Goal: Task Accomplishment & Management: Manage account settings

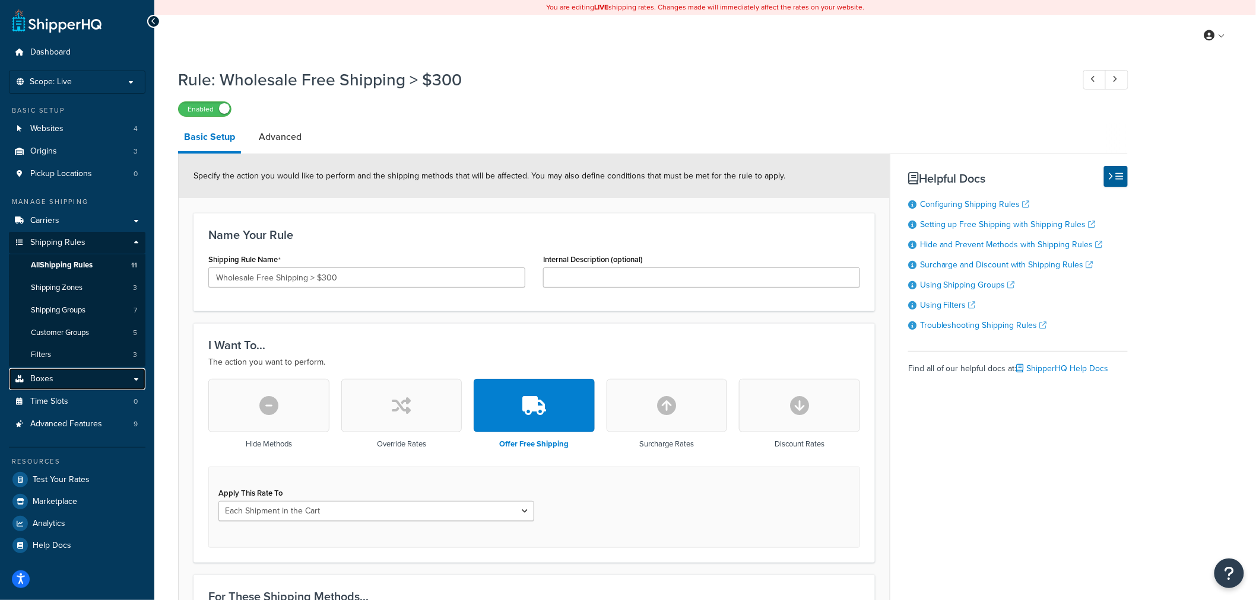
click at [79, 376] on link "Boxes" at bounding box center [77, 379] width 136 height 22
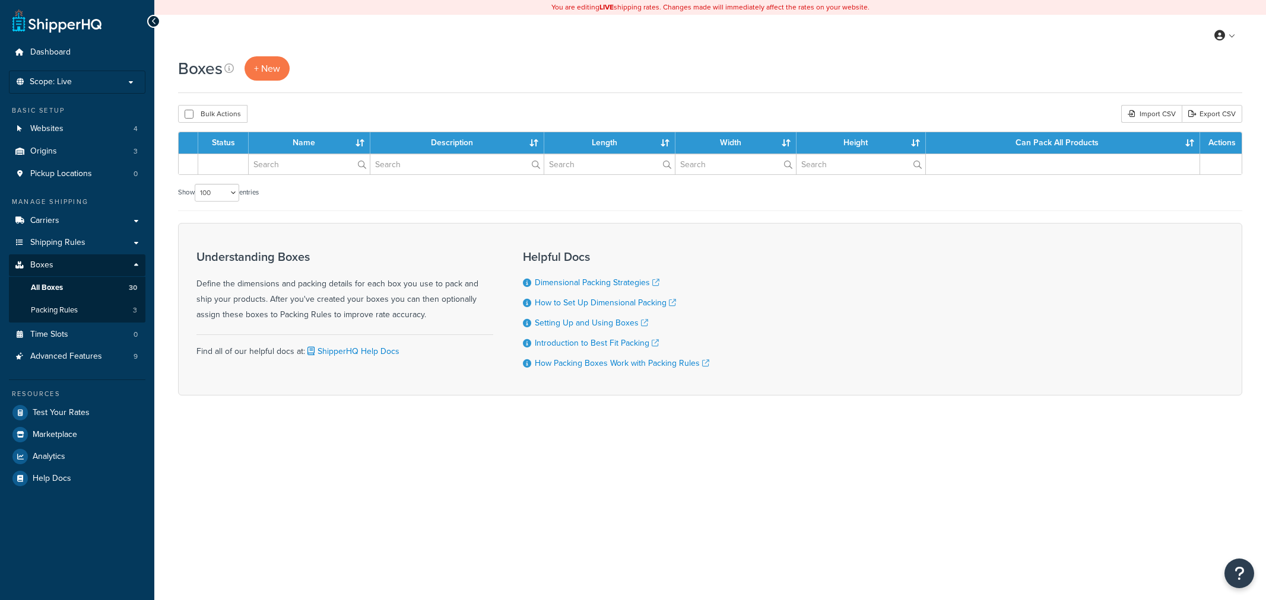
select select "100"
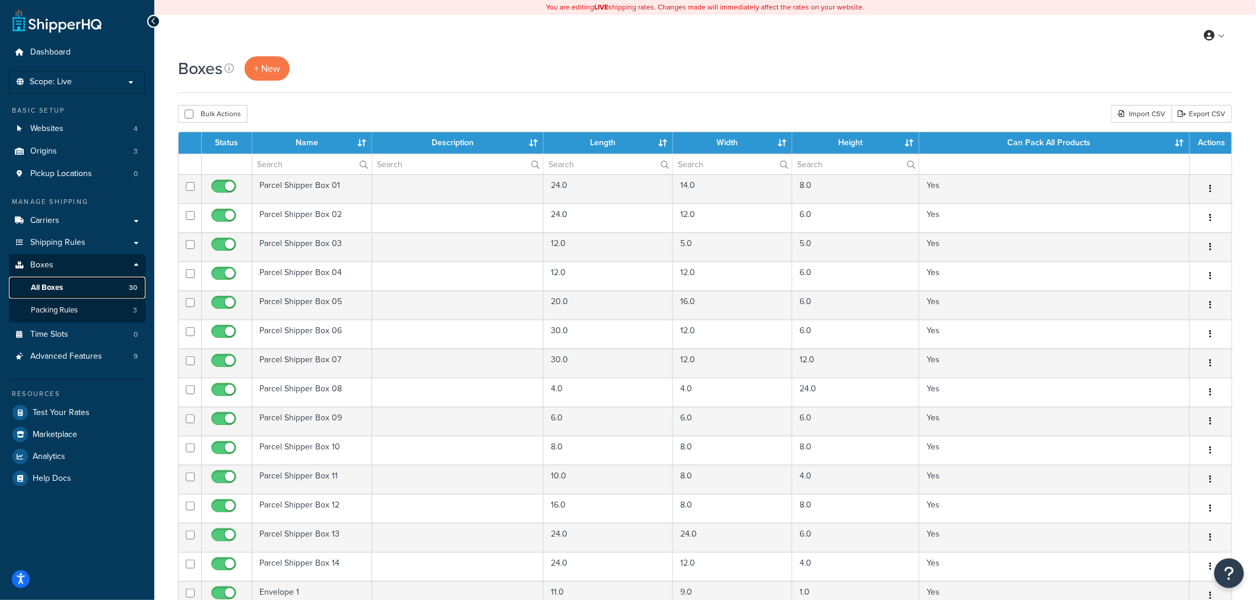
click at [93, 287] on link "All Boxes 30" at bounding box center [77, 288] width 136 height 22
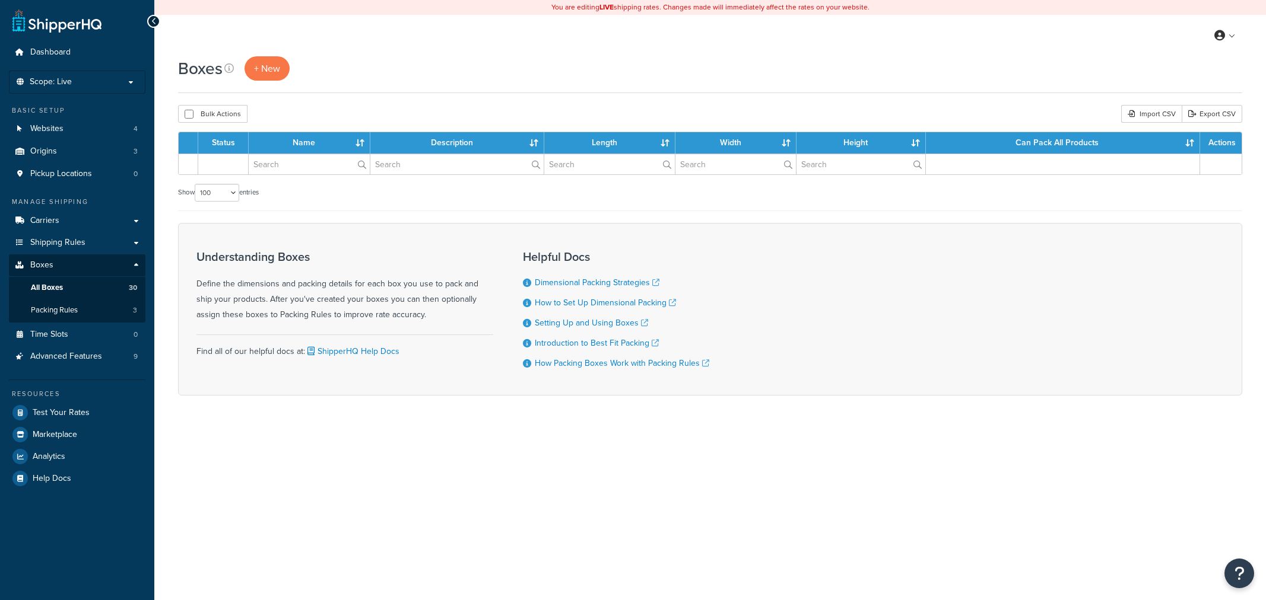
select select "100"
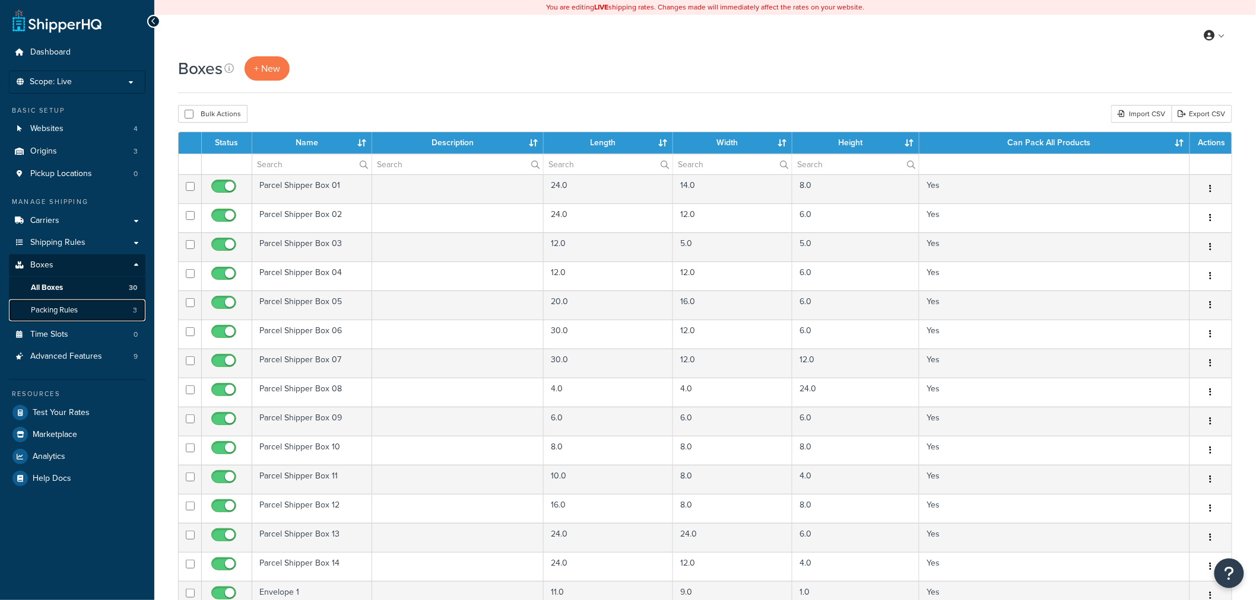
click at [91, 309] on link "Packing Rules 3" at bounding box center [77, 311] width 136 height 22
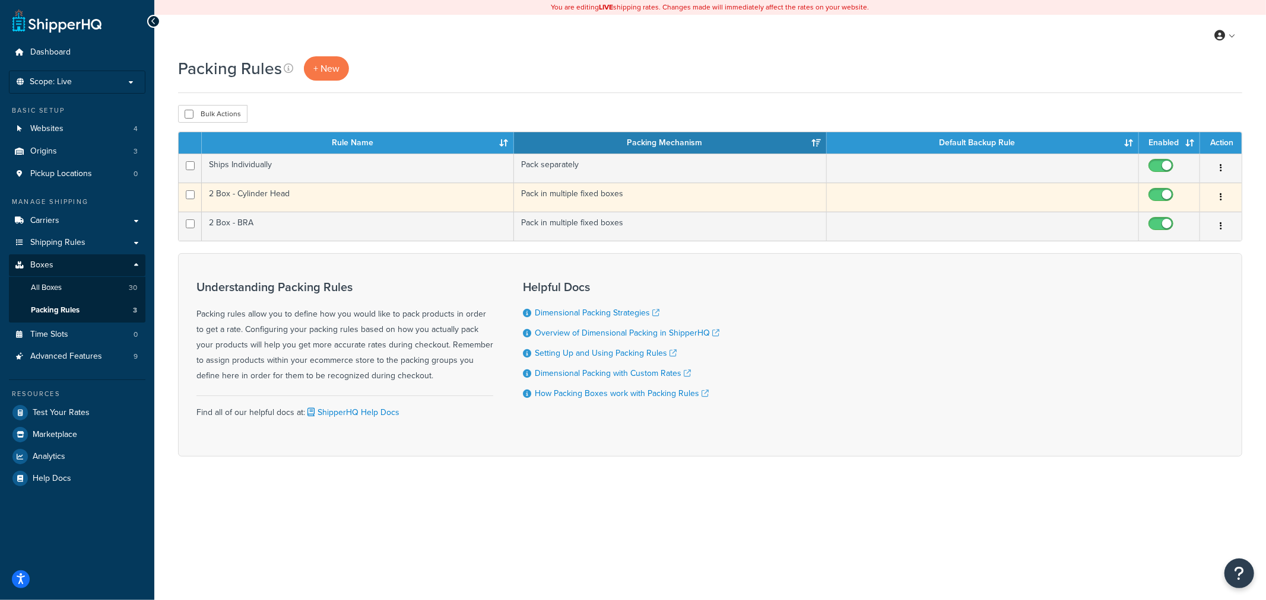
click at [920, 198] on td at bounding box center [983, 197] width 312 height 29
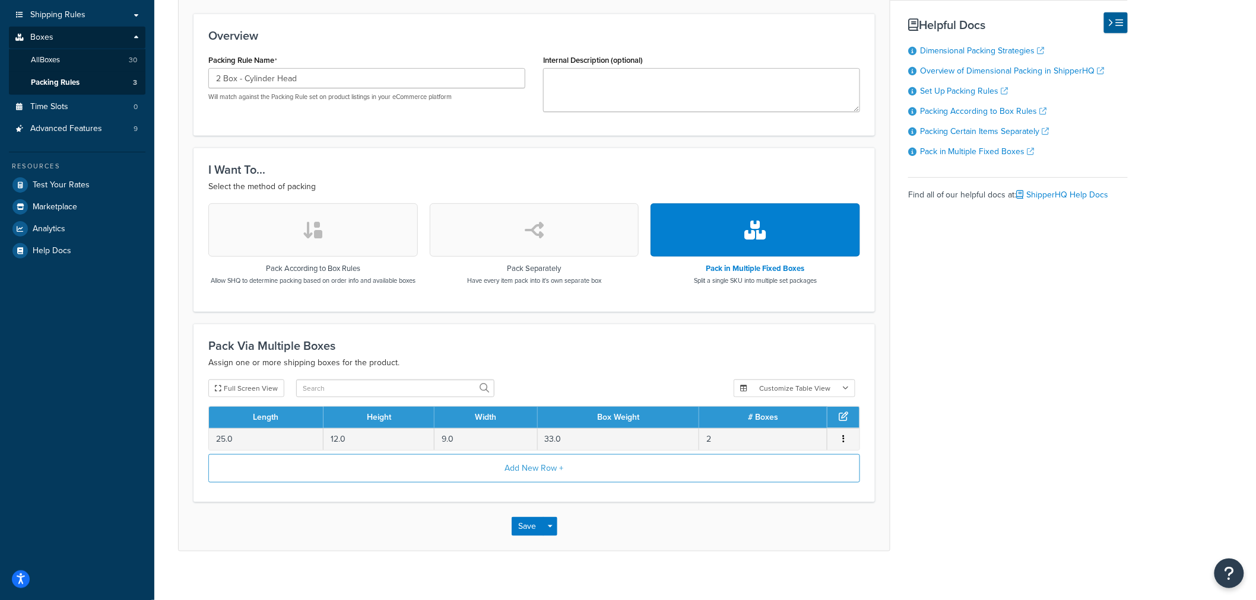
scroll to position [238, 0]
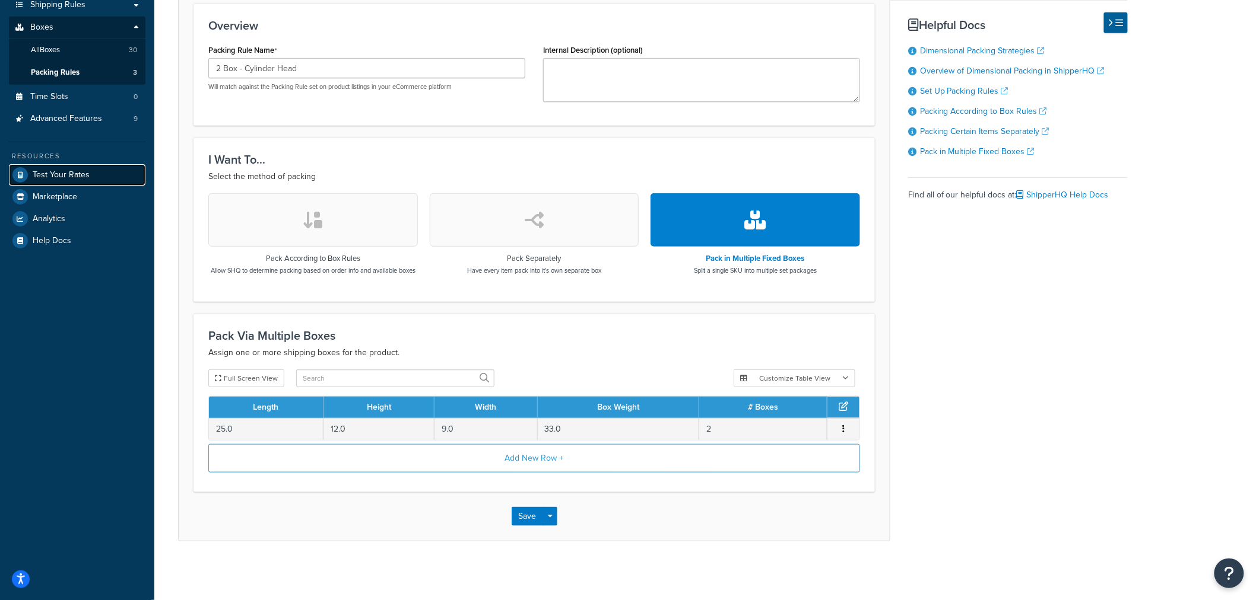
click at [91, 174] on link "Test Your Rates" at bounding box center [77, 174] width 136 height 21
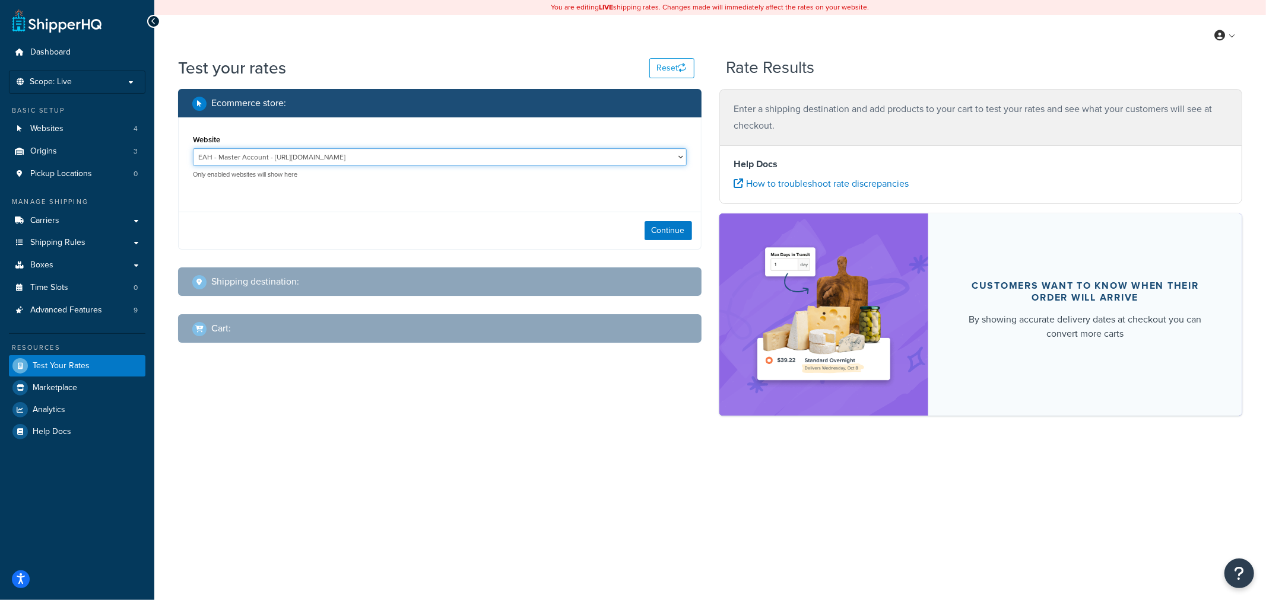
click at [456, 158] on select "EAH - Master Account - [URL][DOMAIN_NAME] RCI - Staging - [URL][DOMAIN_NAME][US…" at bounding box center [440, 157] width 494 height 18
select select "bd4750d74578c5f06571c96295b2fae1"
click at [193, 148] on select "EAH - Master Account - [URL][DOMAIN_NAME] RCI - Staging - [URL][DOMAIN_NAME][US…" at bounding box center [440, 157] width 494 height 18
click at [679, 236] on button "Continue" at bounding box center [667, 230] width 47 height 19
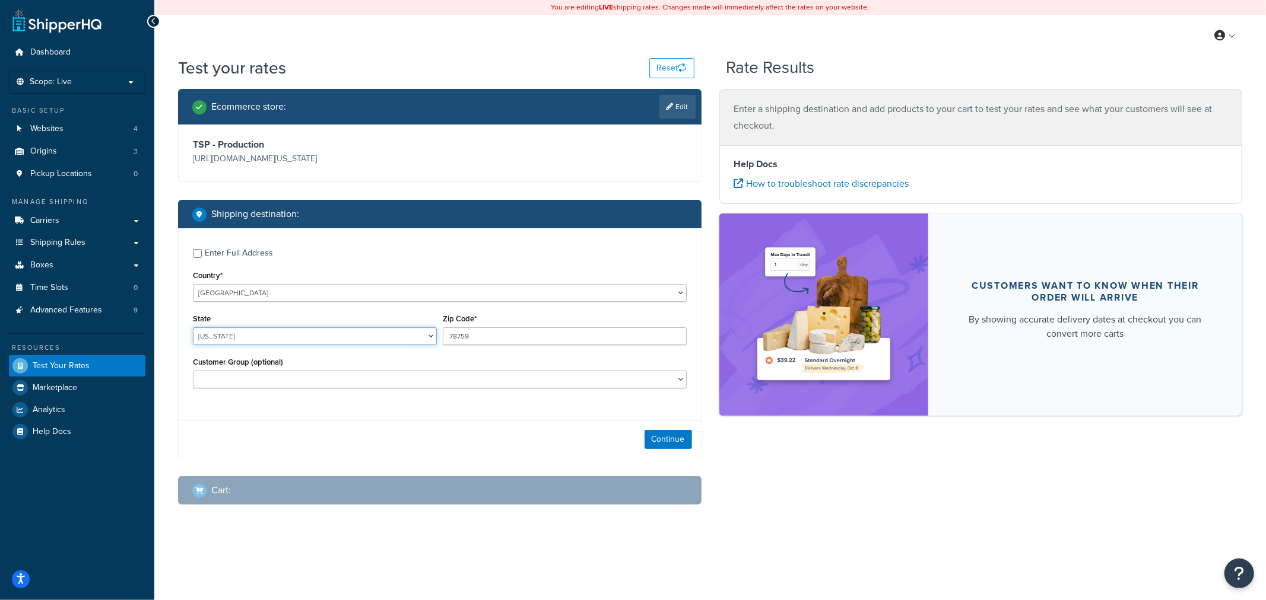
click at [313, 338] on select "[US_STATE] [US_STATE] [US_STATE] [US_STATE] [US_STATE] Armed Forces Americas Ar…" at bounding box center [315, 337] width 244 height 18
select select "OH"
click at [193, 328] on select "Alabama Alaska American Samoa Arizona Arkansas Armed Forces Americas Armed Forc…" at bounding box center [315, 337] width 244 height 18
click at [473, 336] on input "78759" at bounding box center [565, 337] width 244 height 18
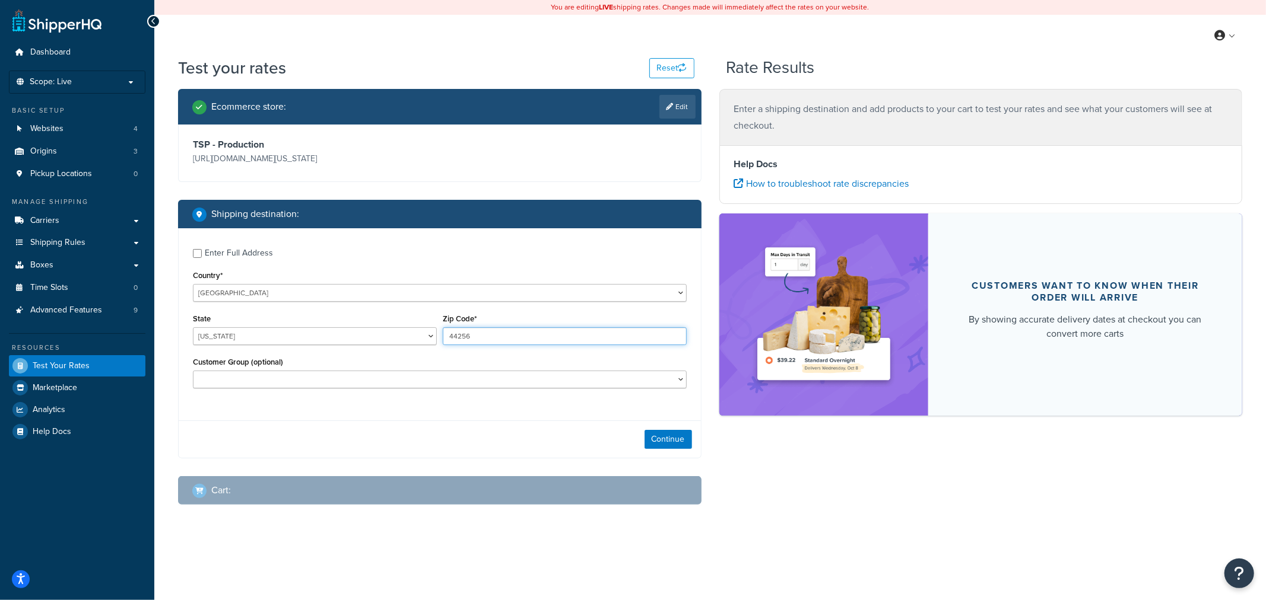
type input "44256"
click at [471, 357] on div "Customer Group (optional) Logged In Not Logged in Retail Wholesale" at bounding box center [440, 371] width 494 height 34
click at [692, 443] on div "Continue" at bounding box center [440, 439] width 522 height 37
click at [683, 446] on button "Continue" at bounding box center [667, 439] width 47 height 19
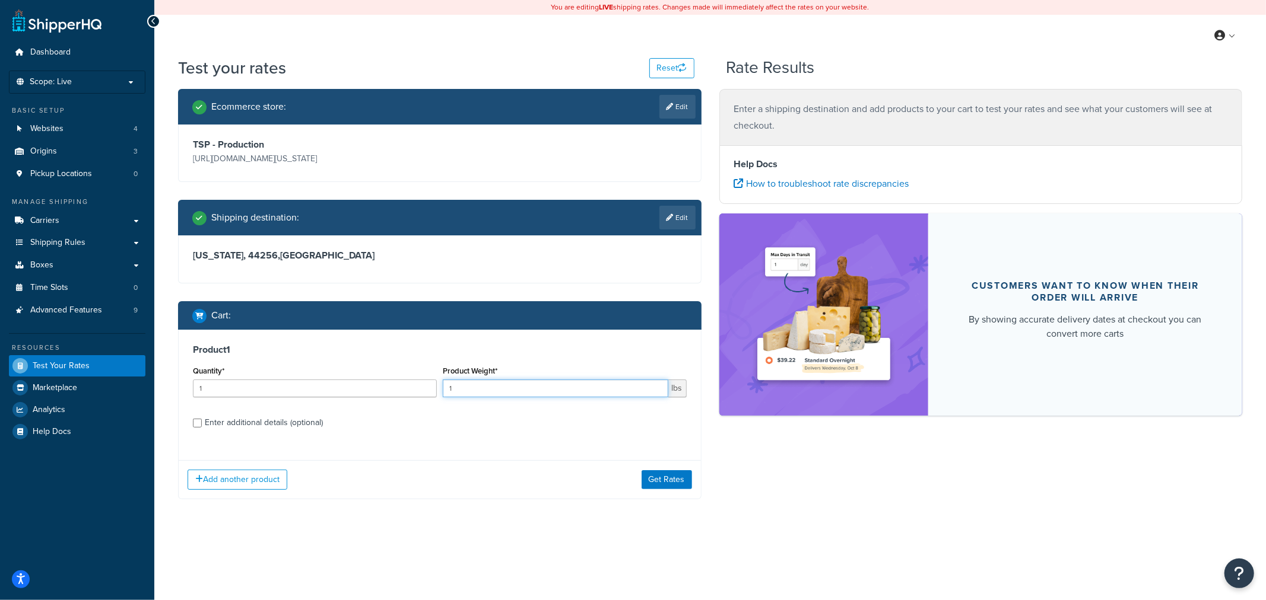
click at [552, 389] on input "1" at bounding box center [555, 389] width 225 height 18
type input "1"
type input "33"
click at [662, 476] on button "Get Rates" at bounding box center [666, 480] width 50 height 19
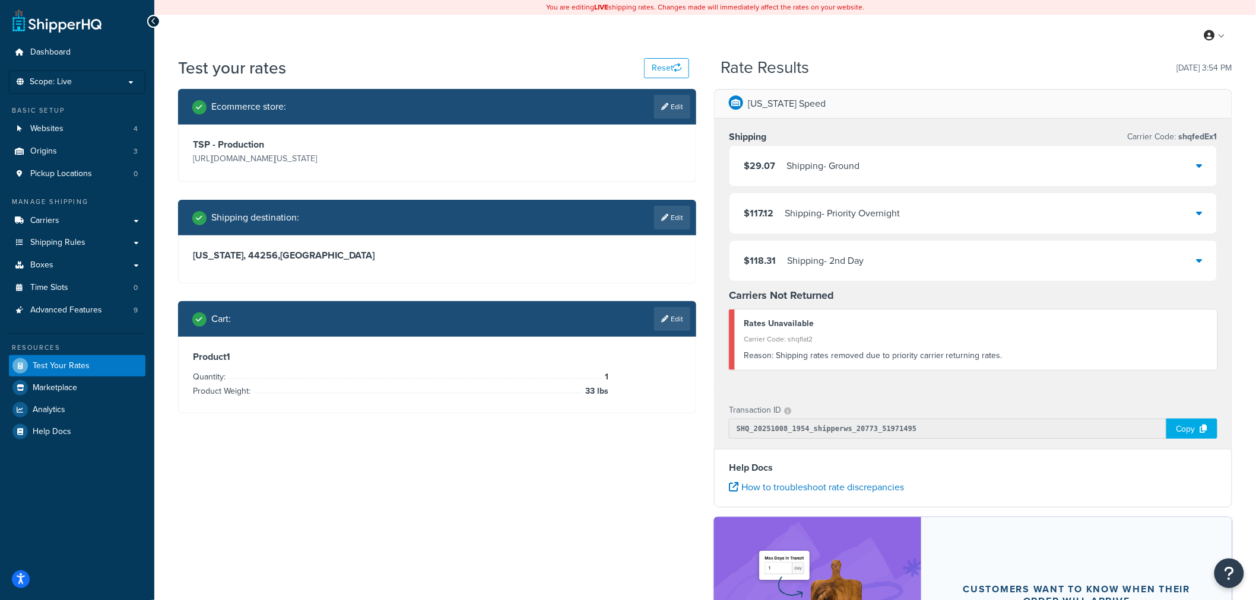
click at [1202, 167] on icon at bounding box center [1199, 165] width 6 height 9
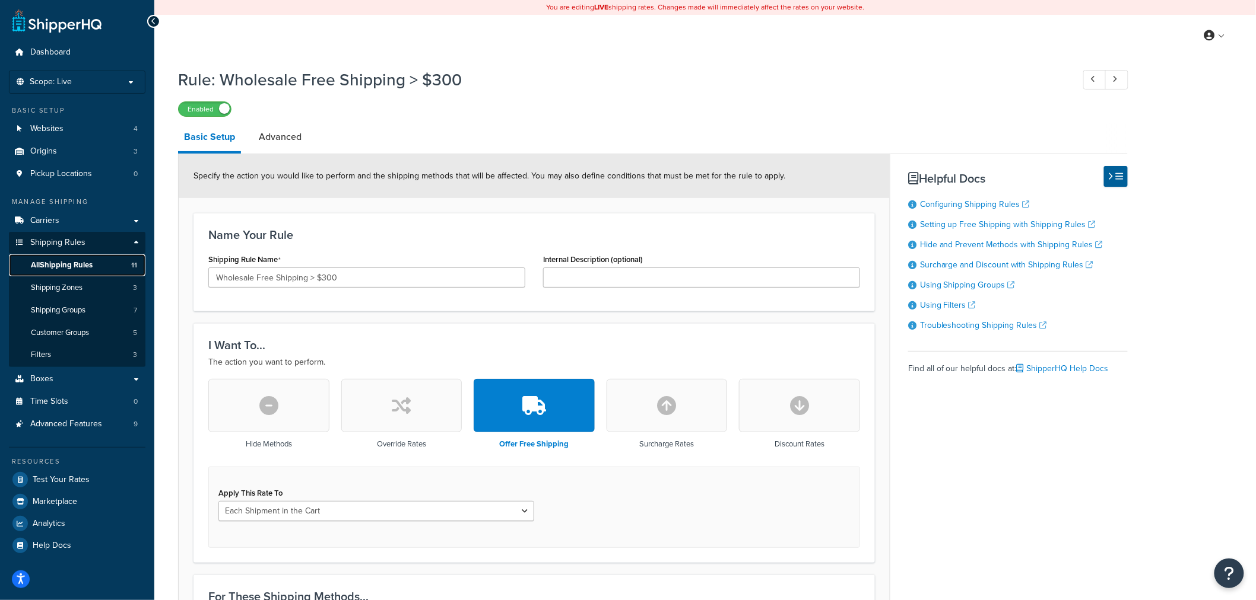
click at [81, 261] on span "All Shipping Rules" at bounding box center [62, 265] width 62 height 10
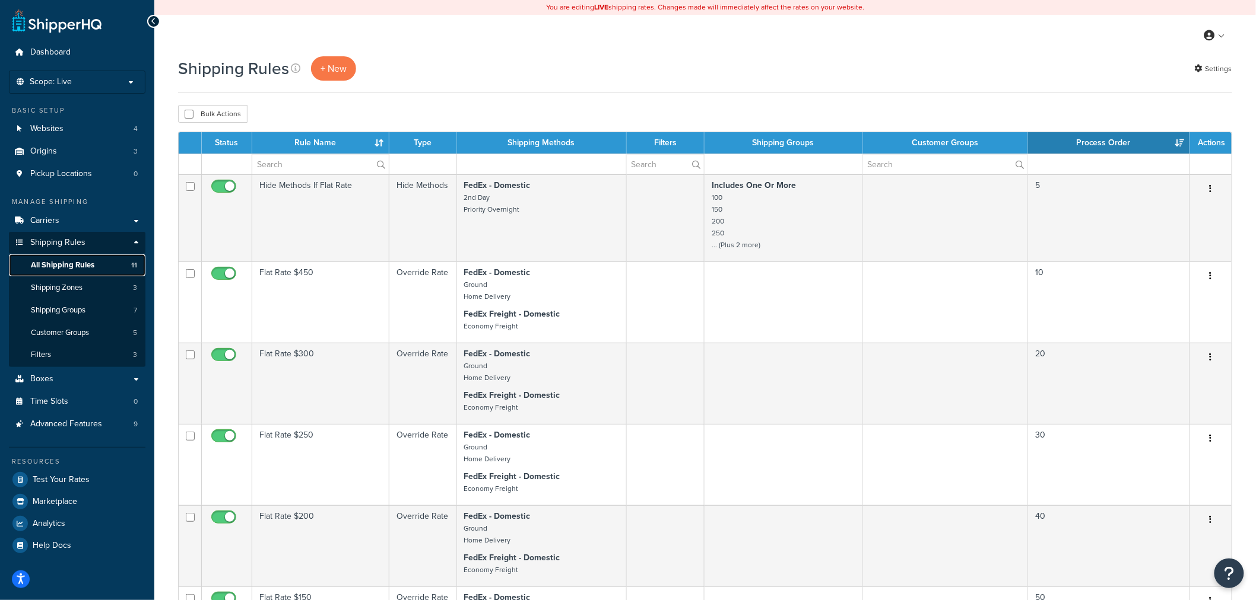
click at [92, 262] on span "All Shipping Rules" at bounding box center [62, 265] width 63 height 10
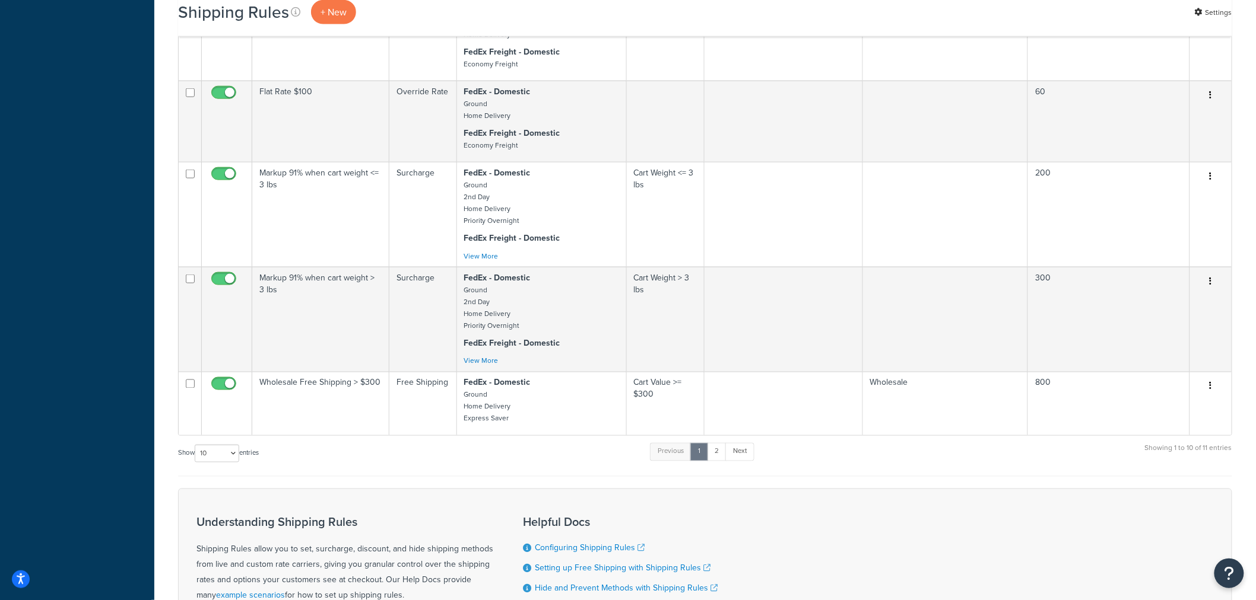
scroll to position [593, 0]
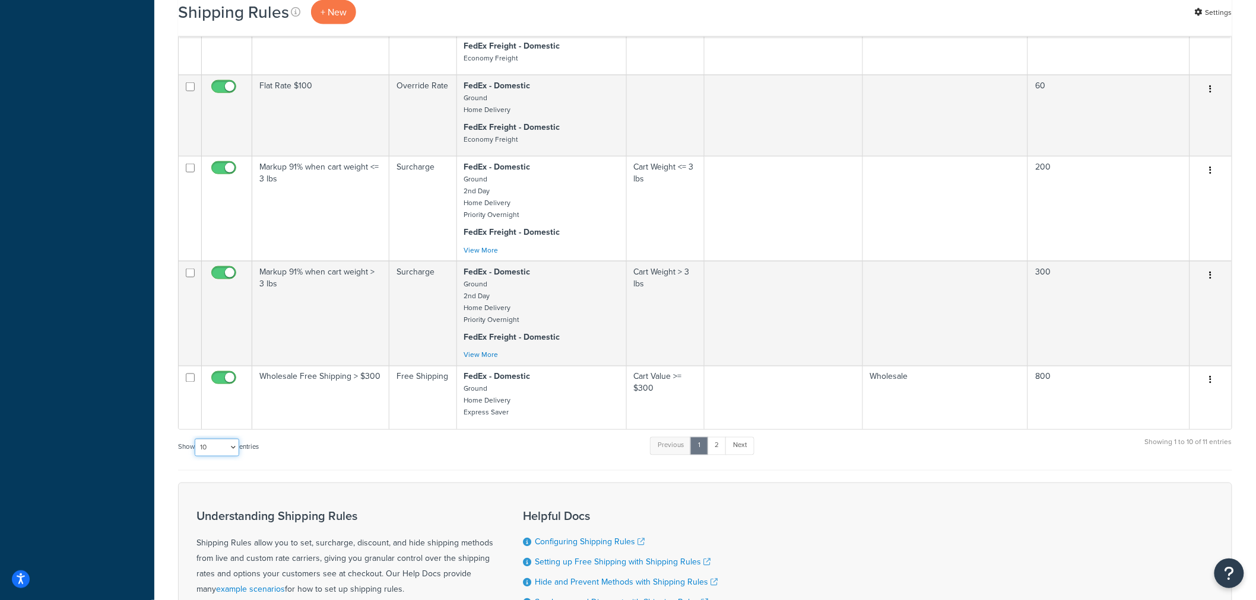
click at [238, 452] on select "10 15 25 50 100 1000" at bounding box center [217, 448] width 45 height 18
select select "15"
click at [196, 439] on select "10 15 25 50 100 1000" at bounding box center [217, 448] width 45 height 18
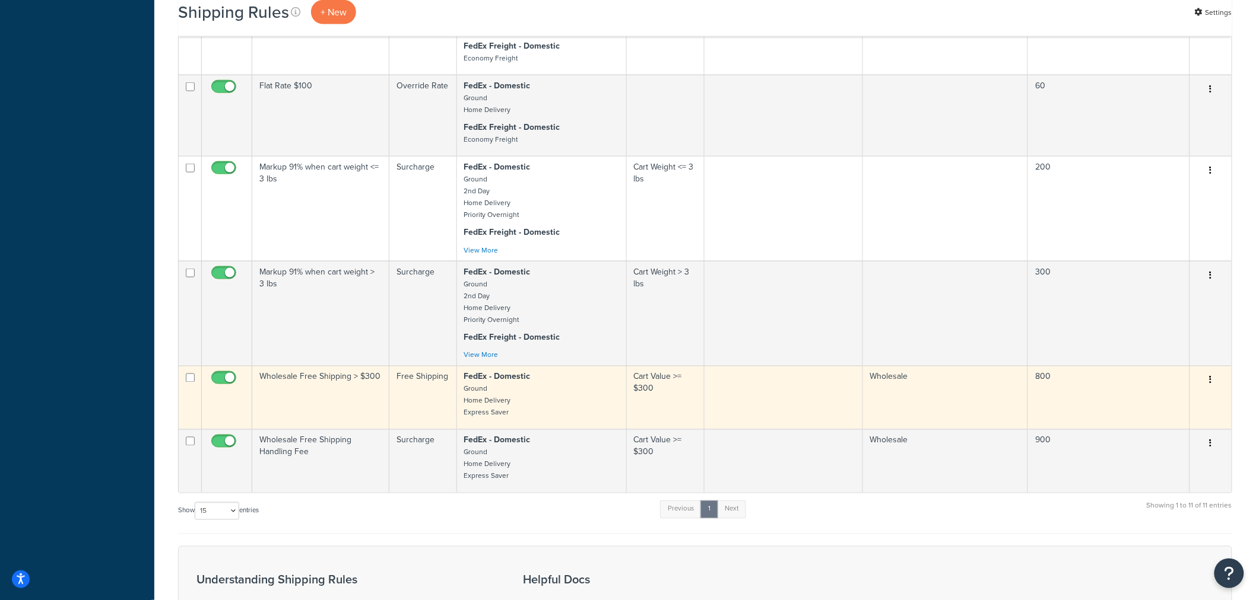
click at [342, 399] on td "Wholesale Free Shipping > $300" at bounding box center [320, 397] width 137 height 63
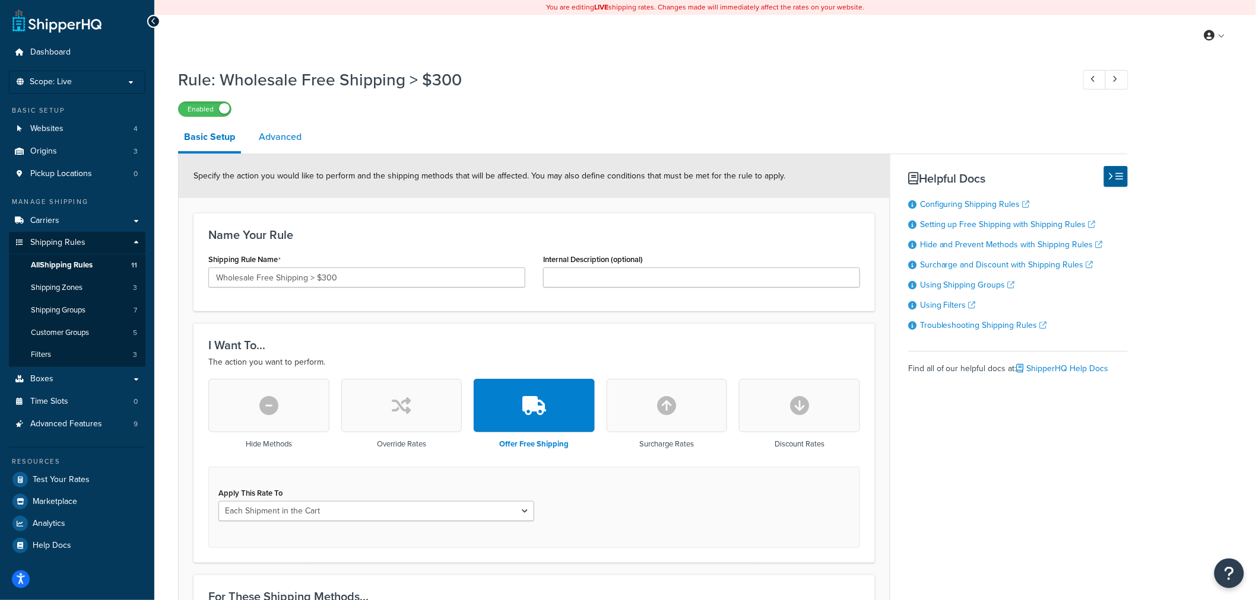
click at [294, 129] on link "Advanced" at bounding box center [280, 137] width 55 height 28
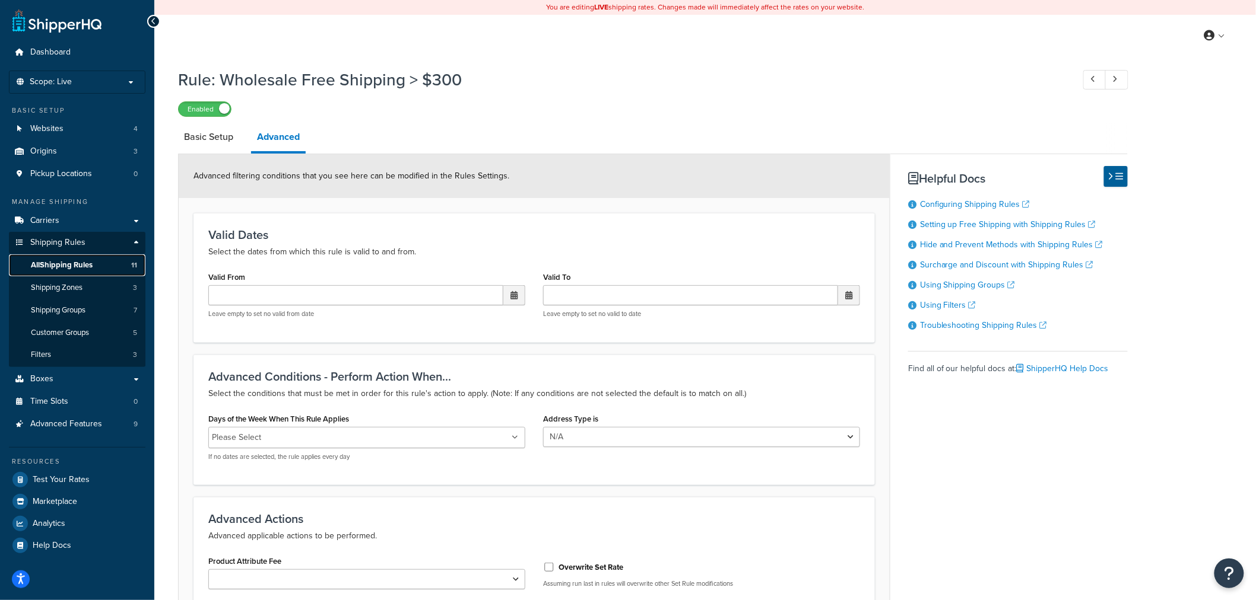
click at [80, 264] on span "All Shipping Rules" at bounding box center [62, 265] width 62 height 10
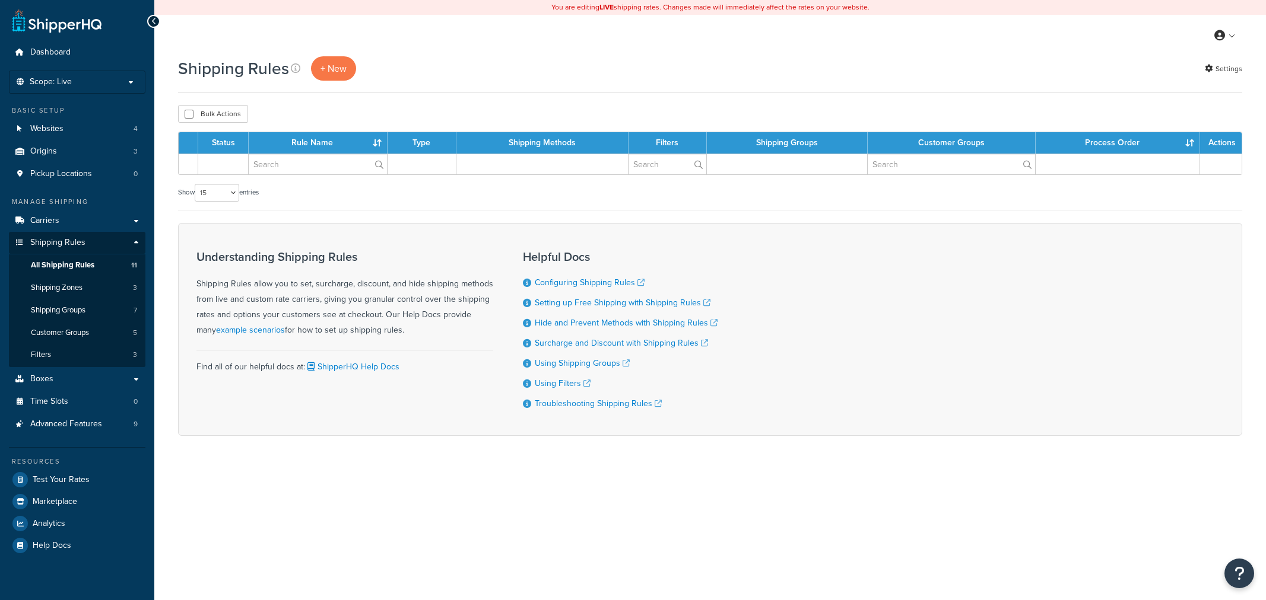
select select "15"
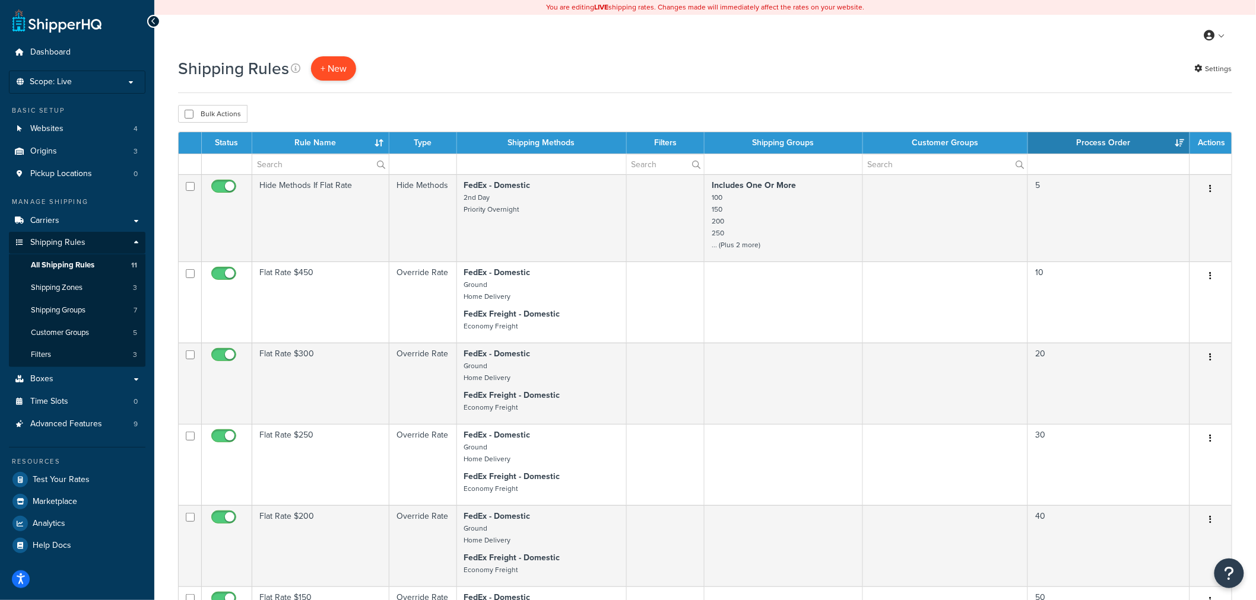
click at [337, 77] on p "+ New" at bounding box center [333, 68] width 45 height 24
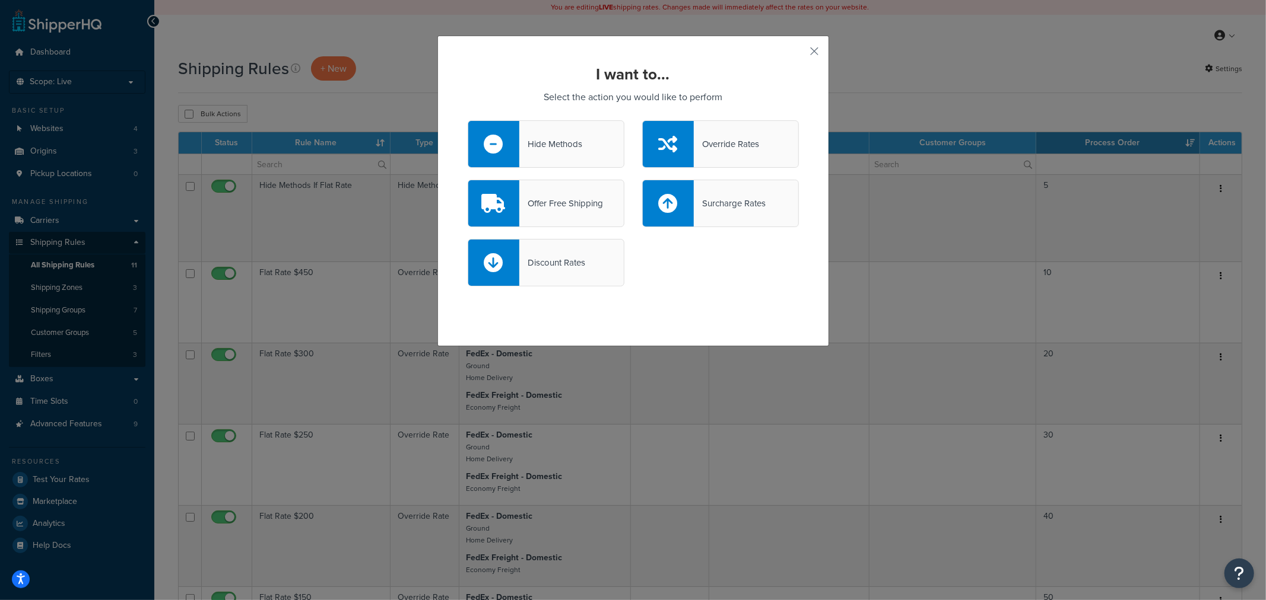
click at [666, 145] on icon at bounding box center [667, 144] width 19 height 19
click at [0, 0] on input "Override Rates" at bounding box center [0, 0] width 0 height 0
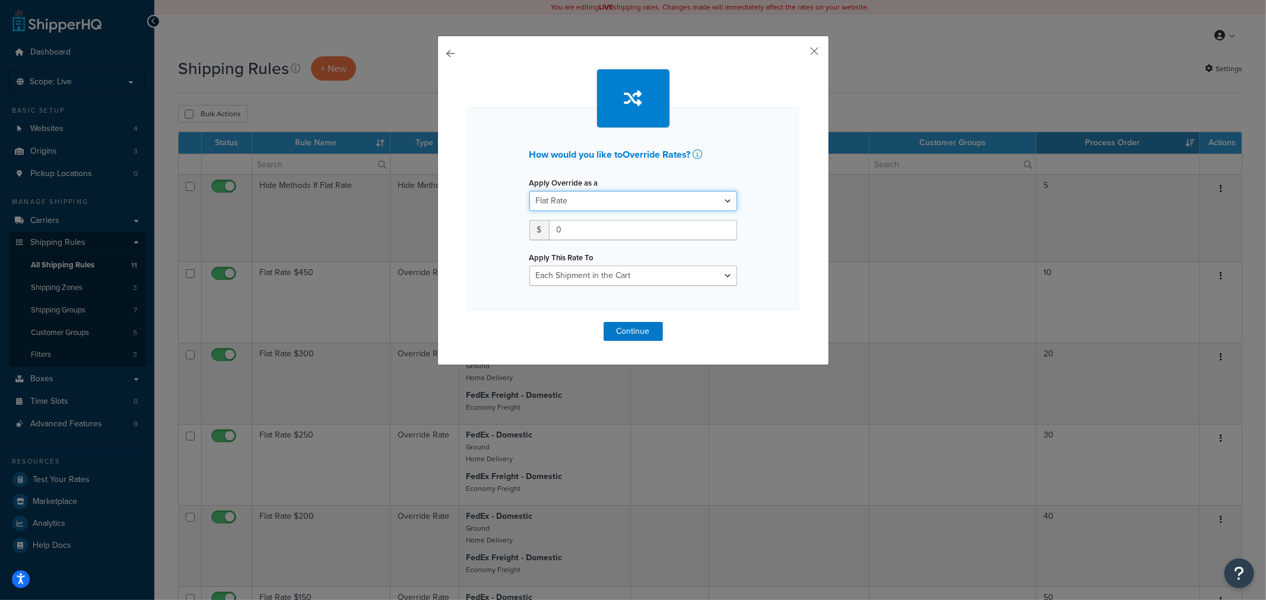
click at [599, 205] on select "Flat Rate Percentage Flat Rate & Percentage" at bounding box center [633, 201] width 208 height 20
click at [742, 170] on div "How would you like to Override Rates ? Apply Override as a Flat Rate Percentage…" at bounding box center [633, 208] width 331 height 203
click at [468, 322] on button "button" at bounding box center [468, 322] width 0 height 0
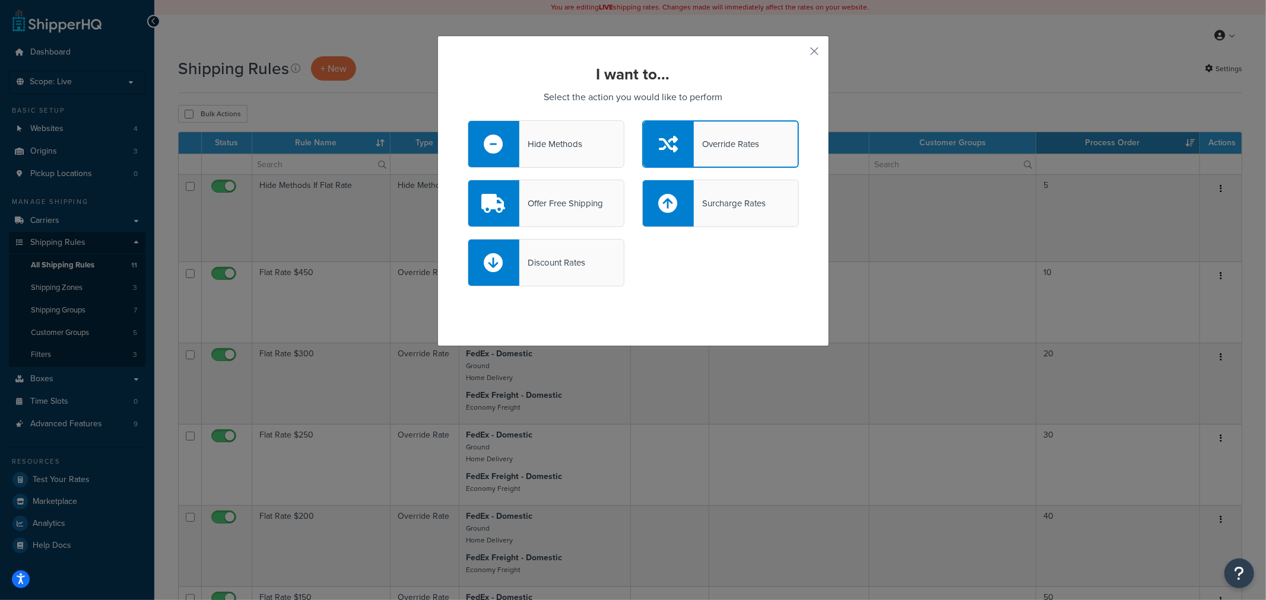
click at [704, 195] on div "Surcharge Rates" at bounding box center [730, 203] width 72 height 17
click at [0, 0] on input "Surcharge Rates" at bounding box center [0, 0] width 0 height 0
select select "CART"
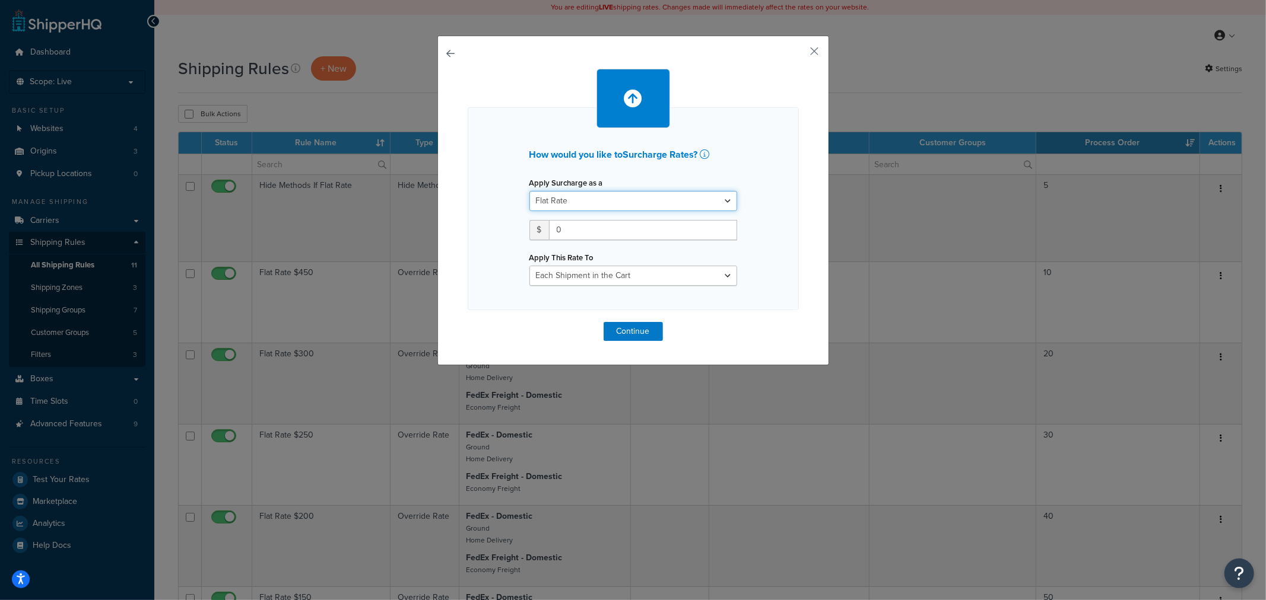
click at [704, 194] on select "Flat Rate Percentage Flat Rate & Percentage" at bounding box center [633, 201] width 208 height 20
click at [468, 322] on button "button" at bounding box center [468, 322] width 0 height 0
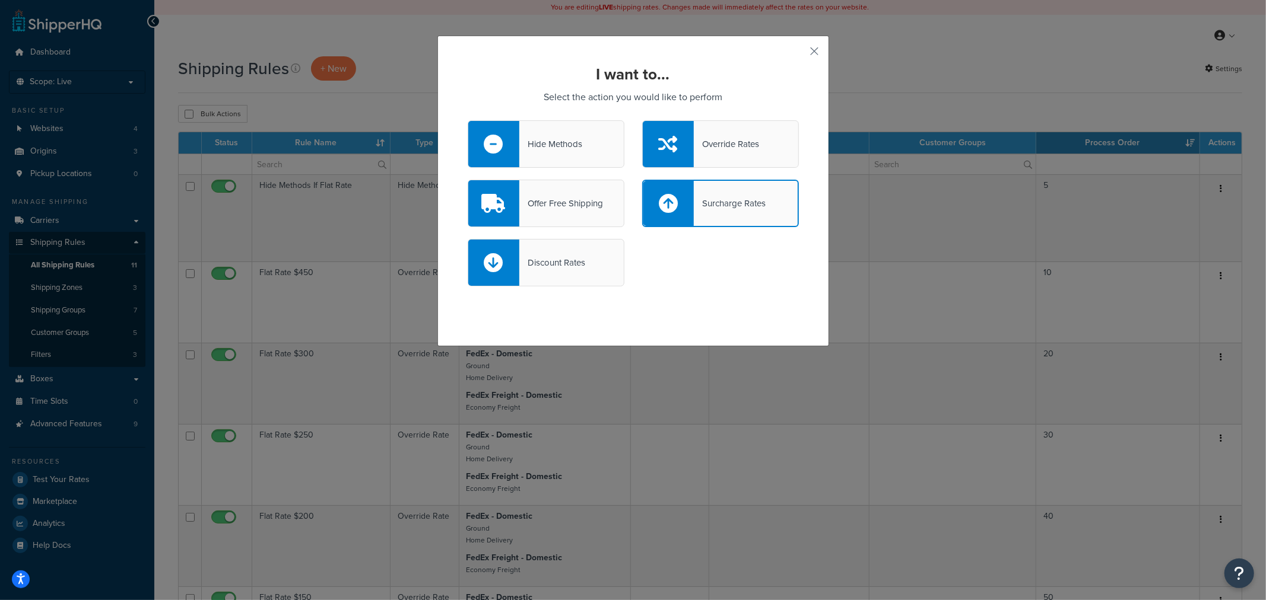
click at [741, 153] on div "Override Rates" at bounding box center [720, 143] width 157 height 47
click at [0, 0] on input "Override Rates" at bounding box center [0, 0] width 0 height 0
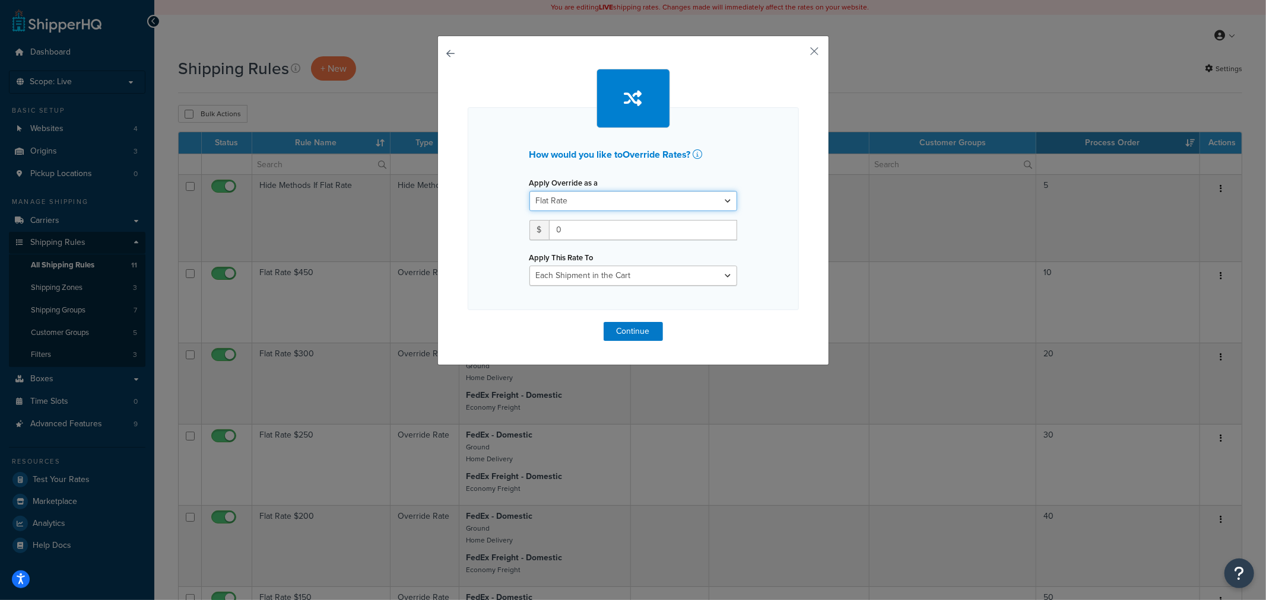
click at [650, 202] on select "Flat Rate Percentage Flat Rate & Percentage" at bounding box center [633, 201] width 208 height 20
click at [707, 152] on h2 "How would you like to Override Rates ?" at bounding box center [633, 155] width 208 height 11
click at [649, 198] on select "Flat Rate Percentage Flat Rate & Percentage" at bounding box center [633, 201] width 208 height 20
select select "PERCENTAGE"
click at [529, 191] on select "Flat Rate Percentage Flat Rate & Percentage" at bounding box center [633, 201] width 208 height 20
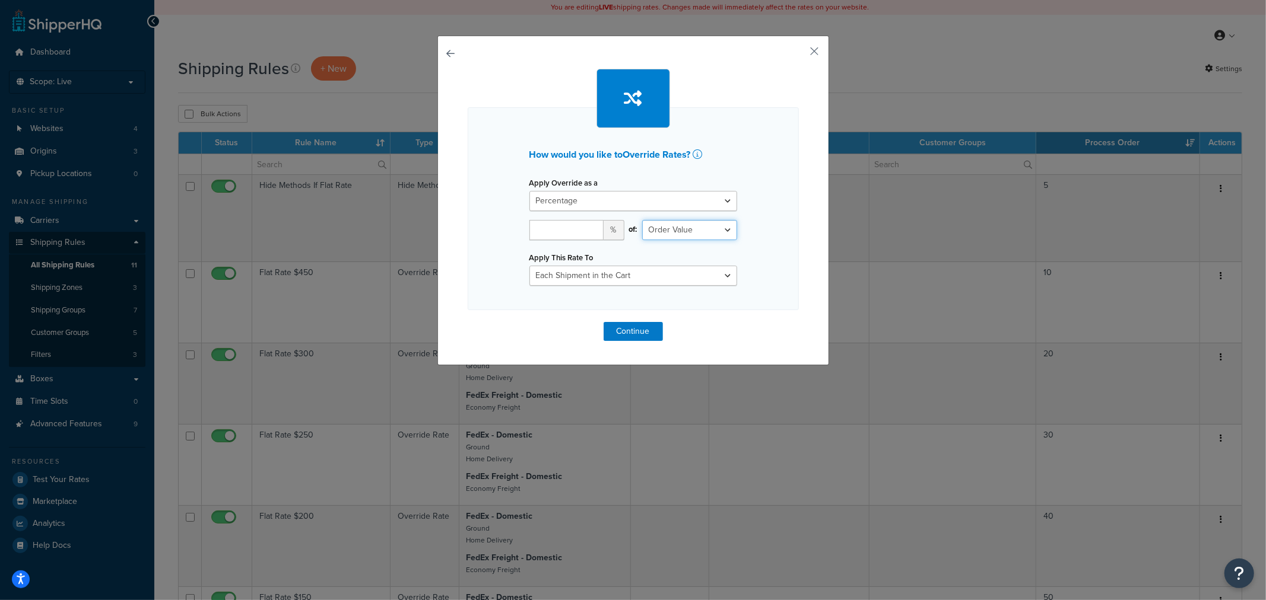
click at [656, 223] on select "Order Value" at bounding box center [689, 230] width 95 height 20
click at [468, 322] on button "button" at bounding box center [468, 322] width 0 height 0
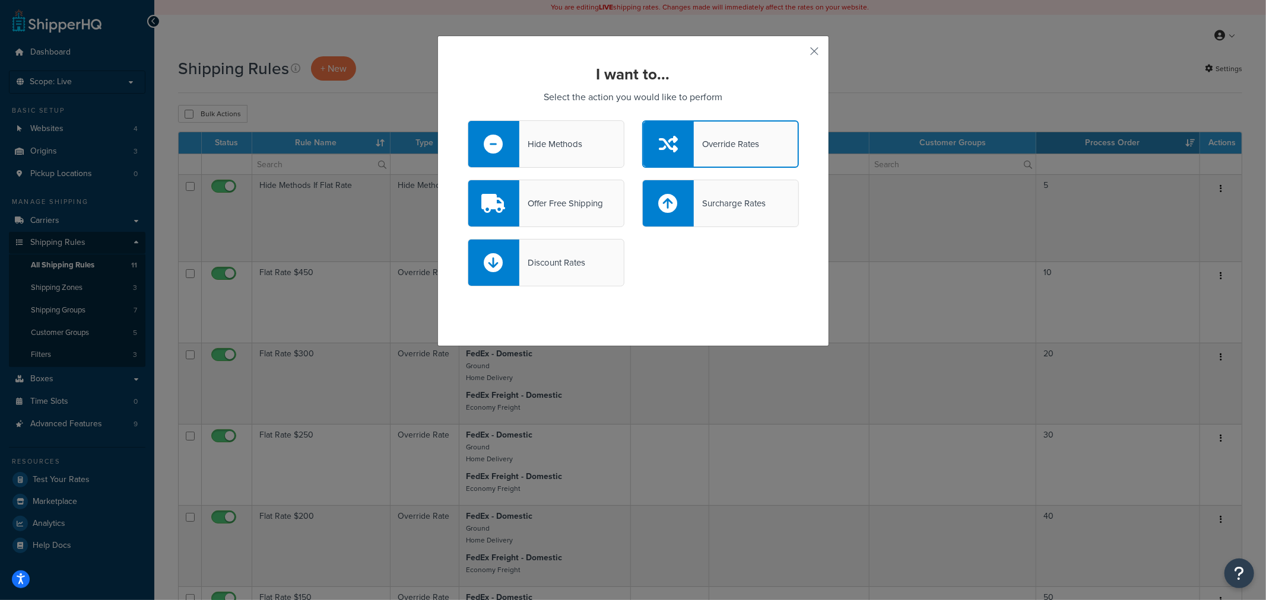
click at [710, 205] on div "Surcharge Rates" at bounding box center [730, 203] width 72 height 17
click at [0, 0] on input "Surcharge Rates" at bounding box center [0, 0] width 0 height 0
select select "CART"
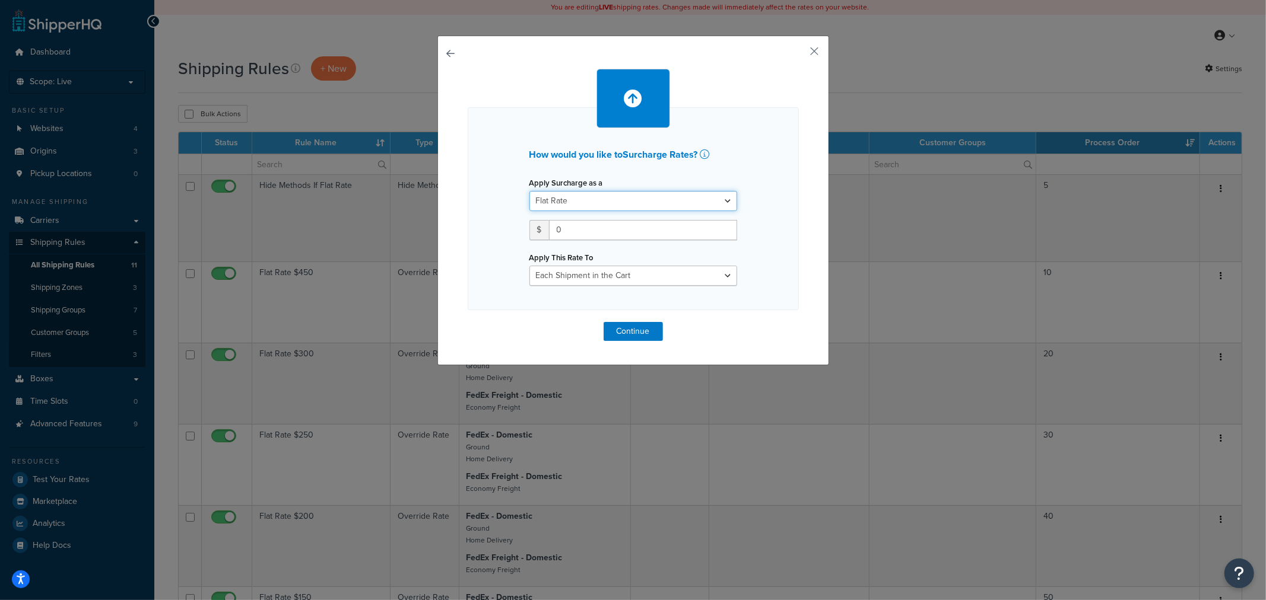
click at [687, 202] on select "Flat Rate Percentage Flat Rate & Percentage" at bounding box center [633, 201] width 208 height 20
select select "PERCENTAGE"
click at [529, 191] on select "Flat Rate Percentage Flat Rate & Percentage" at bounding box center [633, 201] width 208 height 20
click at [673, 228] on select "Shipping Price Order Value" at bounding box center [689, 230] width 95 height 20
select select "SHIPPING"
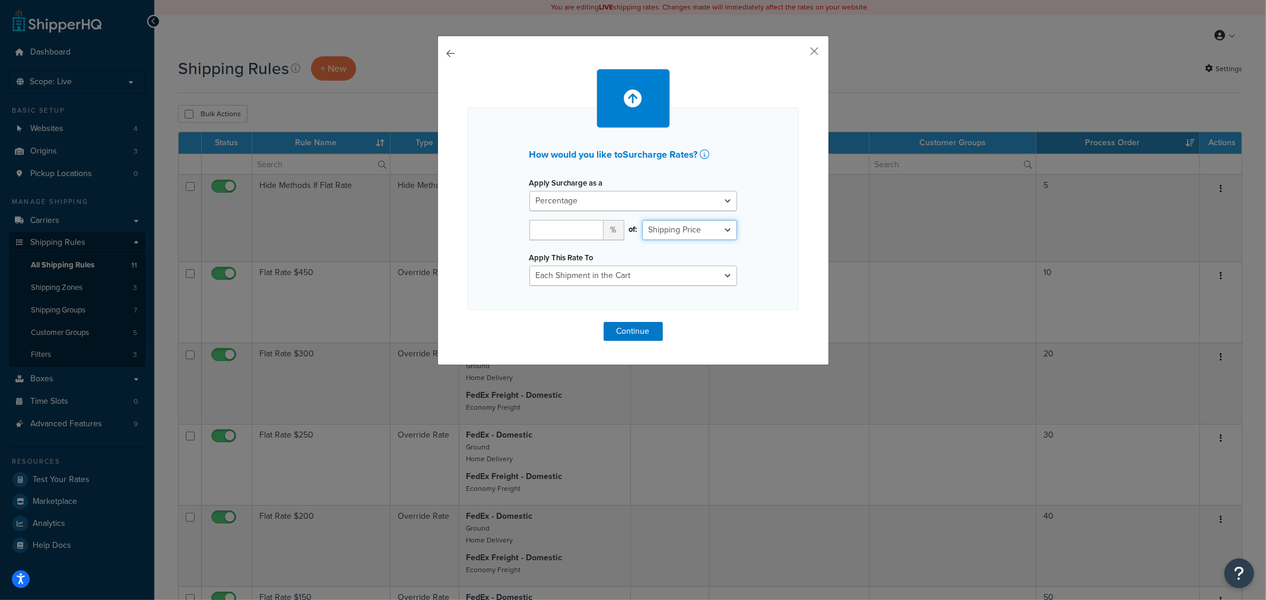
click at [642, 220] on select "Shipping Price Order Value" at bounding box center [689, 230] width 95 height 20
click at [588, 233] on input "1" at bounding box center [566, 230] width 74 height 20
type input "100"
click at [603, 274] on select "Entire Cart Each Shipment in the Cart Each Origin in the Cart Each Shipping Gro…" at bounding box center [633, 276] width 208 height 20
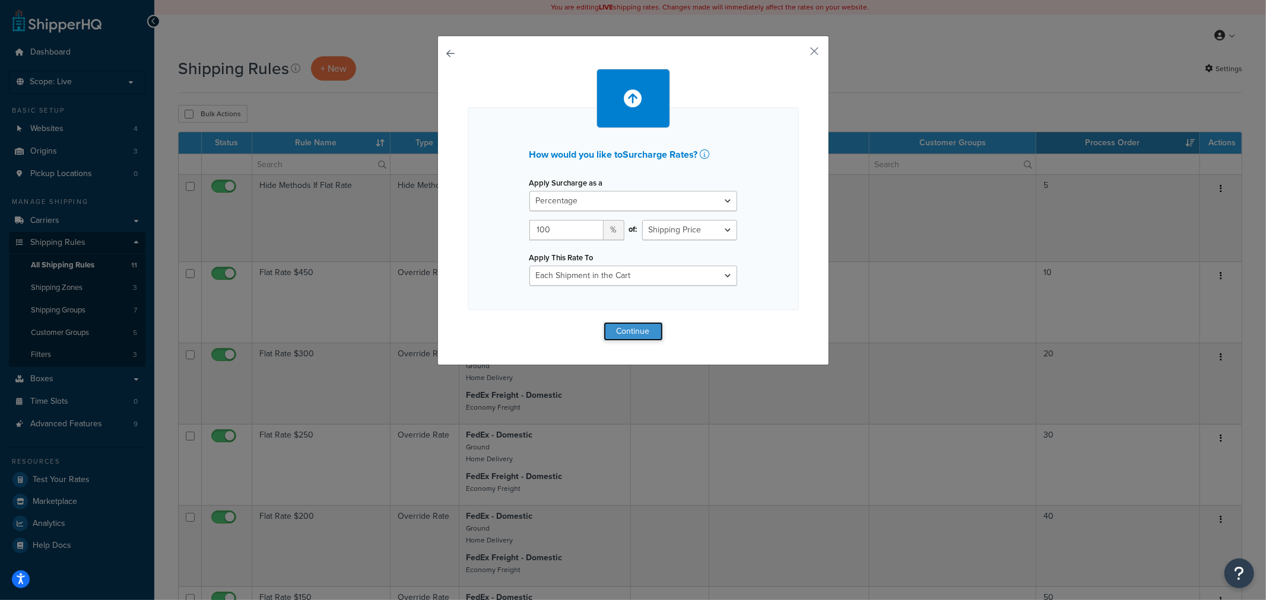
click at [620, 330] on button "Continue" at bounding box center [632, 331] width 59 height 19
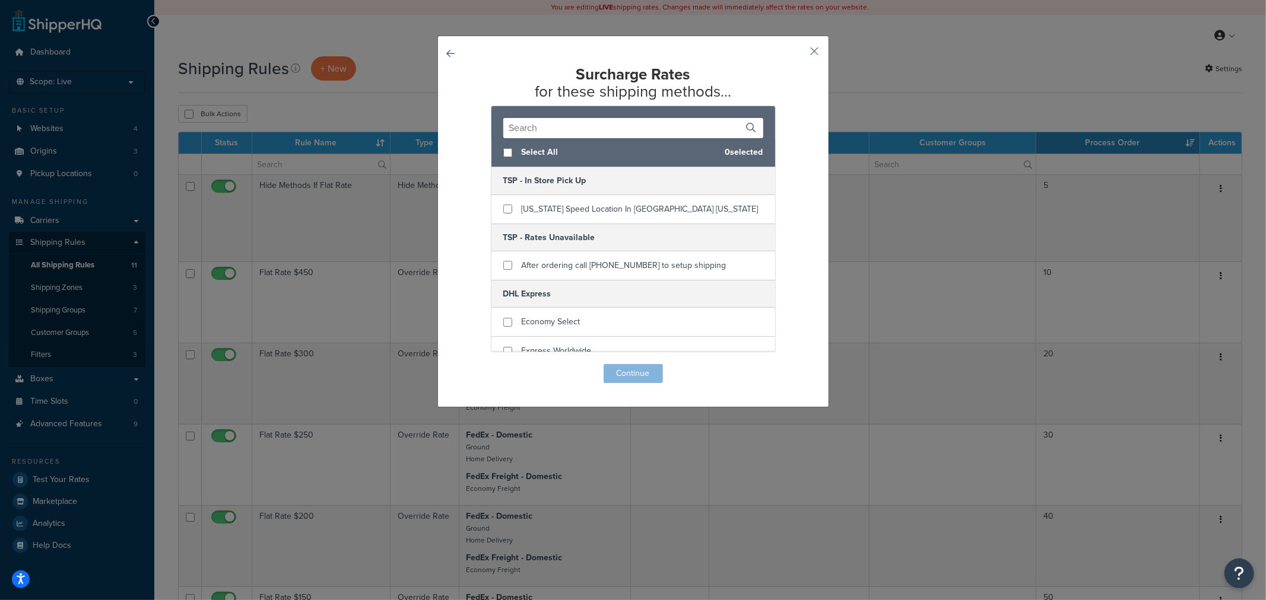
click at [468, 364] on button "button" at bounding box center [468, 364] width 0 height 0
select select "PERCENTAGE"
select select "CART"
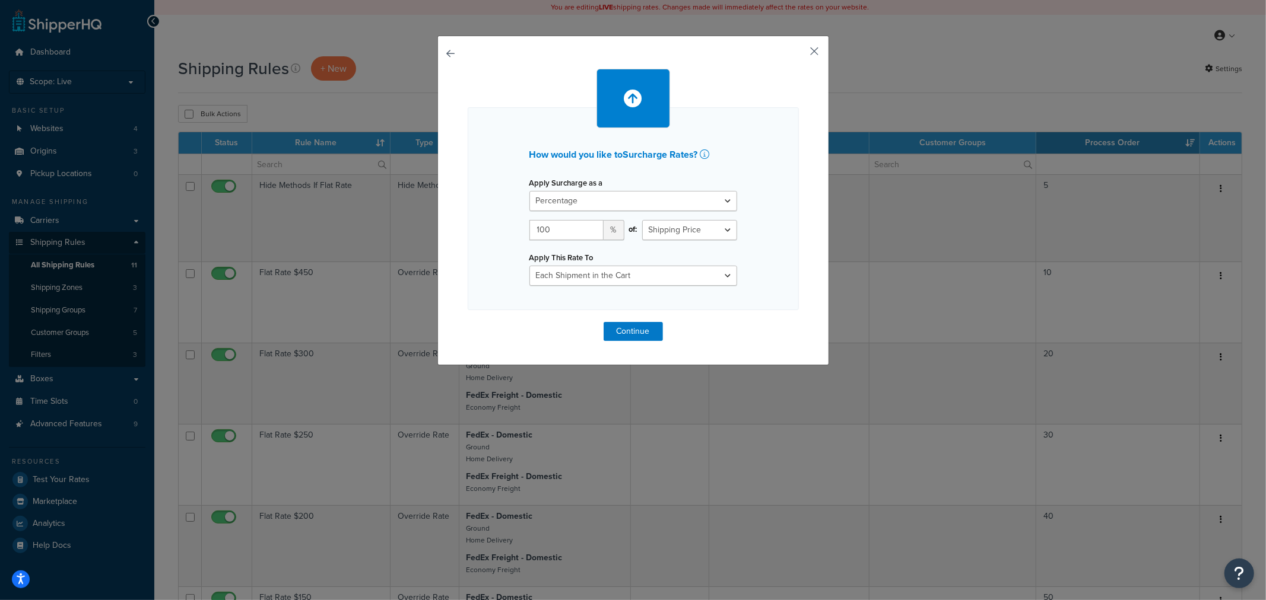
click at [799, 54] on button "button" at bounding box center [797, 55] width 3 height 3
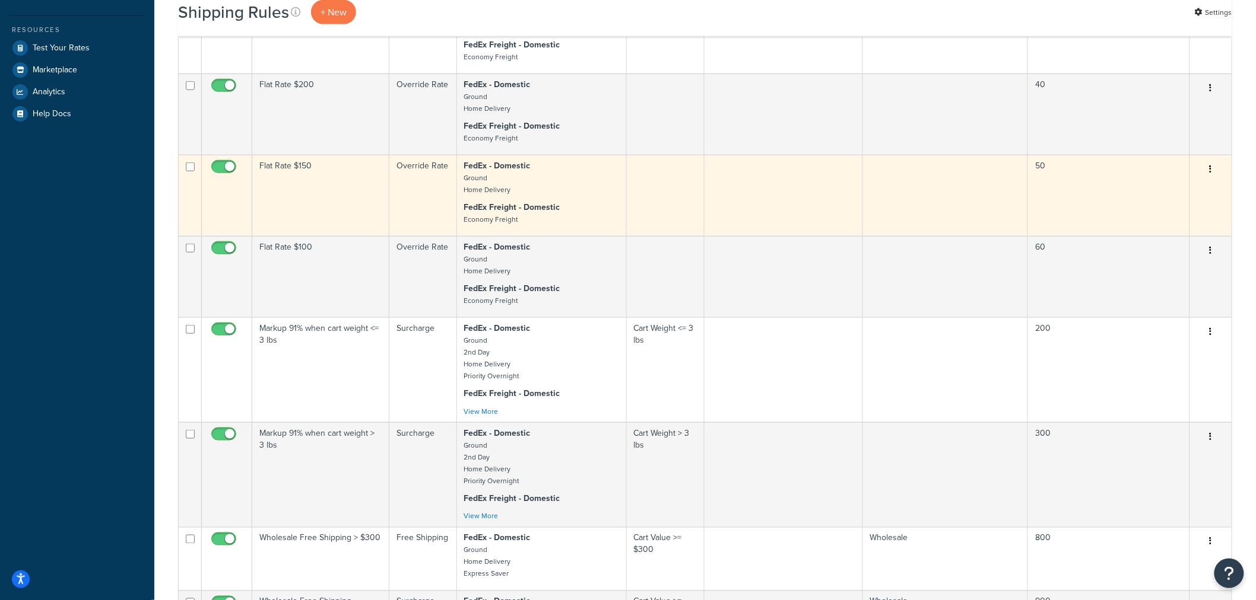
scroll to position [37, 0]
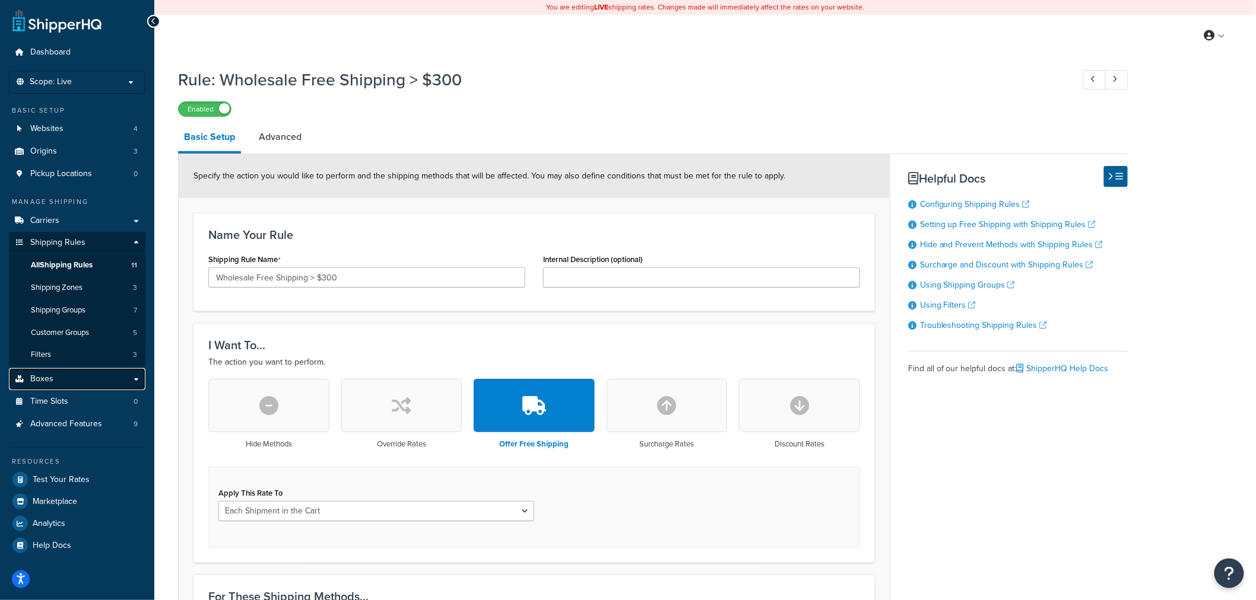
click at [77, 382] on link "Boxes" at bounding box center [77, 379] width 136 height 22
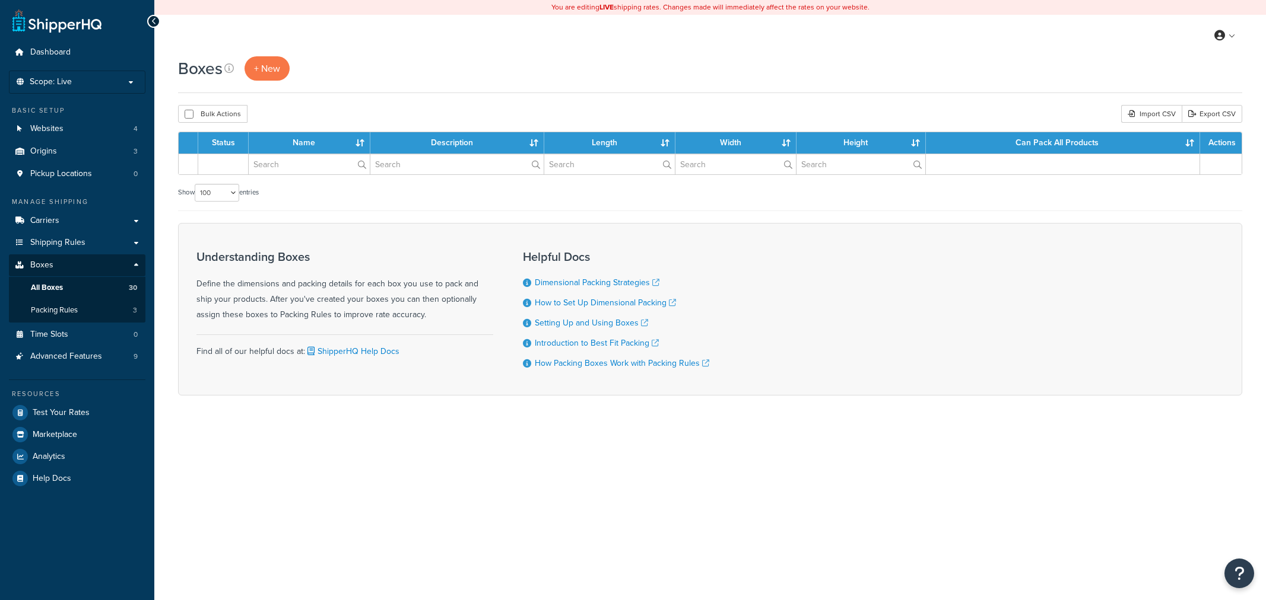
select select "100"
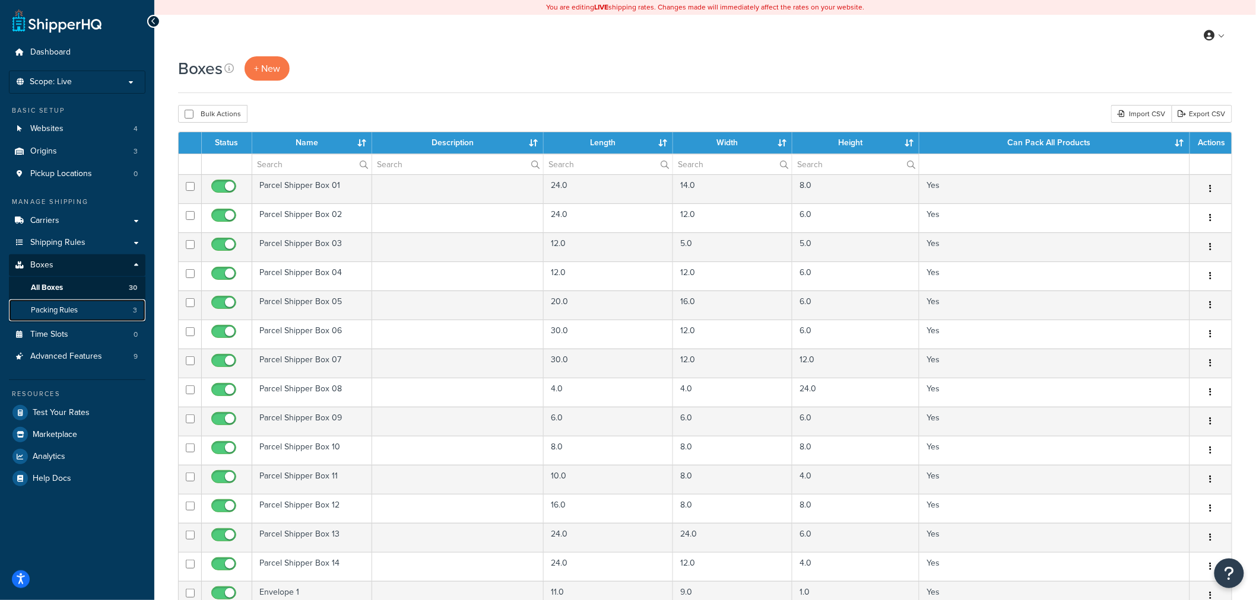
click at [103, 310] on link "Packing Rules 3" at bounding box center [77, 311] width 136 height 22
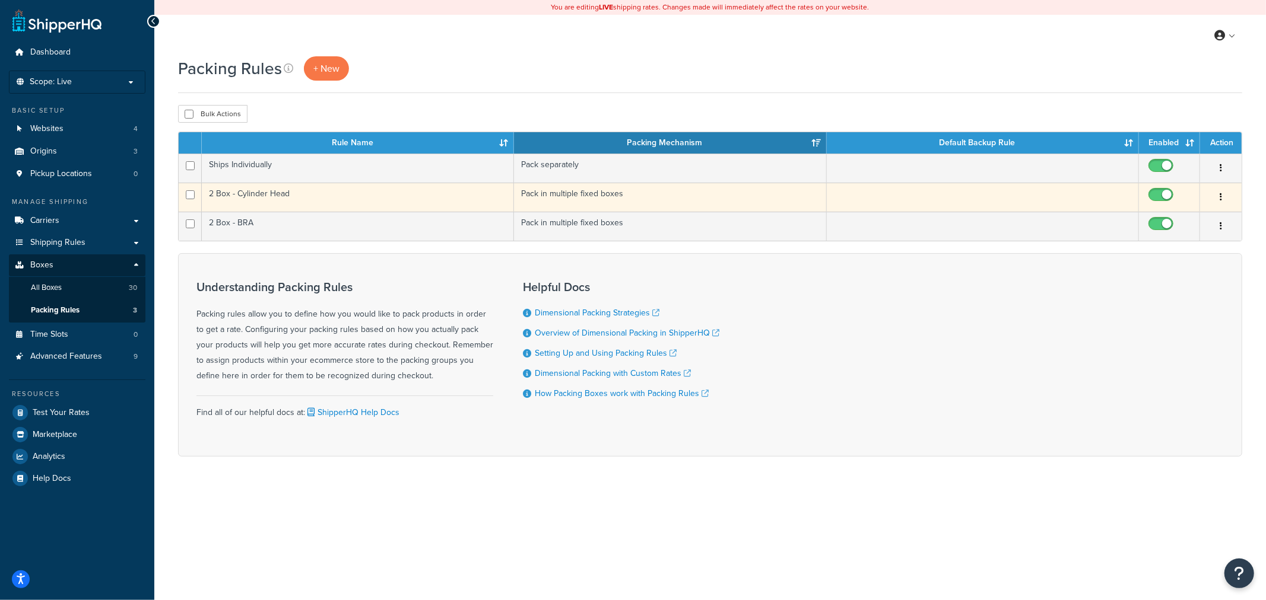
click at [405, 200] on td "2 Box - Cylinder Head" at bounding box center [358, 197] width 312 height 29
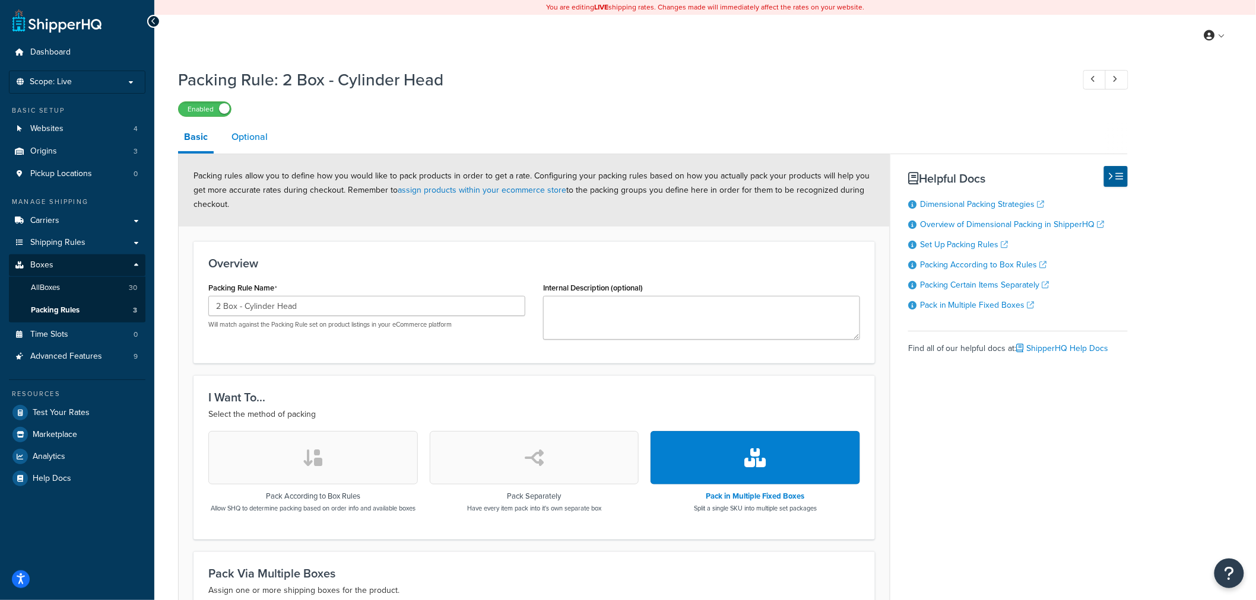
click at [256, 132] on link "Optional" at bounding box center [249, 137] width 48 height 28
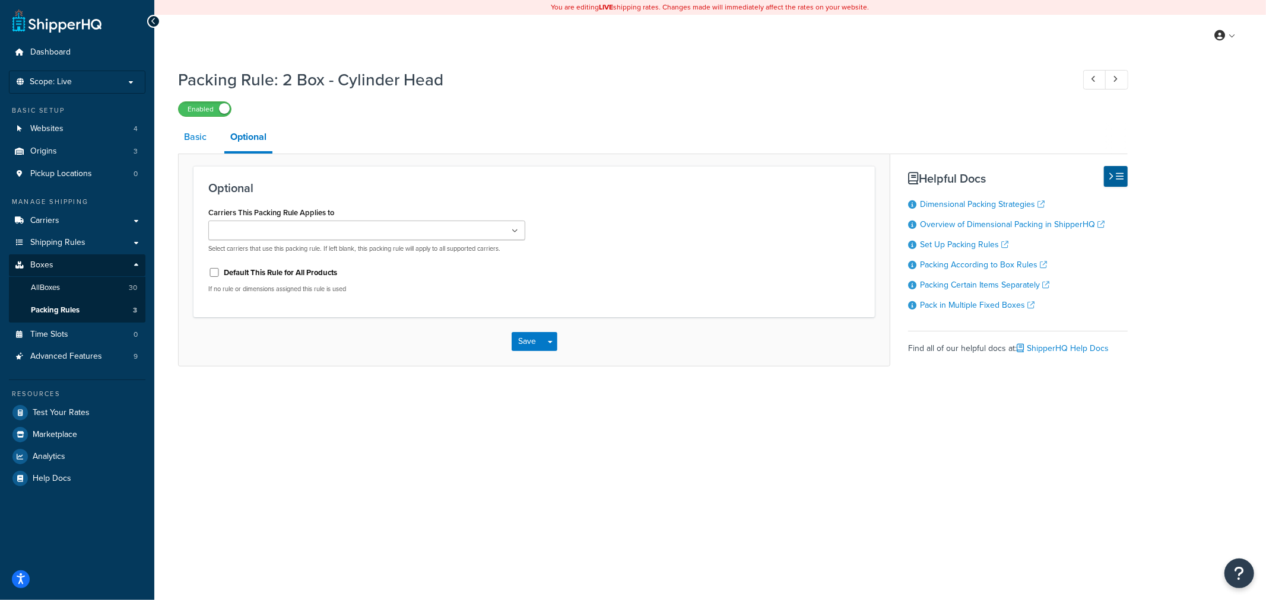
click at [206, 139] on link "Basic" at bounding box center [195, 137] width 34 height 28
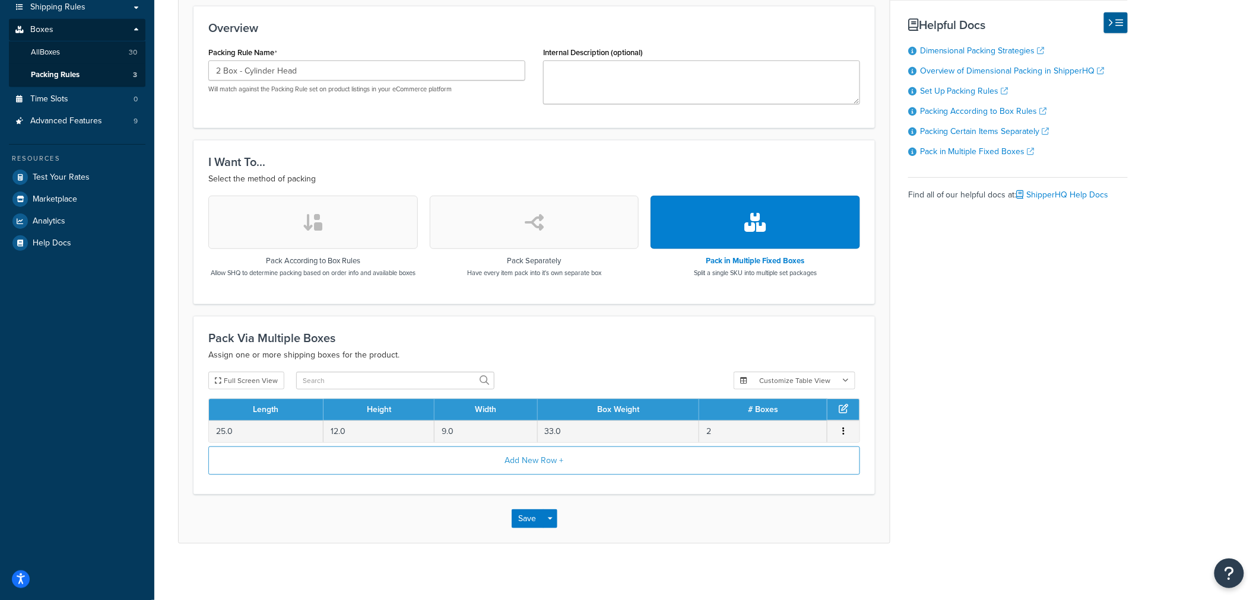
scroll to position [238, 0]
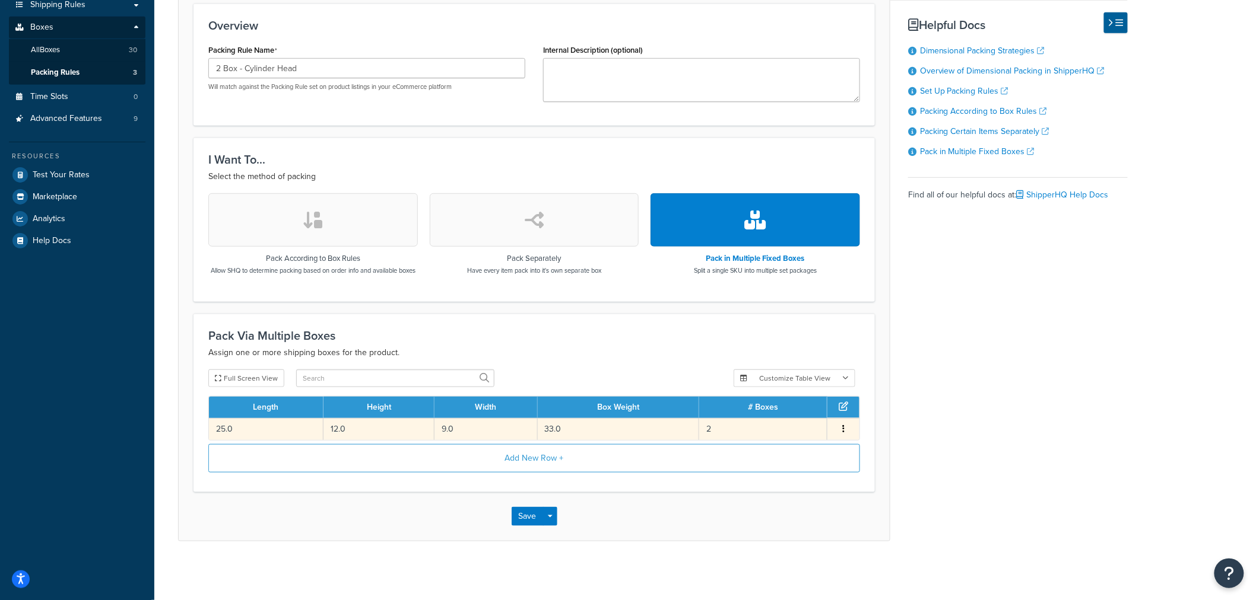
click at [672, 429] on td "33.0" at bounding box center [619, 429] width 162 height 22
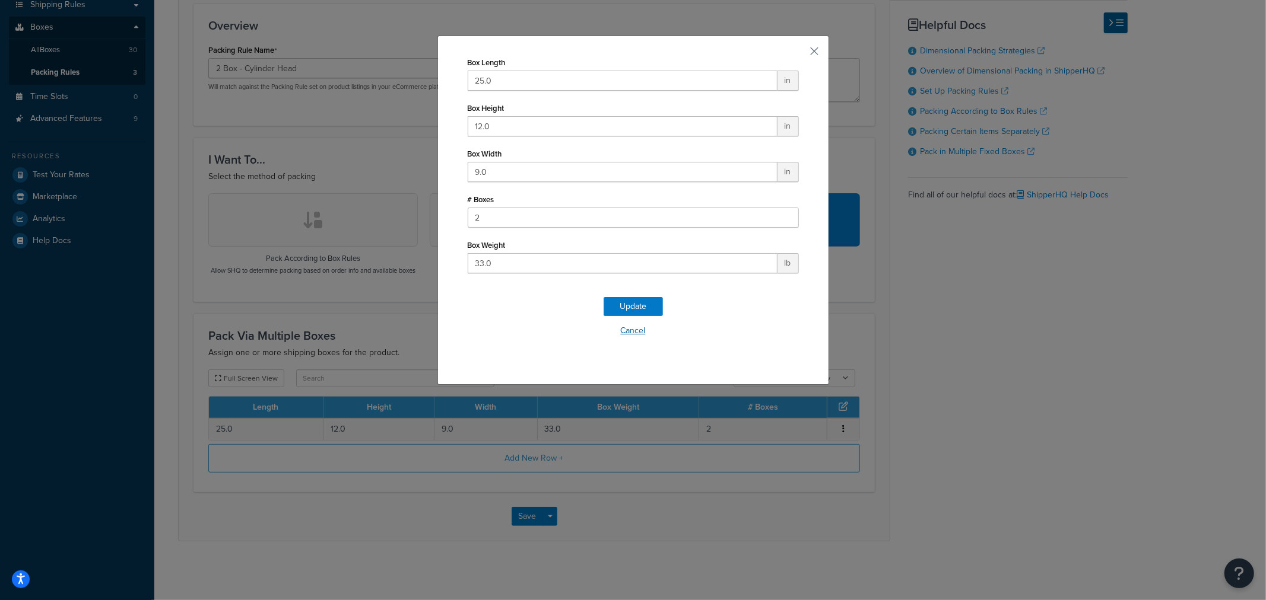
click at [621, 334] on button "Cancel" at bounding box center [633, 331] width 331 height 18
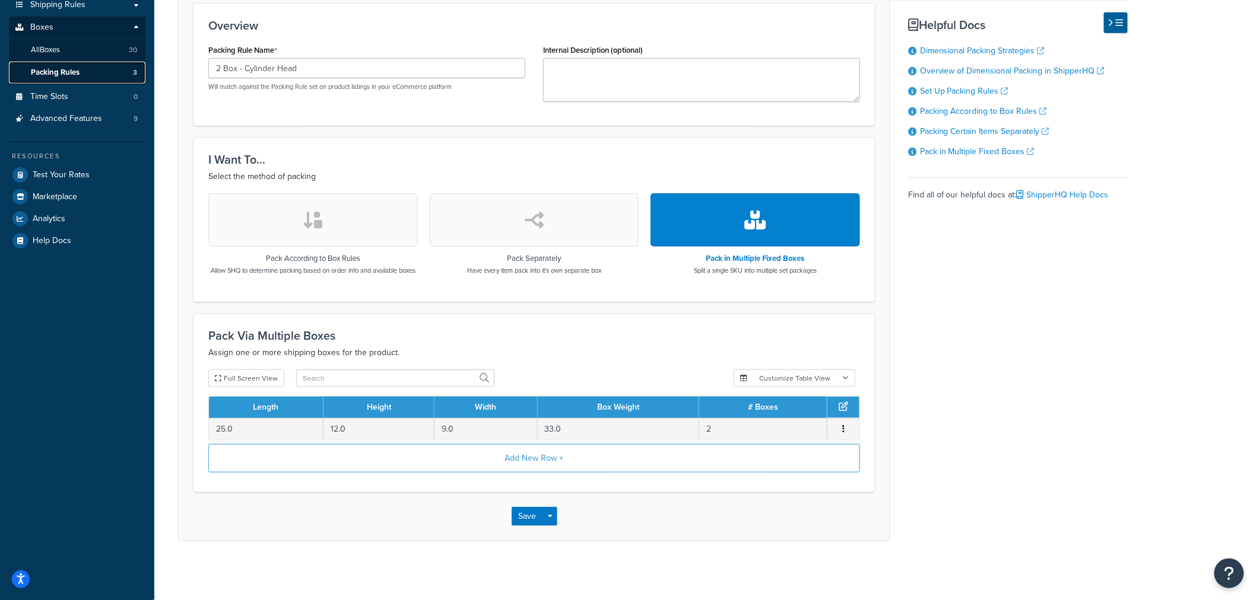
click at [96, 74] on link "Packing Rules 3" at bounding box center [77, 73] width 136 height 22
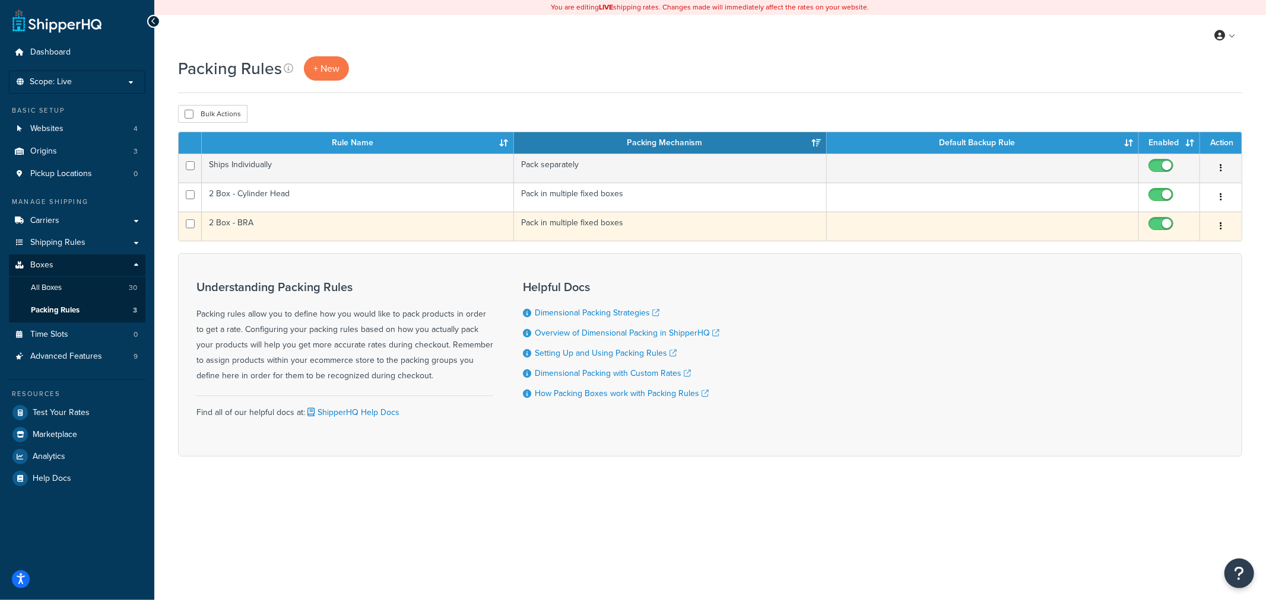
click at [393, 226] on td "2 Box - BRA" at bounding box center [358, 226] width 312 height 29
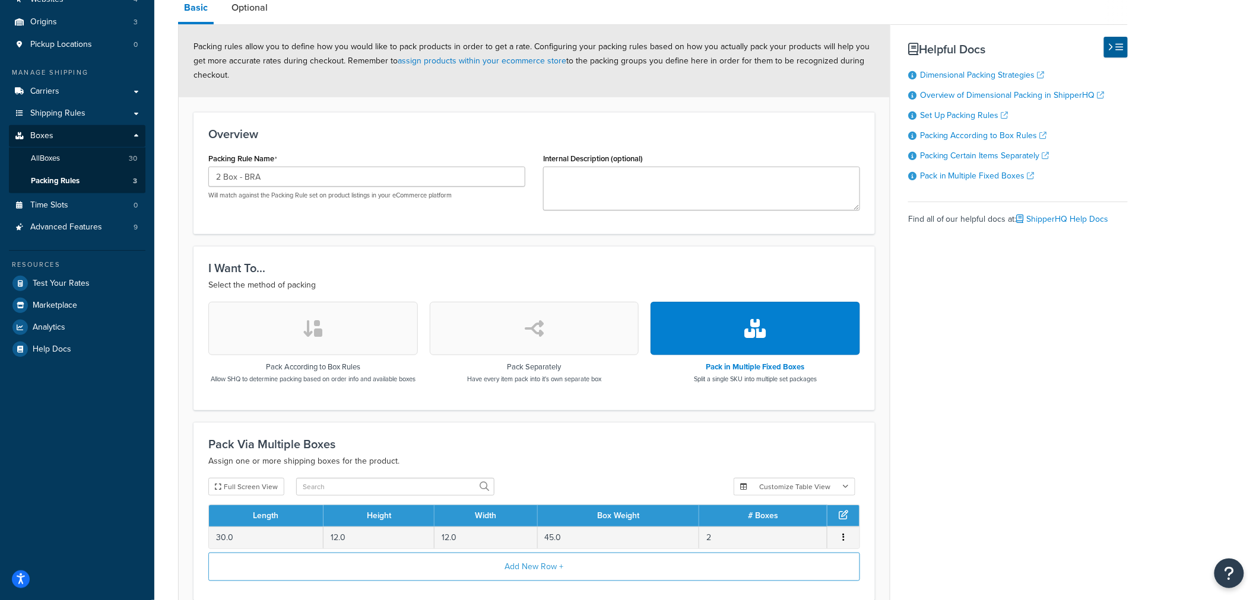
scroll to position [238, 0]
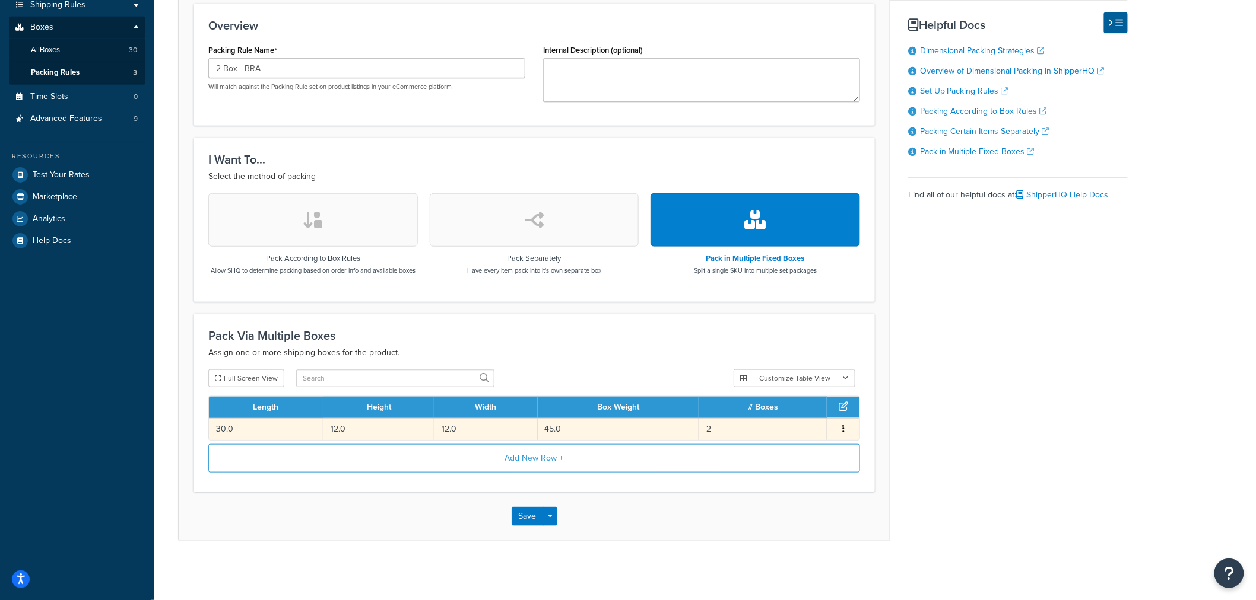
click at [843, 425] on icon "button" at bounding box center [843, 429] width 2 height 8
click at [805, 420] on div "Edit" at bounding box center [783, 417] width 84 height 24
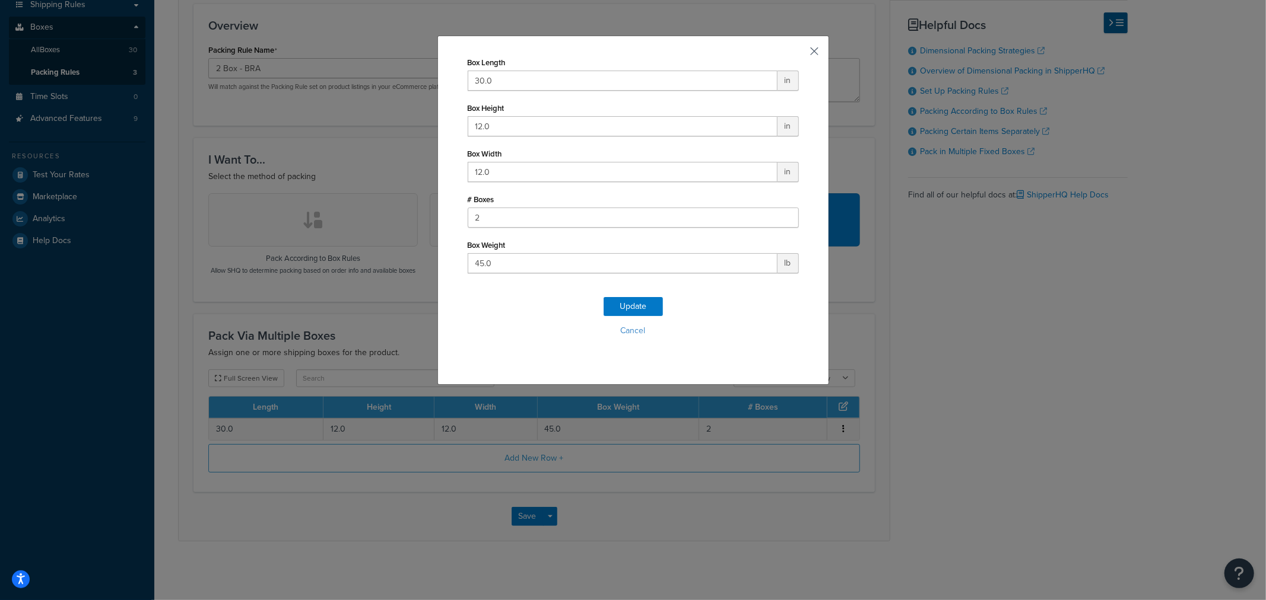
click at [799, 54] on button "button" at bounding box center [797, 55] width 3 height 3
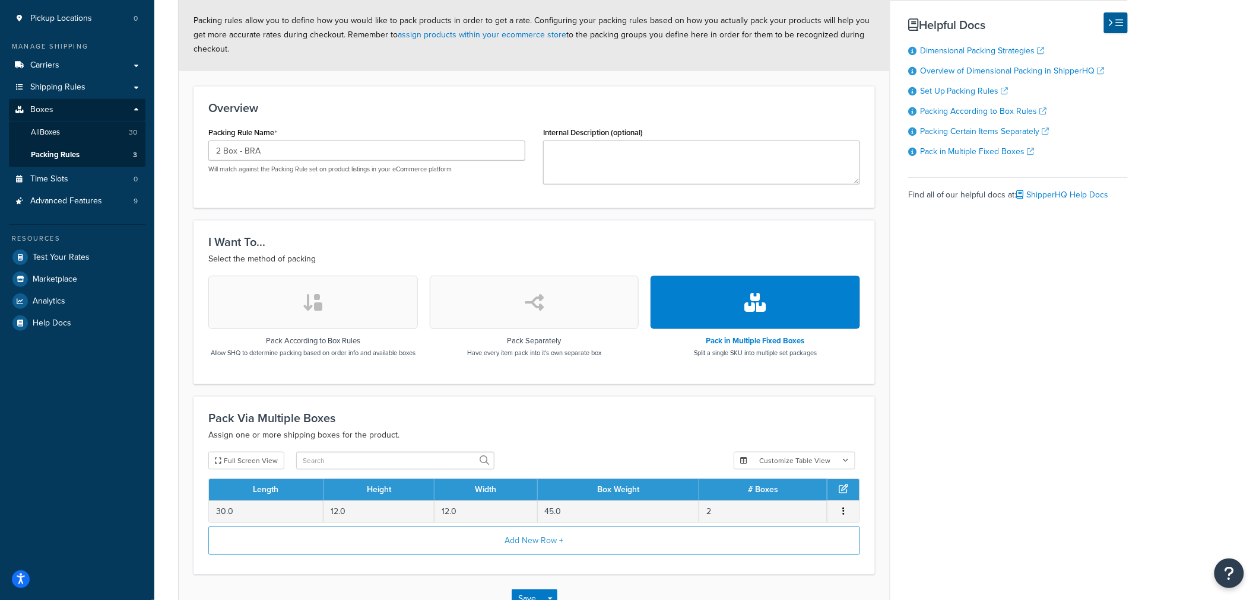
scroll to position [172, 0]
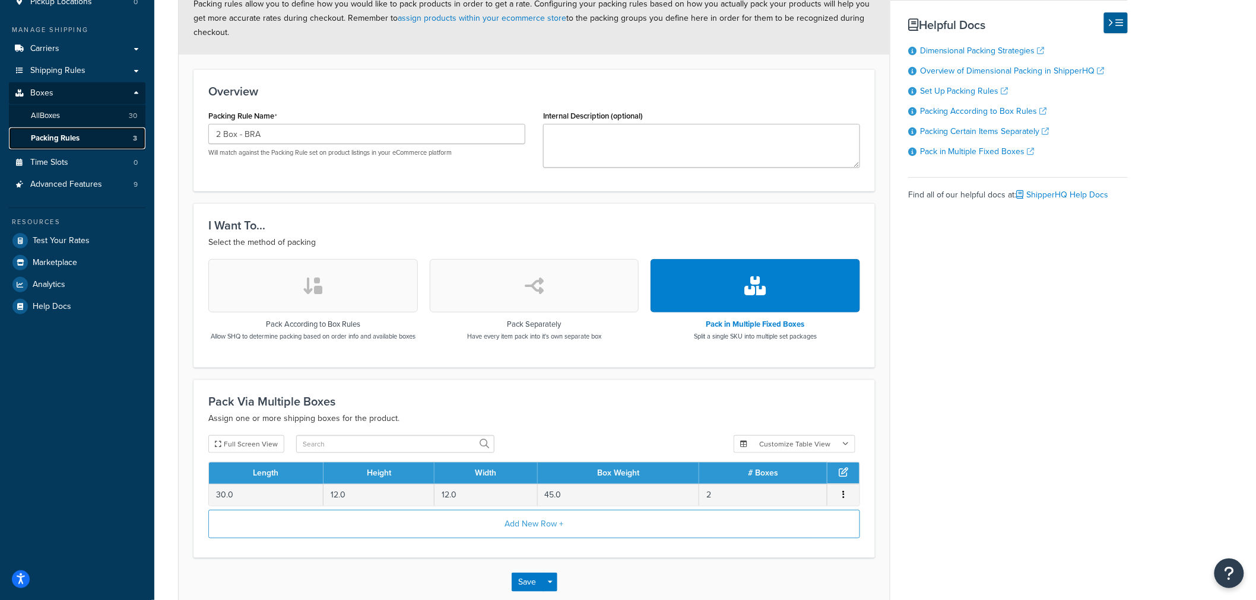
click at [49, 134] on span "Packing Rules" at bounding box center [55, 139] width 49 height 10
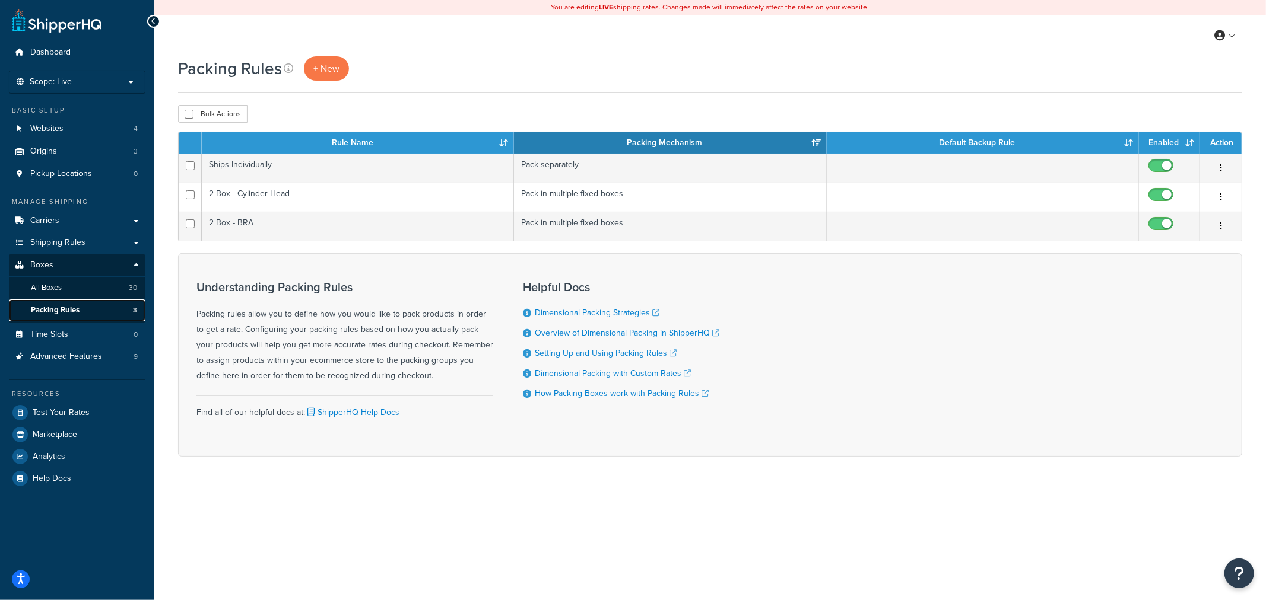
click at [75, 315] on span "Packing Rules" at bounding box center [55, 311] width 49 height 10
click at [73, 291] on link "All Boxes 30" at bounding box center [77, 288] width 136 height 22
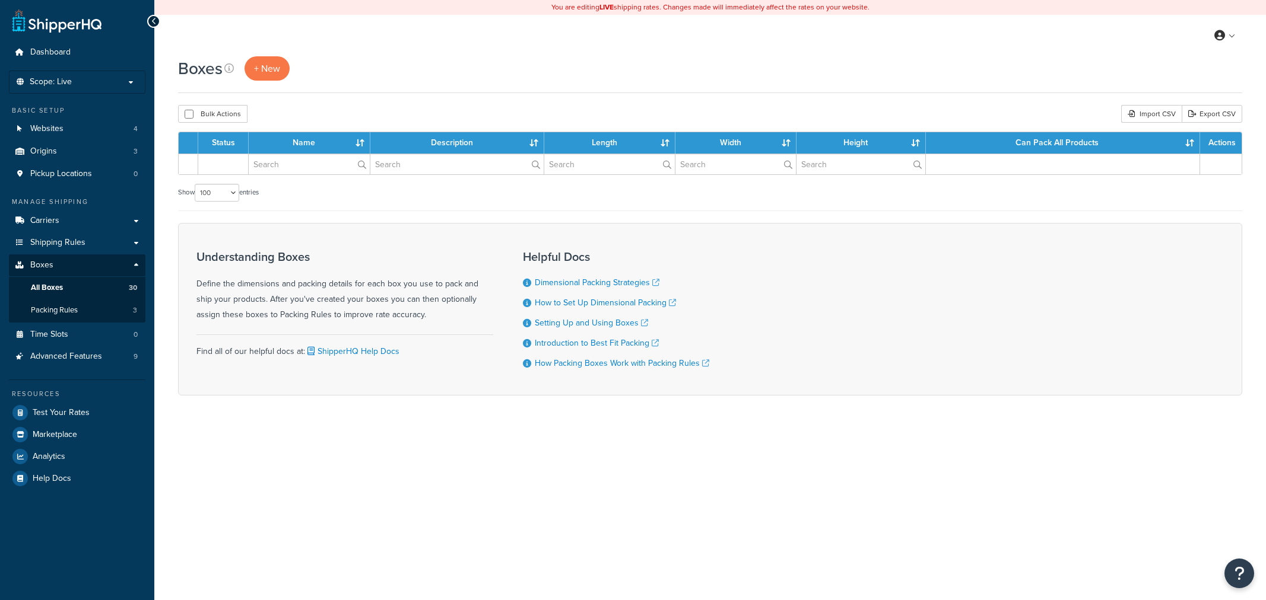
select select "100"
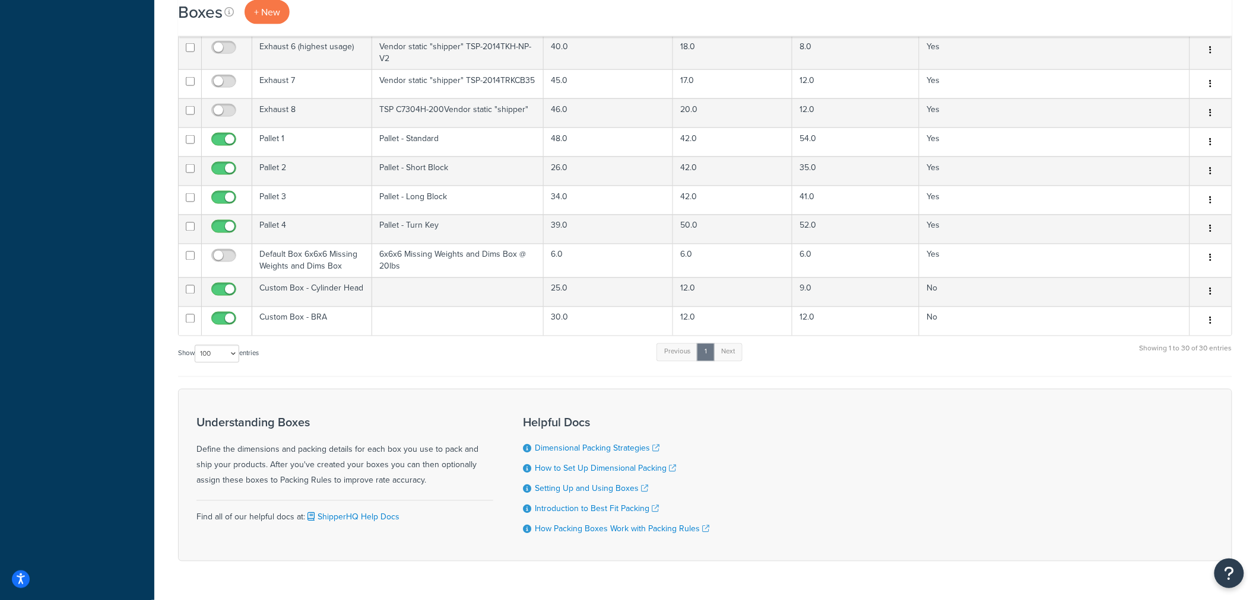
scroll to position [659, 0]
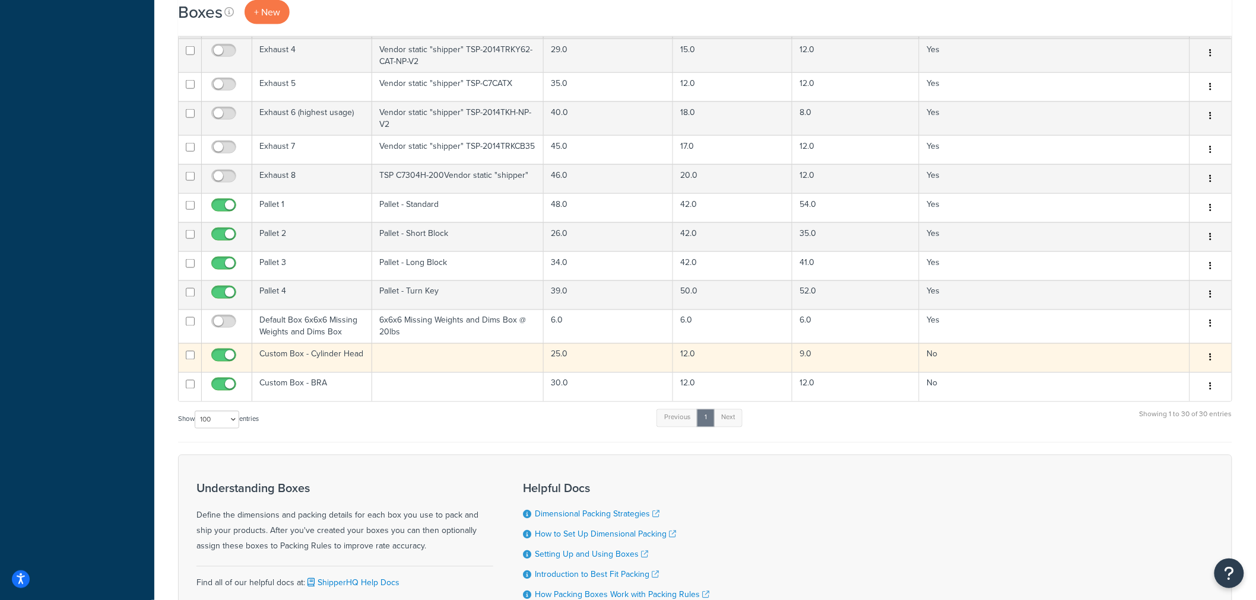
click at [1202, 357] on div "Edit Duplicate Delete" at bounding box center [1210, 358] width 27 height 19
click at [1209, 362] on icon "button" at bounding box center [1210, 358] width 2 height 8
click at [1191, 384] on link "Edit" at bounding box center [1171, 380] width 94 height 24
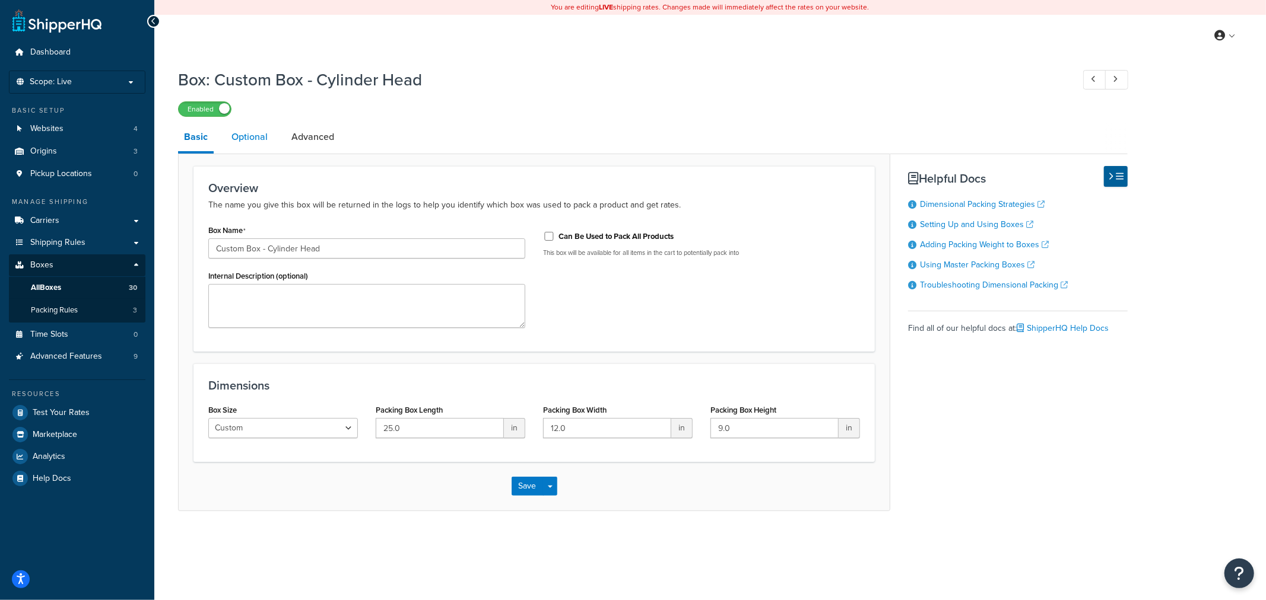
click at [258, 135] on link "Optional" at bounding box center [249, 137] width 48 height 28
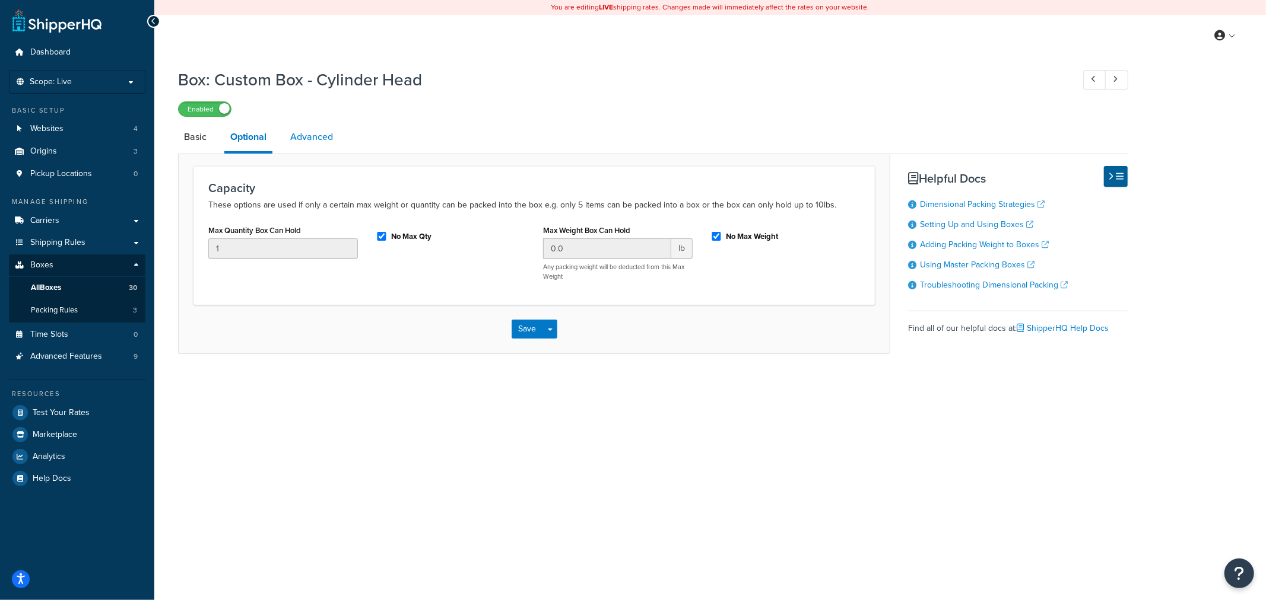
click at [298, 134] on link "Advanced" at bounding box center [311, 137] width 55 height 28
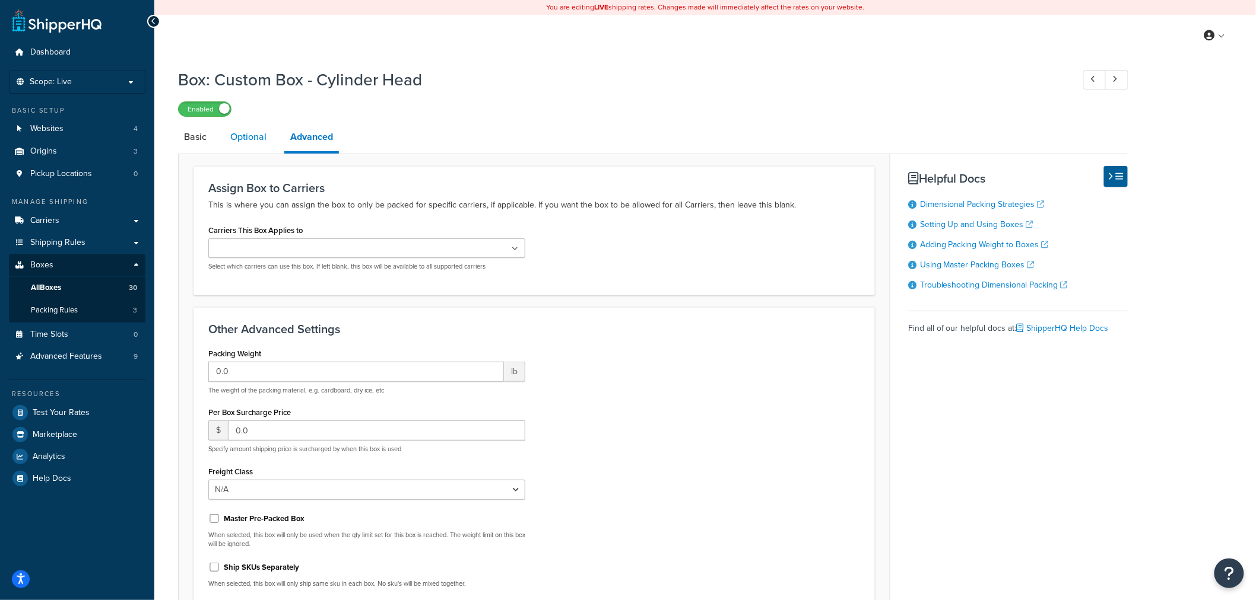
click at [252, 141] on link "Optional" at bounding box center [248, 137] width 48 height 28
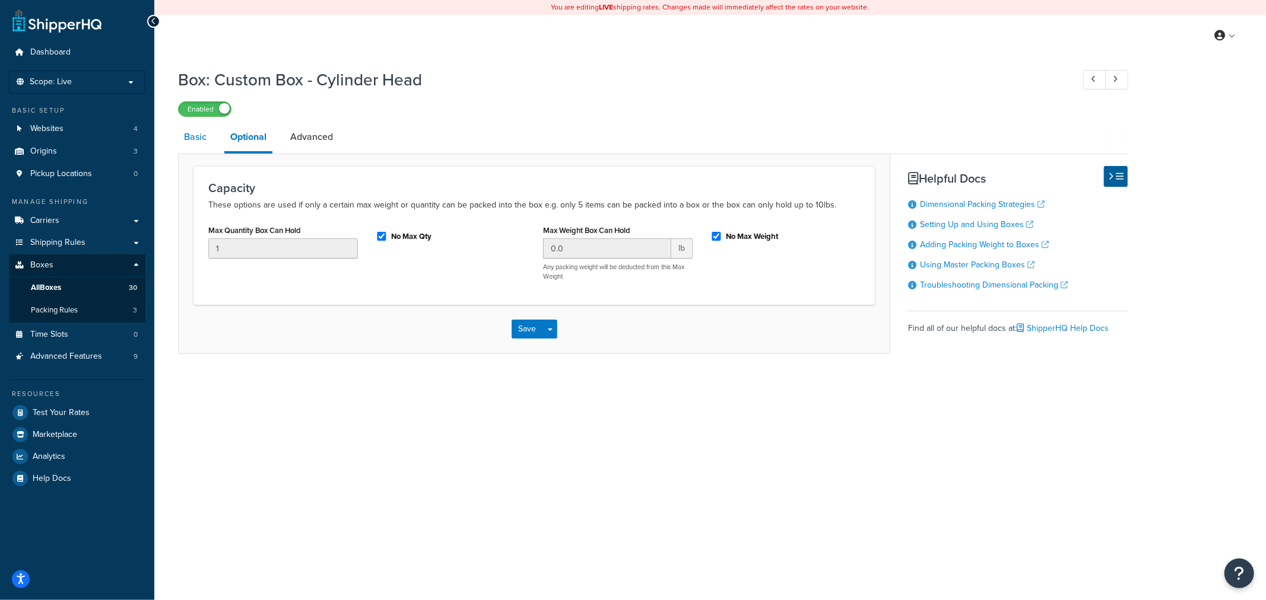
click at [200, 131] on link "Basic" at bounding box center [195, 137] width 34 height 28
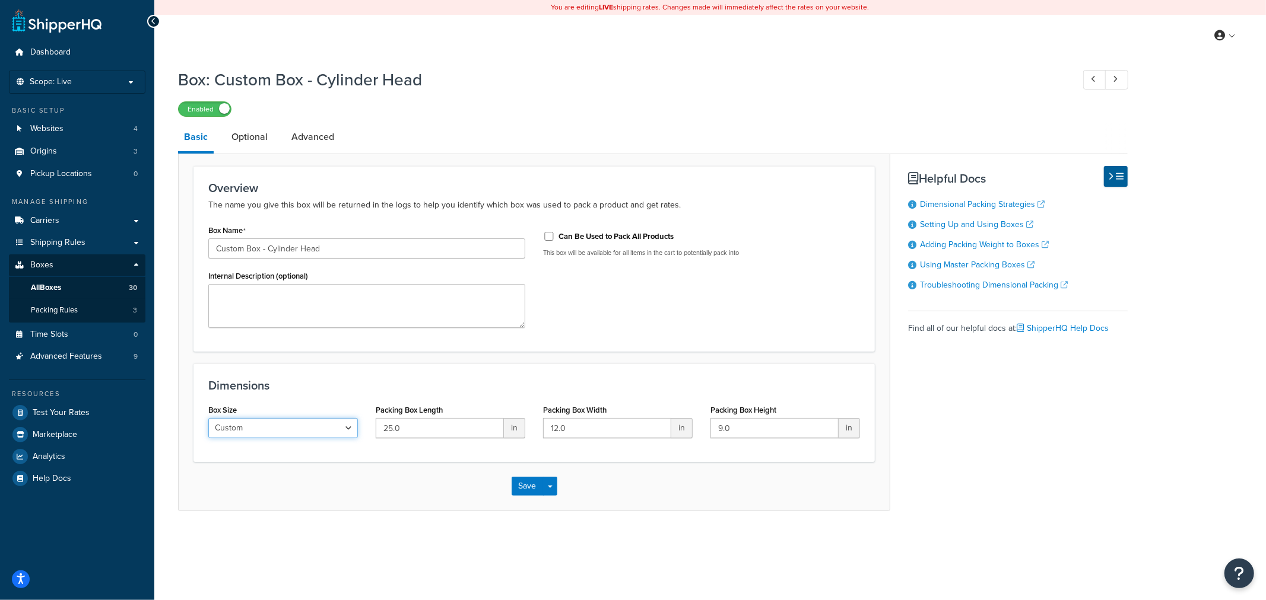
click at [339, 427] on select "Custom USPS Small Flat Box USPS Medium Flat Box USPS Large Flat Box USPS Flat E…" at bounding box center [283, 428] width 150 height 20
click at [362, 383] on h3 "Dimensions" at bounding box center [534, 385] width 652 height 13
click at [266, 134] on link "Optional" at bounding box center [249, 137] width 48 height 28
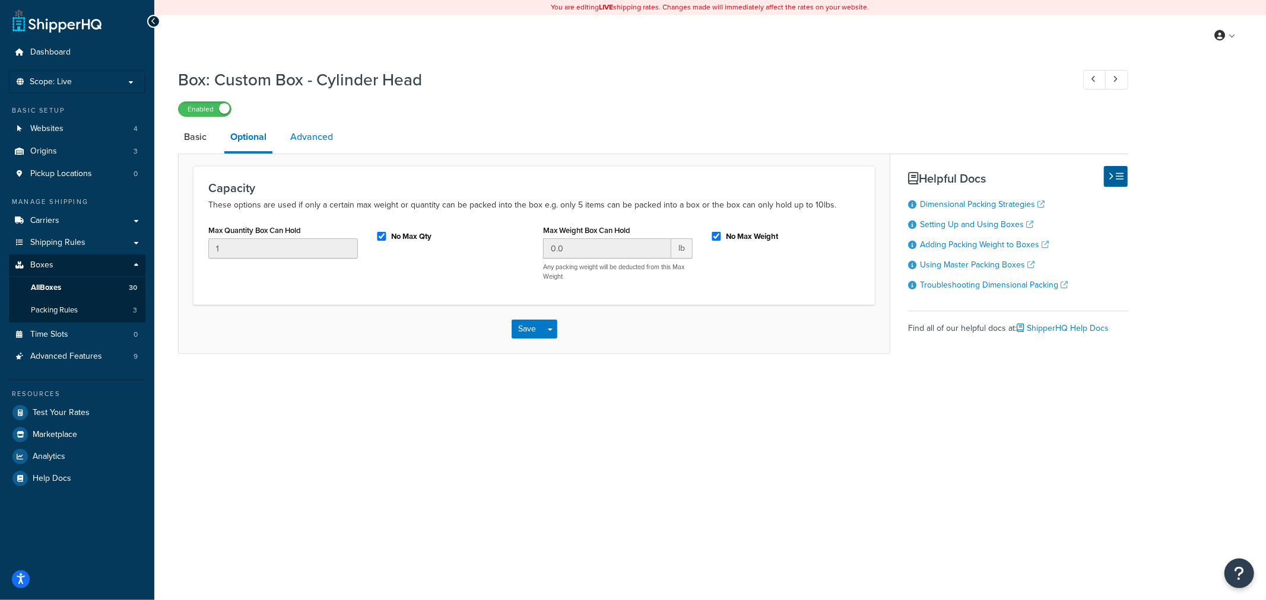
click at [310, 133] on link "Advanced" at bounding box center [311, 137] width 55 height 28
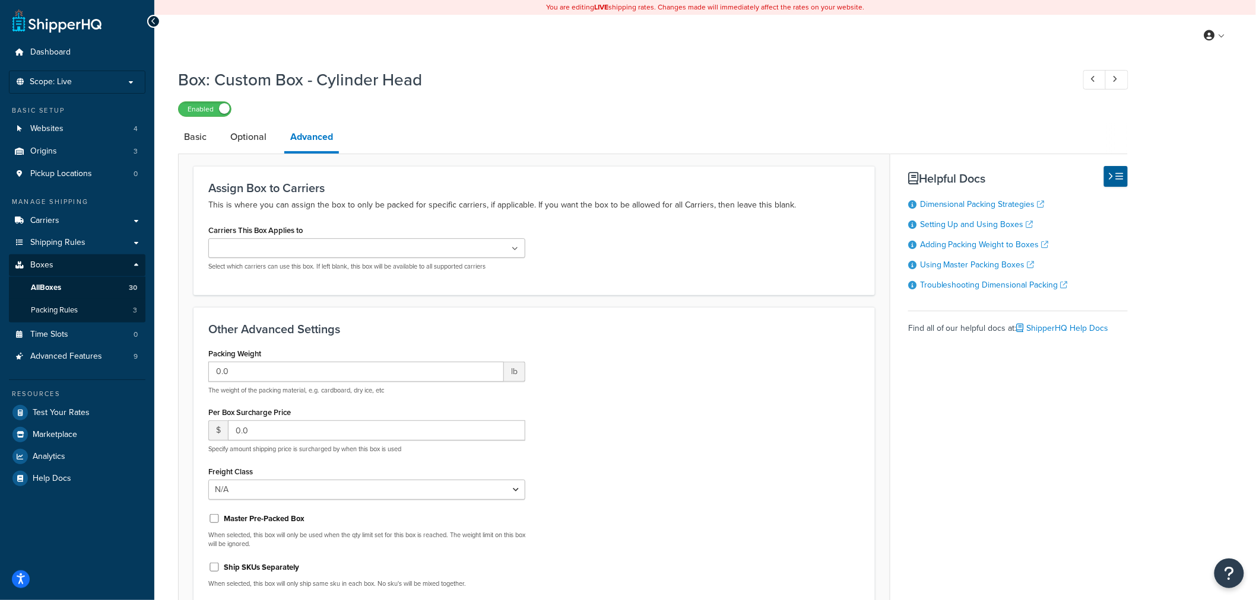
scroll to position [120, 0]
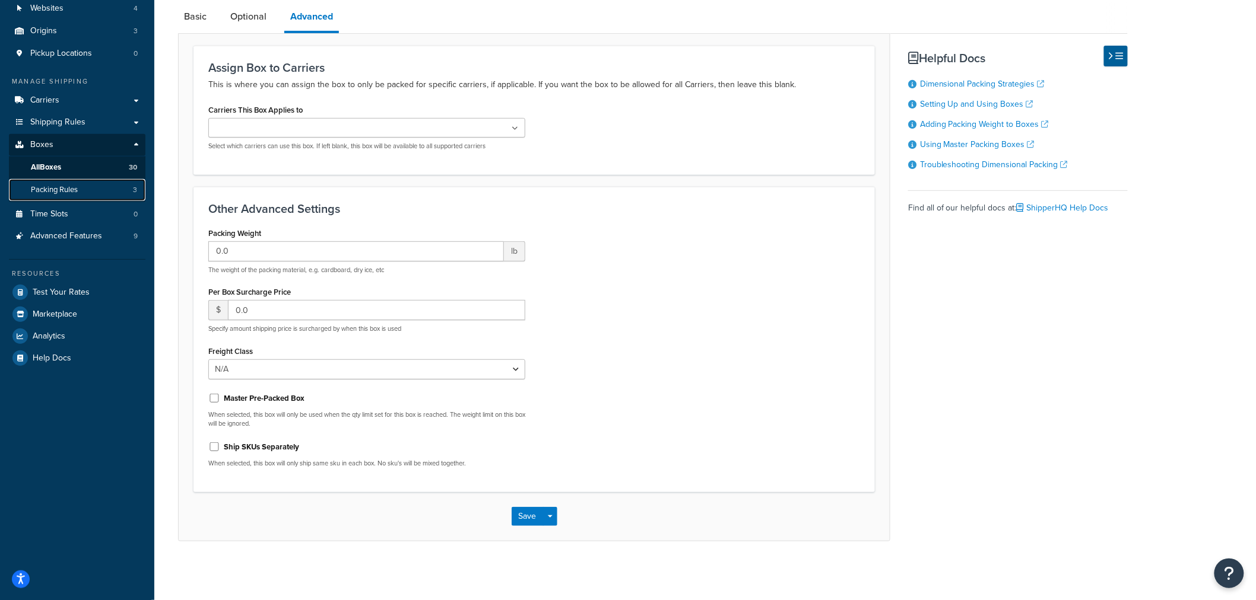
click at [80, 189] on link "Packing Rules 3" at bounding box center [77, 190] width 136 height 22
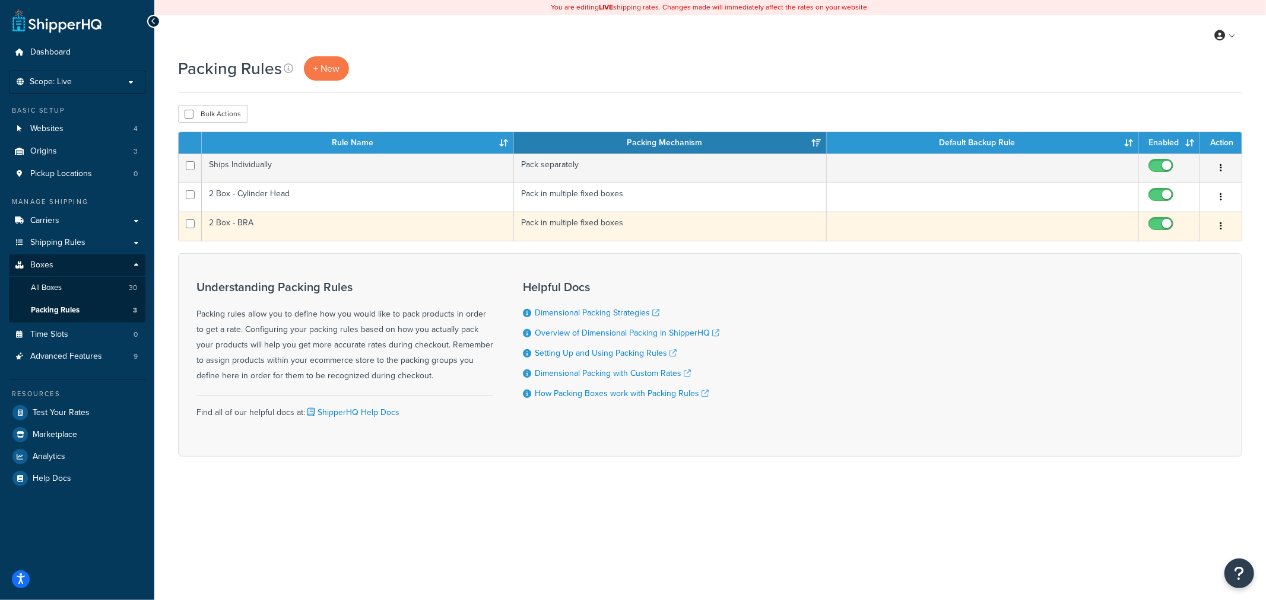
click at [1221, 226] on icon "button" at bounding box center [1220, 226] width 2 height 8
click at [1199, 255] on link "Edit" at bounding box center [1173, 251] width 94 height 24
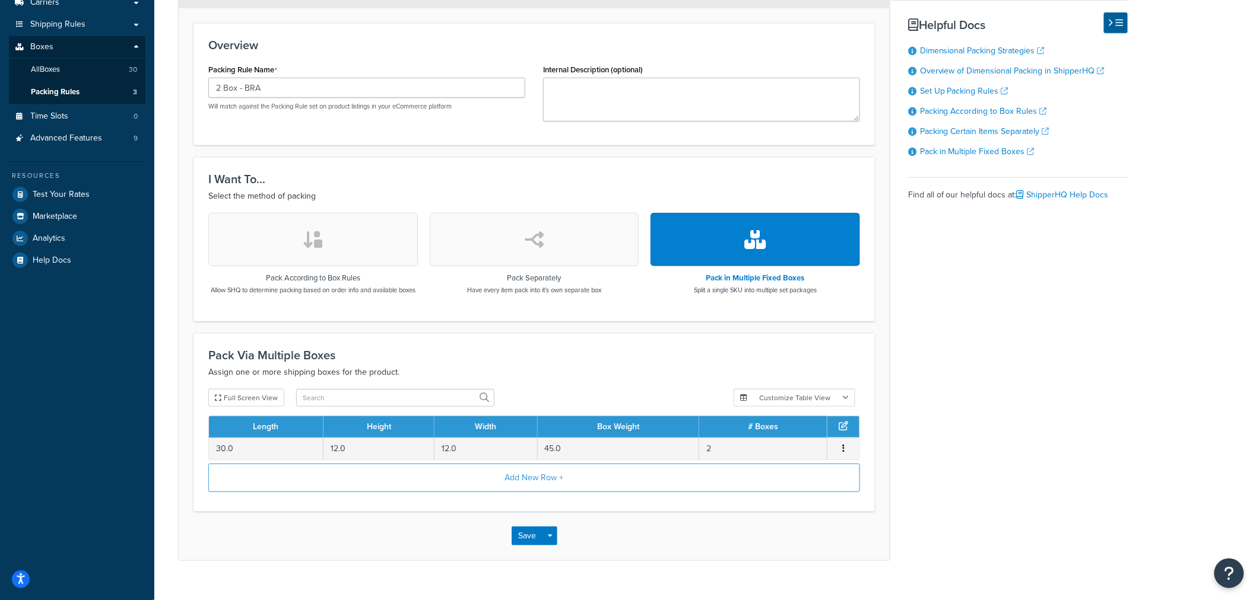
scroll to position [238, 0]
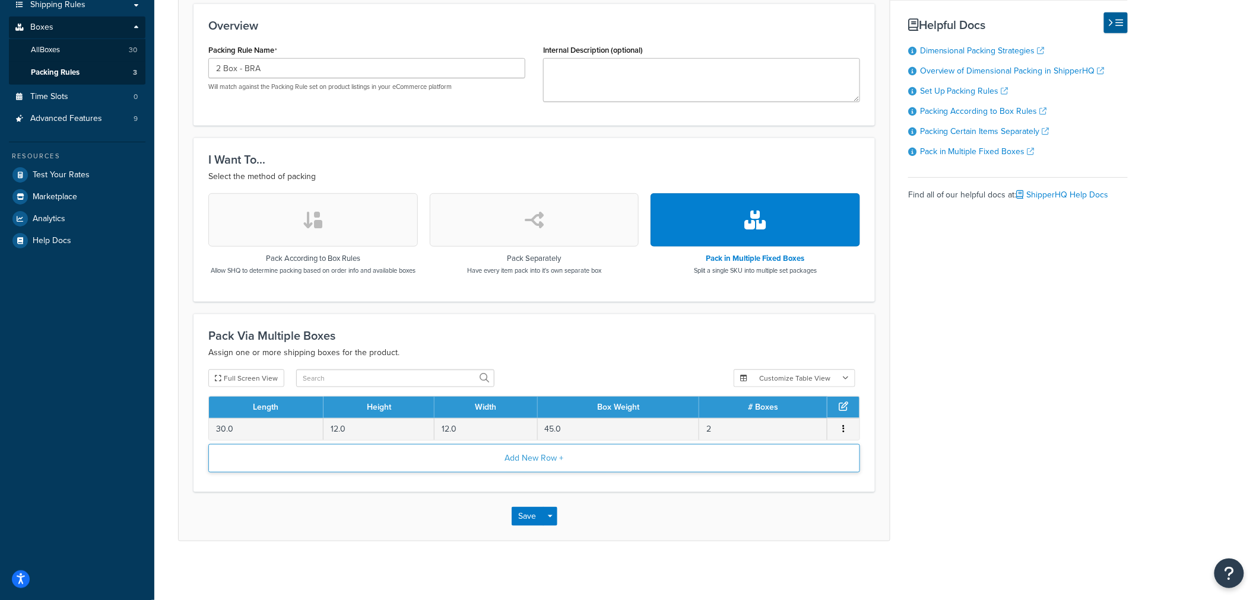
click at [459, 455] on button "Add New Row +" at bounding box center [534, 458] width 652 height 28
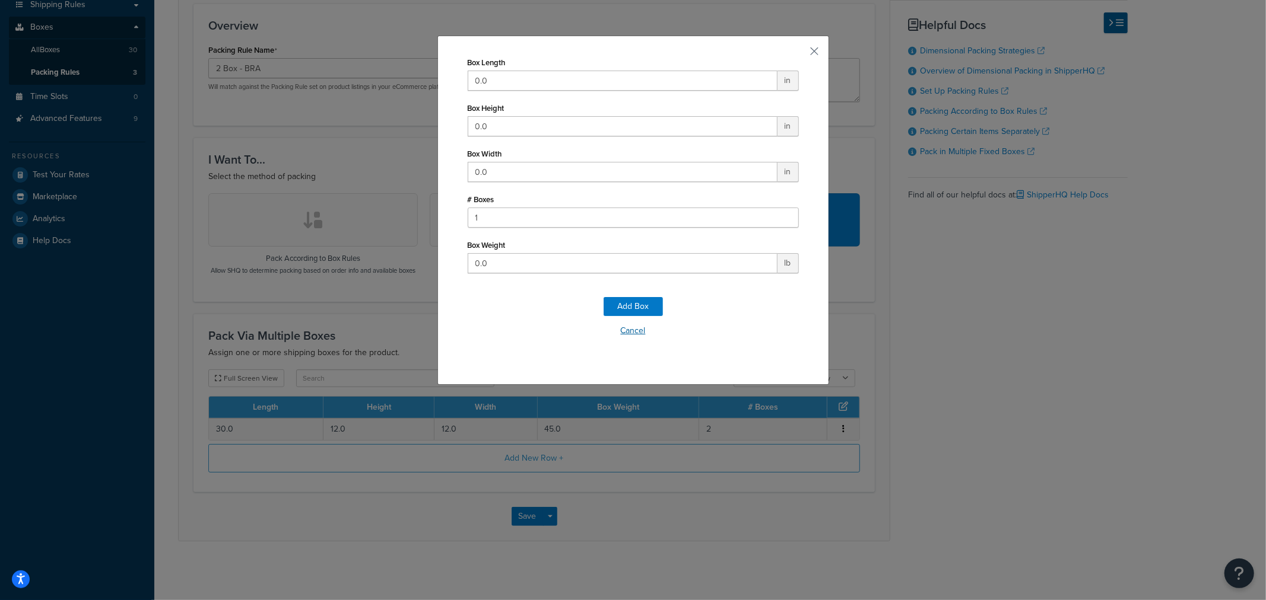
click at [624, 328] on button "Cancel" at bounding box center [633, 331] width 331 height 18
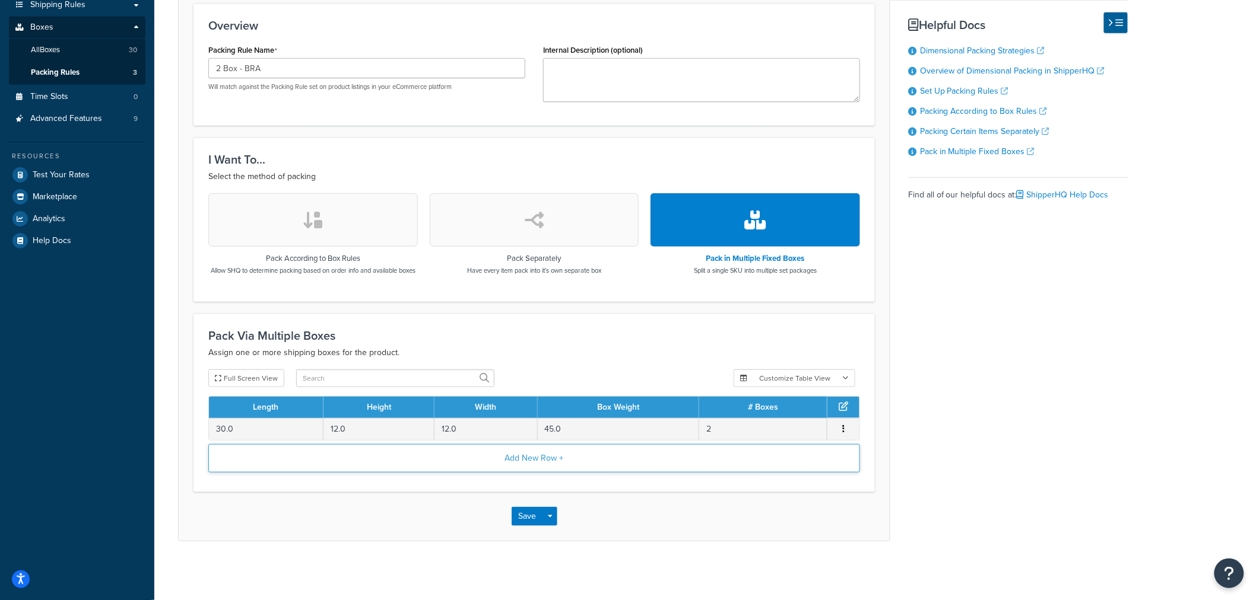
click at [586, 460] on button "Add New Row +" at bounding box center [534, 458] width 652 height 28
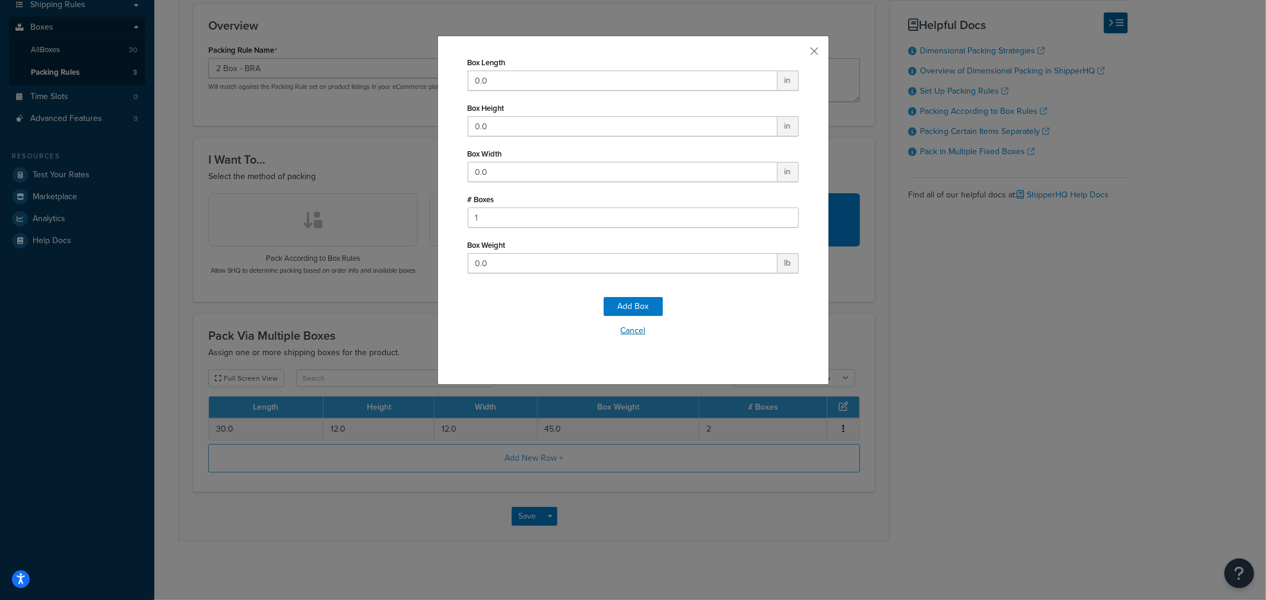
click at [637, 334] on button "Cancel" at bounding box center [633, 331] width 331 height 18
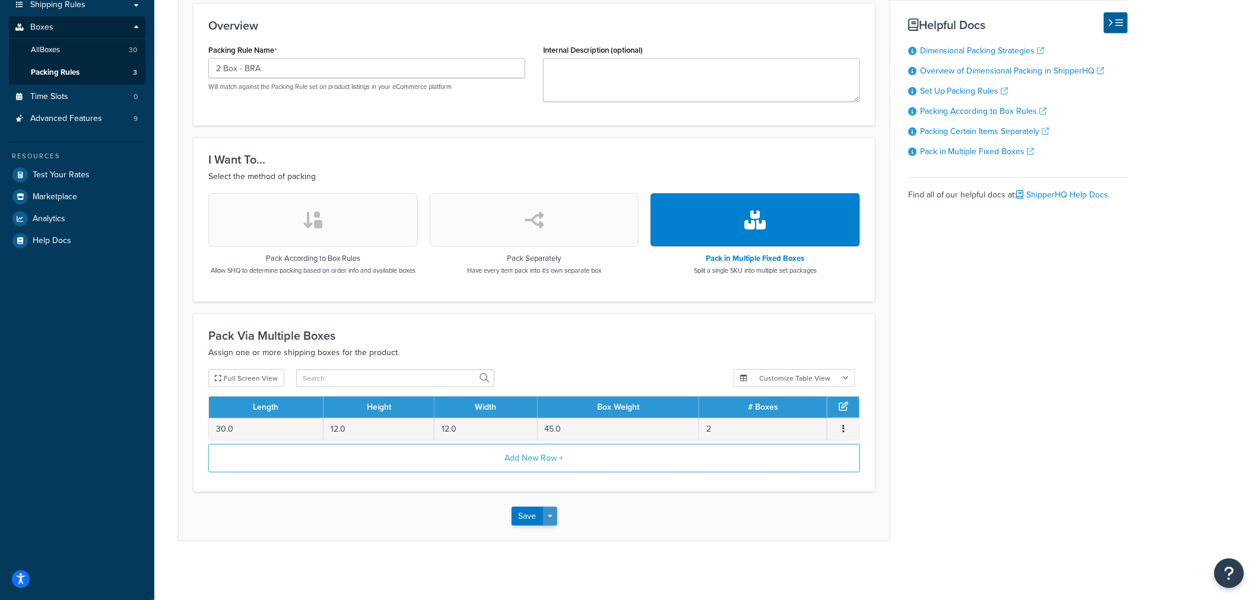
click at [550, 517] on span "button" at bounding box center [550, 517] width 5 height 2
click at [258, 374] on button "Full Screen View" at bounding box center [246, 379] width 76 height 18
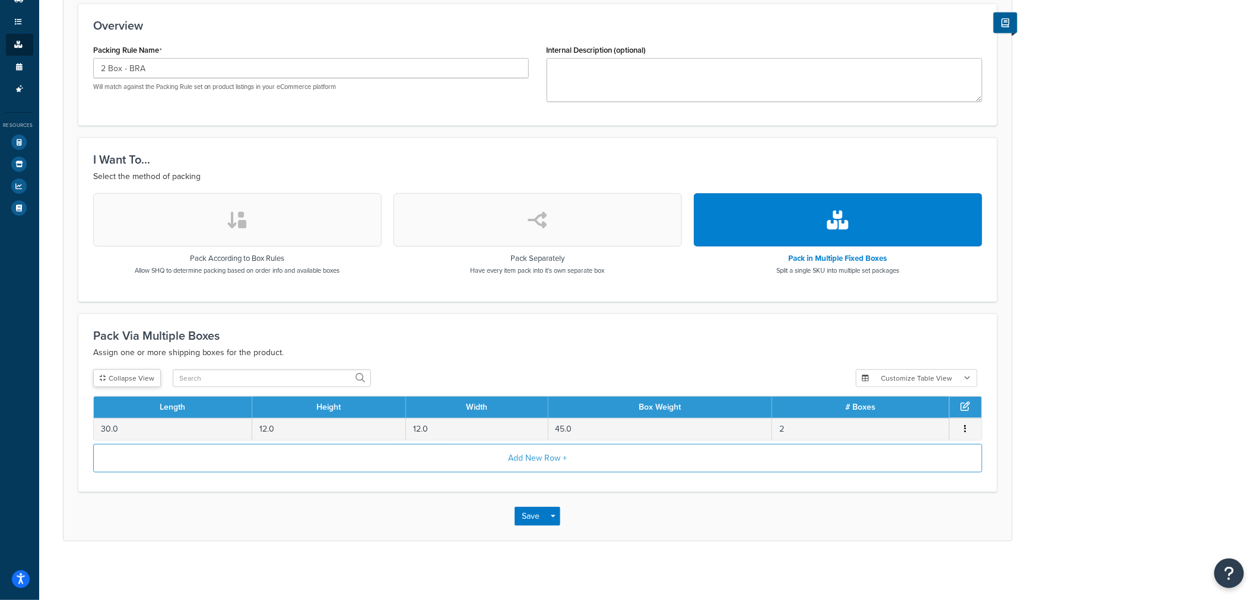
click at [119, 375] on button "Collapse View" at bounding box center [127, 379] width 68 height 18
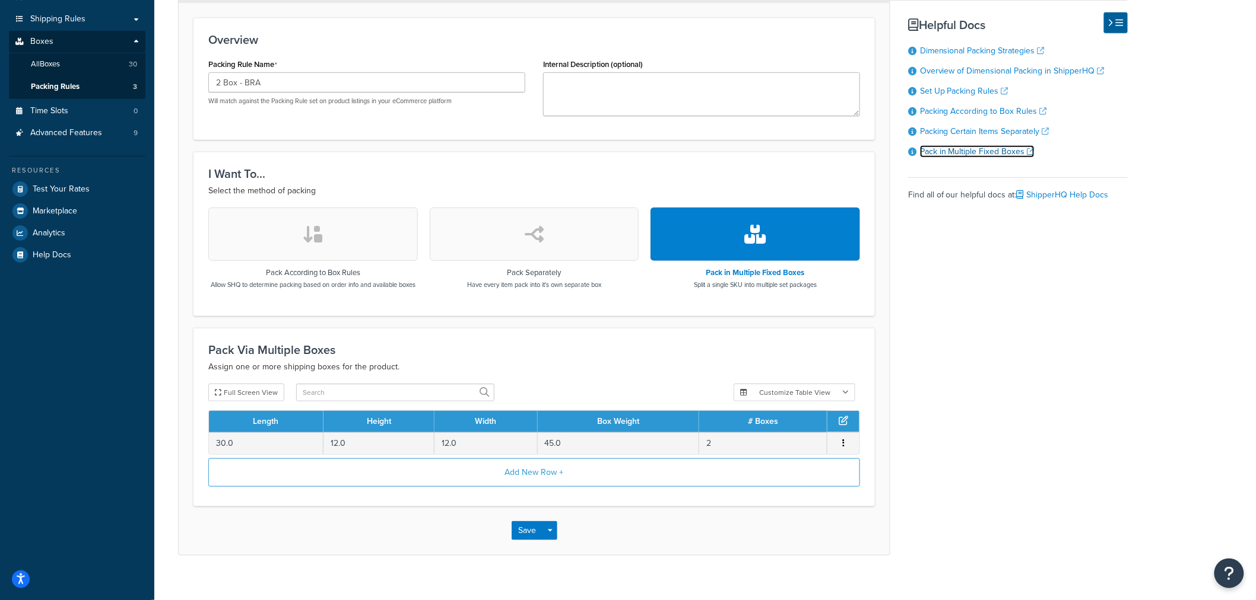
click at [975, 158] on link "Pack in Multiple Fixed Boxes" at bounding box center [977, 151] width 115 height 12
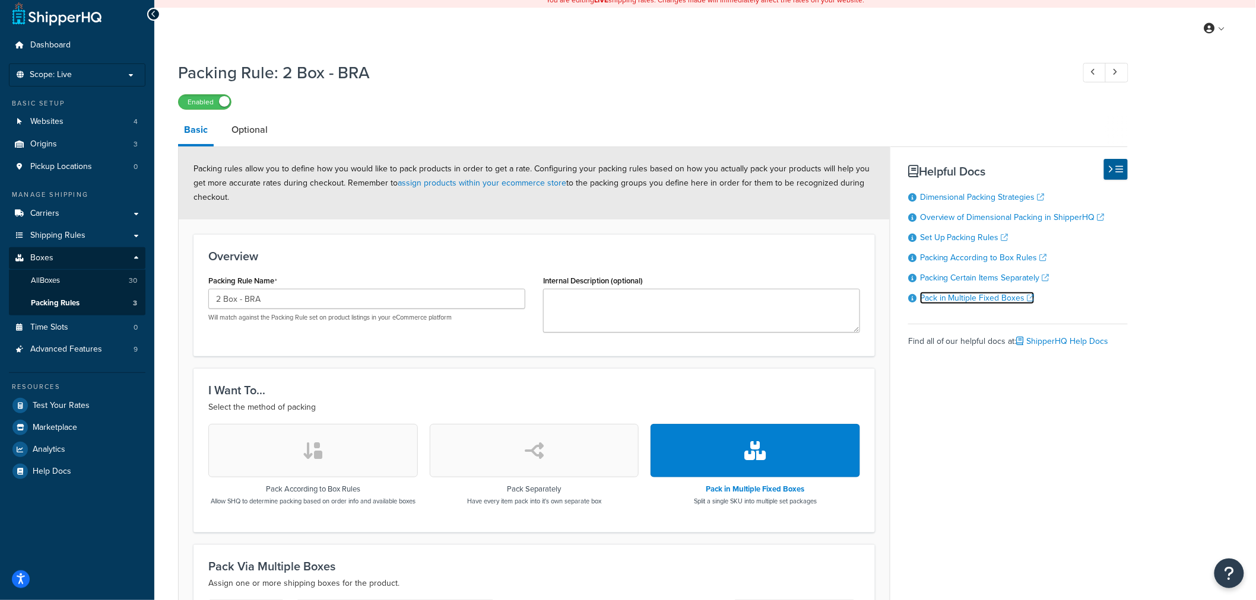
scroll to position [0, 0]
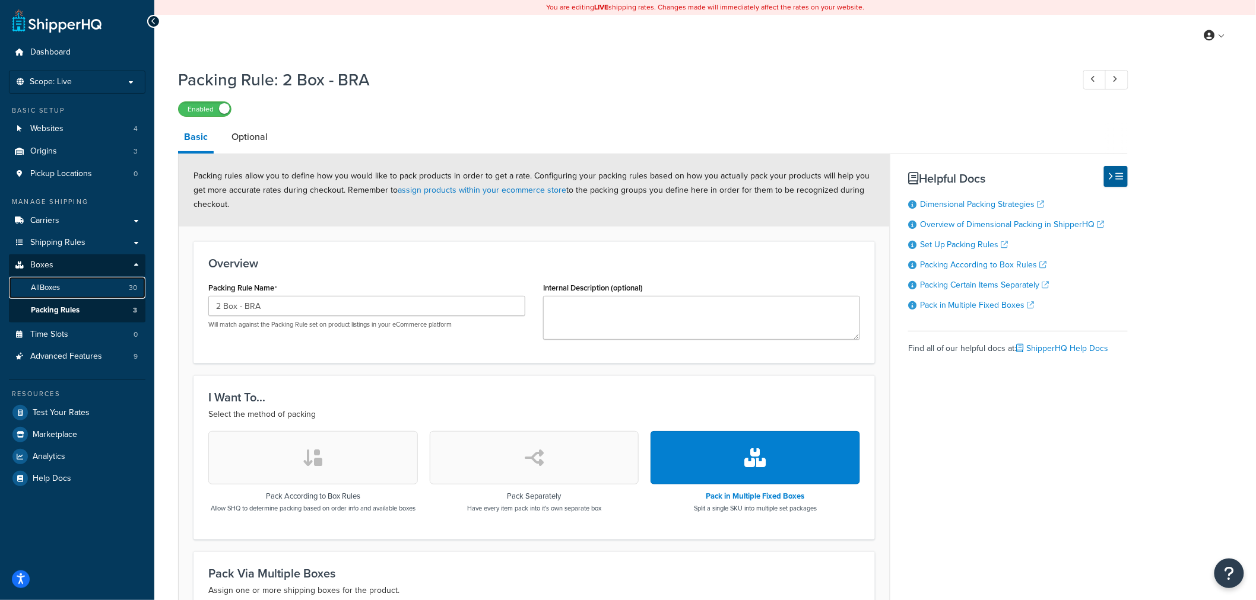
click at [72, 282] on link "All Boxes 30" at bounding box center [77, 288] width 136 height 22
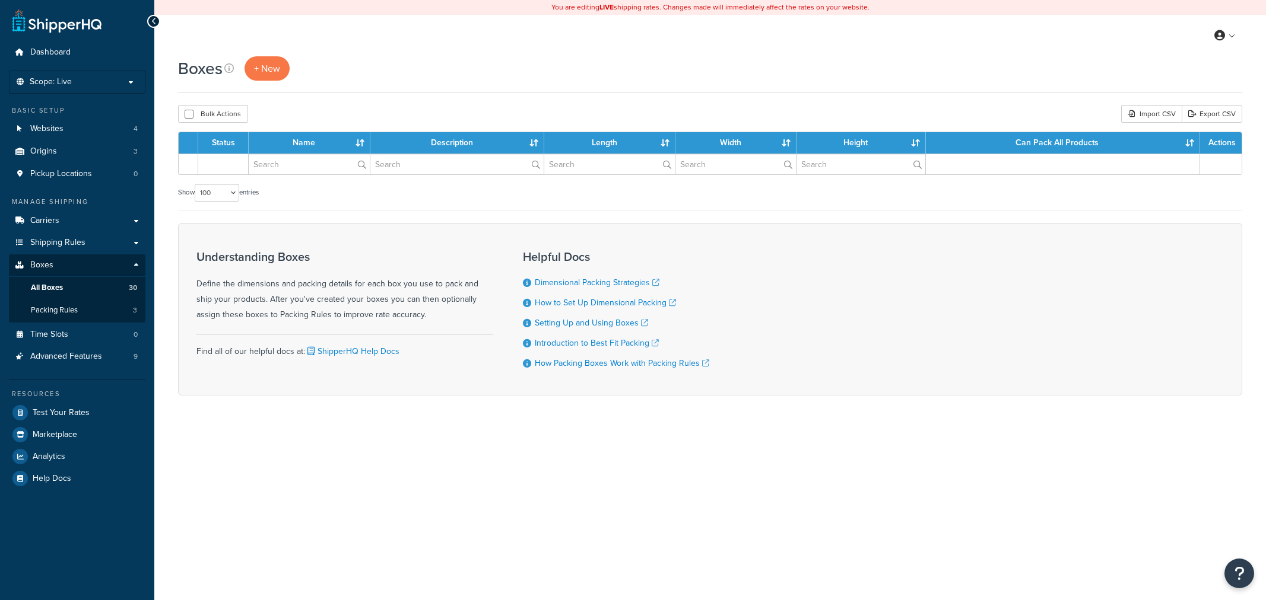
select select "100"
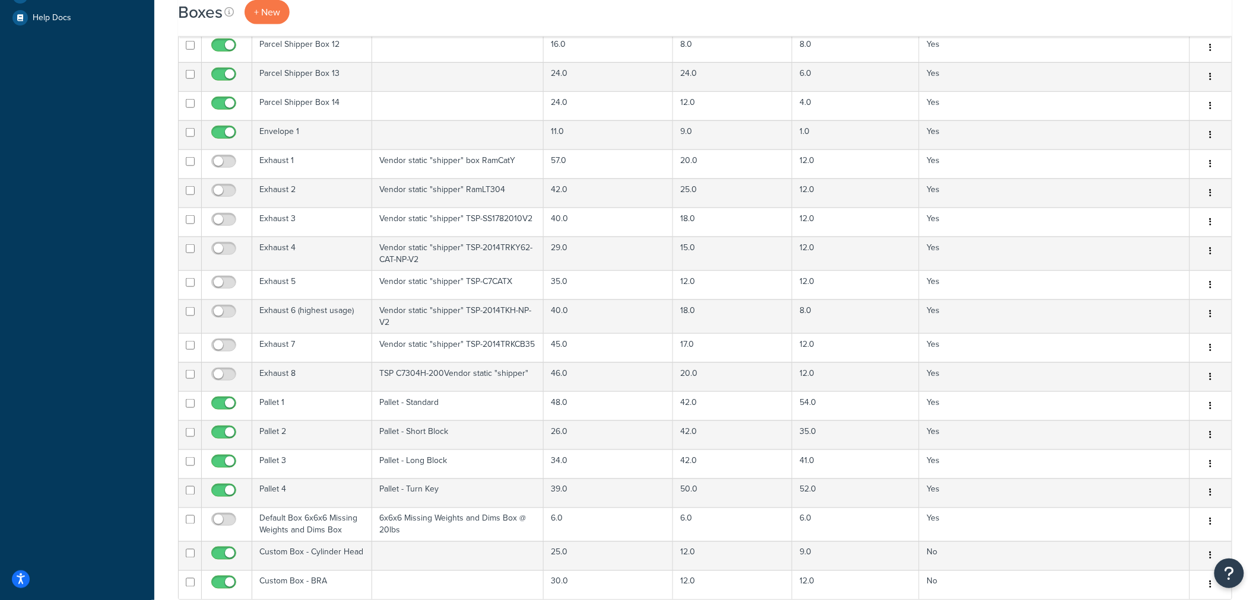
scroll to position [762, 0]
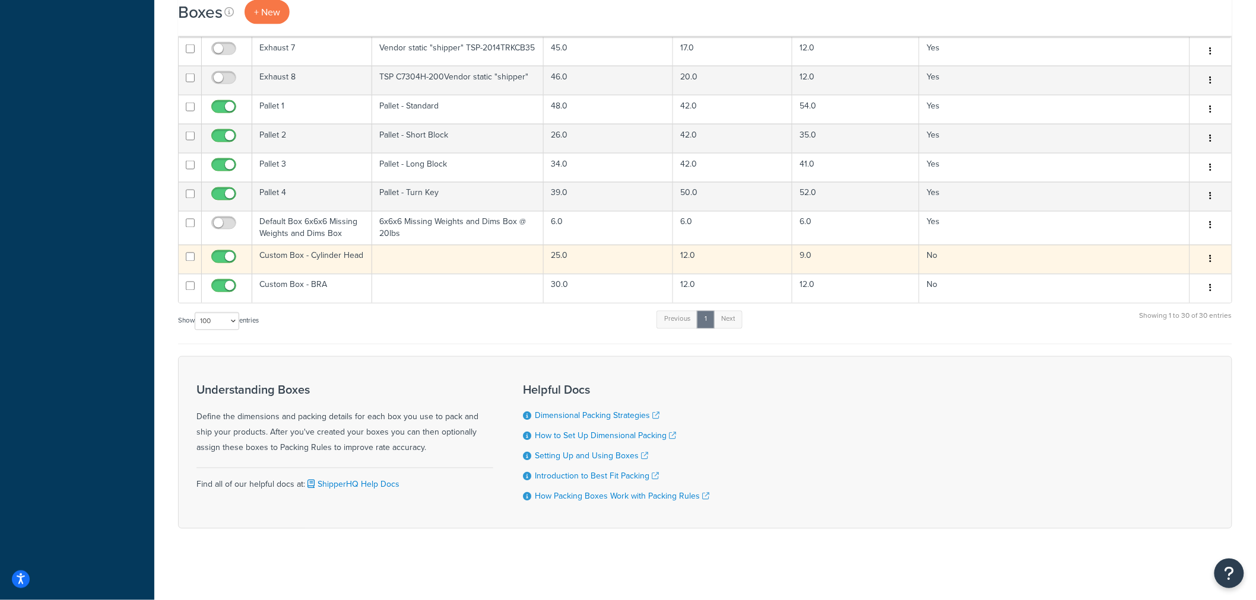
click at [224, 254] on input "checkbox" at bounding box center [225, 260] width 33 height 15
checkbox input "false"
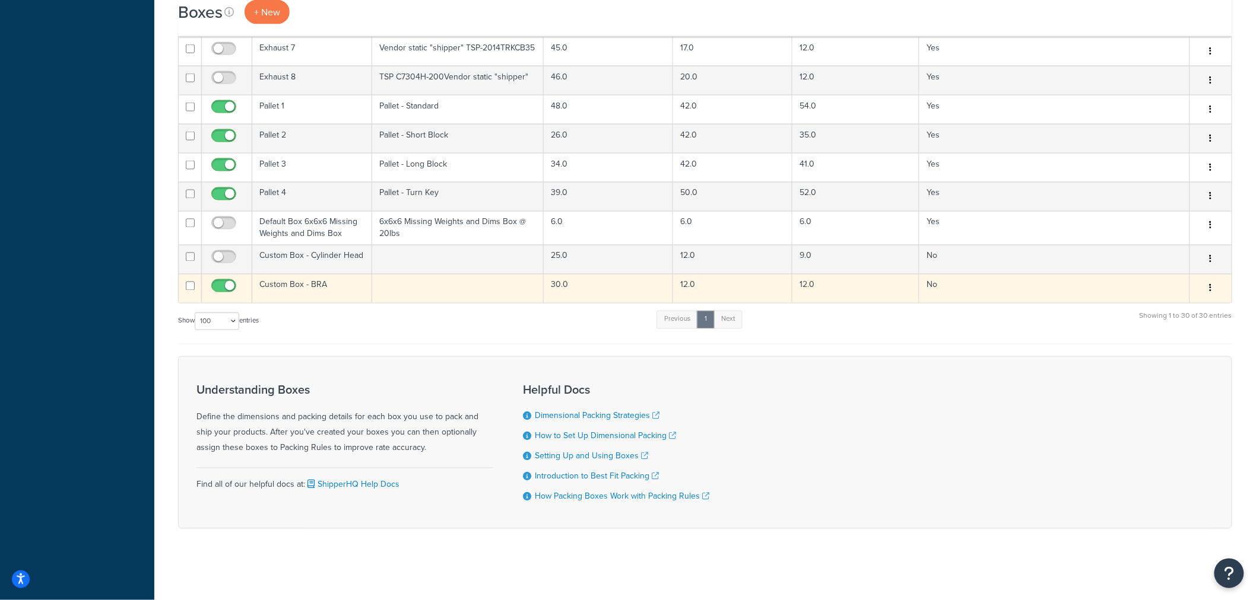
click at [227, 282] on input "checkbox" at bounding box center [225, 289] width 33 height 15
checkbox input "false"
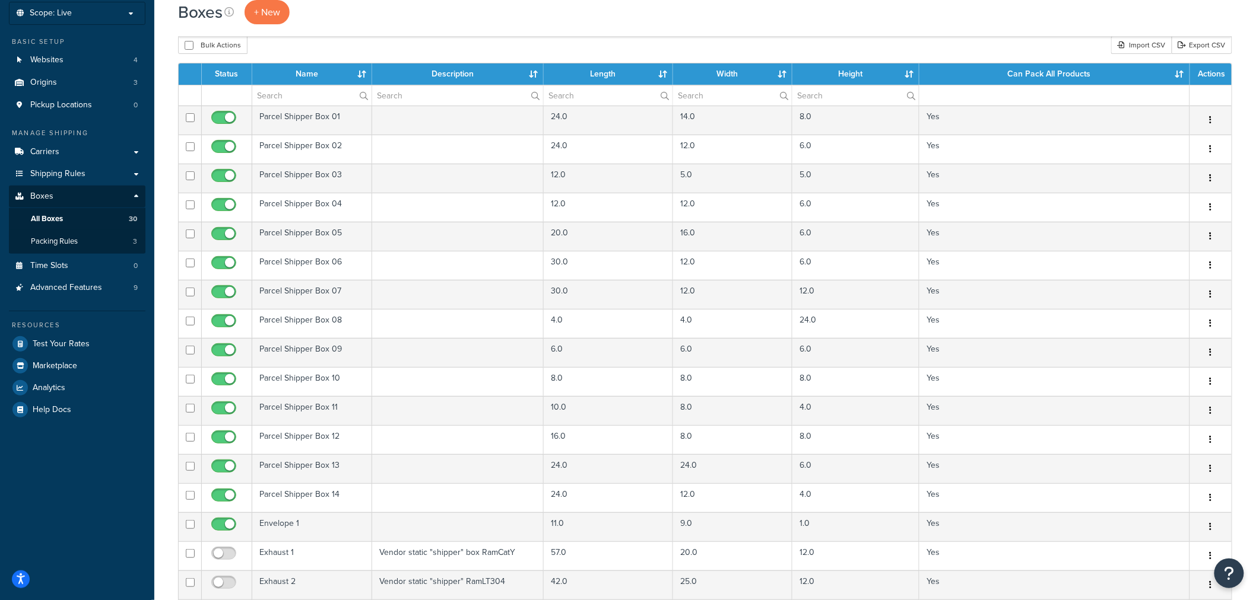
scroll to position [66, 0]
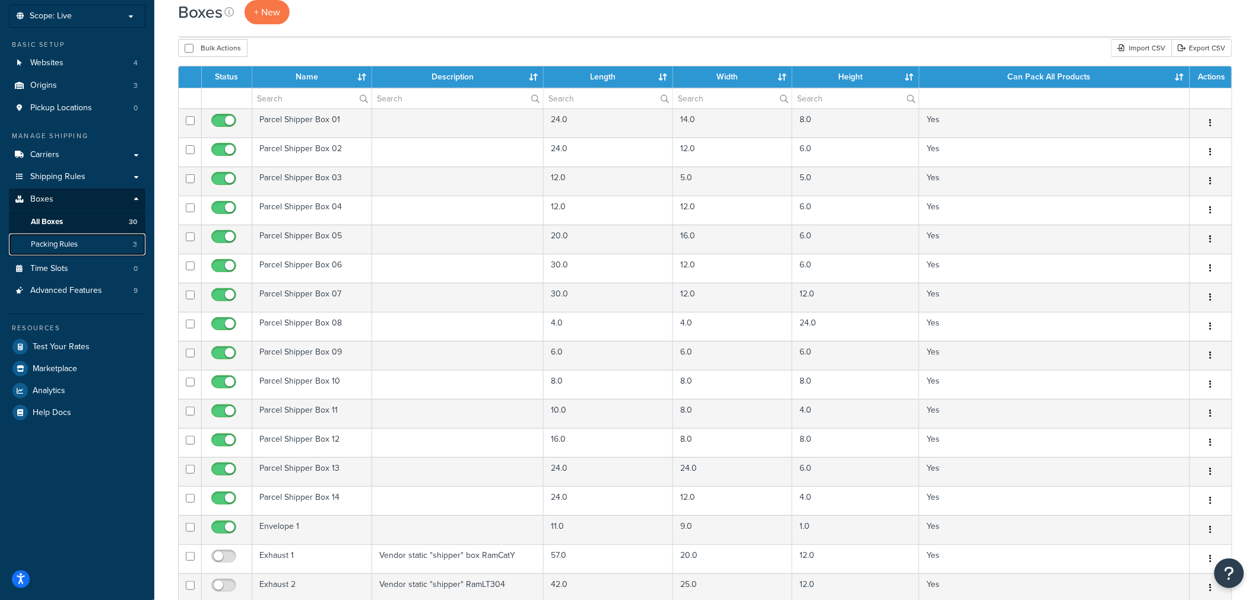
click at [91, 245] on link "Packing Rules 3" at bounding box center [77, 245] width 136 height 22
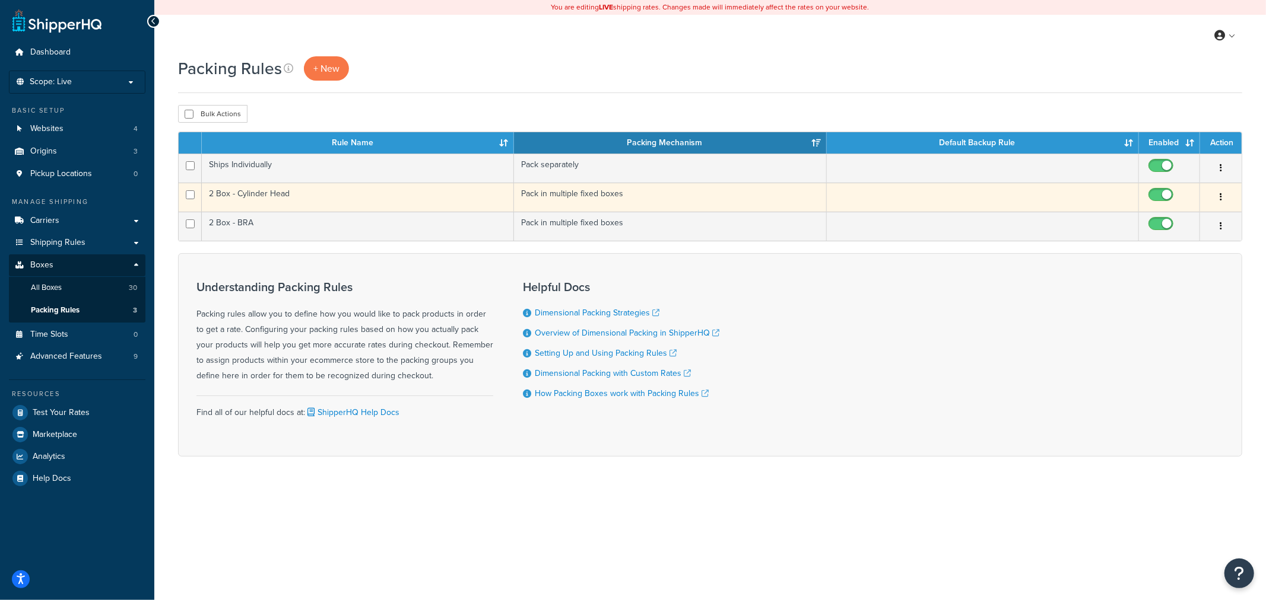
click at [406, 200] on td "2 Box - Cylinder Head" at bounding box center [358, 197] width 312 height 29
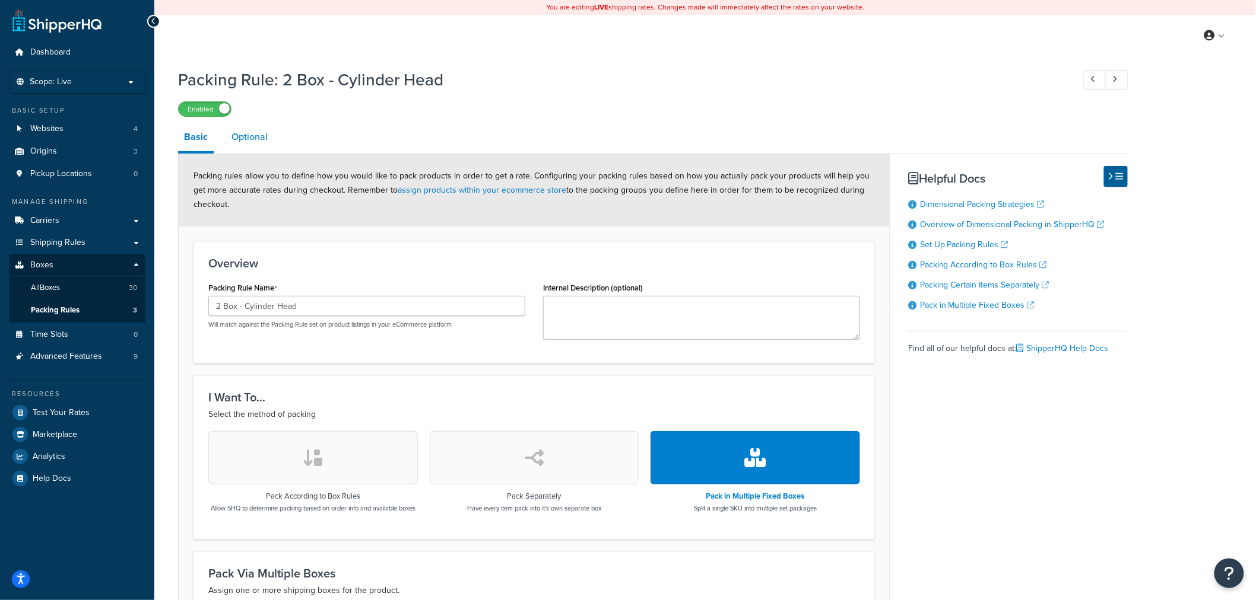
click at [259, 129] on link "Optional" at bounding box center [249, 137] width 48 height 28
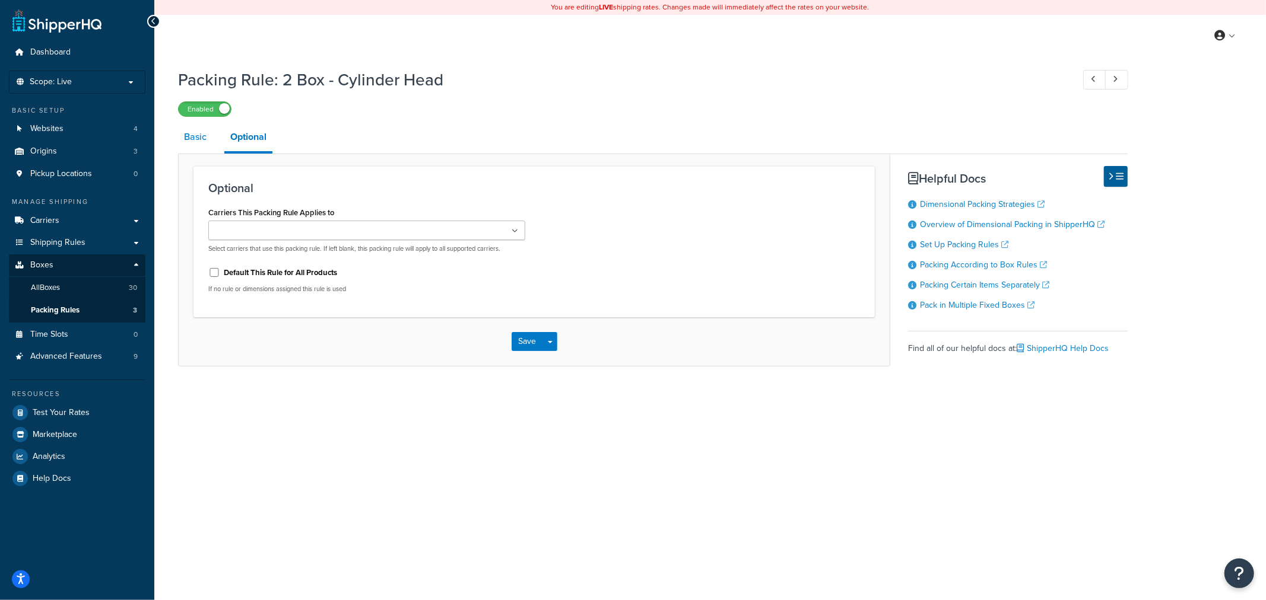
click at [205, 139] on link "Basic" at bounding box center [195, 137] width 34 height 28
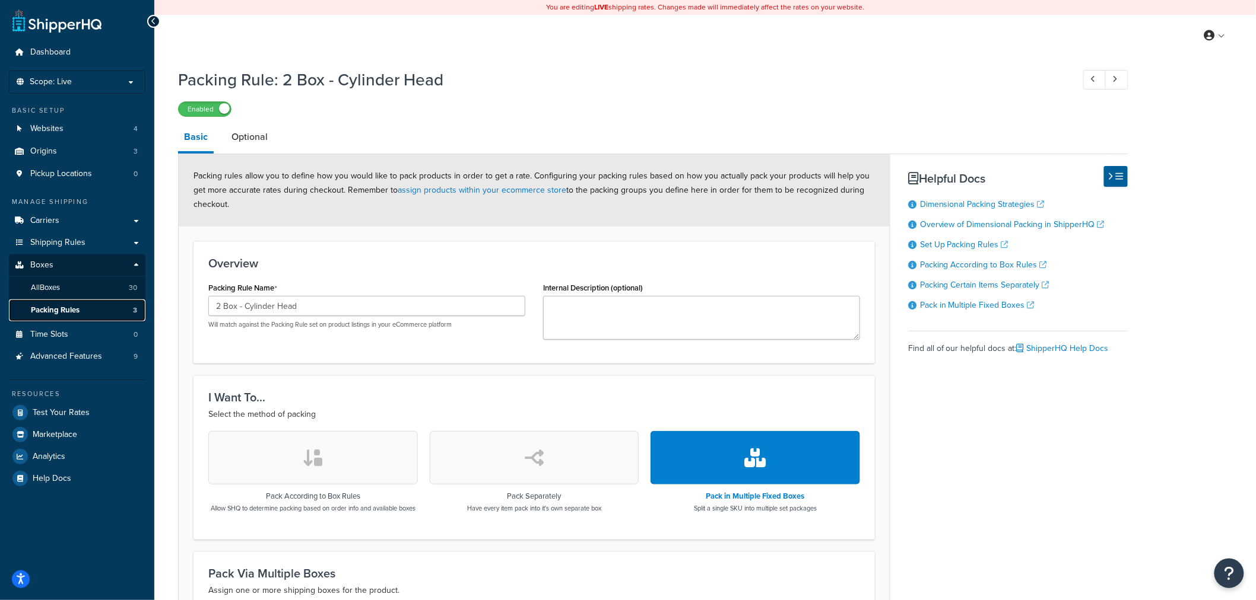
click at [76, 310] on span "Packing Rules" at bounding box center [55, 311] width 49 height 10
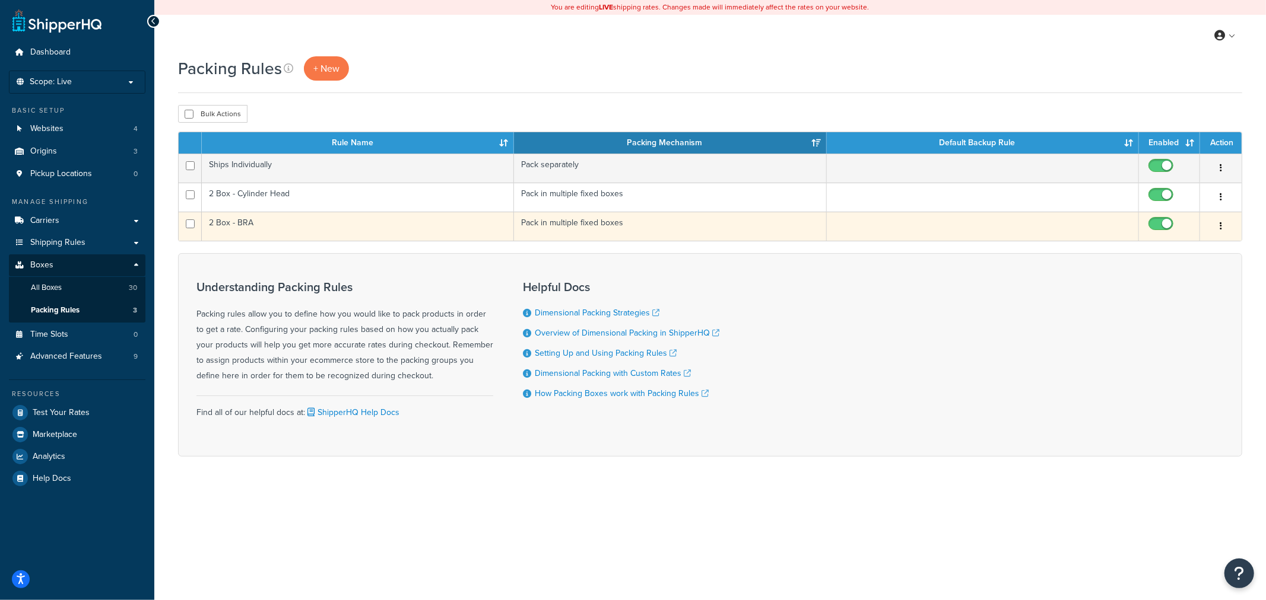
click at [298, 226] on td "2 Box - BRA" at bounding box center [358, 226] width 312 height 29
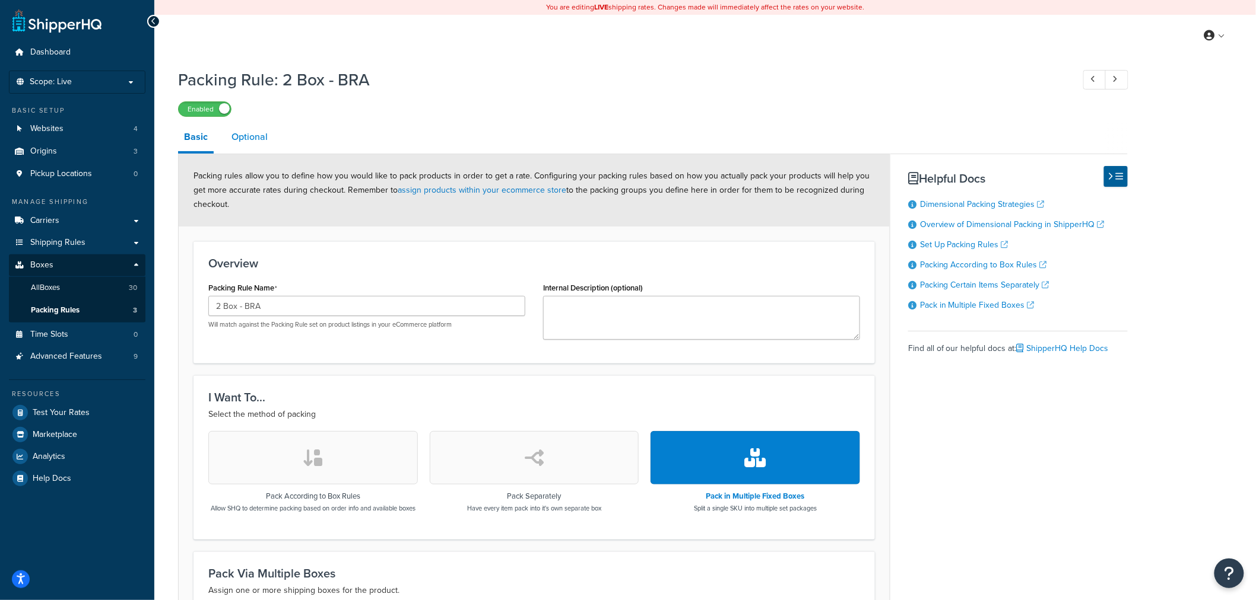
click at [241, 129] on link "Optional" at bounding box center [249, 137] width 48 height 28
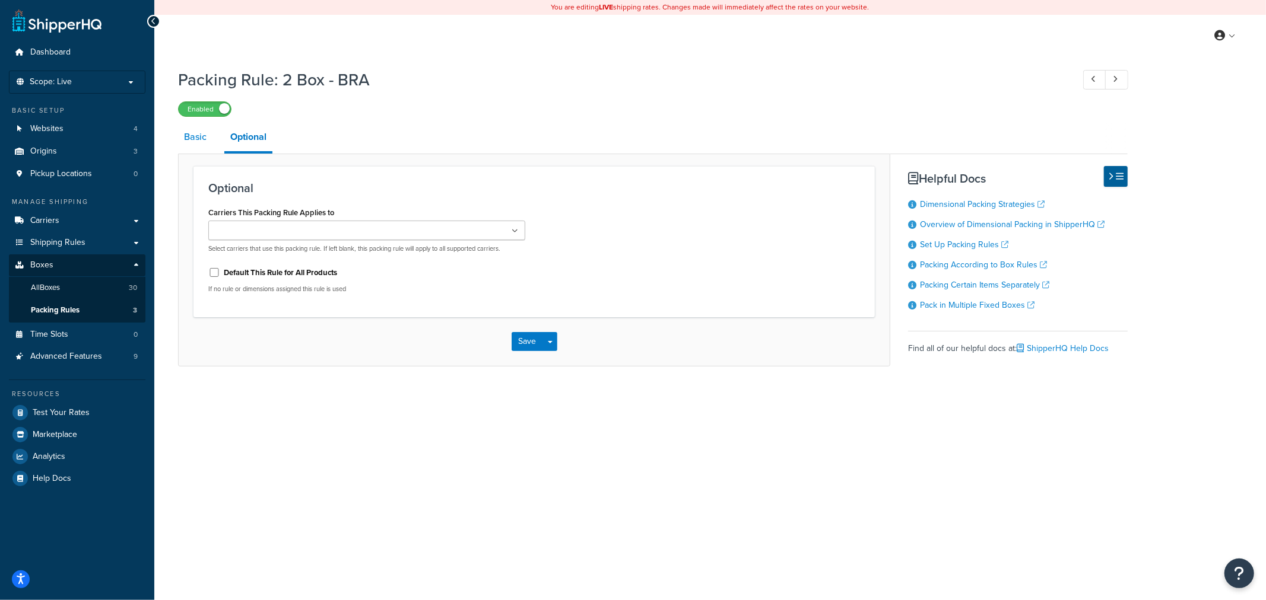
click at [197, 132] on link "Basic" at bounding box center [195, 137] width 34 height 28
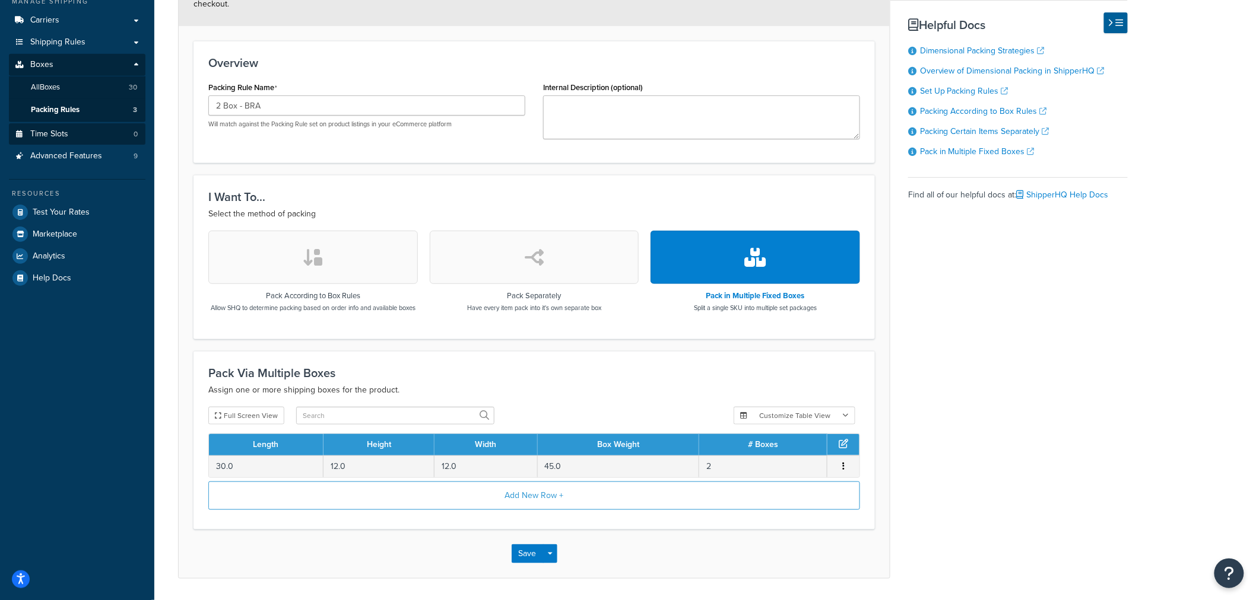
scroll to position [172, 0]
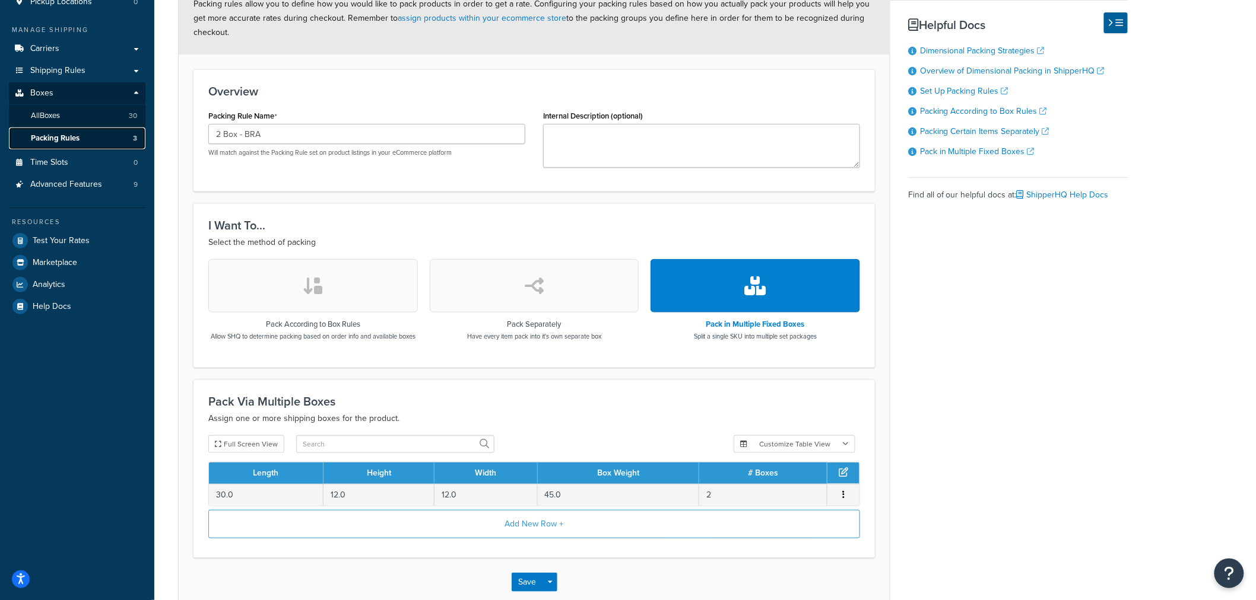
click at [85, 141] on link "Packing Rules 3" at bounding box center [77, 139] width 136 height 22
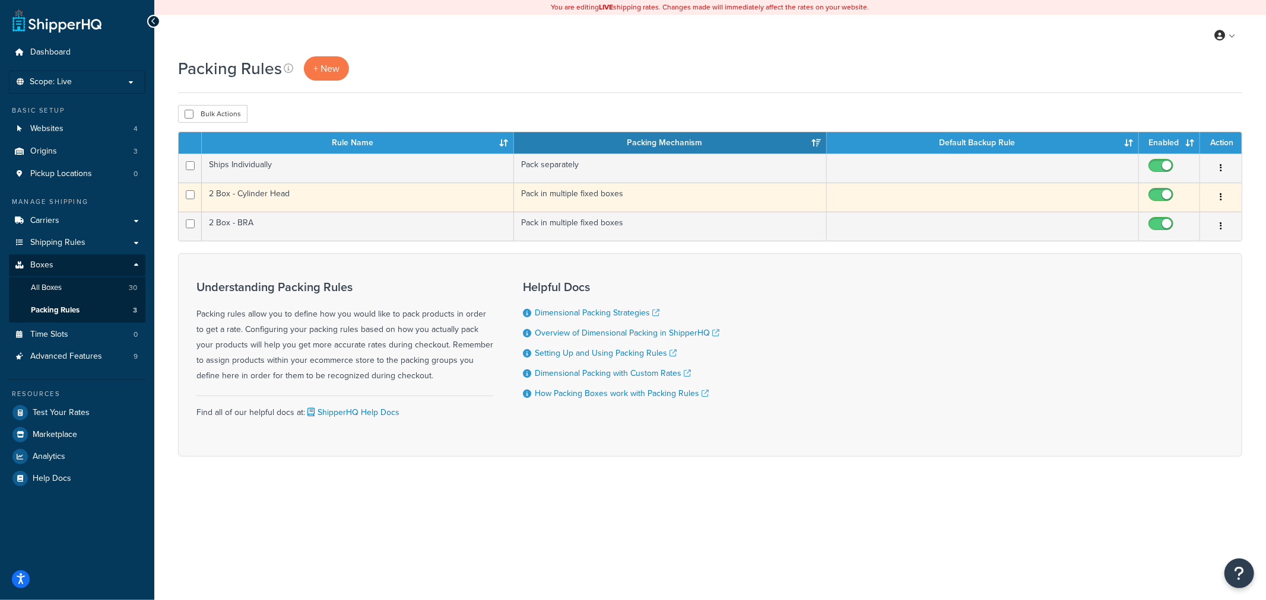
click at [353, 197] on td "2 Box - Cylinder Head" at bounding box center [358, 197] width 312 height 29
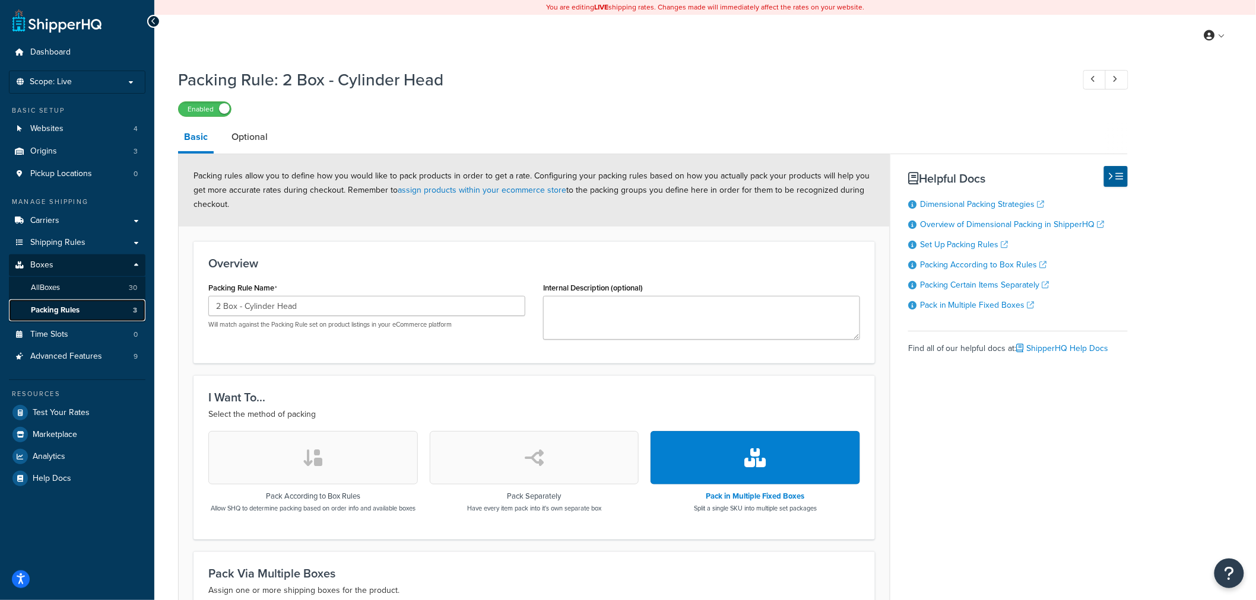
click at [96, 313] on link "Packing Rules 3" at bounding box center [77, 311] width 136 height 22
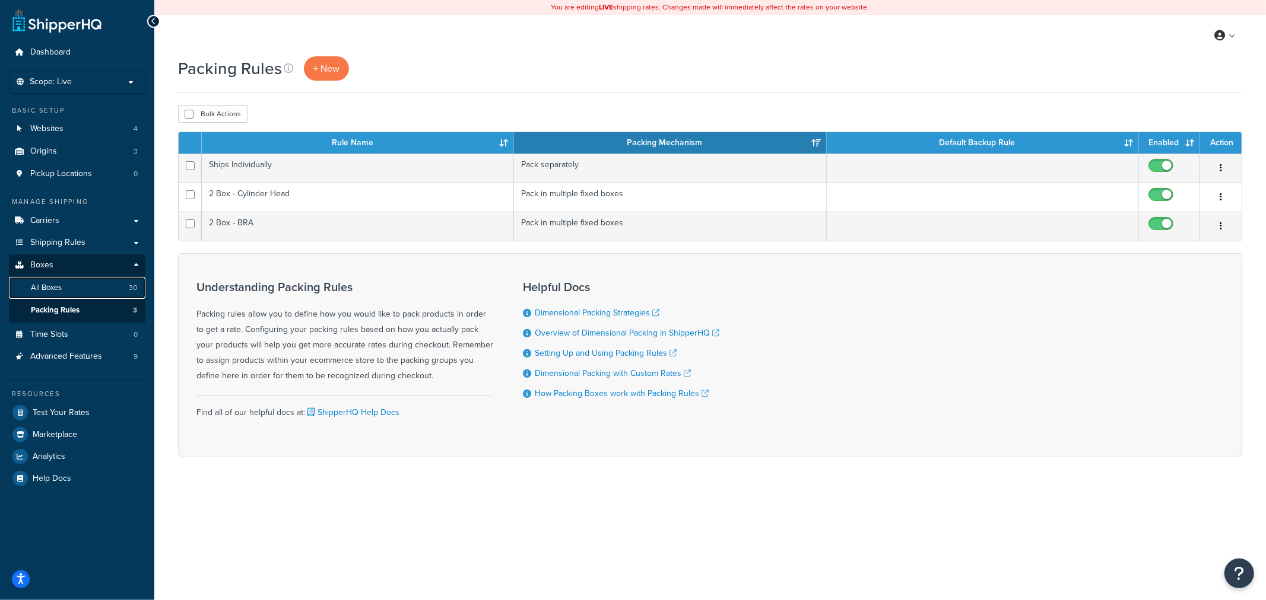
click at [80, 282] on link "All Boxes 30" at bounding box center [77, 288] width 136 height 22
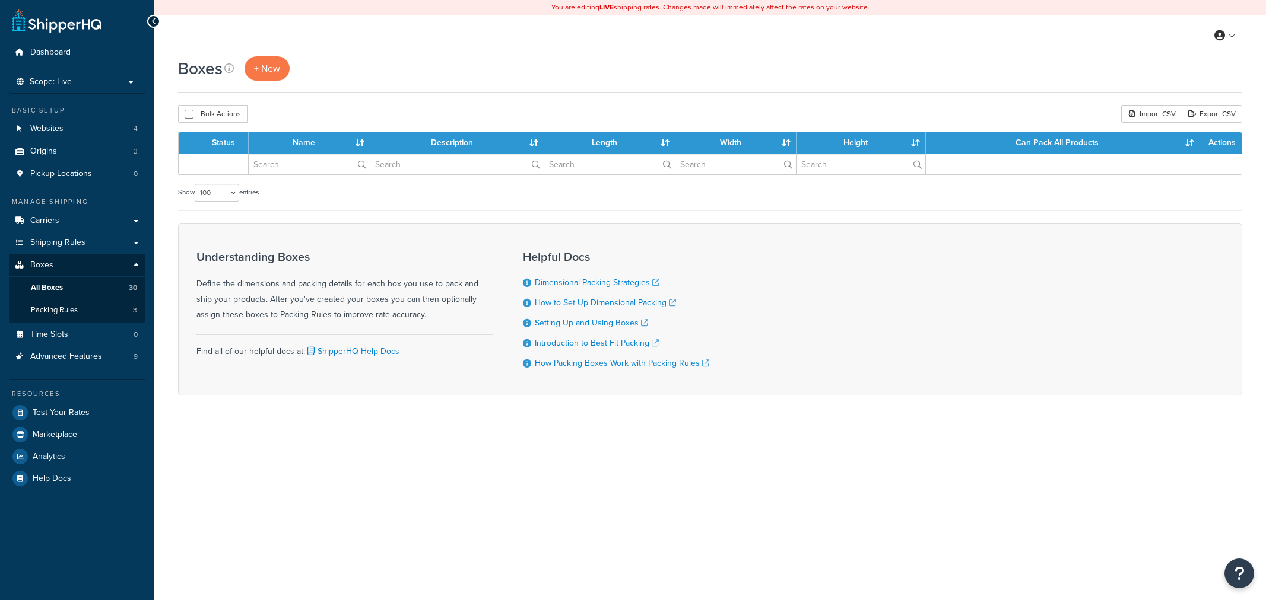
select select "100"
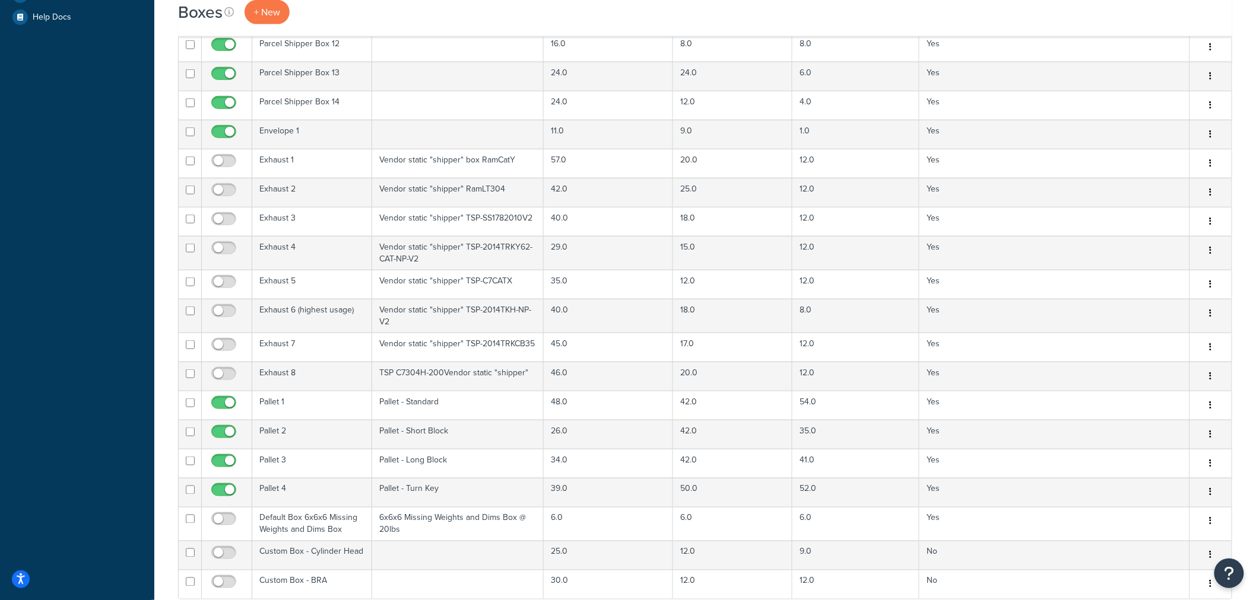
scroll to position [461, 0]
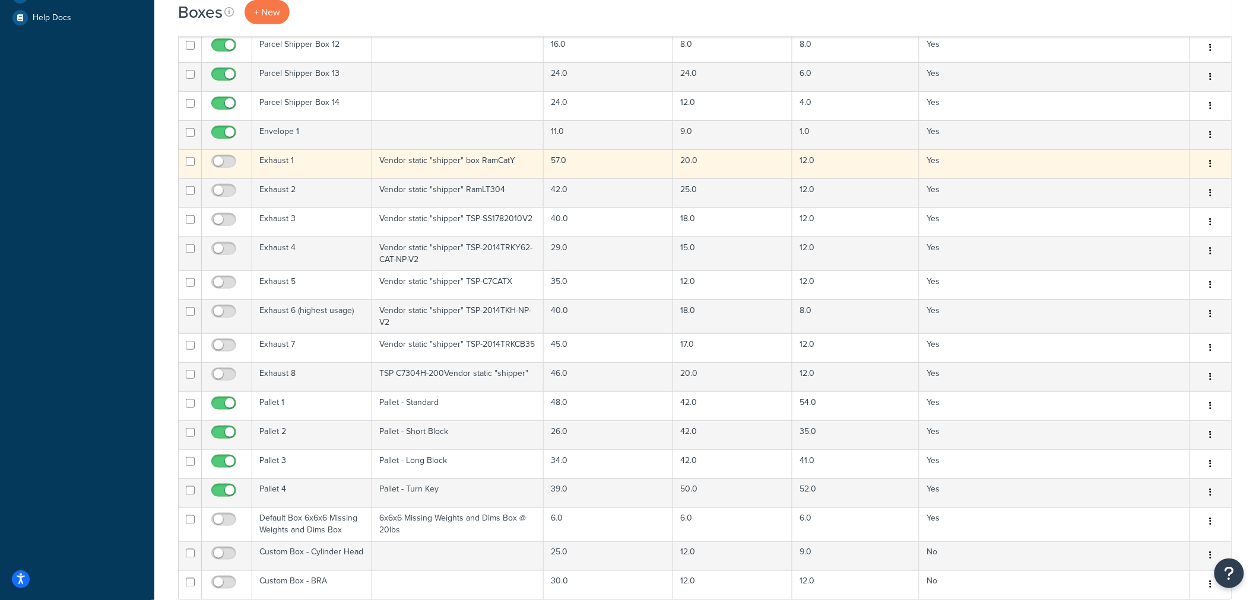
click at [188, 163] on input "checkbox" at bounding box center [190, 161] width 9 height 9
checkbox input "true"
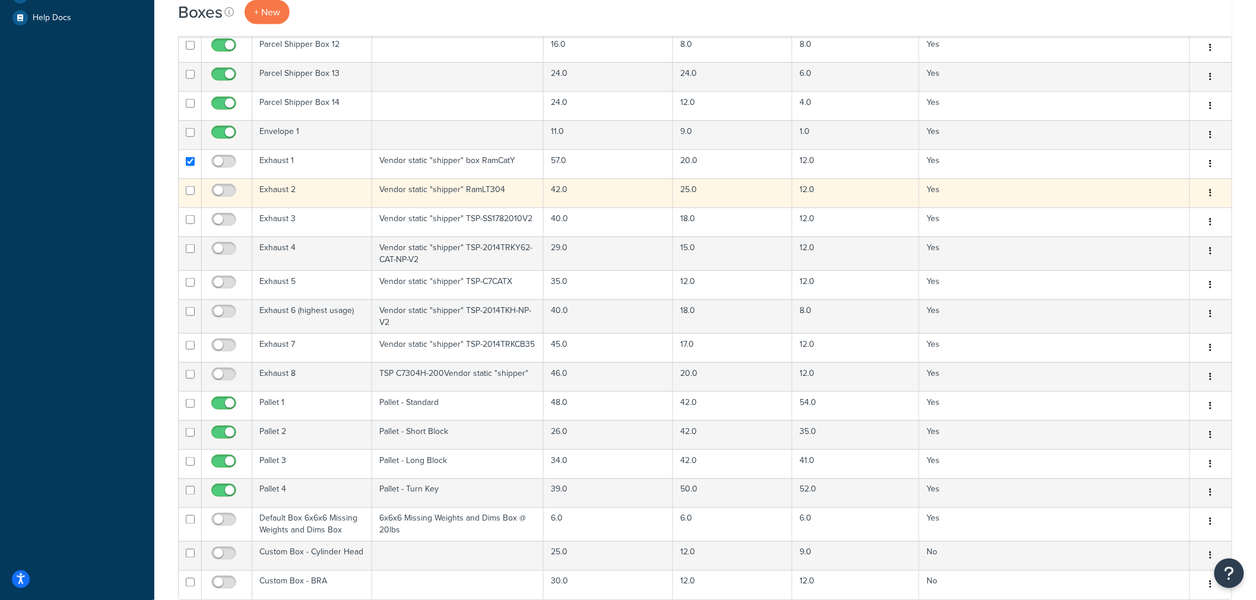
click at [192, 190] on input "checkbox" at bounding box center [190, 190] width 9 height 9
checkbox input "true"
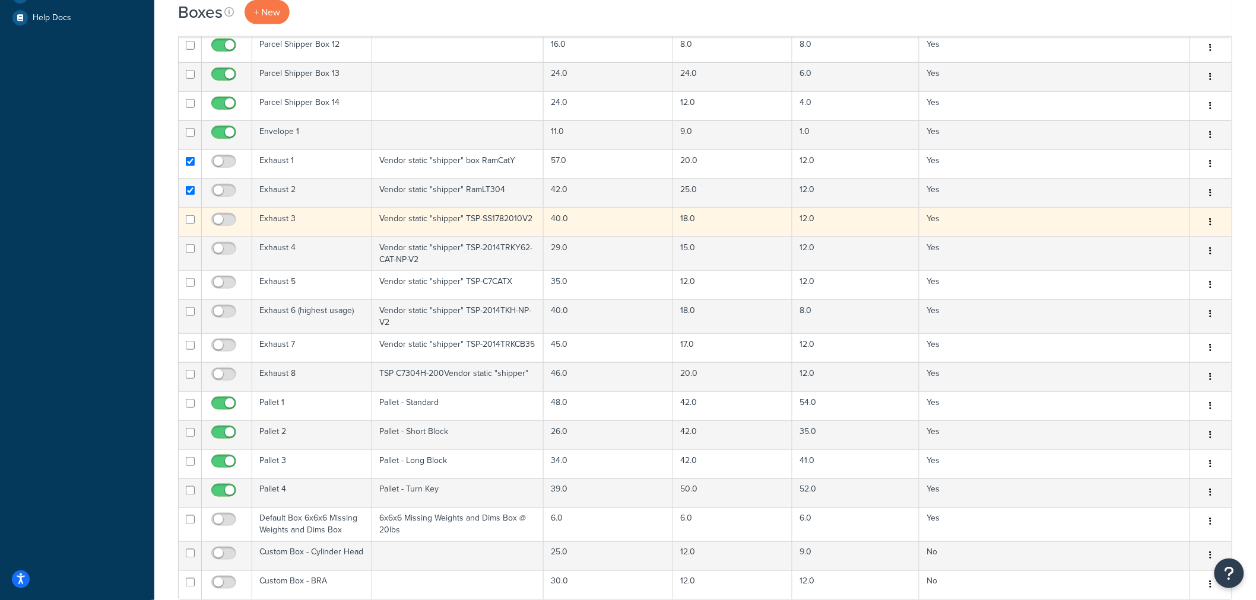
click at [190, 218] on input "checkbox" at bounding box center [190, 219] width 9 height 9
checkbox input "true"
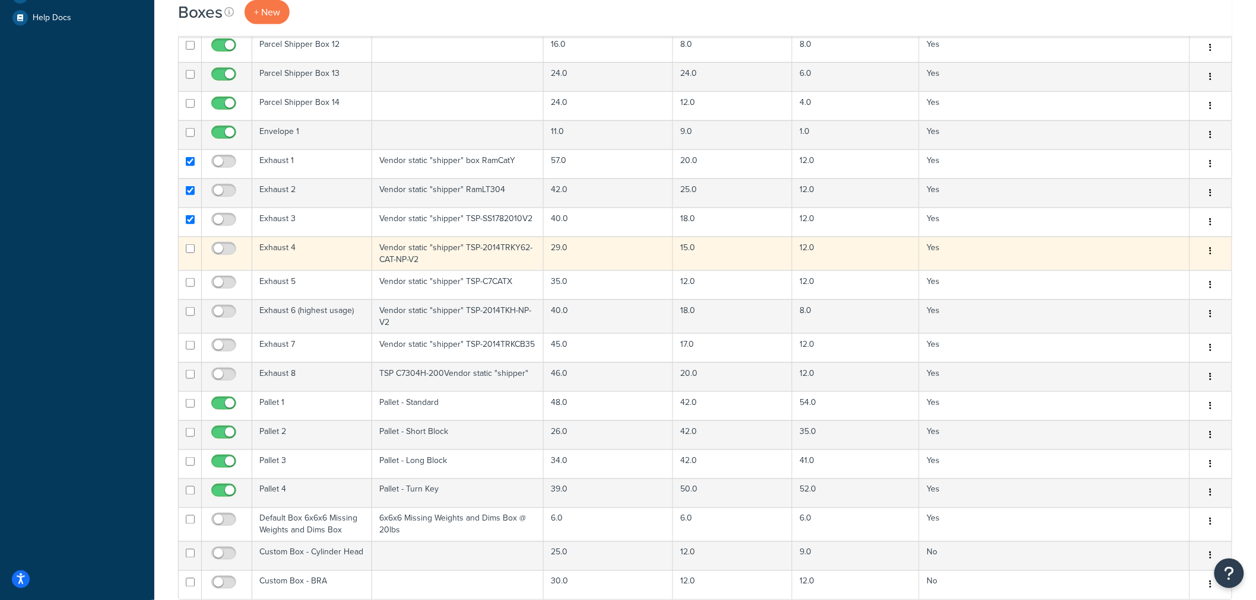
click at [190, 248] on input "checkbox" at bounding box center [190, 248] width 9 height 9
checkbox input "true"
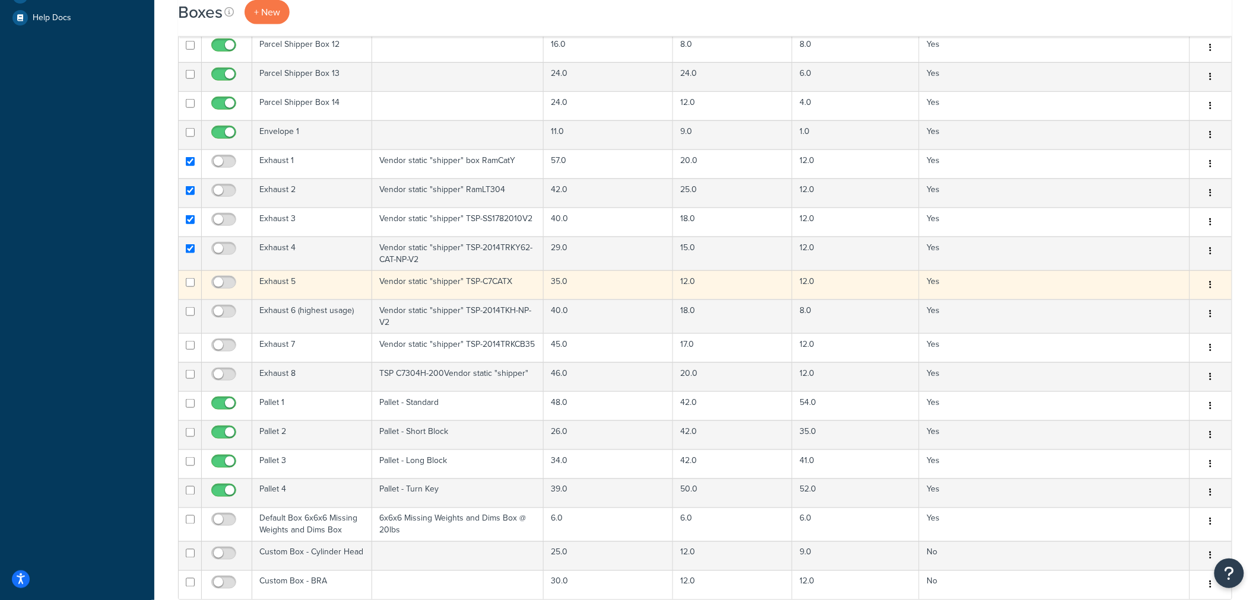
click at [187, 284] on input "checkbox" at bounding box center [190, 282] width 9 height 9
checkbox input "true"
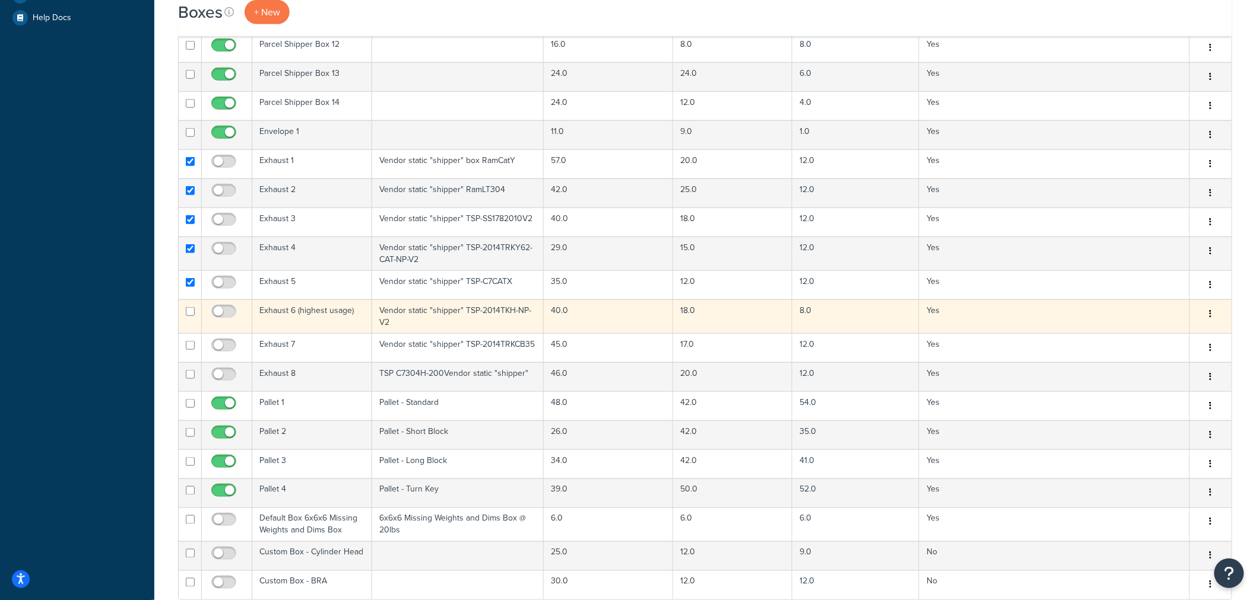
click at [191, 310] on input "checkbox" at bounding box center [190, 311] width 9 height 9
checkbox input "true"
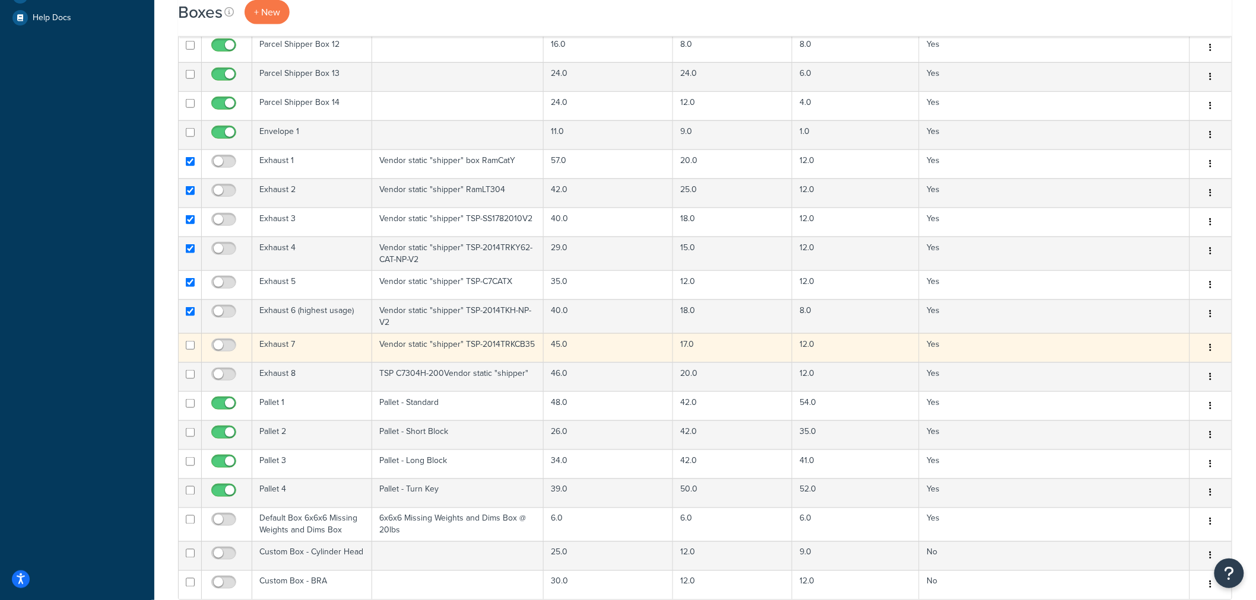
click at [191, 342] on input "checkbox" at bounding box center [190, 345] width 9 height 9
checkbox input "true"
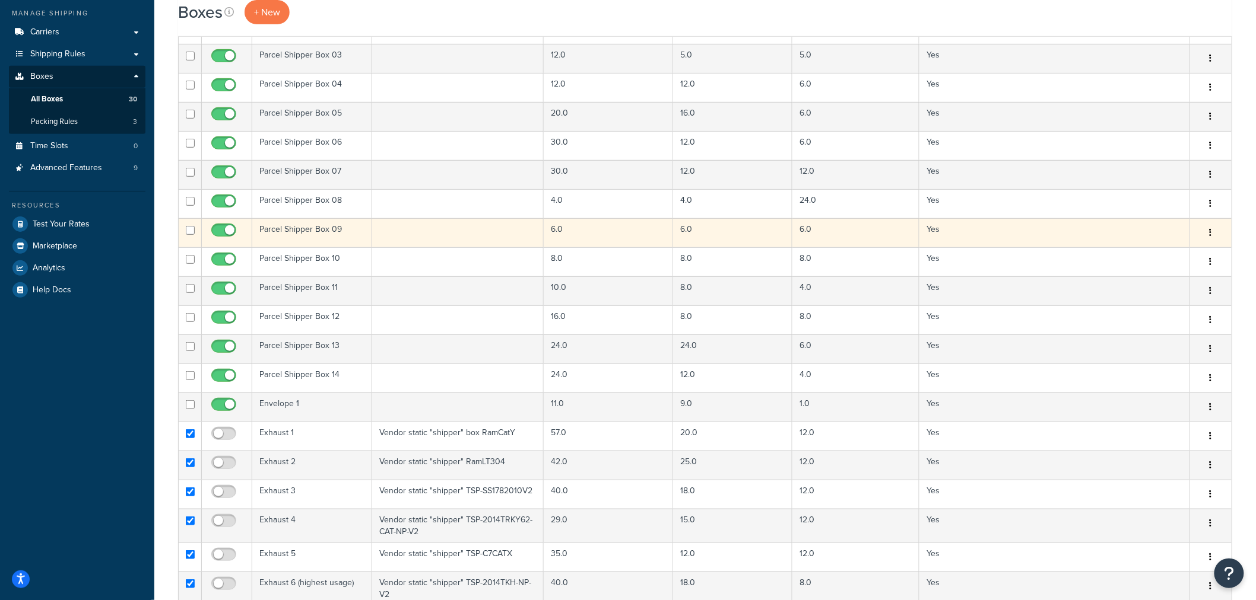
scroll to position [0, 0]
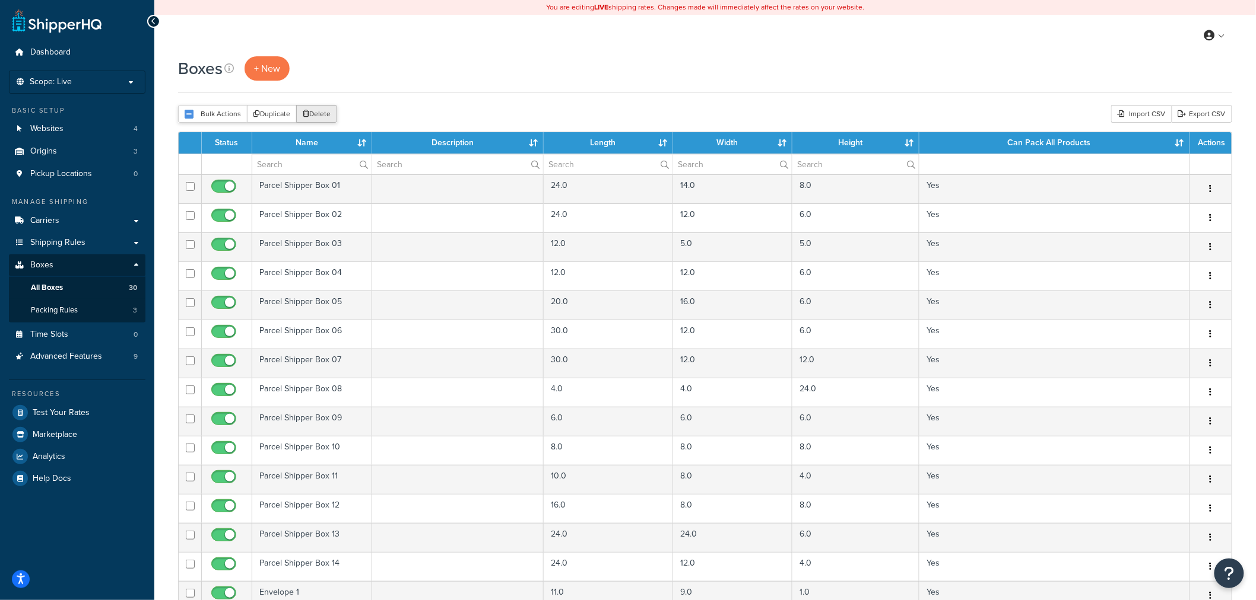
click at [319, 112] on button "Delete" at bounding box center [316, 114] width 41 height 18
drag, startPoint x: 318, startPoint y: 122, endPoint x: 755, endPoint y: 42, distance: 444.7
click at [318, 122] on button "Delete" at bounding box center [316, 114] width 41 height 18
click at [317, 114] on button "Delete" at bounding box center [316, 114] width 41 height 18
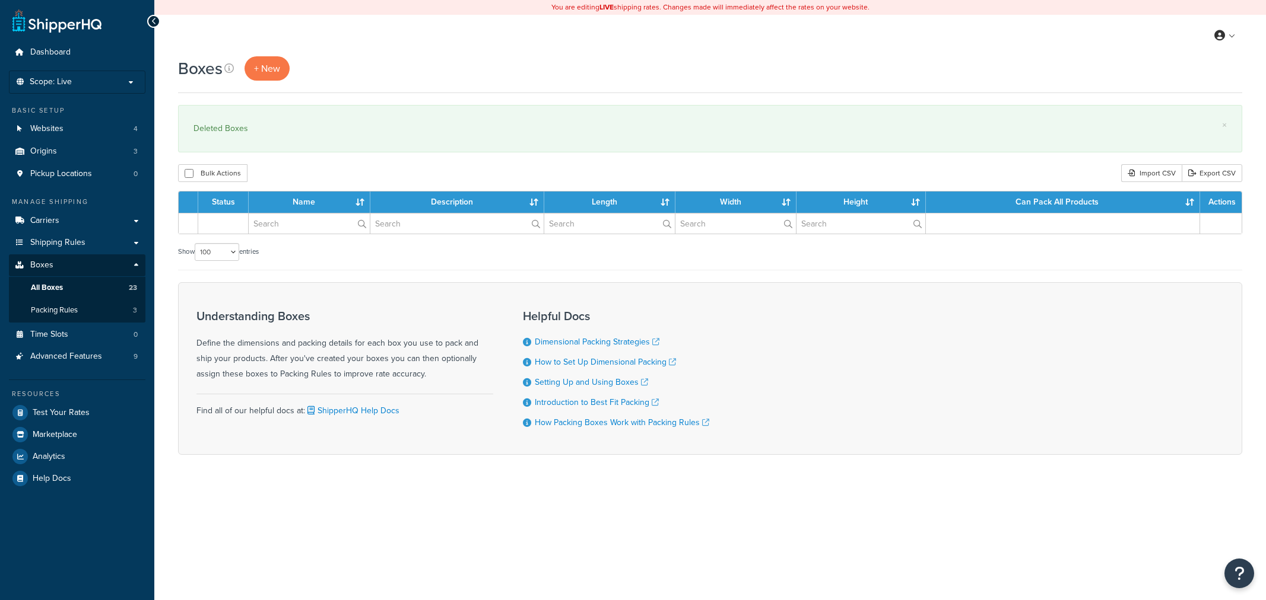
select select "100"
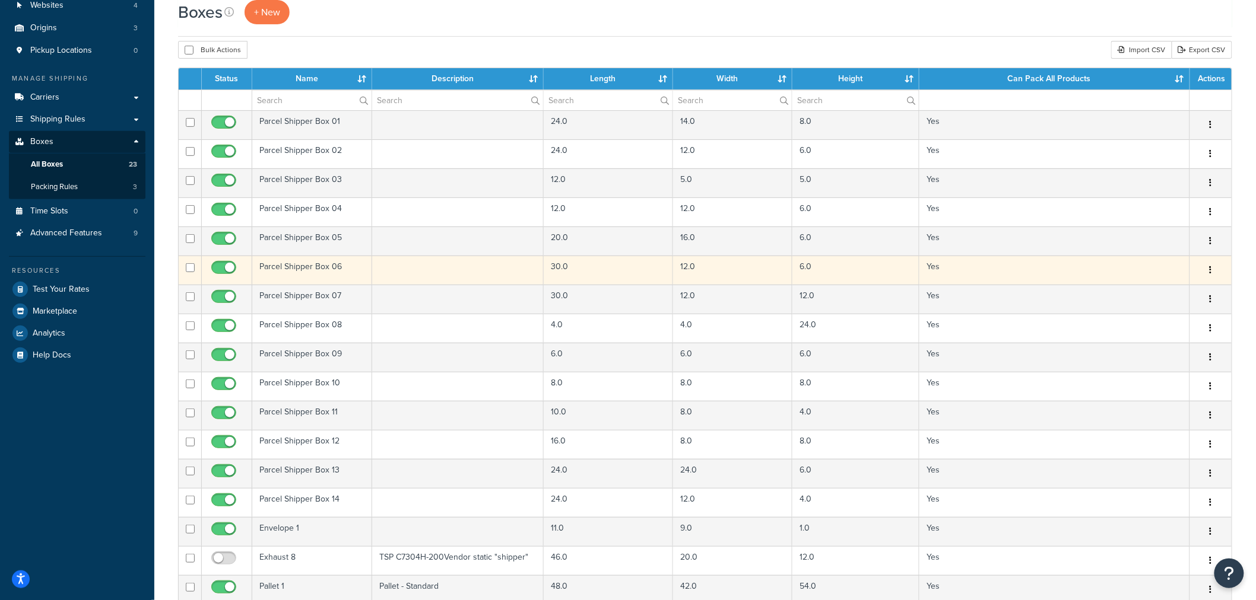
scroll to position [329, 0]
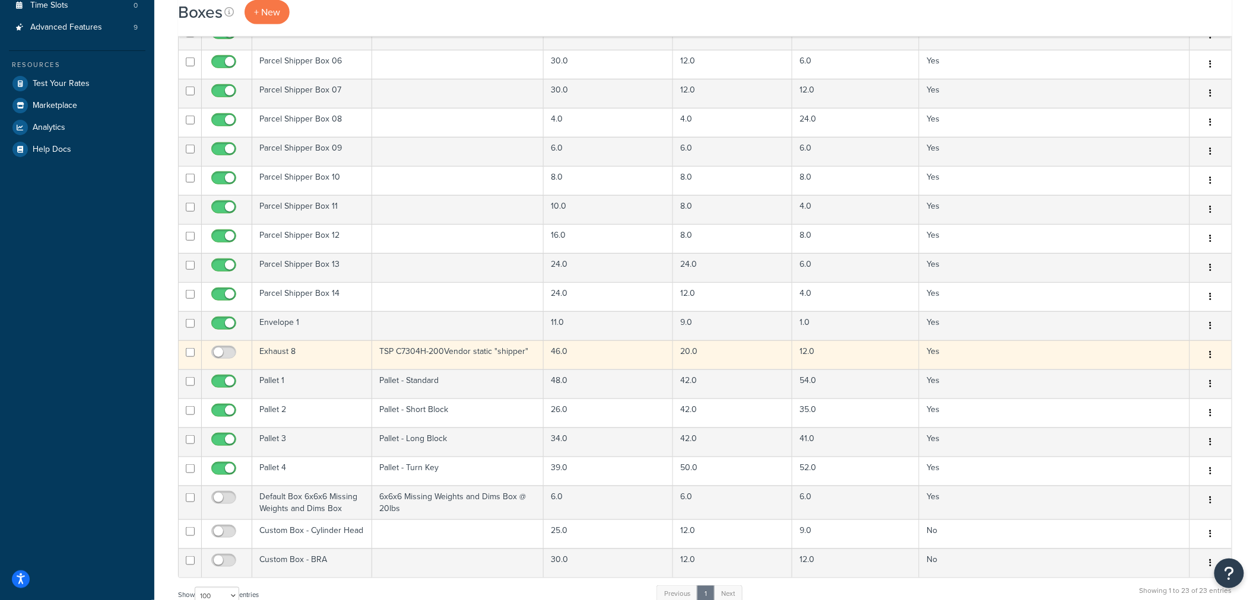
click at [1207, 354] on button "button" at bounding box center [1210, 355] width 17 height 19
click at [1164, 425] on link "Delete" at bounding box center [1171, 426] width 94 height 24
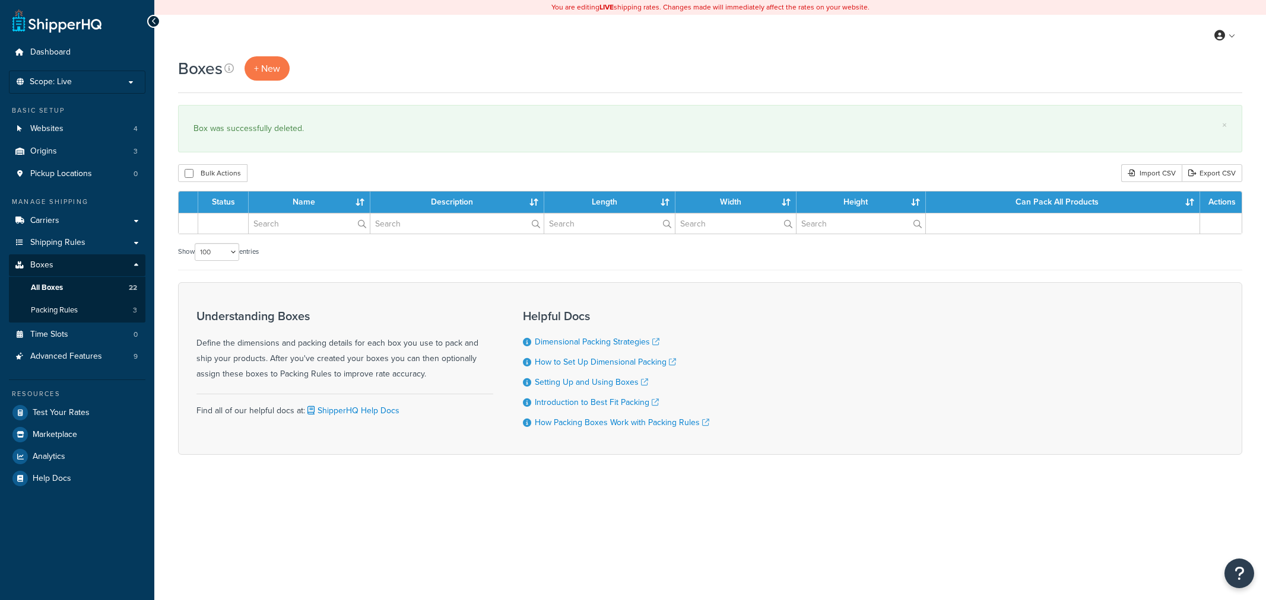
select select "100"
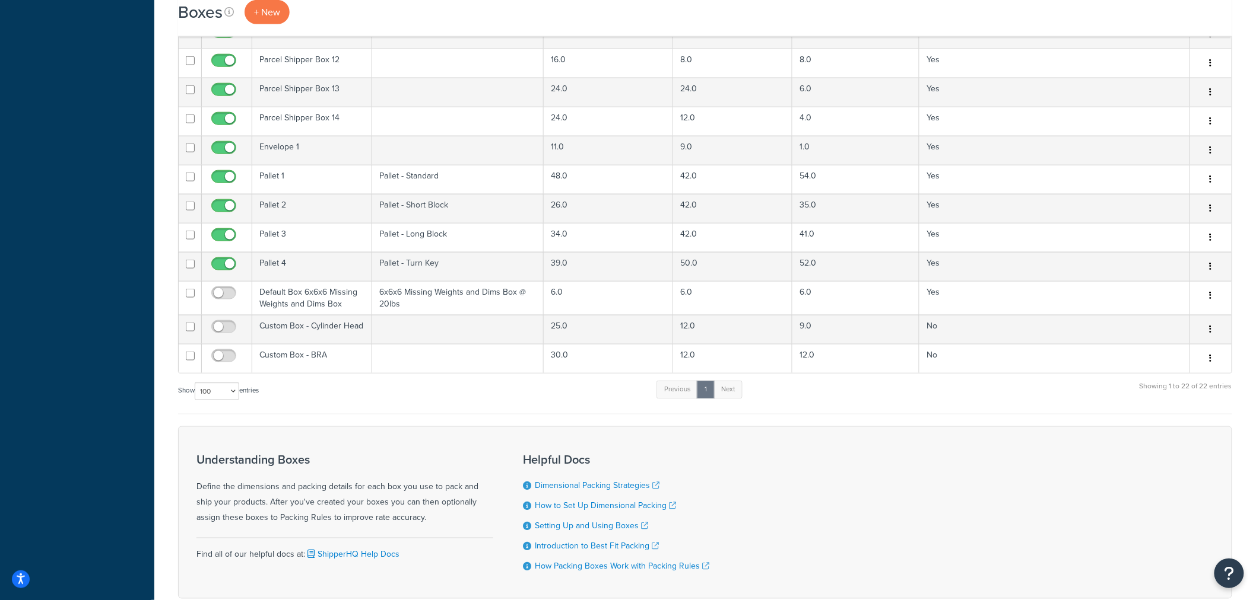
scroll to position [447, 0]
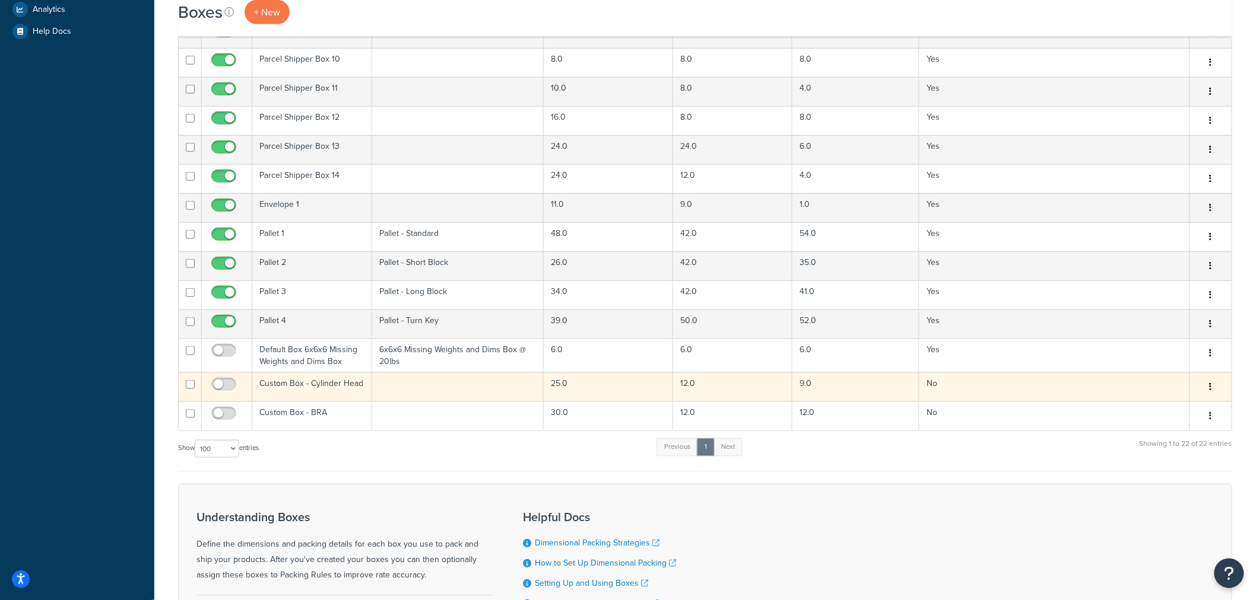
click at [192, 387] on input "checkbox" at bounding box center [190, 384] width 9 height 9
checkbox input "true"
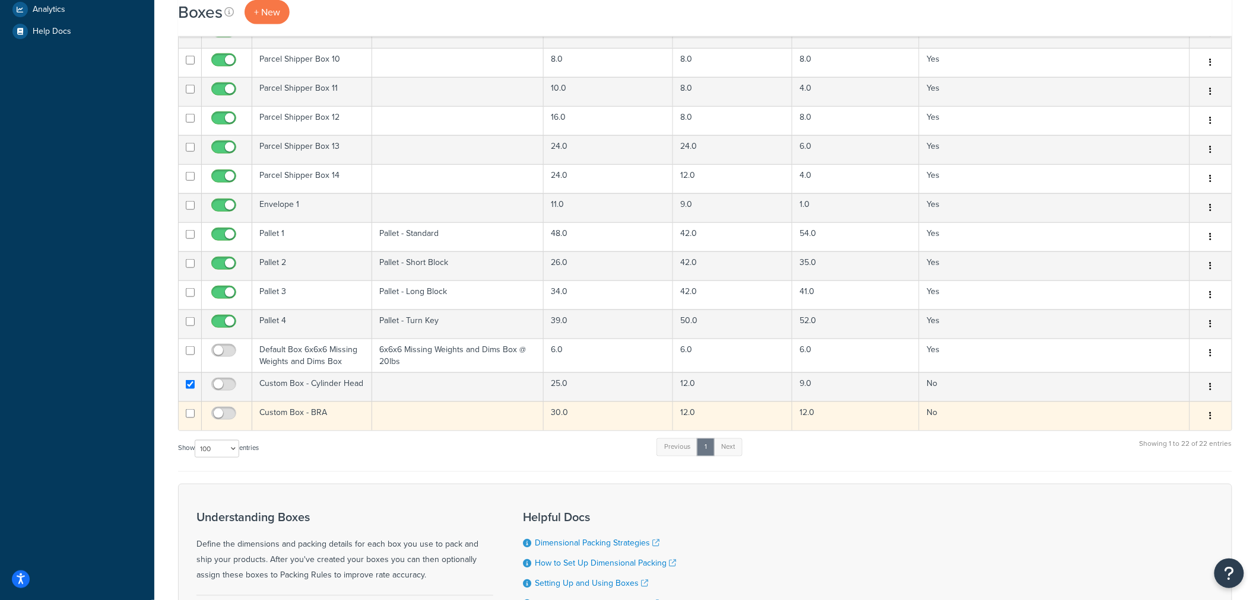
click at [192, 412] on input "checkbox" at bounding box center [190, 413] width 9 height 9
checkbox input "true"
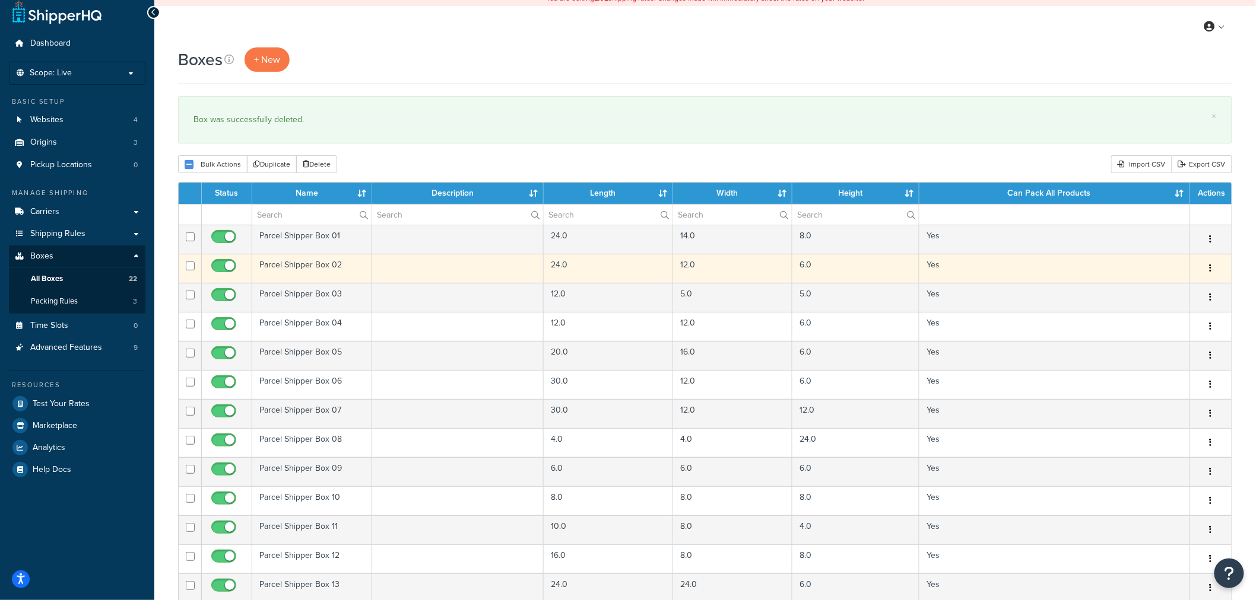
scroll to position [0, 0]
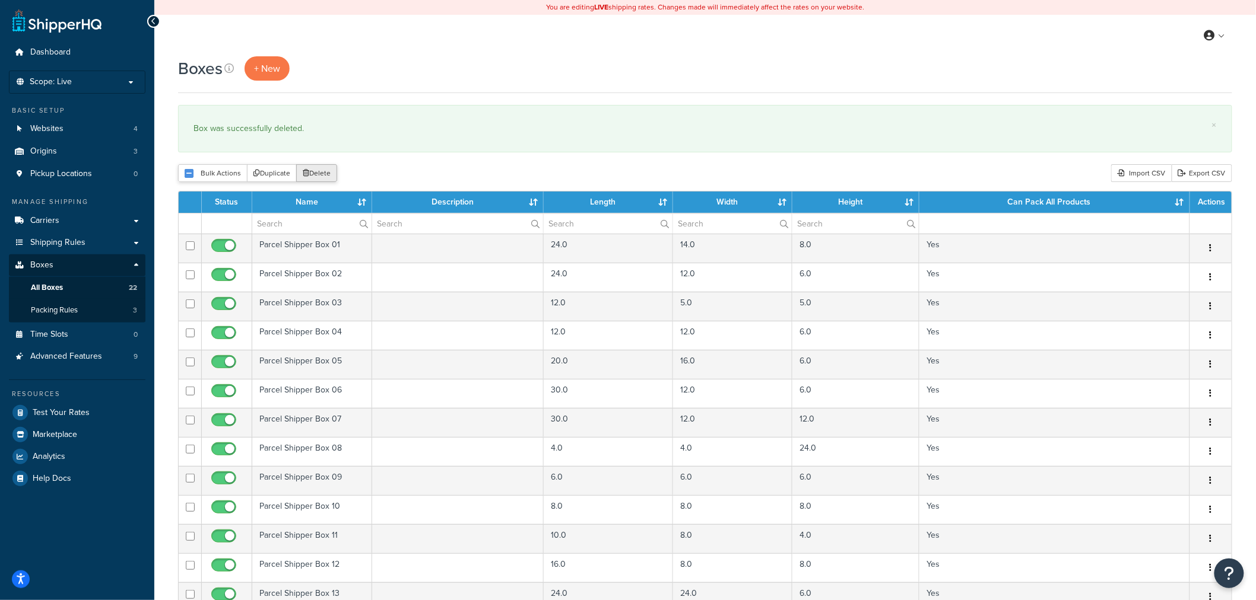
click at [328, 169] on button "Delete" at bounding box center [316, 173] width 41 height 18
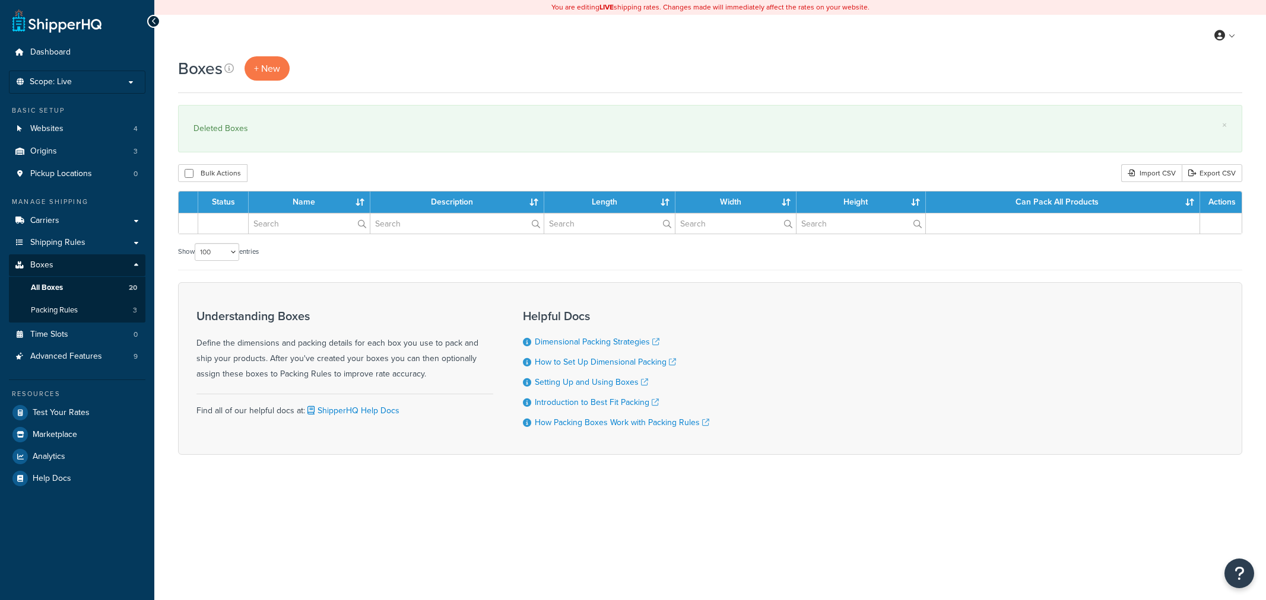
select select "100"
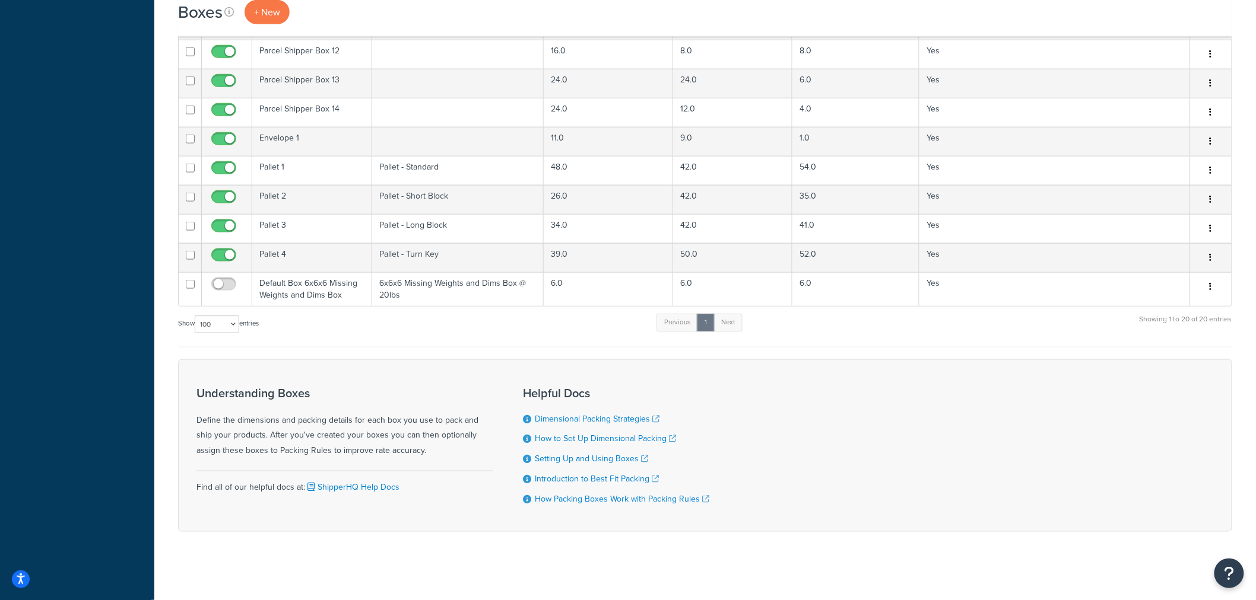
scroll to position [520, 0]
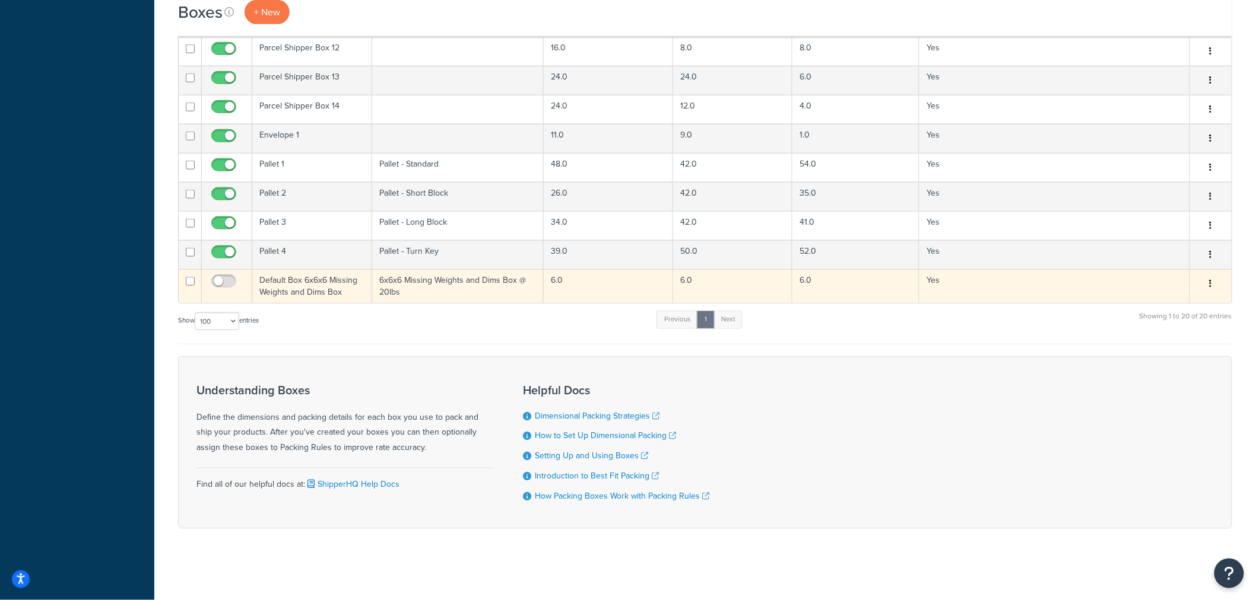
click at [192, 279] on input "checkbox" at bounding box center [190, 281] width 9 height 9
checkbox input "true"
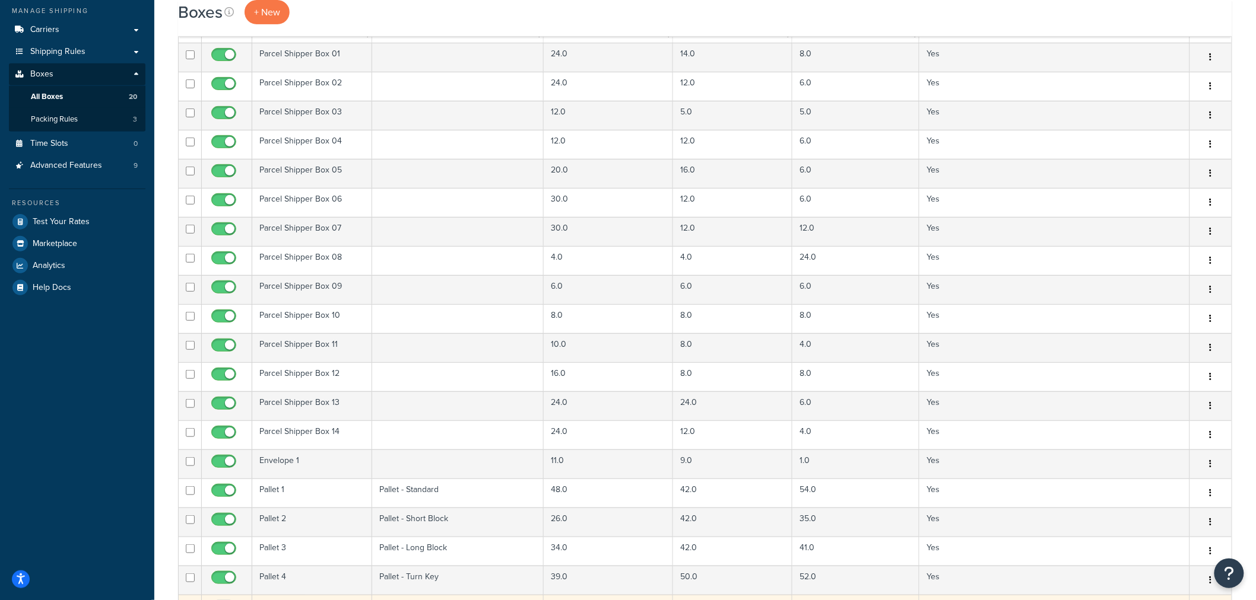
scroll to position [0, 0]
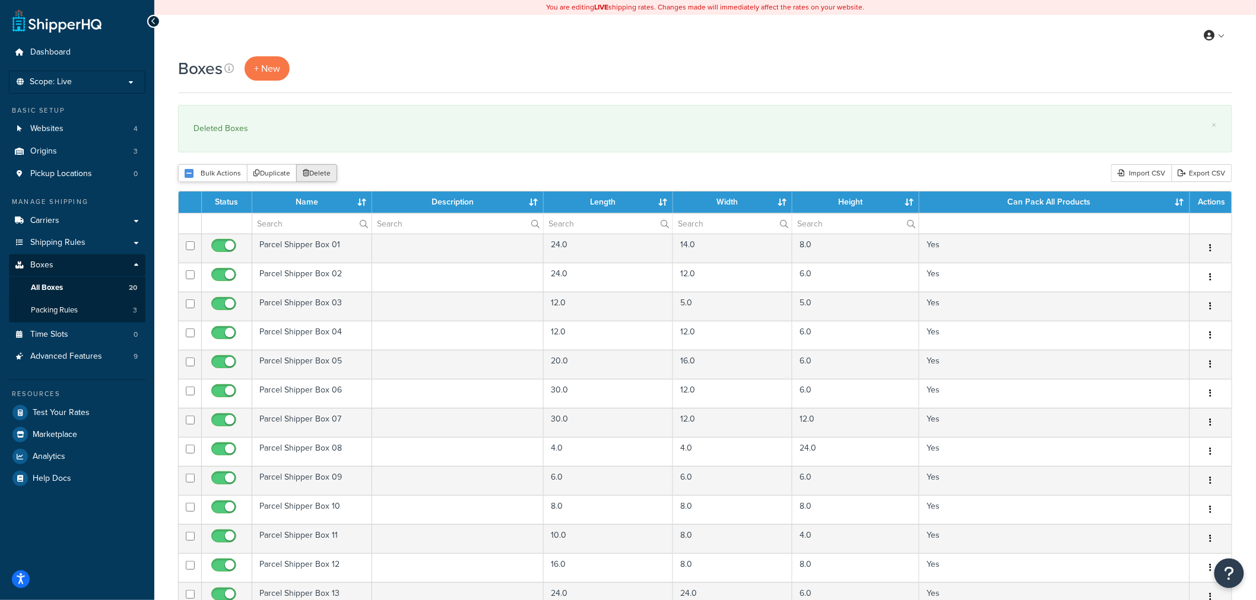
click at [322, 170] on button "Delete" at bounding box center [316, 173] width 41 height 18
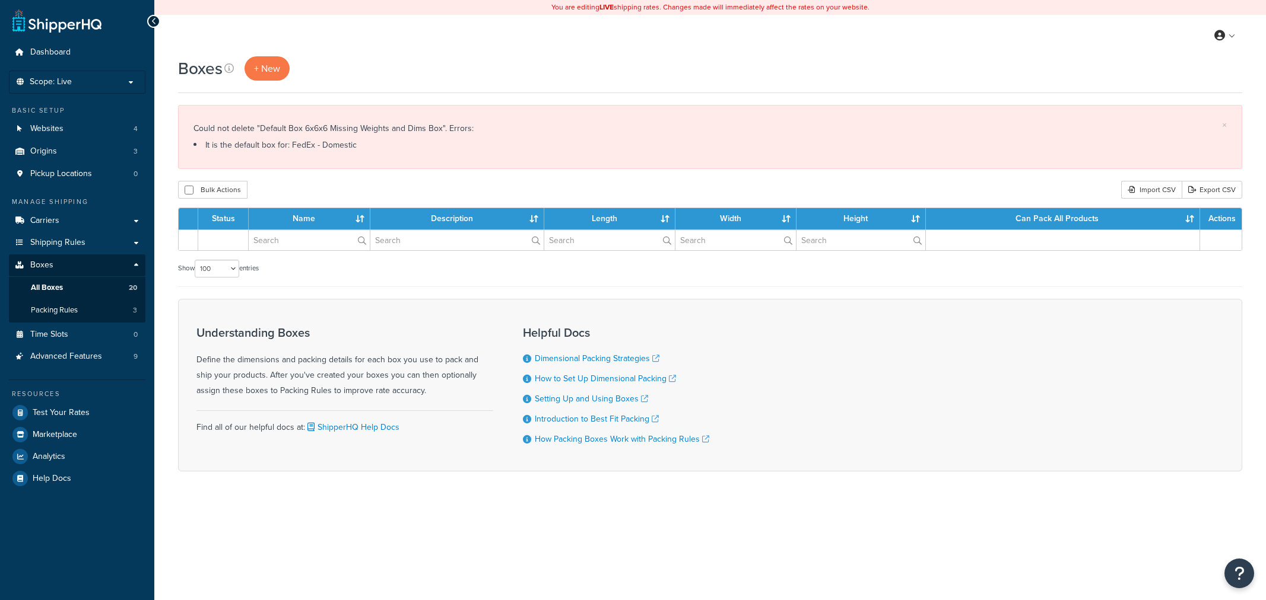
select select "100"
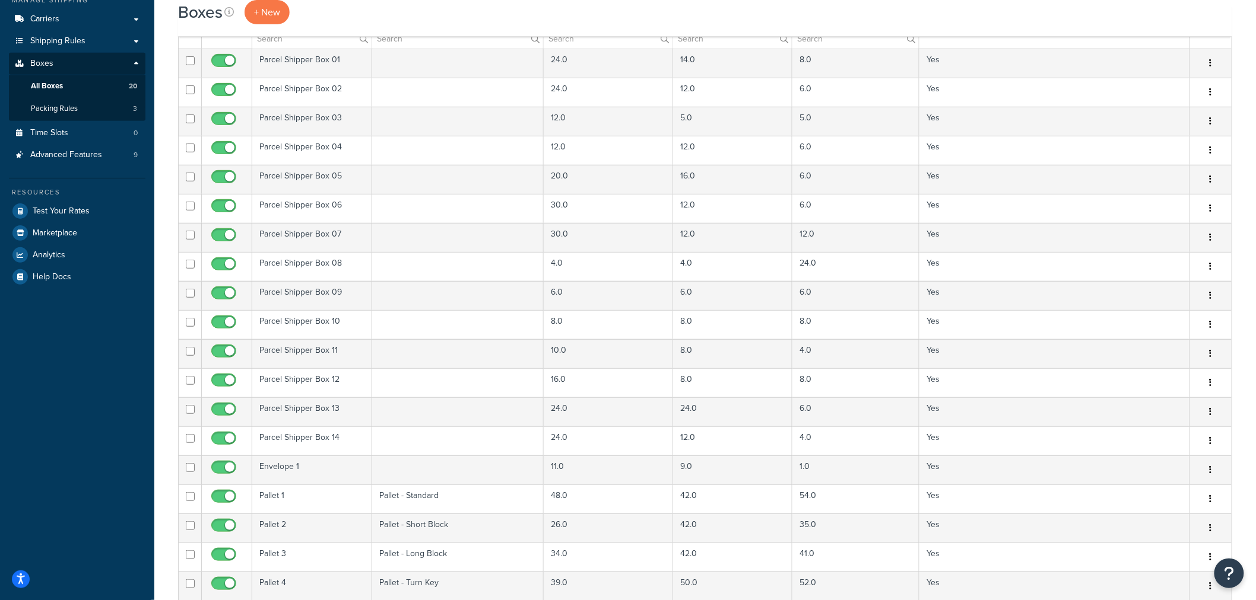
scroll to position [66, 0]
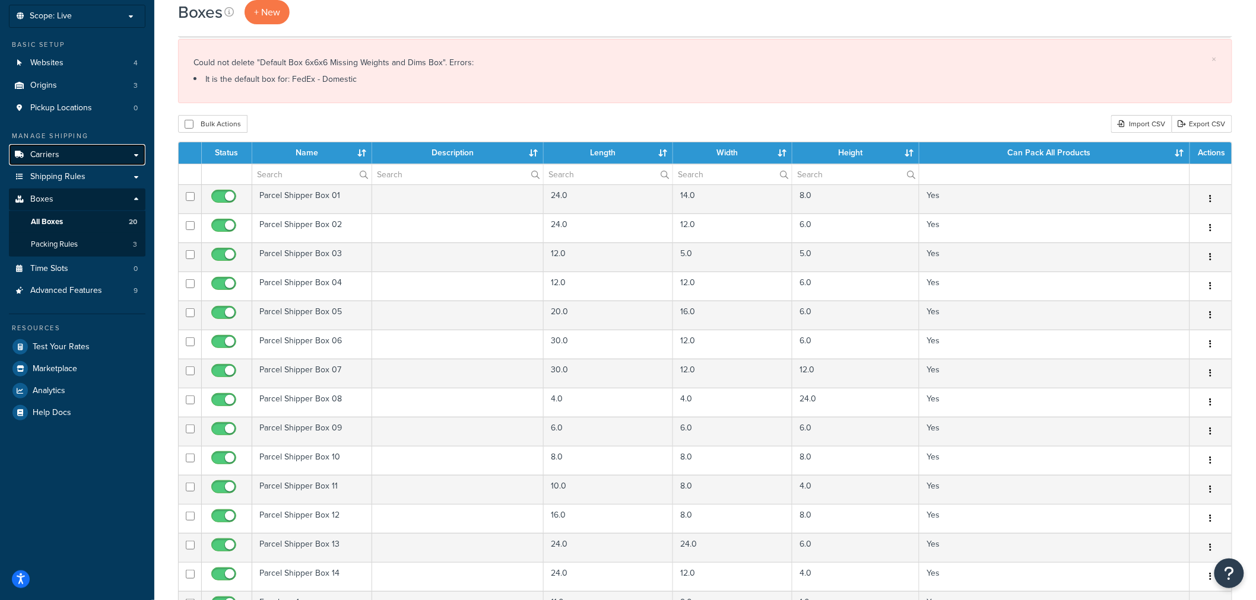
click at [85, 154] on link "Carriers" at bounding box center [77, 155] width 136 height 22
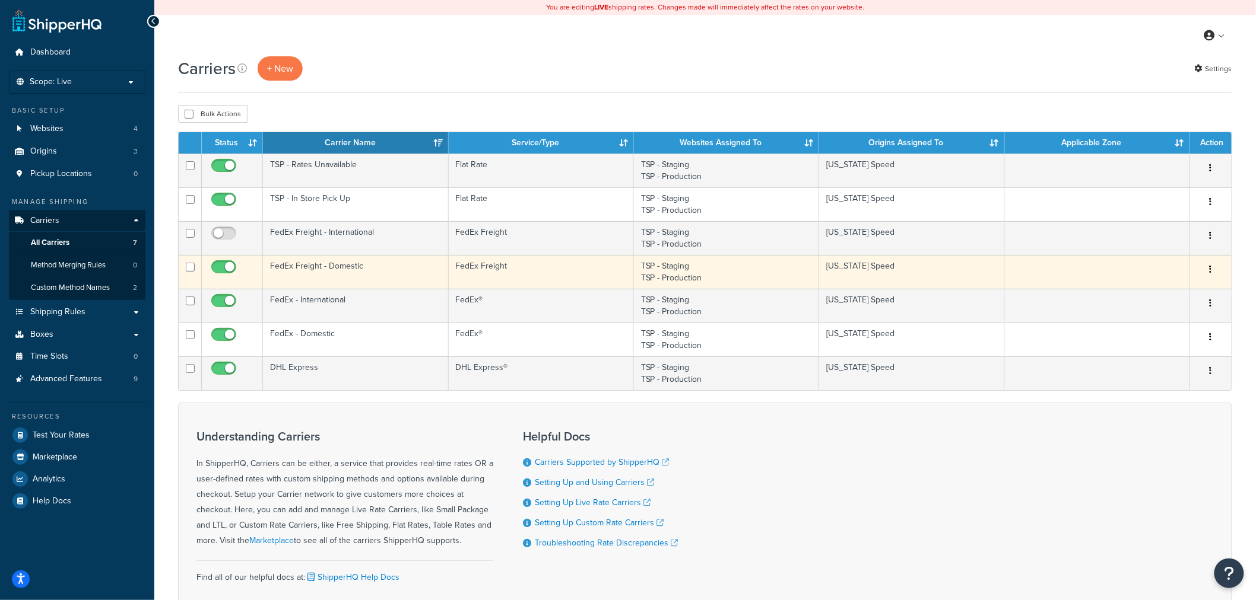
click at [374, 265] on td "FedEx Freight - Domestic" at bounding box center [355, 272] width 185 height 34
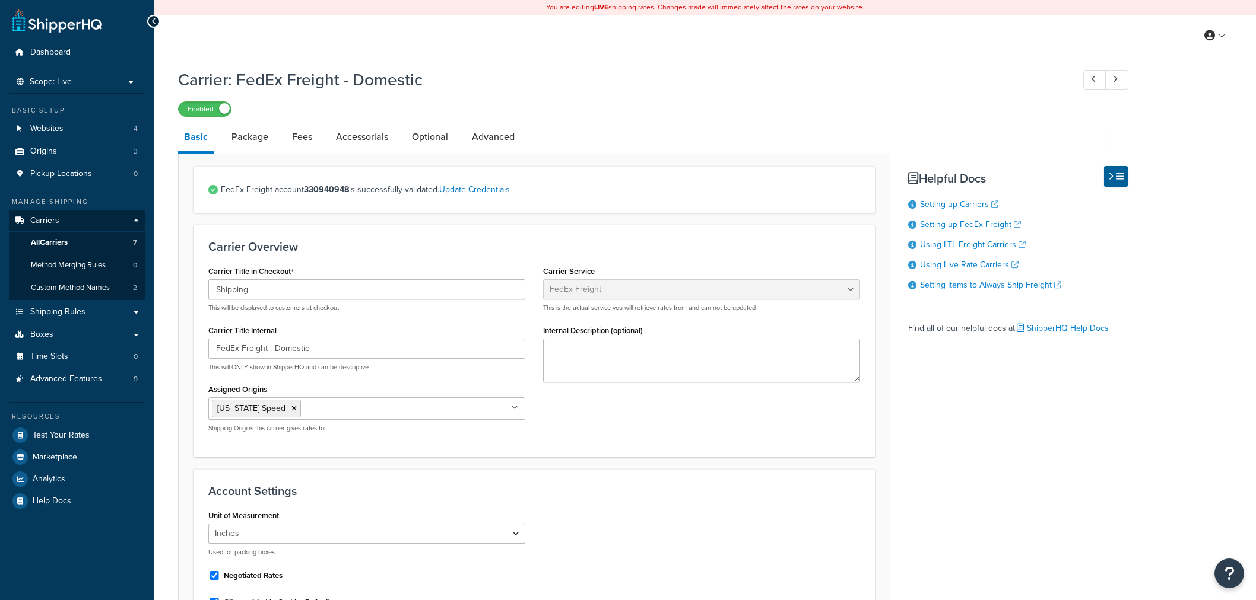
select select "fedExFreight"
click at [485, 144] on link "Advanced" at bounding box center [493, 137] width 55 height 28
select select "false"
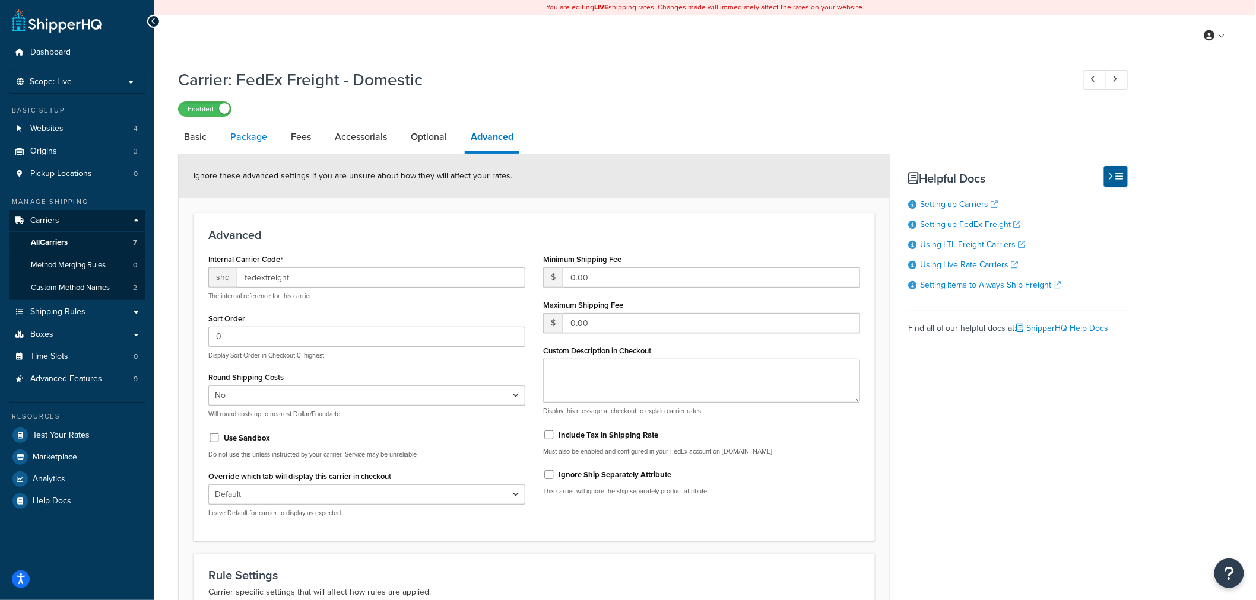
click at [245, 139] on link "Package" at bounding box center [248, 137] width 49 height 28
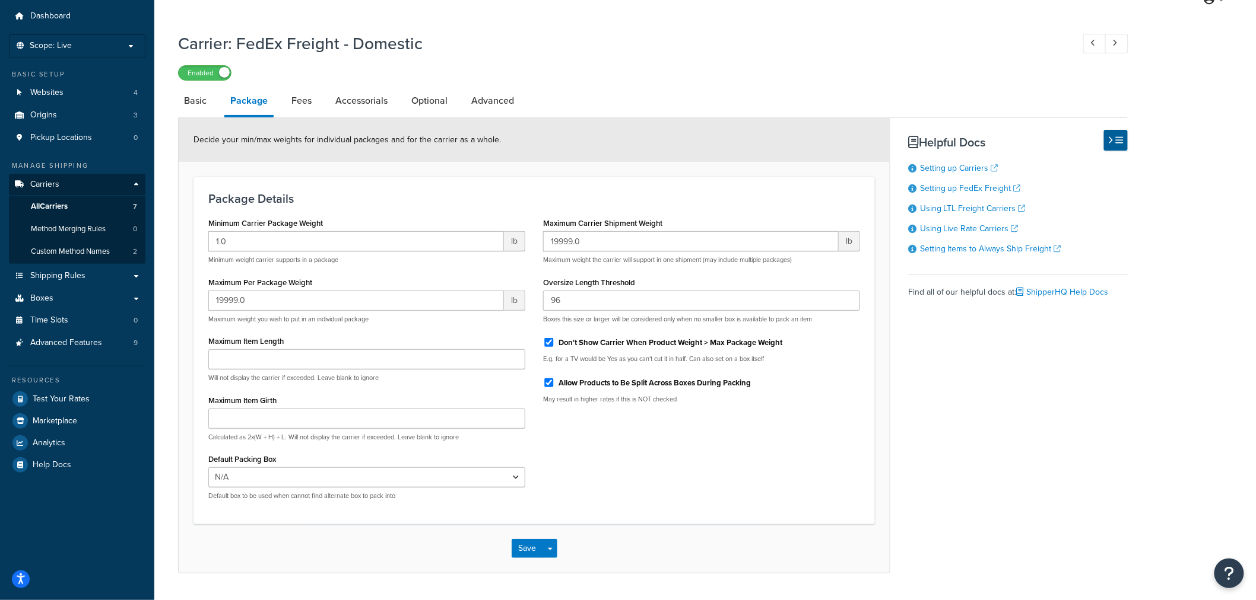
scroll to position [68, 0]
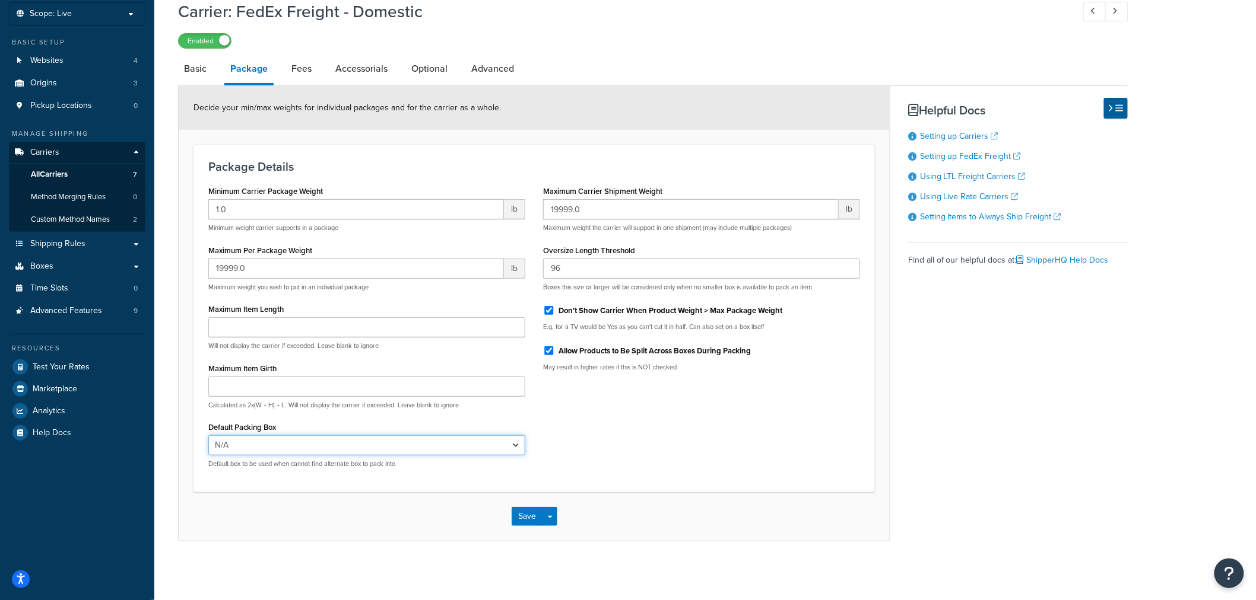
click at [439, 444] on select "N/A" at bounding box center [366, 446] width 317 height 20
click at [519, 447] on select "N/A" at bounding box center [366, 446] width 317 height 20
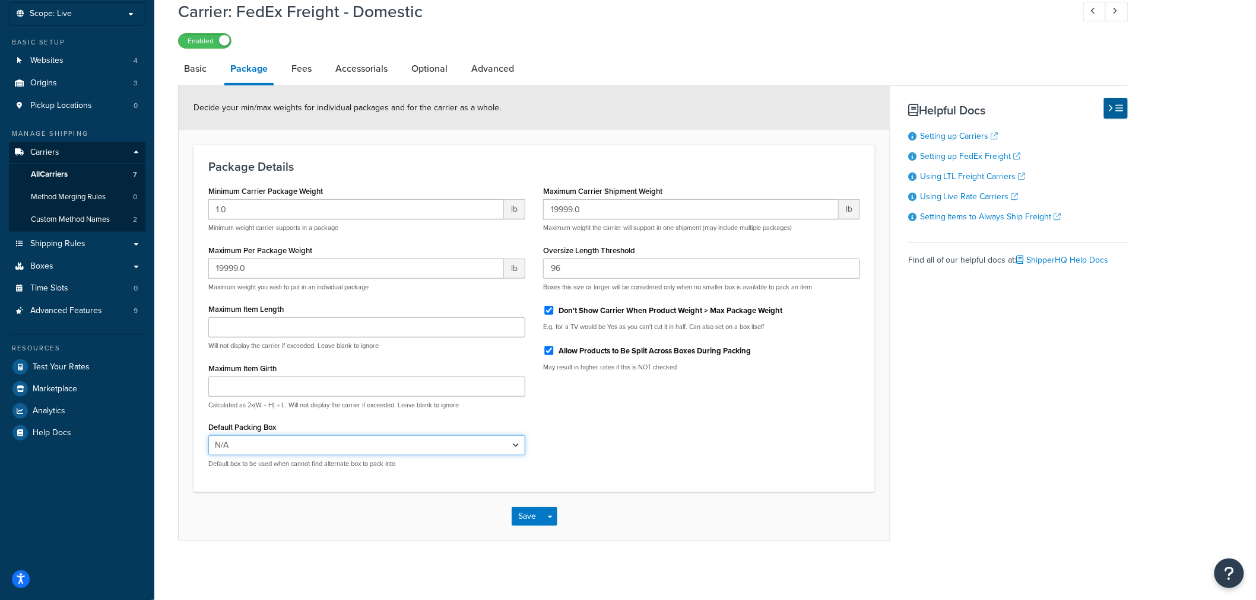
click at [519, 447] on select "N/A" at bounding box center [366, 446] width 317 height 20
click at [197, 65] on link "Basic" at bounding box center [195, 69] width 34 height 28
select select "fedExFreight"
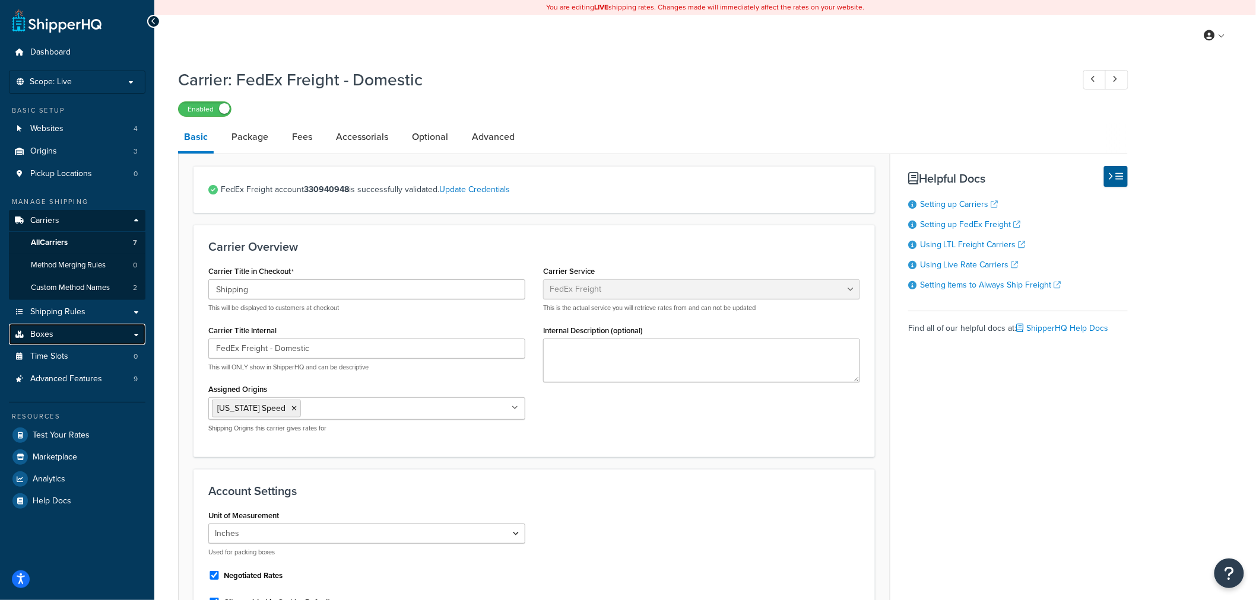
click at [83, 325] on link "Boxes" at bounding box center [77, 335] width 136 height 22
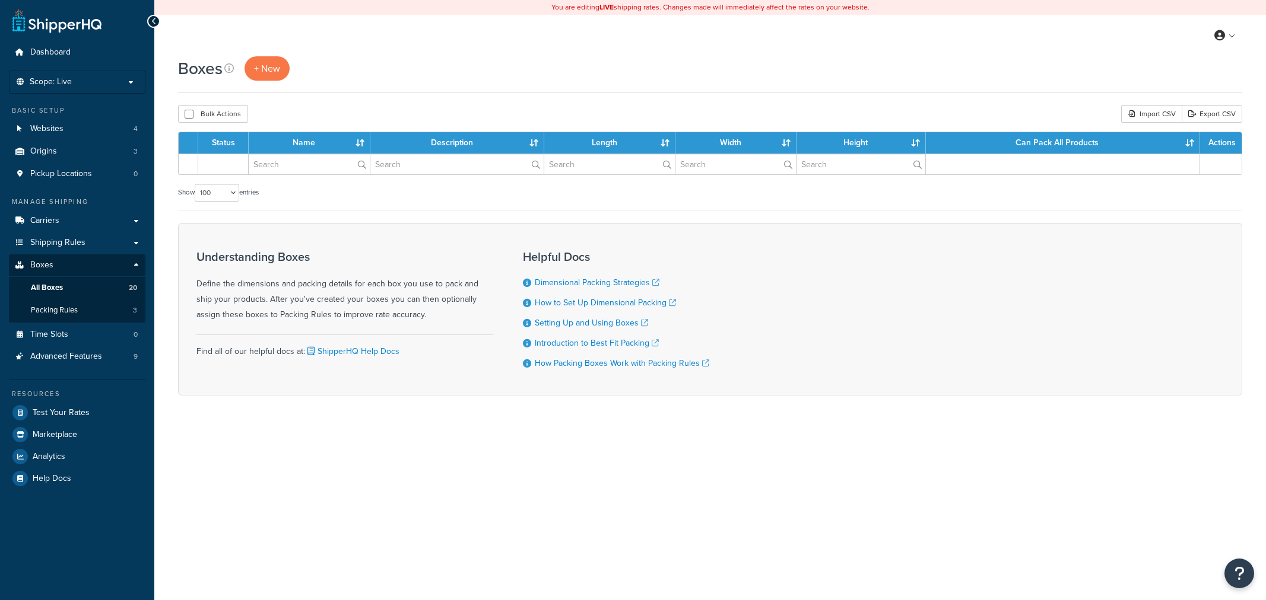
select select "100"
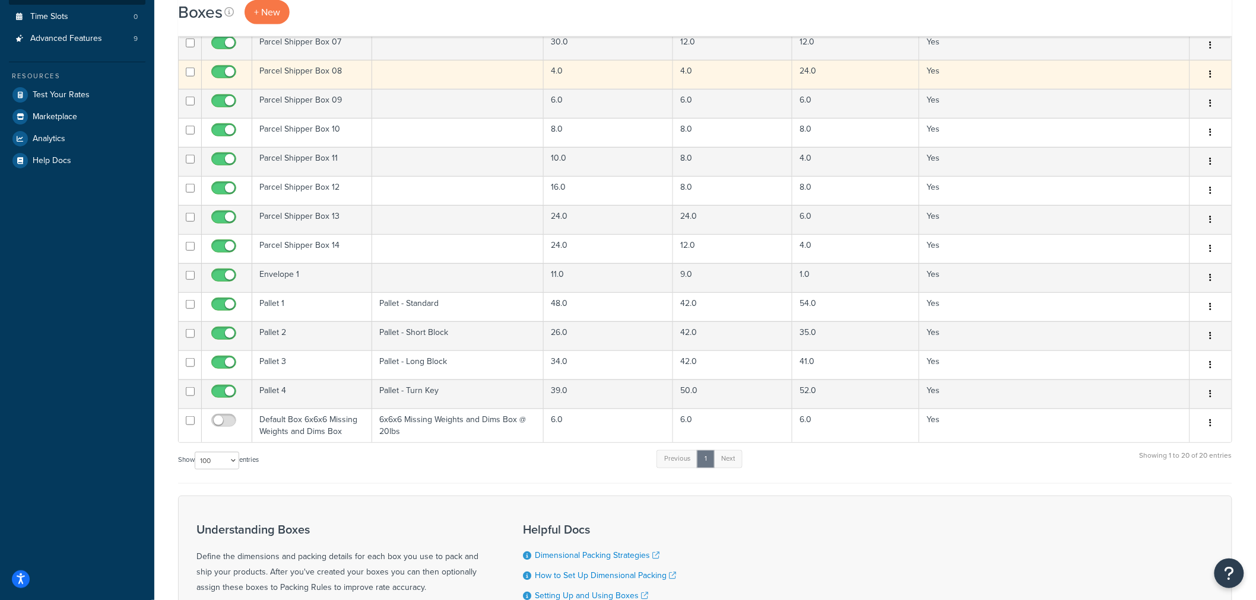
scroll to position [329, 0]
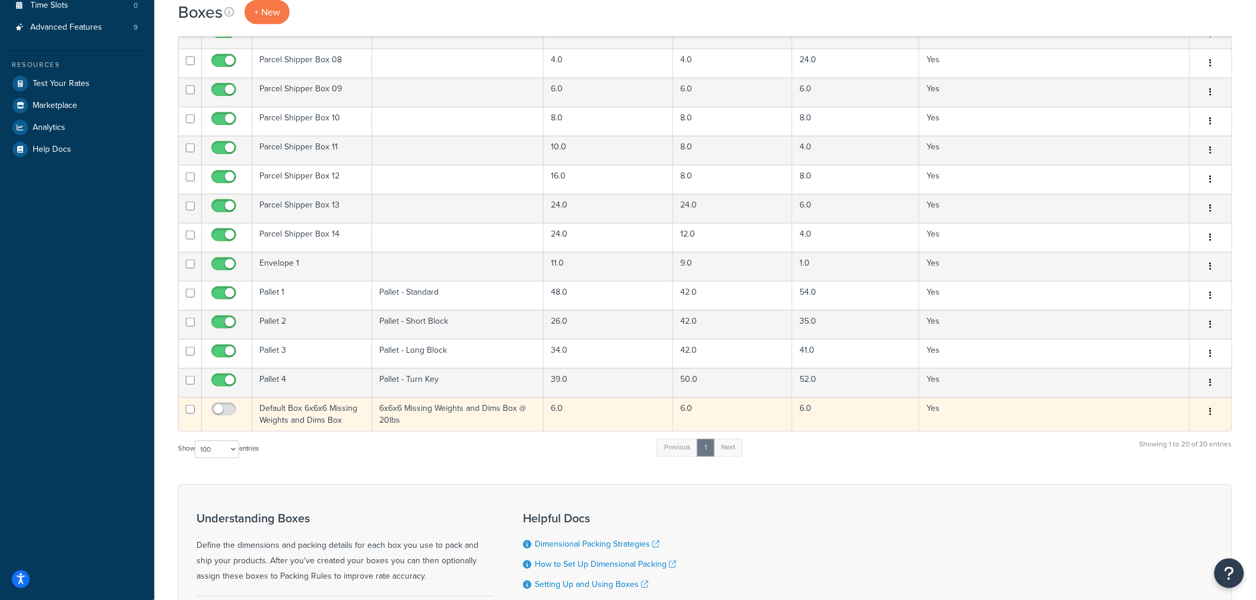
click at [320, 414] on td "Default Box 6x6x6 Missing Weights and Dims Box" at bounding box center [312, 415] width 120 height 34
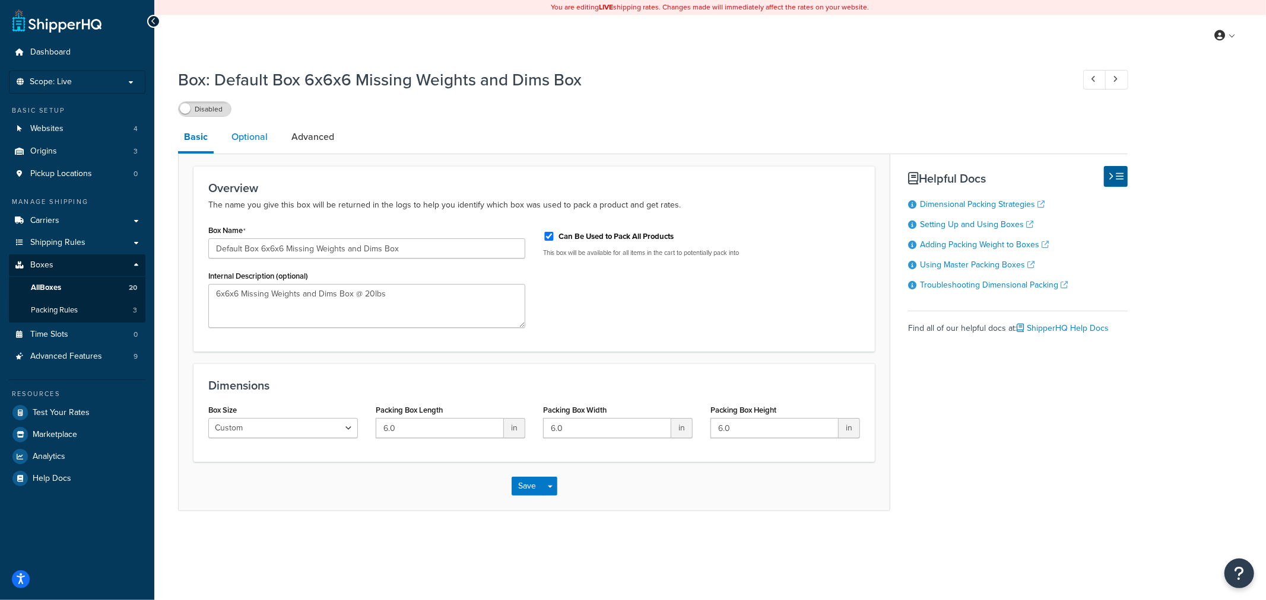
click at [258, 145] on link "Optional" at bounding box center [249, 137] width 48 height 28
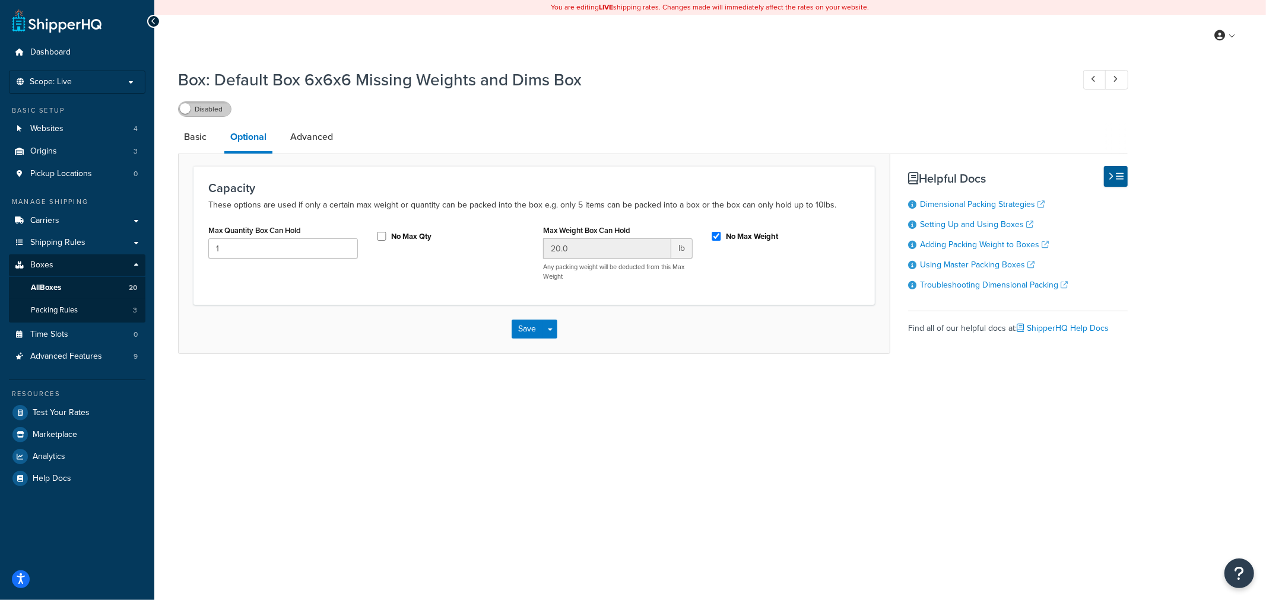
click at [220, 104] on label "Disabled" at bounding box center [205, 109] width 52 height 14
click at [193, 145] on link "Basic" at bounding box center [195, 137] width 34 height 28
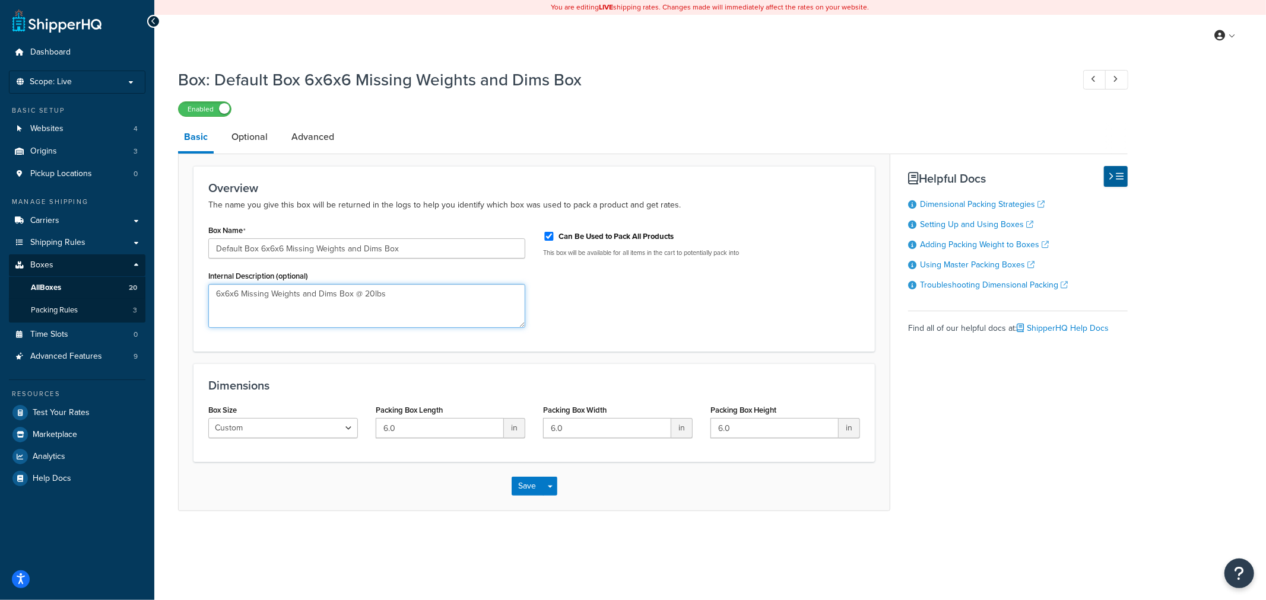
drag, startPoint x: 386, startPoint y: 295, endPoint x: 164, endPoint y: 288, distance: 222.0
click at [164, 288] on div "Box: Default Box 6x6x6 Missing Weights and Dims Box Enabled Basic Optional Adva…" at bounding box center [709, 301] width 1111 height 479
click at [239, 135] on link "Optional" at bounding box center [249, 137] width 48 height 28
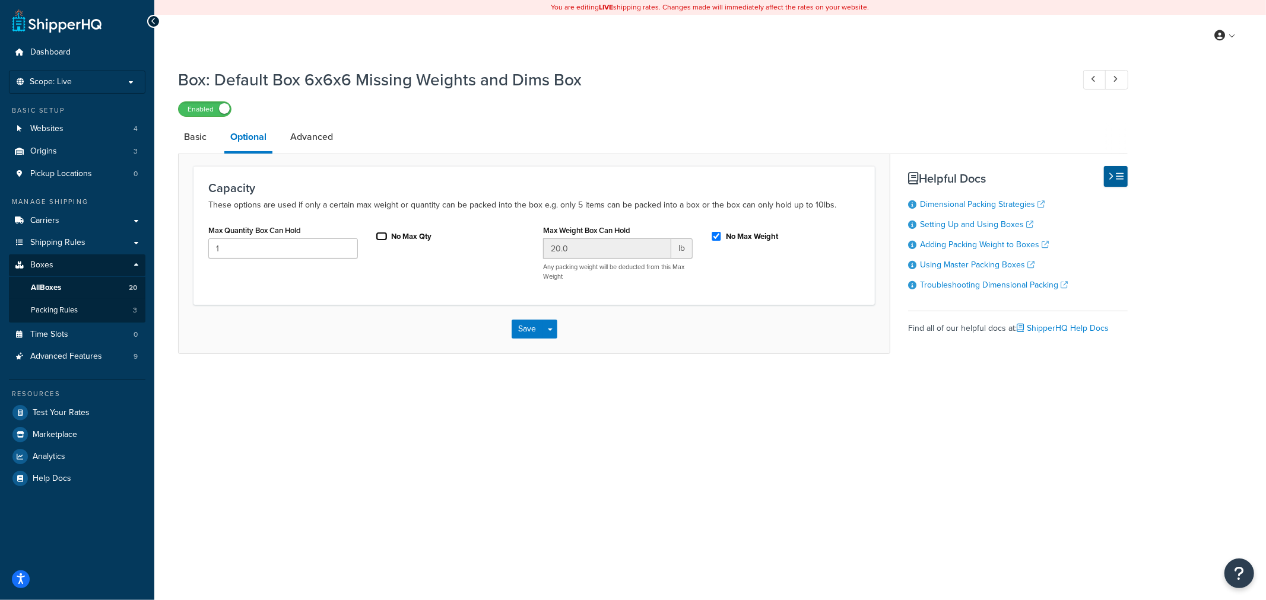
click at [383, 236] on input "No Max Qty" at bounding box center [382, 236] width 12 height 9
checkbox input "true"
click at [560, 252] on input "20.0" at bounding box center [607, 249] width 128 height 20
click at [320, 133] on link "Advanced" at bounding box center [311, 137] width 55 height 28
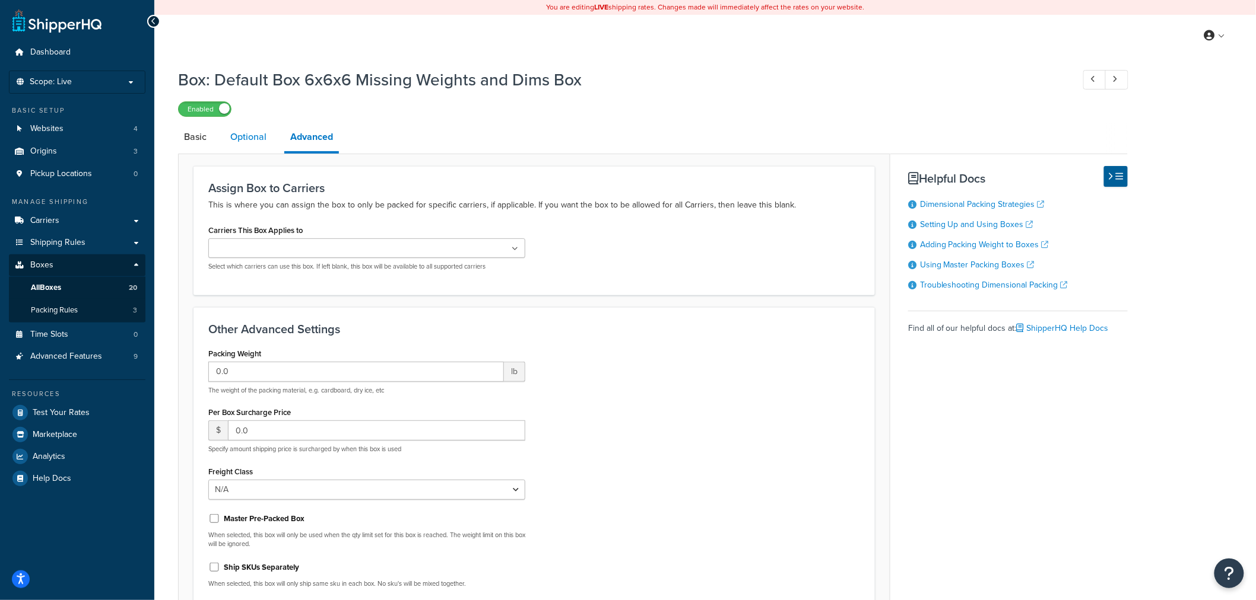
click at [241, 134] on link "Optional" at bounding box center [248, 137] width 48 height 28
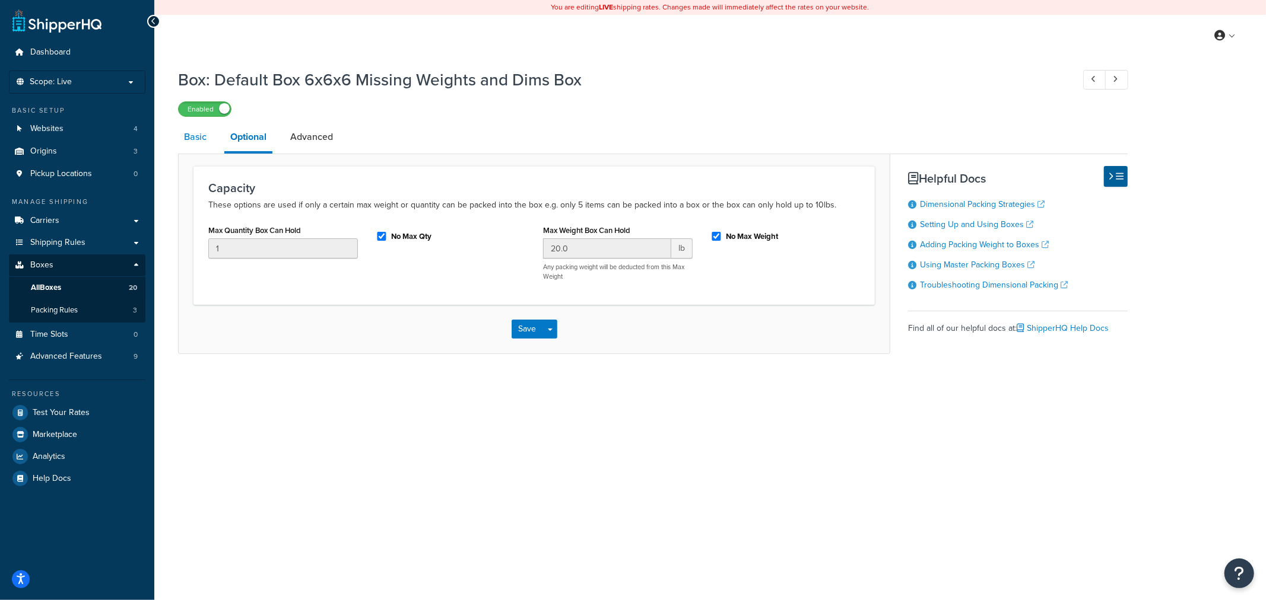
click at [185, 135] on link "Basic" at bounding box center [195, 137] width 34 height 28
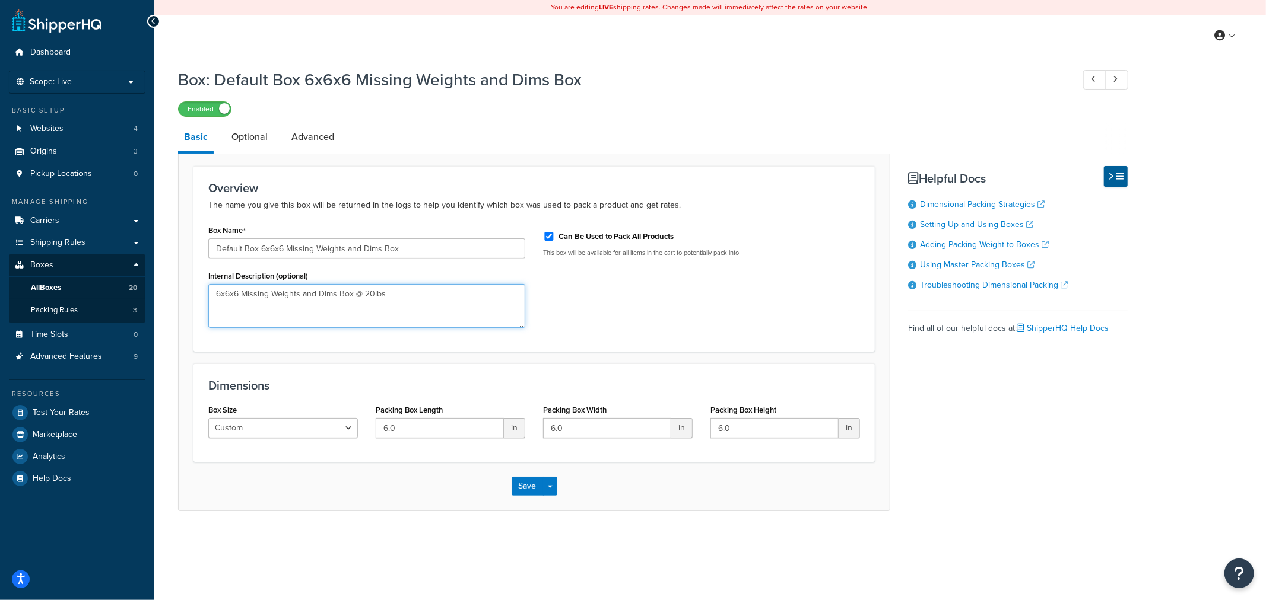
drag, startPoint x: 446, startPoint y: 291, endPoint x: 196, endPoint y: 292, distance: 249.8
click at [196, 292] on div "Overview The name you give this box will be returned in the logs to help you id…" at bounding box center [533, 259] width 681 height 186
click at [345, 430] on select "Custom USPS Small Flat Box USPS Medium Flat Box USPS Large Flat Box USPS Flat E…" at bounding box center [283, 428] width 150 height 20
click at [346, 430] on select "Custom USPS Small Flat Box USPS Medium Flat Box USPS Large Flat Box USPS Flat E…" at bounding box center [283, 428] width 150 height 20
click at [250, 141] on link "Optional" at bounding box center [249, 137] width 48 height 28
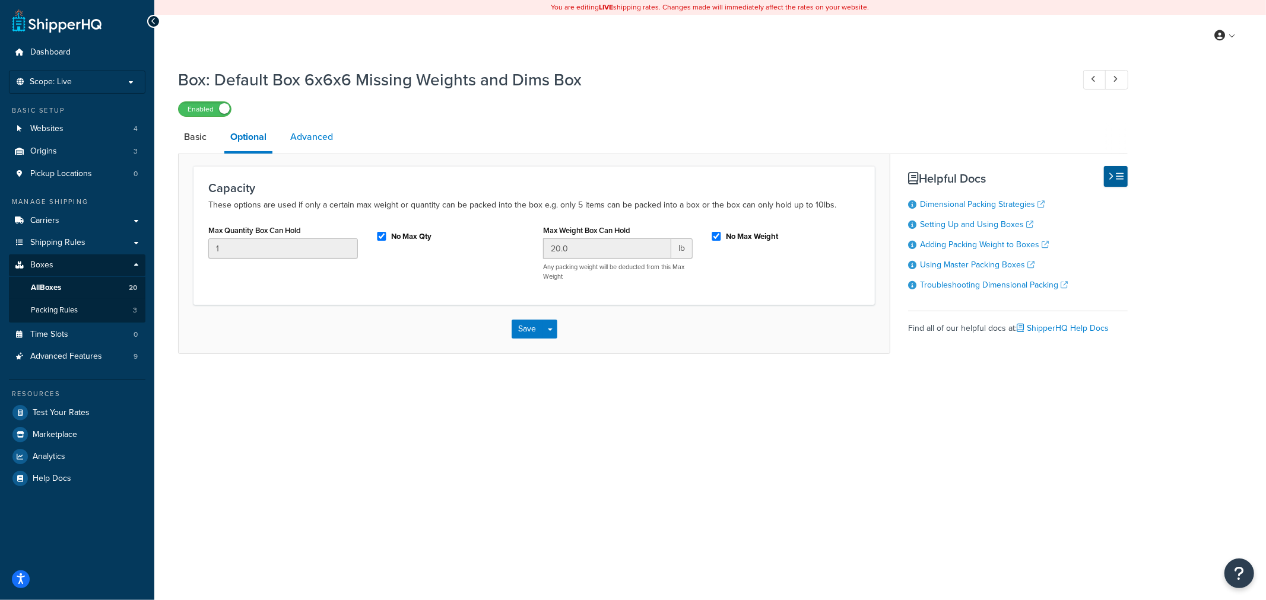
click at [316, 137] on link "Advanced" at bounding box center [311, 137] width 55 height 28
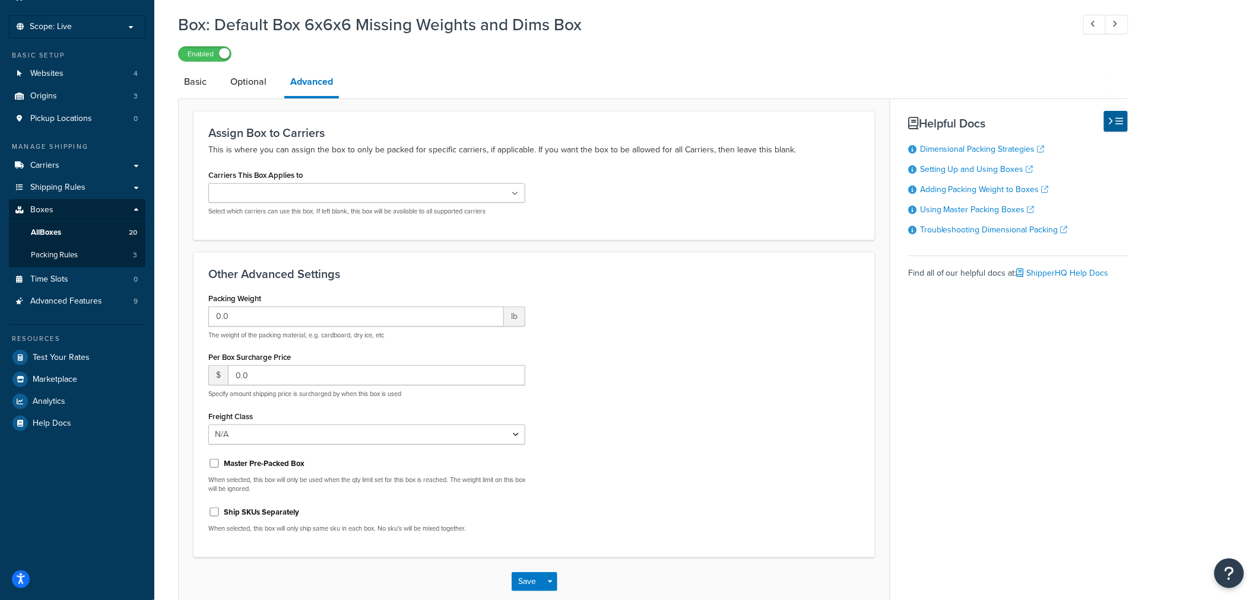
scroll to position [120, 0]
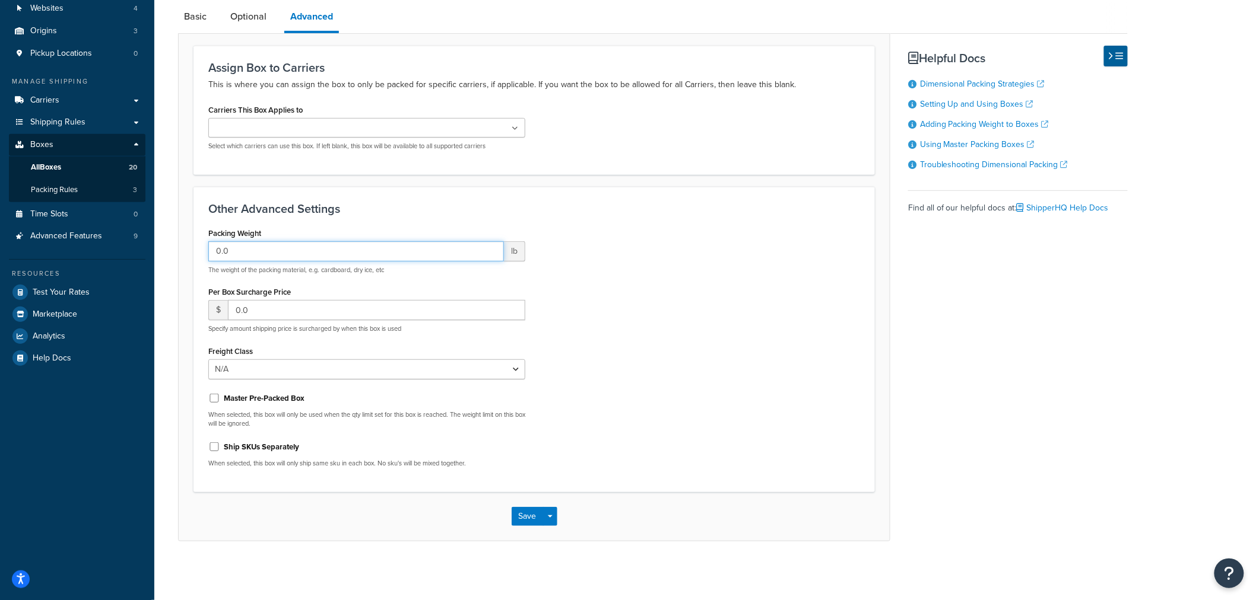
drag, startPoint x: 348, startPoint y: 256, endPoint x: 206, endPoint y: 256, distance: 141.2
click at [206, 256] on div "Packing Weight 0.0 lb The weight of the packing material, e.g. cardboard, dry i…" at bounding box center [366, 351] width 335 height 253
type input "20"
click at [417, 208] on h3 "Other Advanced Settings" at bounding box center [534, 208] width 652 height 13
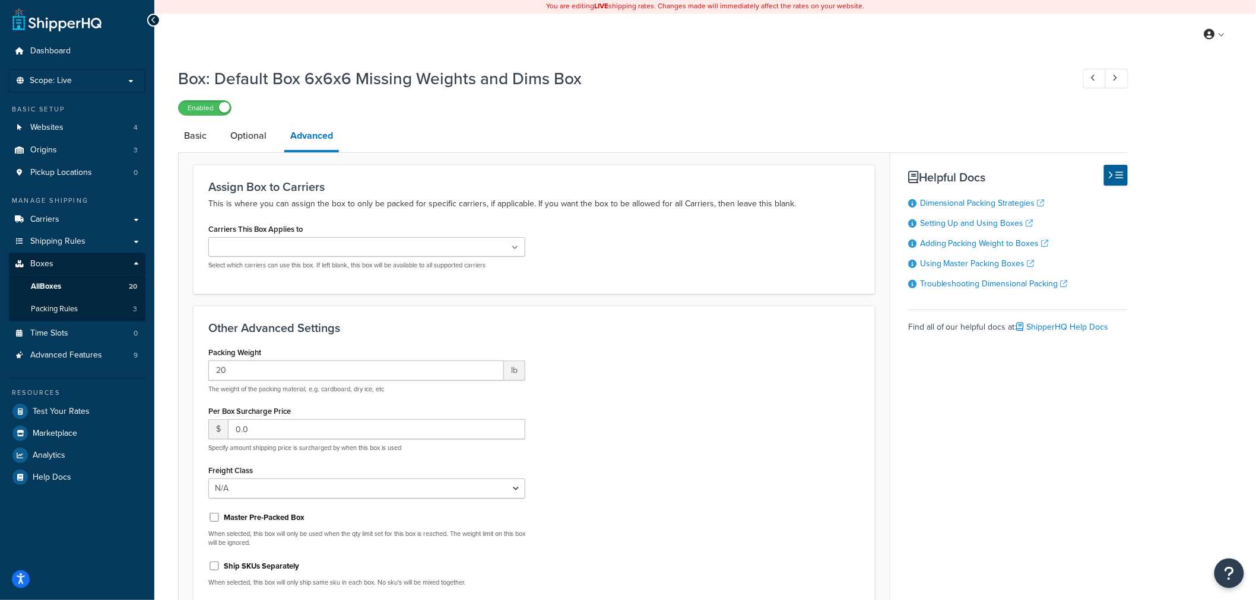
scroll to position [0, 0]
click at [266, 141] on link "Optional" at bounding box center [248, 137] width 48 height 28
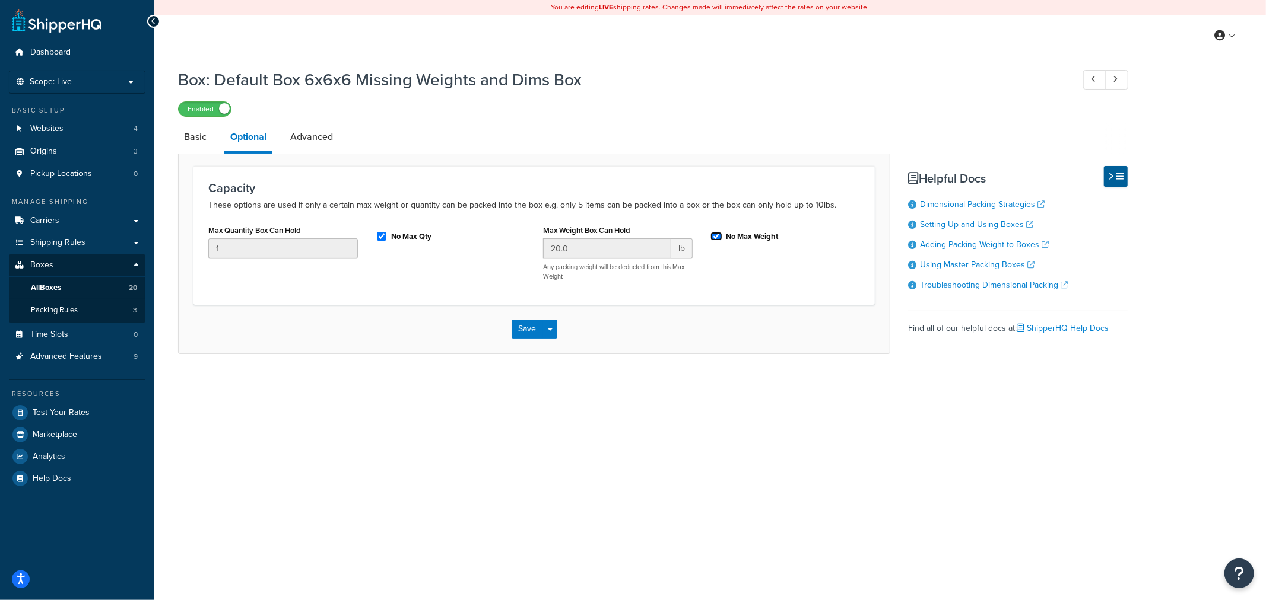
click at [718, 239] on input "No Max Weight" at bounding box center [716, 236] width 12 height 9
checkbox input "false"
click at [624, 246] on input "20.0" at bounding box center [607, 249] width 128 height 20
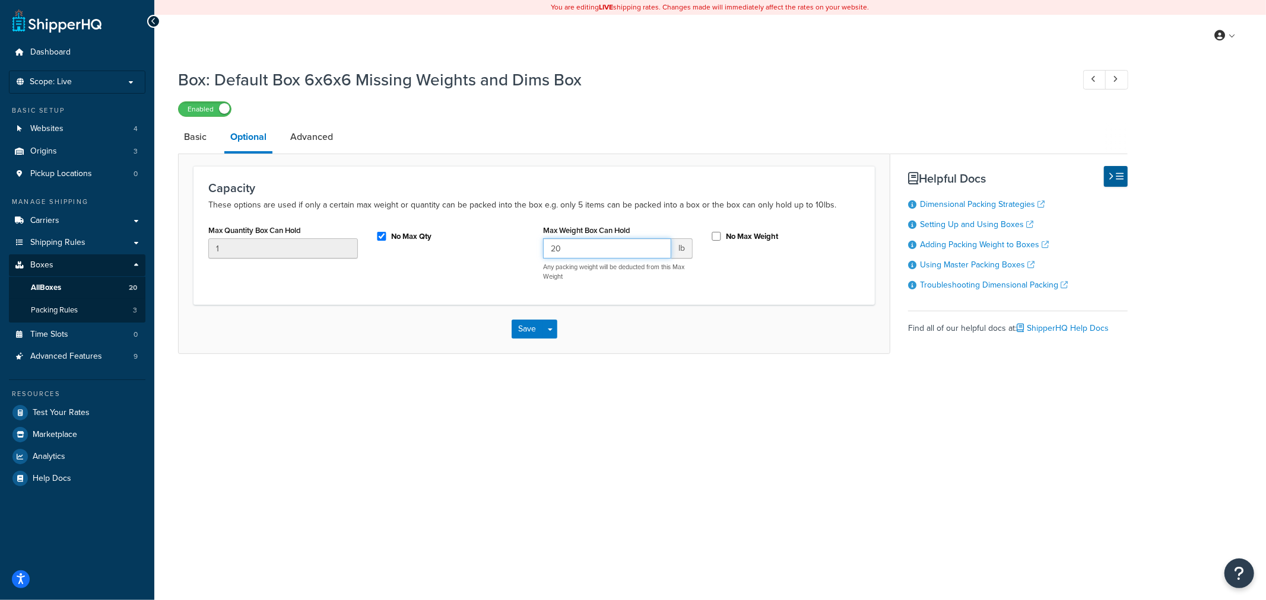
type input "2"
type input "1"
click at [718, 240] on input "No Max Weight" at bounding box center [716, 236] width 12 height 9
click at [716, 236] on input "No Max Weight" at bounding box center [716, 236] width 12 height 9
checkbox input "false"
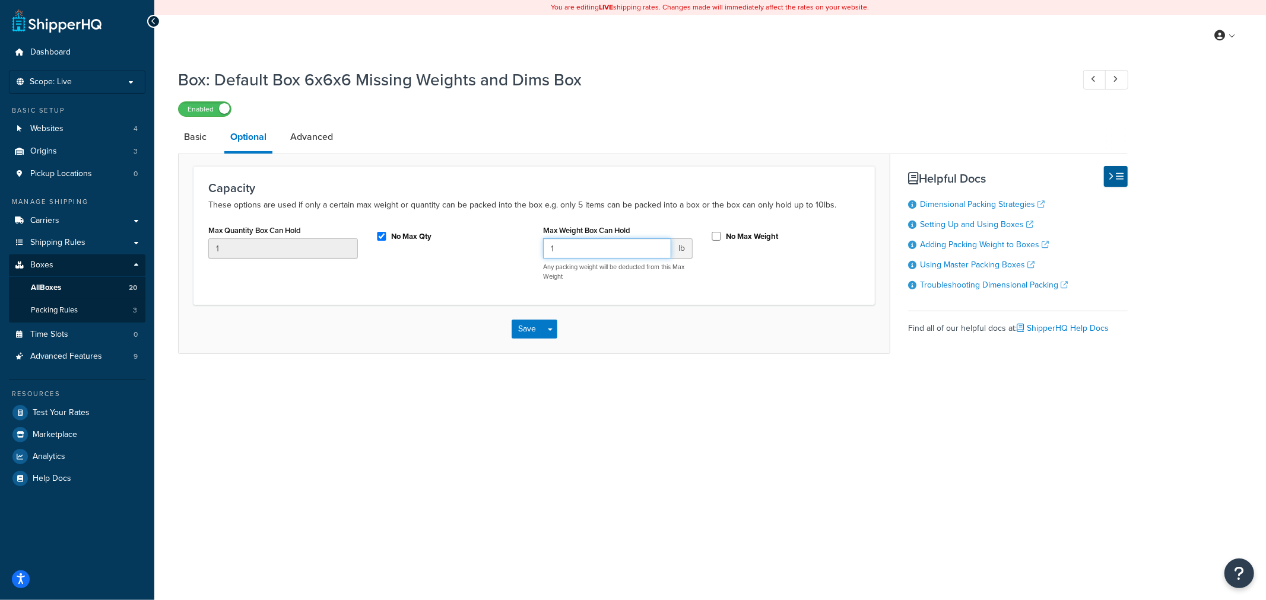
click at [638, 249] on input "1" at bounding box center [607, 249] width 128 height 20
type input "65"
click at [716, 236] on input "No Max Weight" at bounding box center [716, 236] width 12 height 9
checkbox input "true"
click at [321, 141] on link "Advanced" at bounding box center [311, 137] width 55 height 28
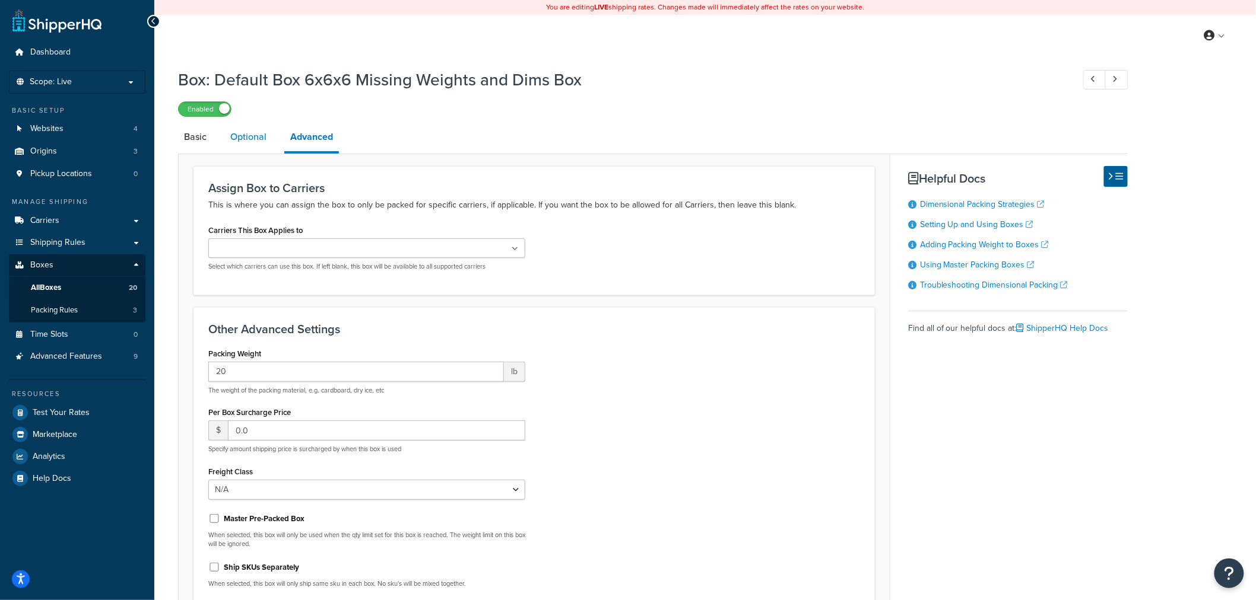
click at [258, 135] on link "Optional" at bounding box center [248, 137] width 48 height 28
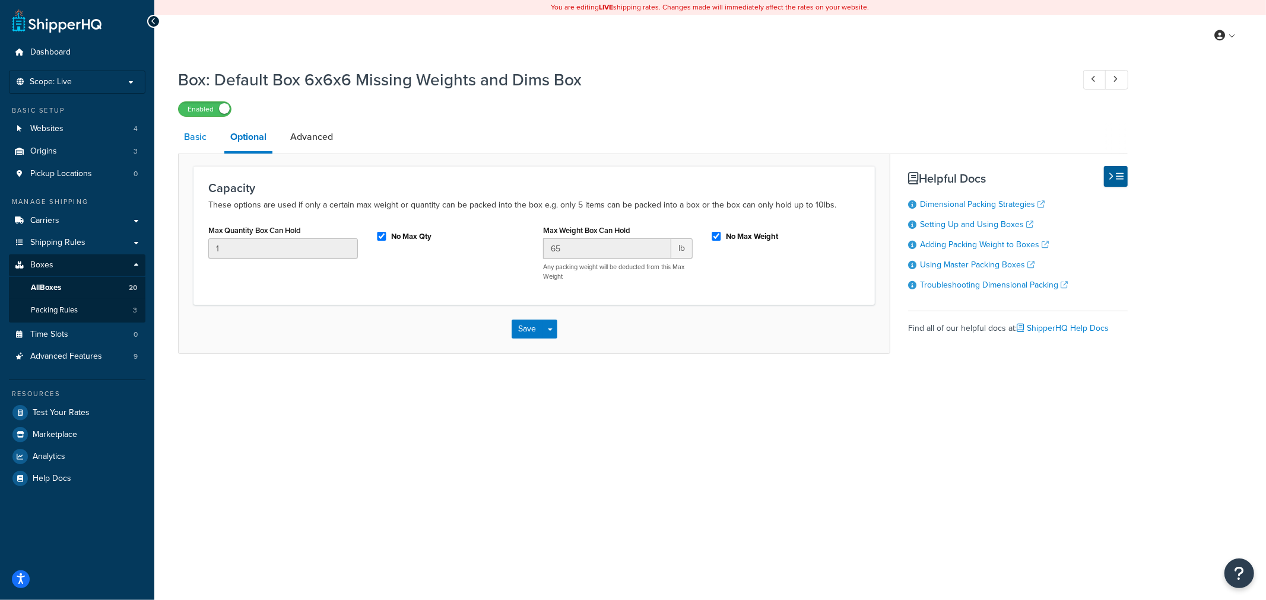
click at [186, 134] on link "Basic" at bounding box center [195, 137] width 34 height 28
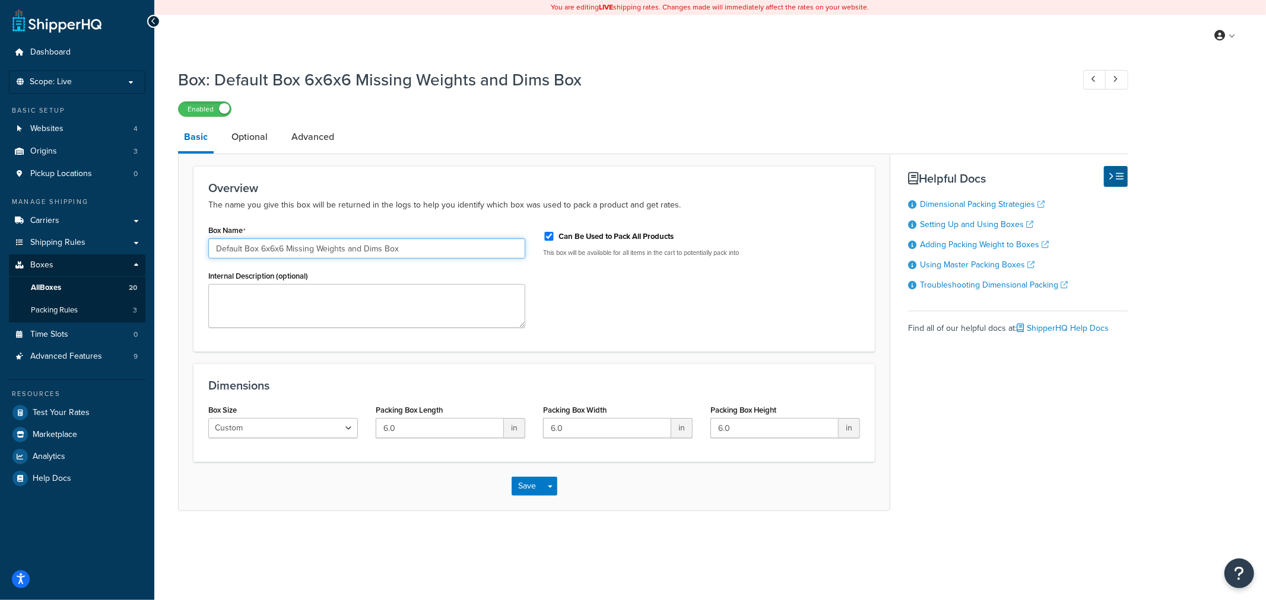
drag, startPoint x: 259, startPoint y: 246, endPoint x: 285, endPoint y: 246, distance: 26.1
click at [285, 246] on input "Default Box 6x6x6 Missing Weights and Dims Box" at bounding box center [366, 249] width 317 height 20
click at [368, 251] on input "Default Box - Missing Weights and Dims Box" at bounding box center [366, 249] width 317 height 20
type input "Default Box - Missing Weights and Dims"
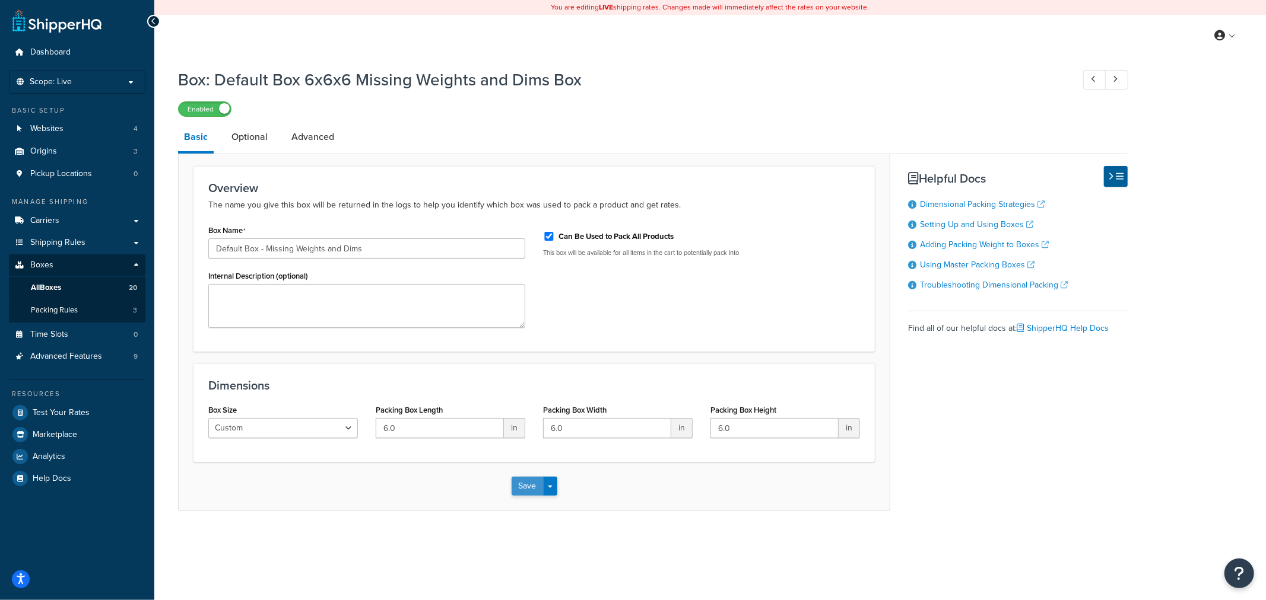
click at [528, 491] on button "Save" at bounding box center [527, 486] width 32 height 19
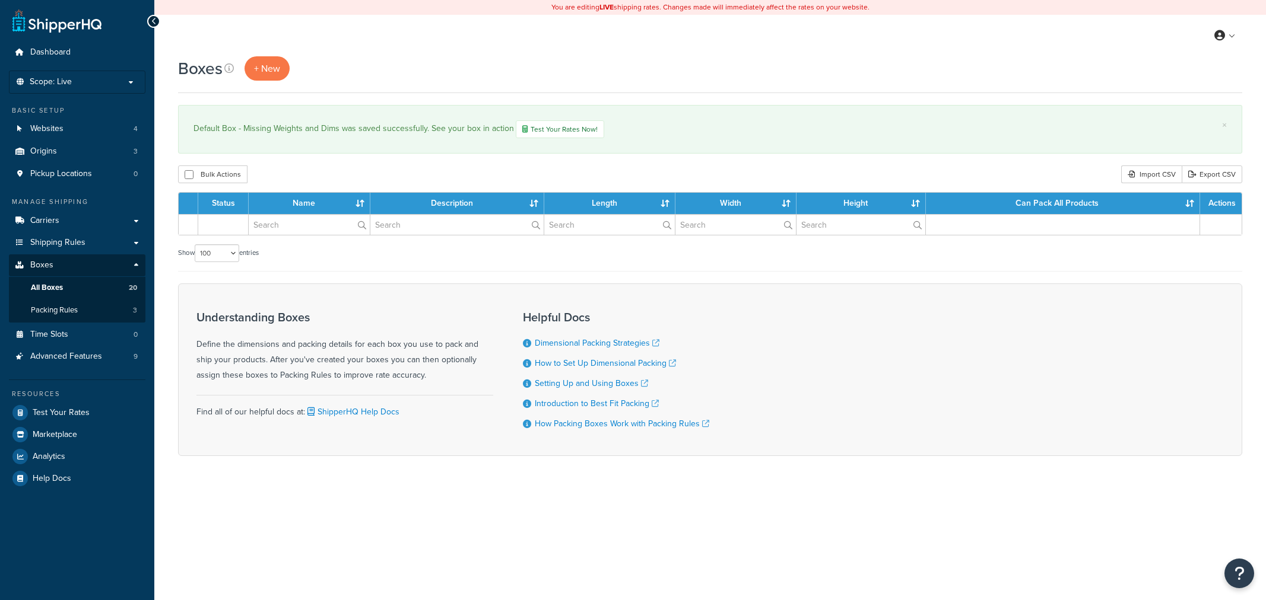
select select "100"
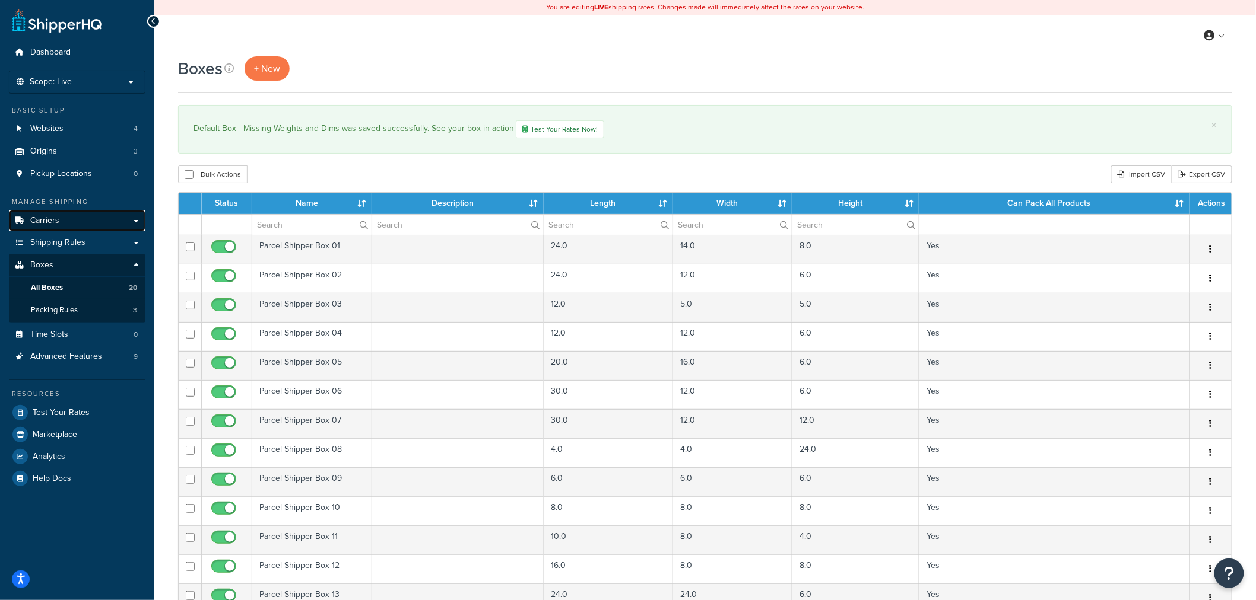
click at [72, 221] on link "Carriers" at bounding box center [77, 221] width 136 height 22
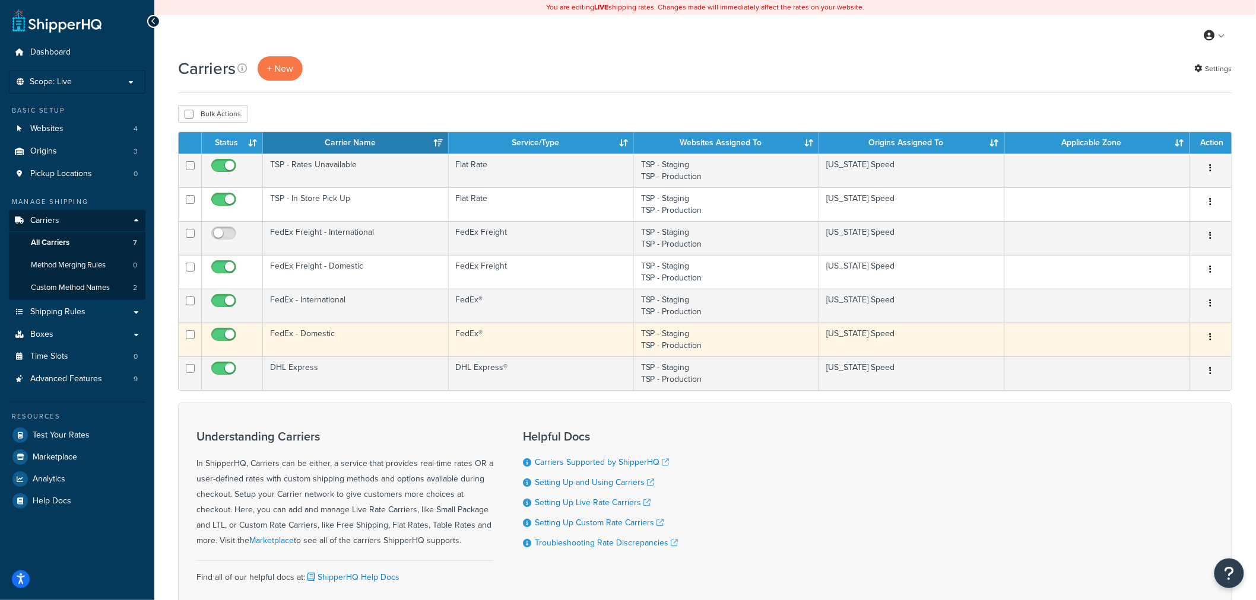
click at [332, 336] on td "FedEx - Domestic" at bounding box center [355, 340] width 185 height 34
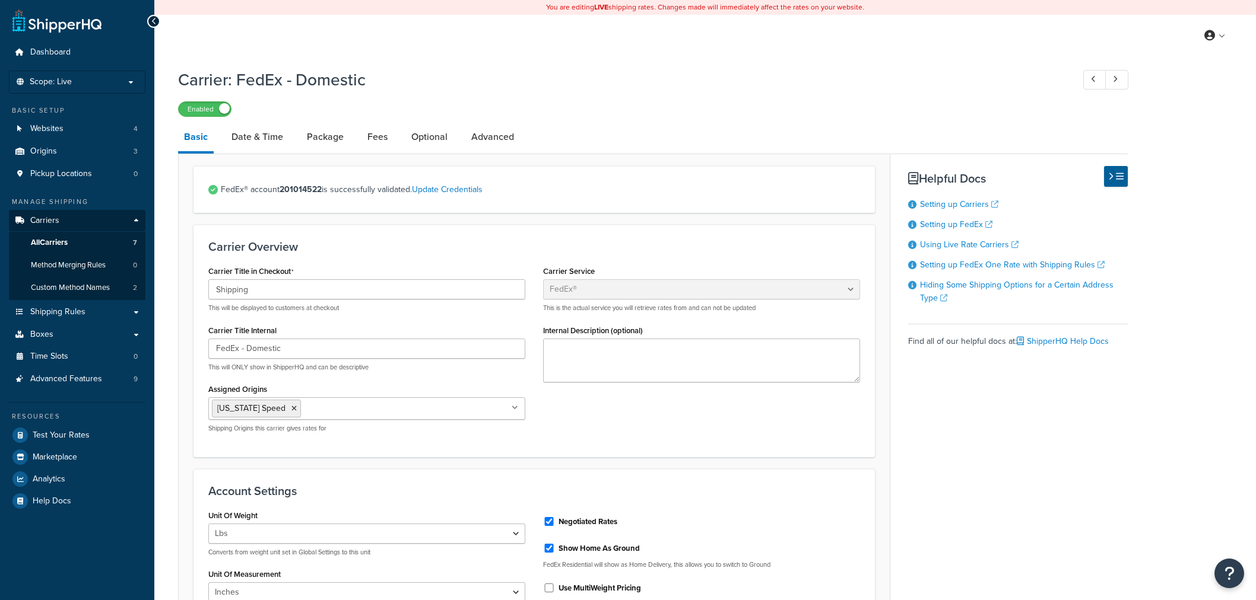
select select "fedEx"
select select "REGULAR_PICKUP"
select select "YOUR_PACKAGING"
click at [303, 131] on link "Package" at bounding box center [325, 137] width 49 height 28
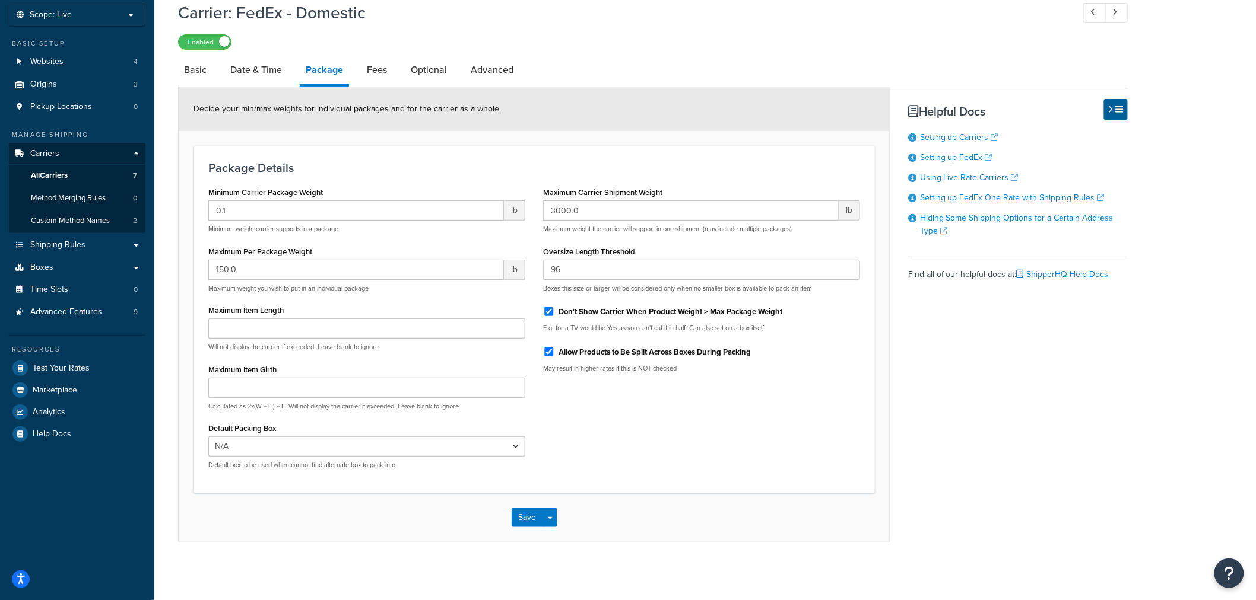
scroll to position [68, 0]
click at [418, 443] on select "N/A" at bounding box center [366, 446] width 317 height 20
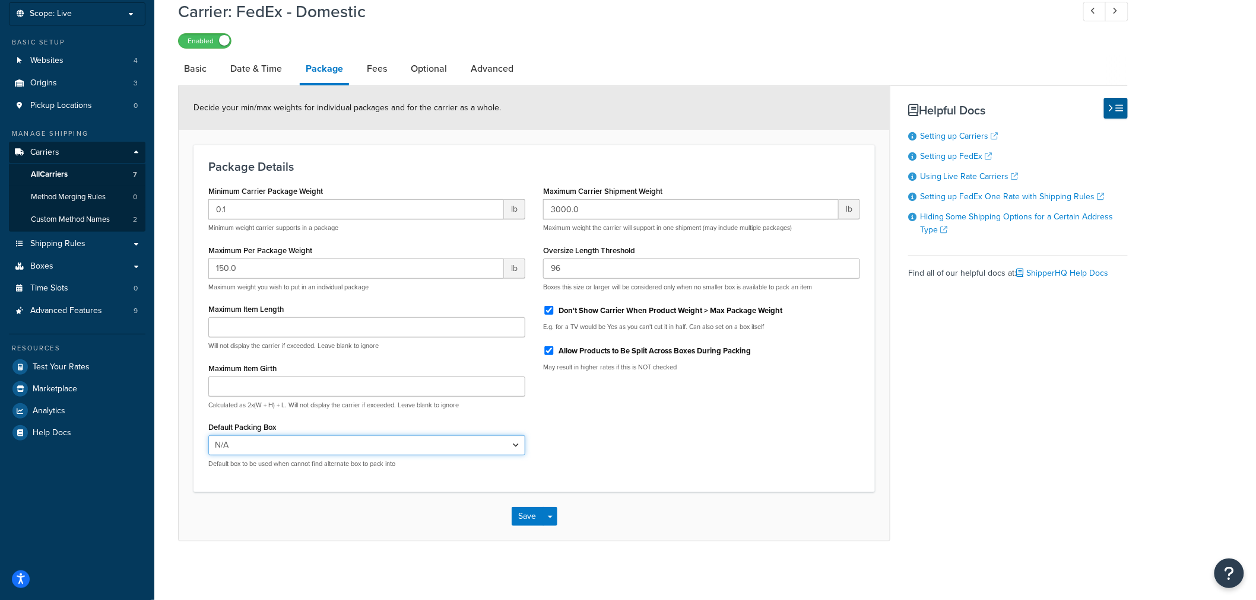
click at [513, 445] on select "N/A" at bounding box center [366, 446] width 317 height 20
click at [513, 446] on select "N/A" at bounding box center [366, 446] width 317 height 20
click at [265, 65] on link "Date & Time" at bounding box center [255, 69] width 63 height 28
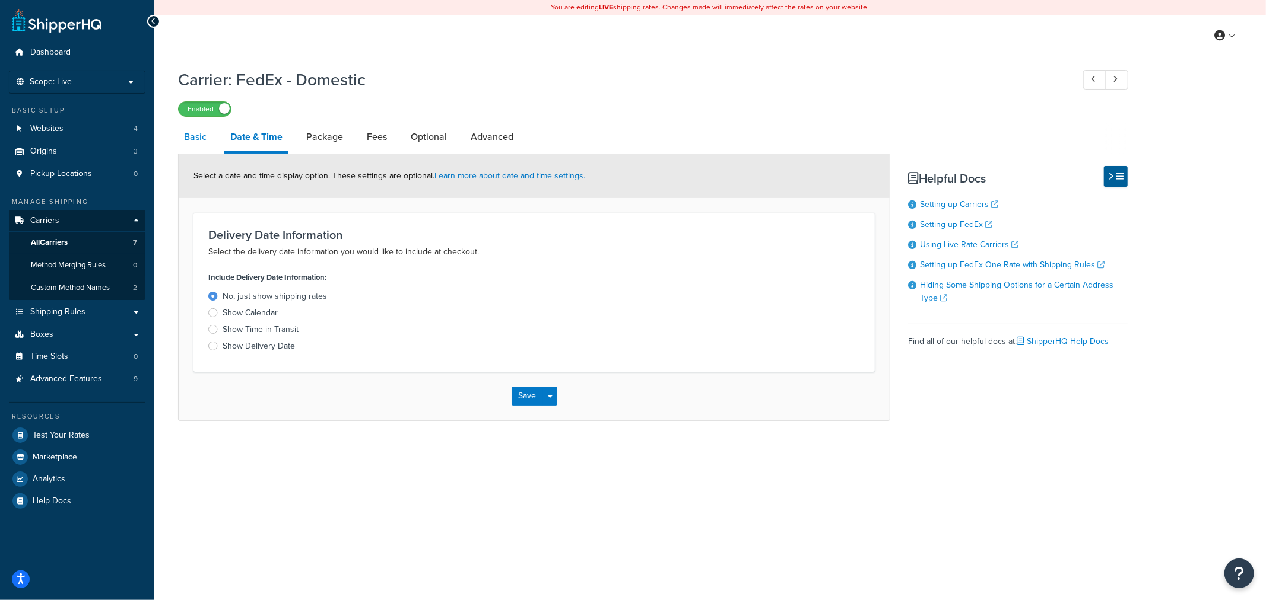
click at [192, 128] on link "Basic" at bounding box center [195, 137] width 34 height 28
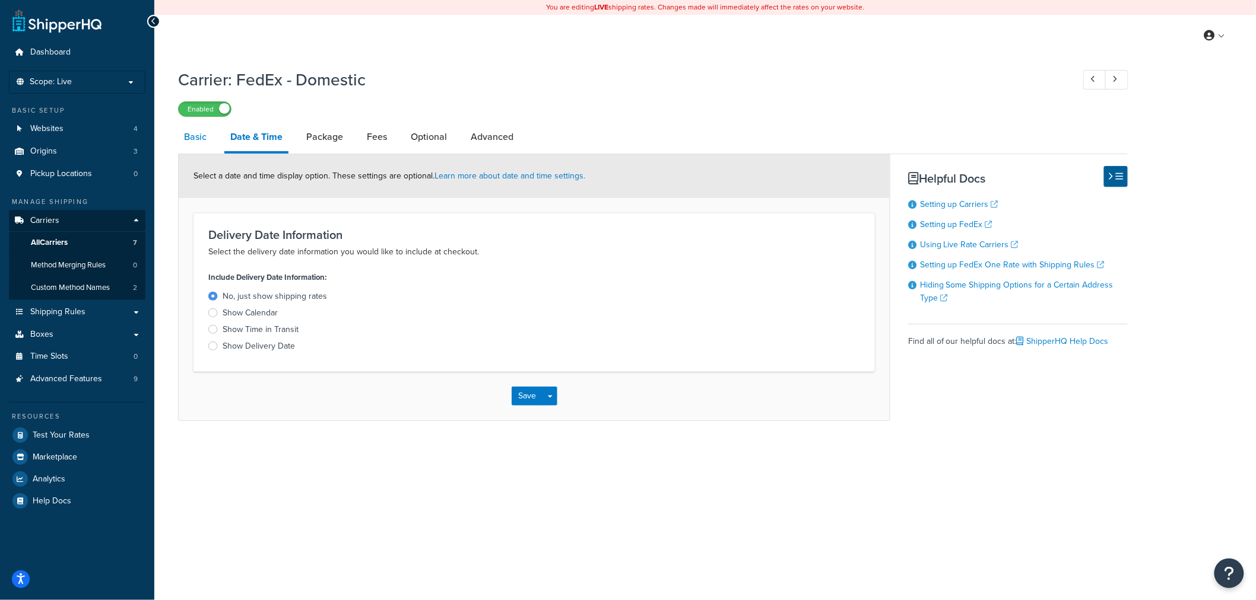
select select "fedEx"
select select "REGULAR_PICKUP"
select select "YOUR_PACKAGING"
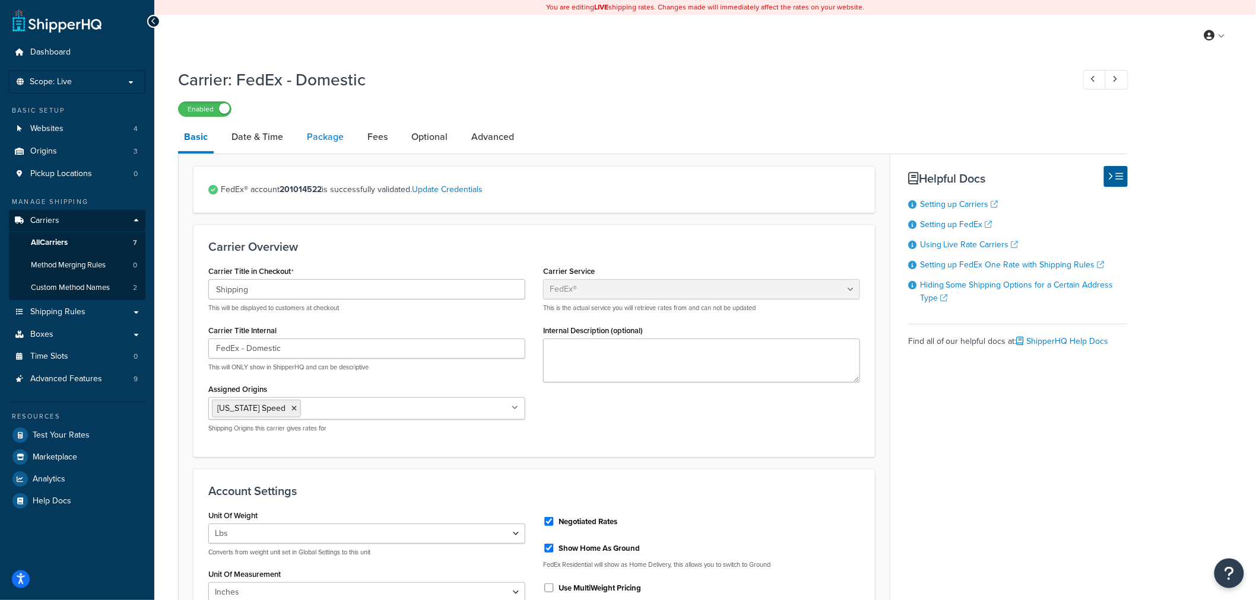
click at [316, 137] on link "Package" at bounding box center [325, 137] width 49 height 28
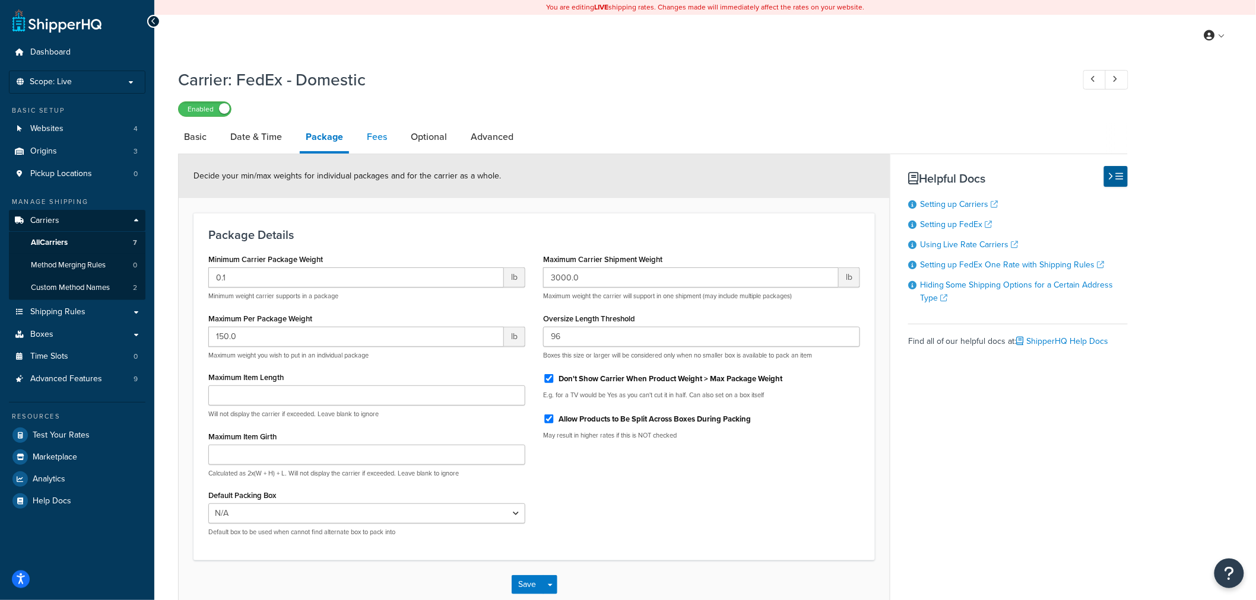
click at [390, 134] on link "Fees" at bounding box center [377, 137] width 32 height 28
select select "AFTER"
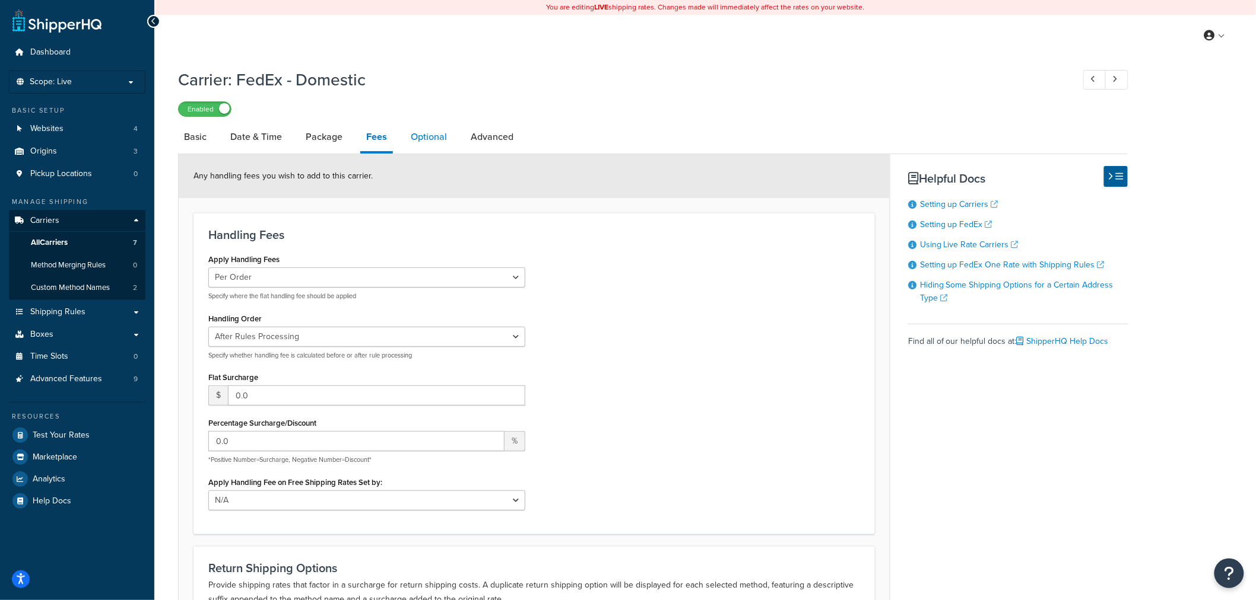
click at [416, 133] on link "Optional" at bounding box center [429, 137] width 48 height 28
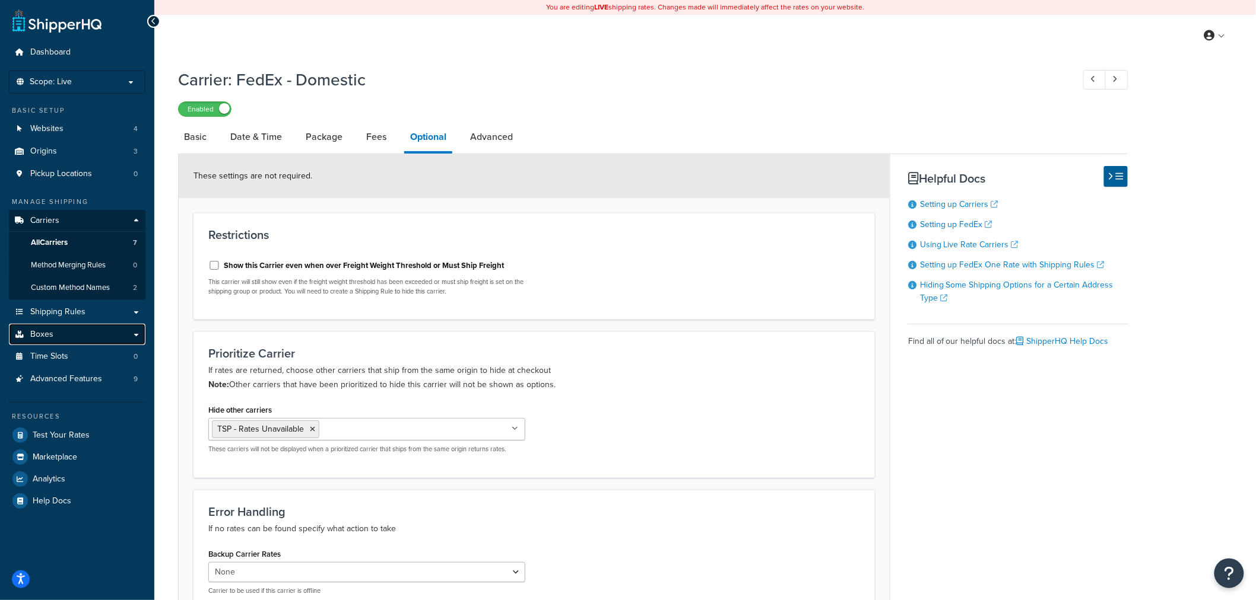
click at [55, 334] on link "Boxes" at bounding box center [77, 335] width 136 height 22
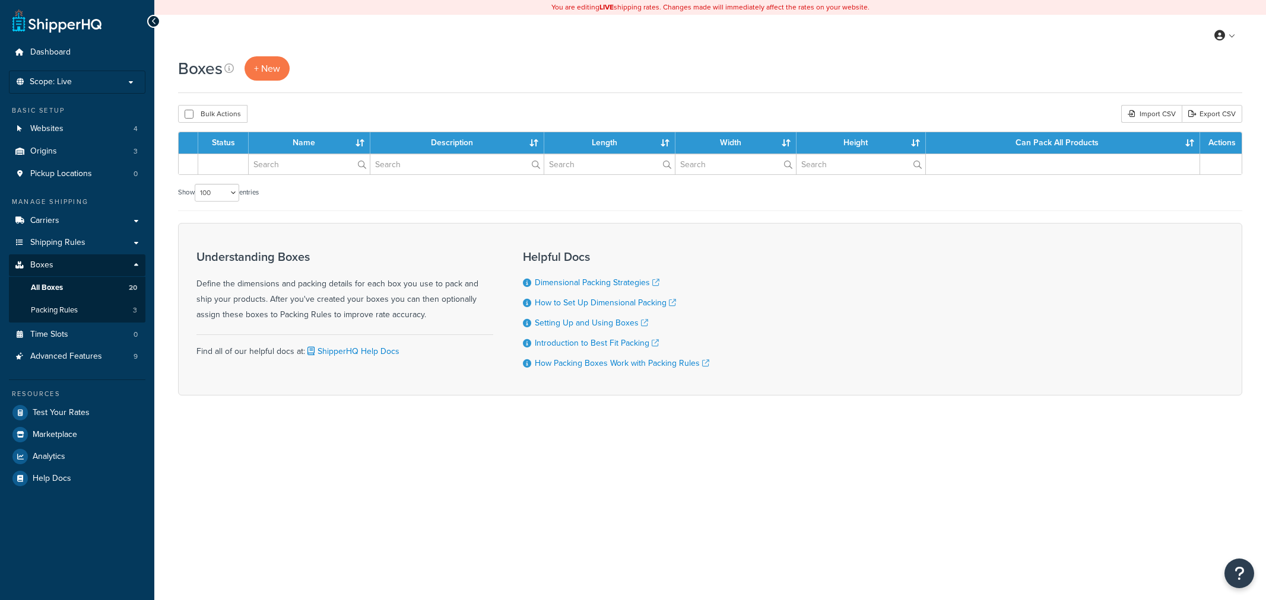
select select "100"
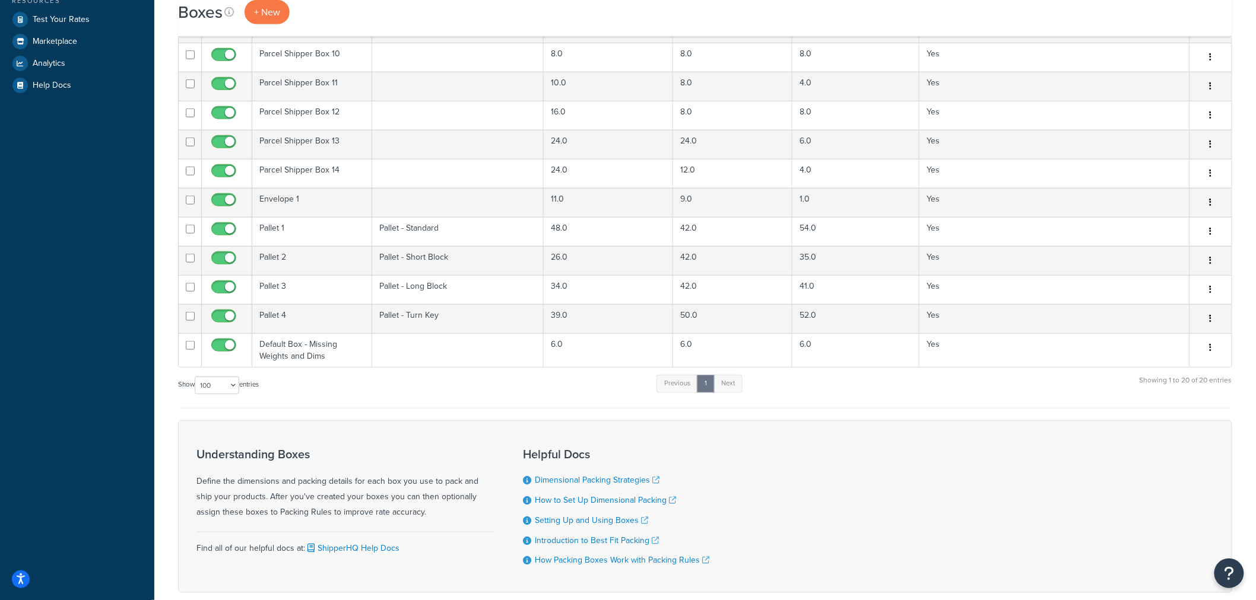
scroll to position [395, 0]
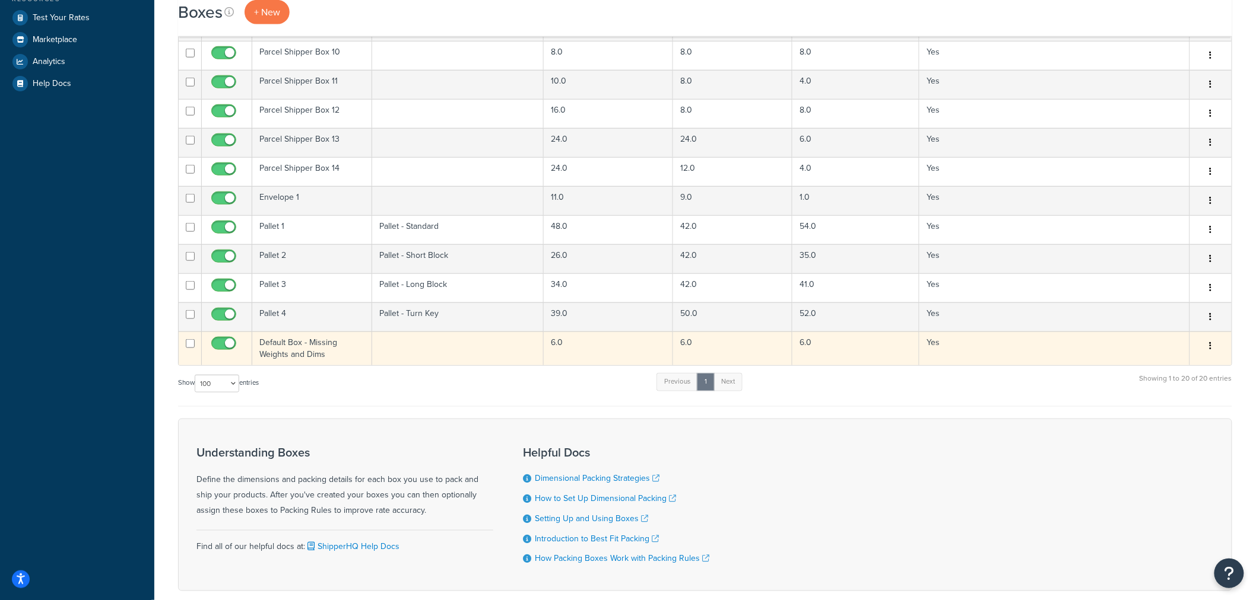
click at [225, 345] on input "checkbox" at bounding box center [225, 346] width 33 height 15
checkbox input "false"
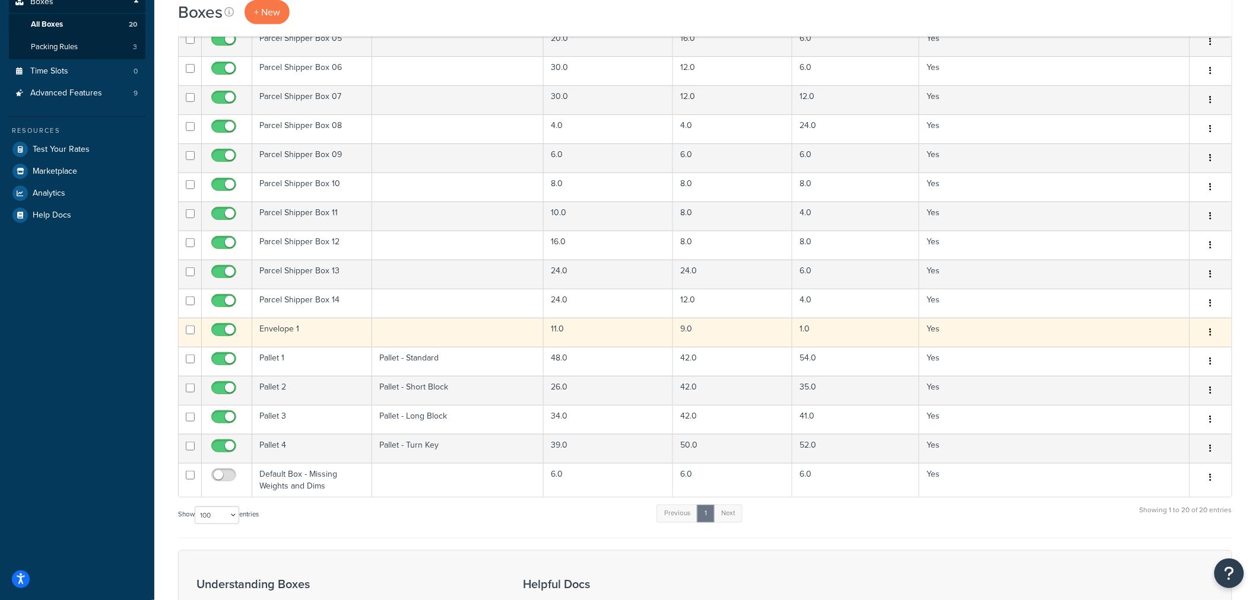
scroll to position [66, 0]
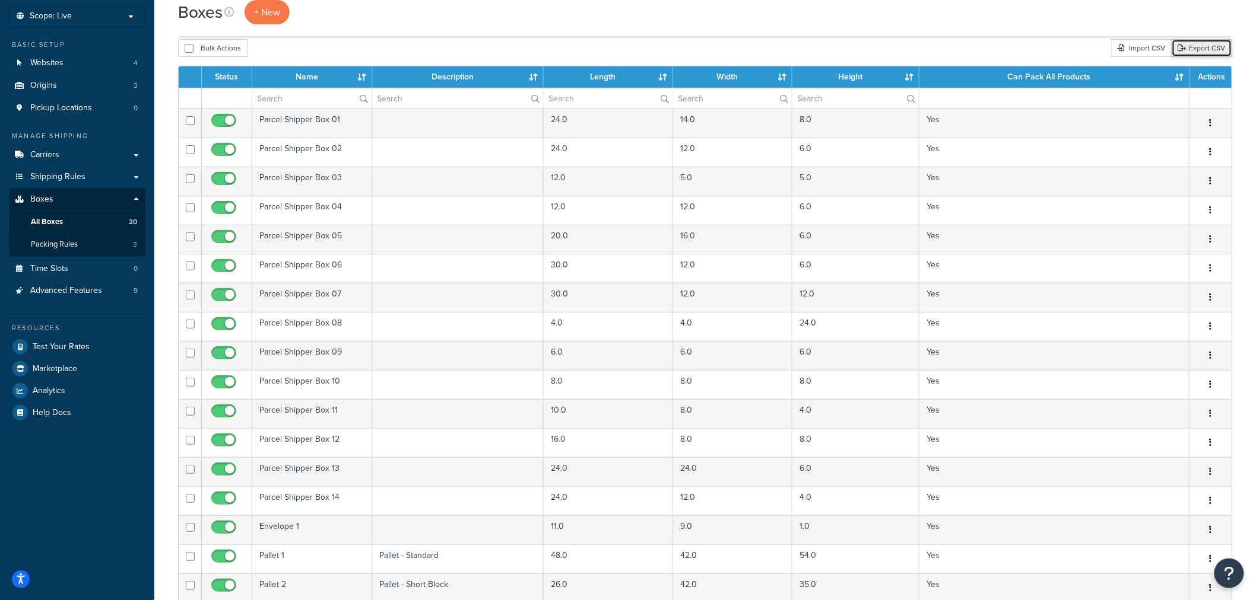
click at [1191, 47] on link "Export CSV" at bounding box center [1201, 48] width 61 height 18
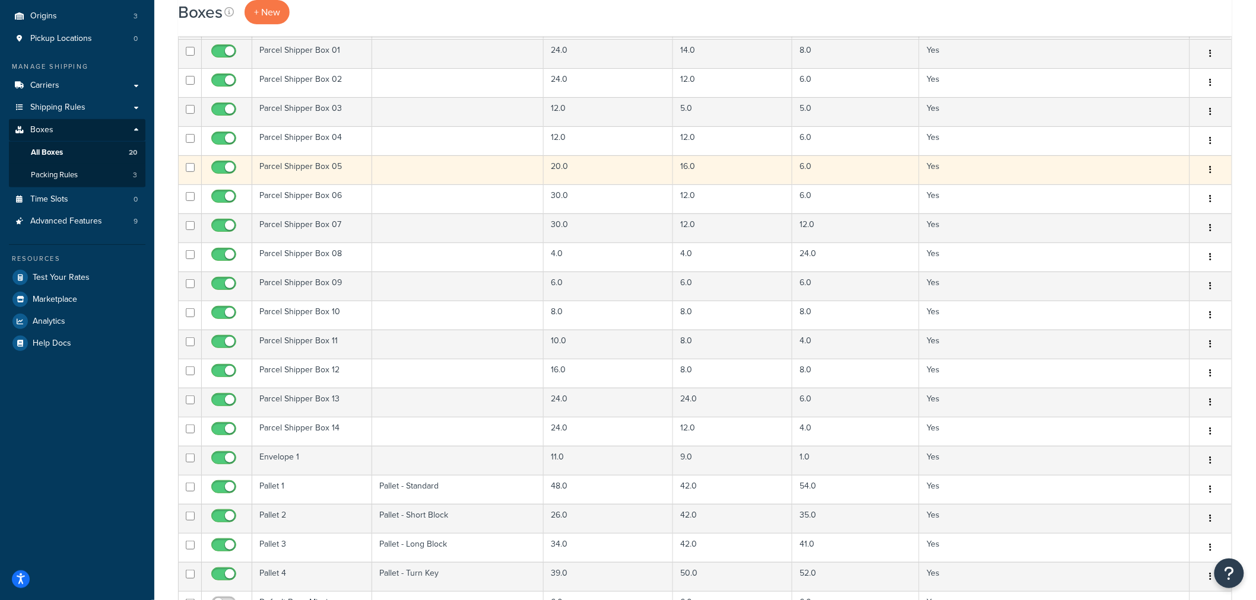
scroll to position [329, 0]
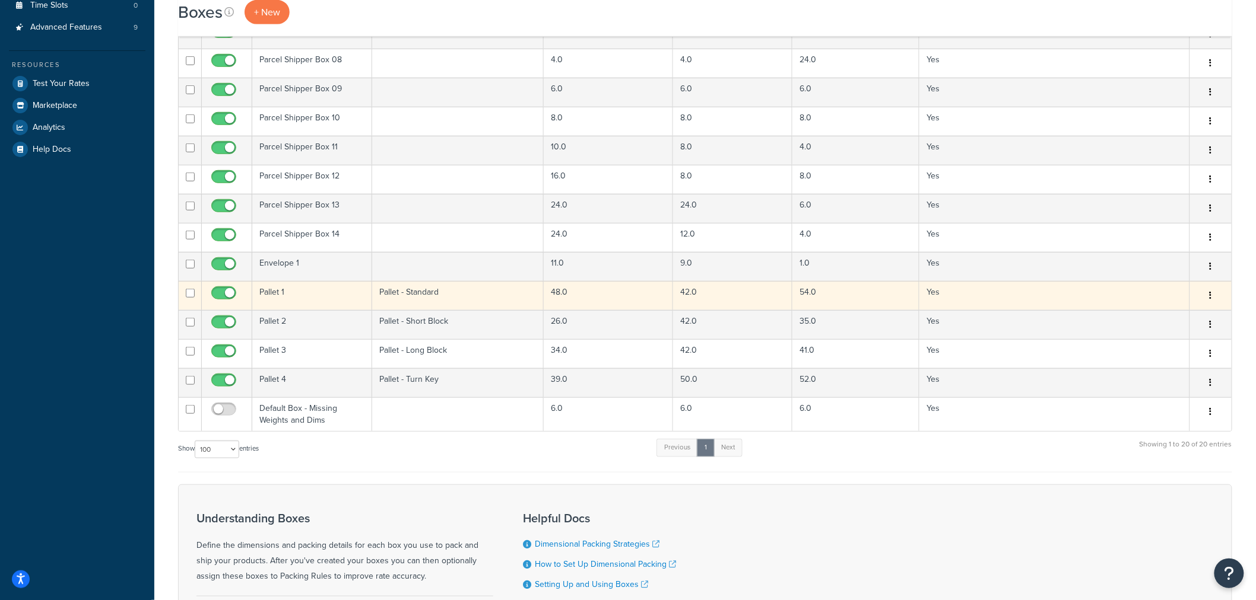
drag, startPoint x: 322, startPoint y: 298, endPoint x: 306, endPoint y: 295, distance: 16.4
click at [306, 295] on td "Pallet 1" at bounding box center [312, 295] width 120 height 29
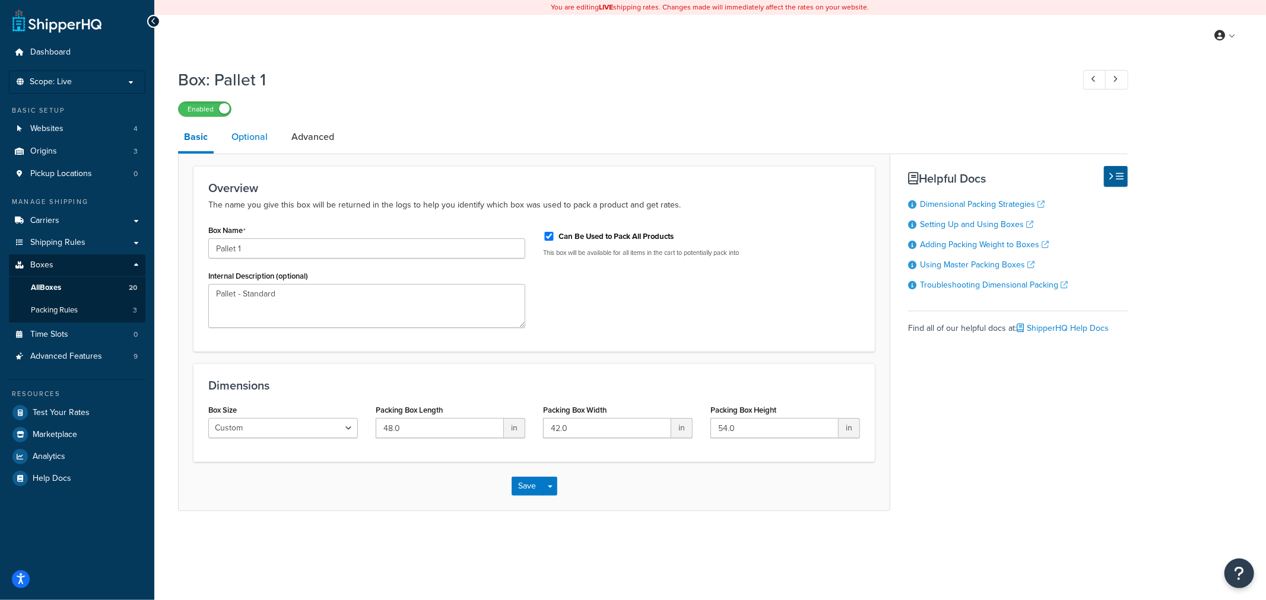
click at [272, 136] on link "Optional" at bounding box center [249, 137] width 48 height 28
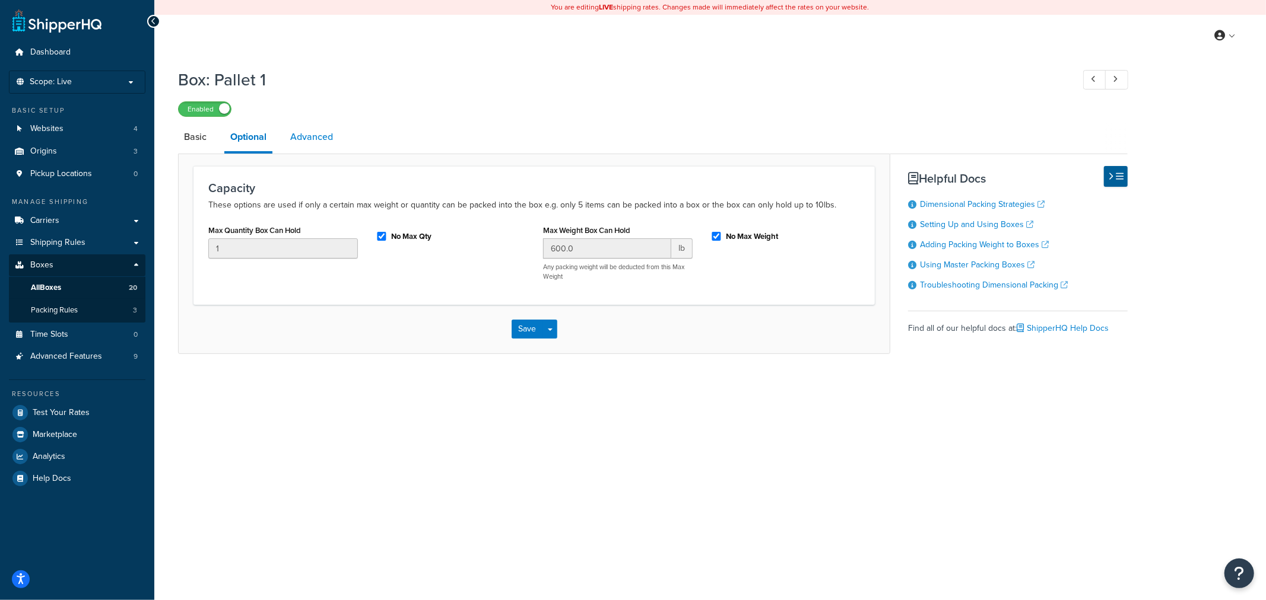
click at [328, 140] on link "Advanced" at bounding box center [311, 137] width 55 height 28
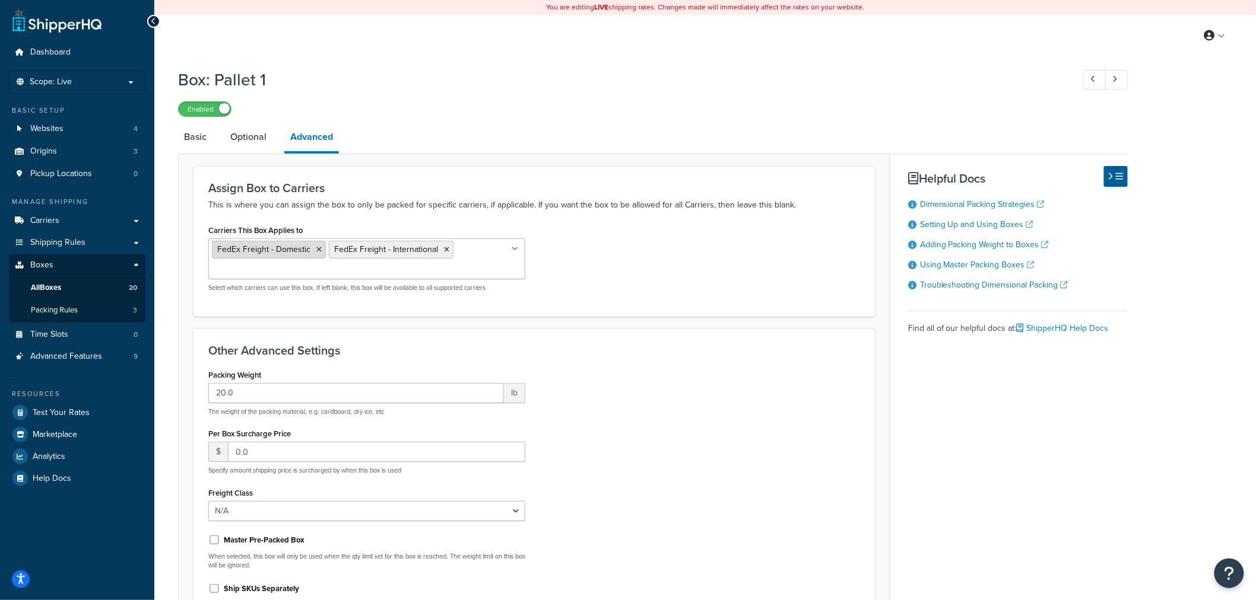
click at [316, 250] on icon at bounding box center [318, 249] width 5 height 7
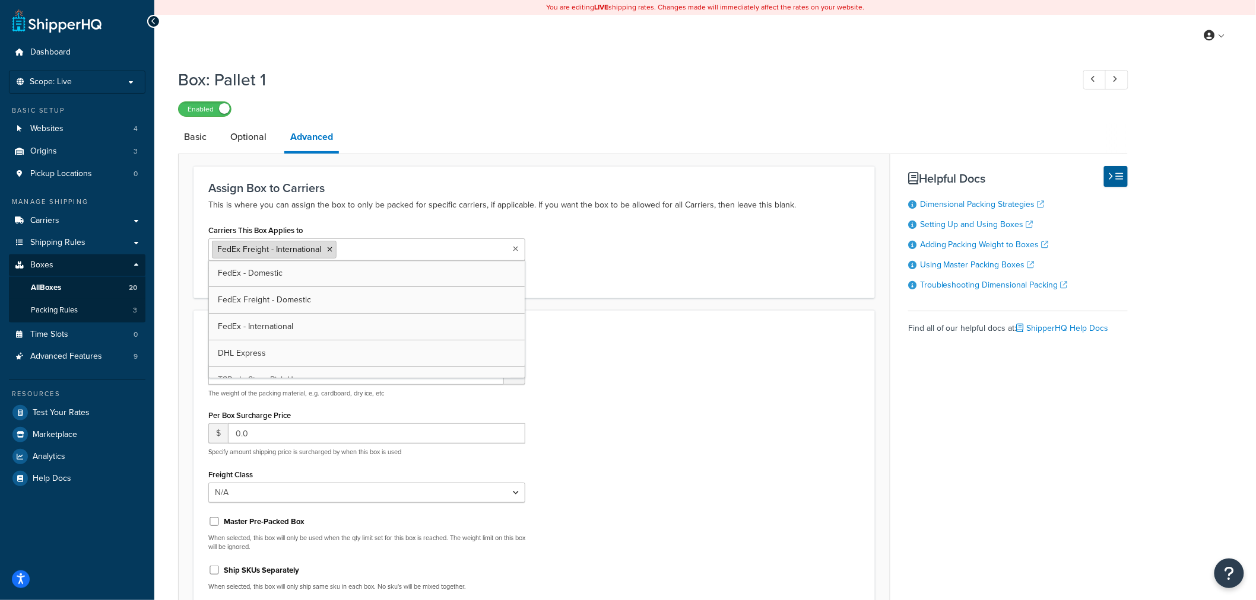
click at [330, 247] on icon at bounding box center [329, 249] width 5 height 7
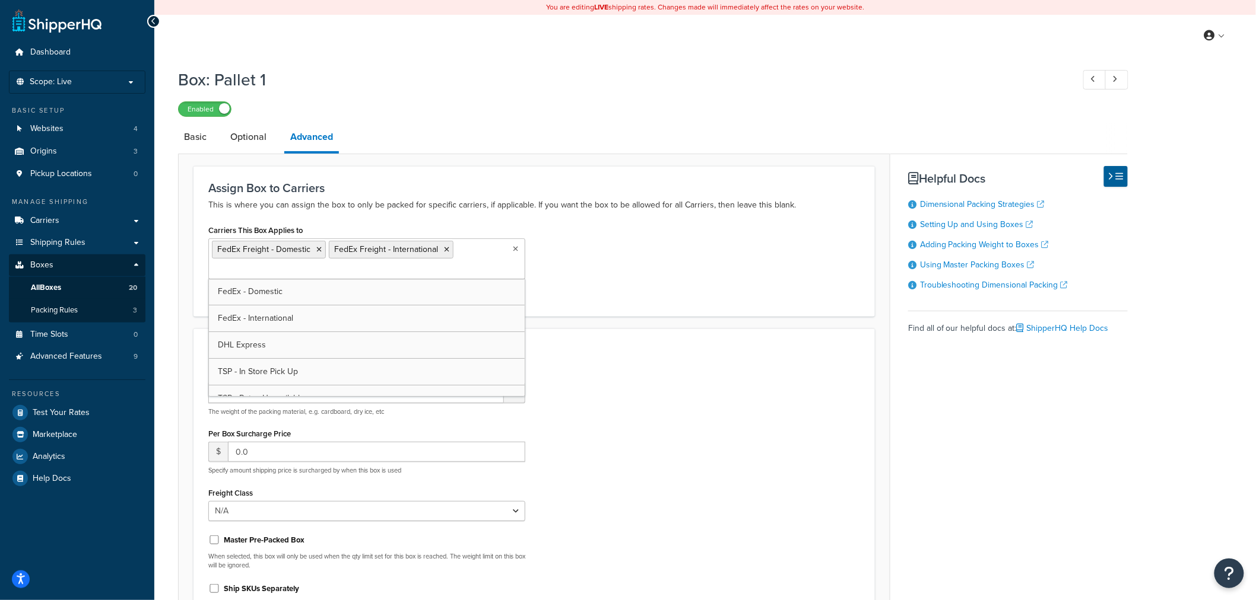
click at [669, 270] on div "Carriers This Box Applies to FedEx Freight - Domestic FedEx Freight - Internati…" at bounding box center [533, 262] width 669 height 80
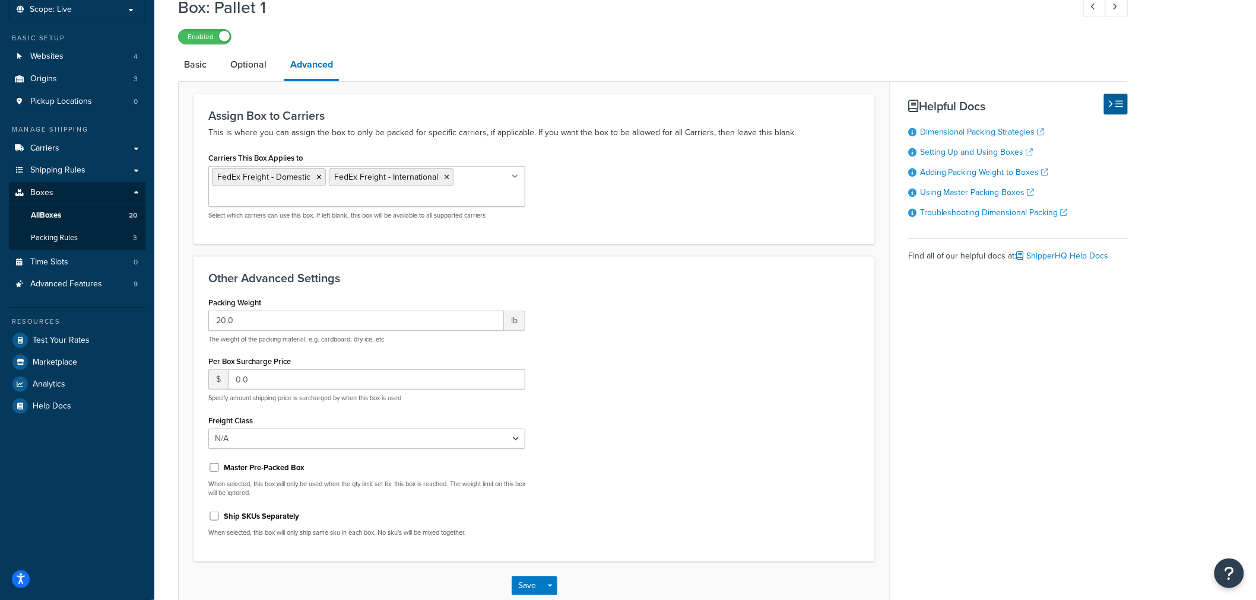
scroll to position [141, 0]
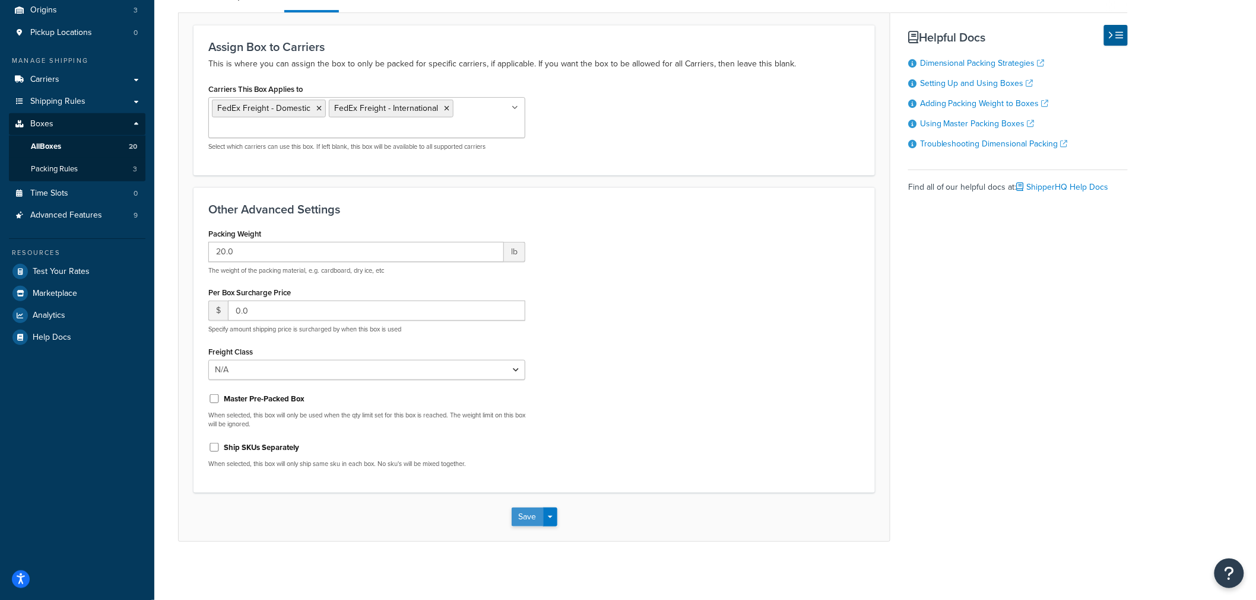
click at [529, 516] on button "Save" at bounding box center [527, 517] width 32 height 19
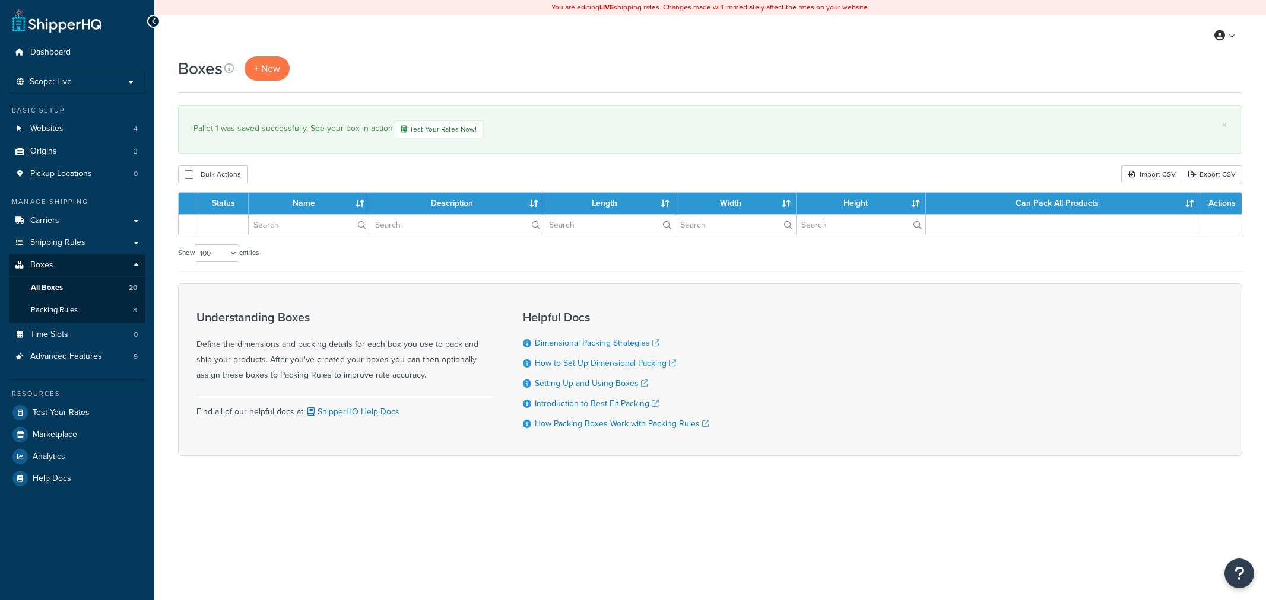
select select "100"
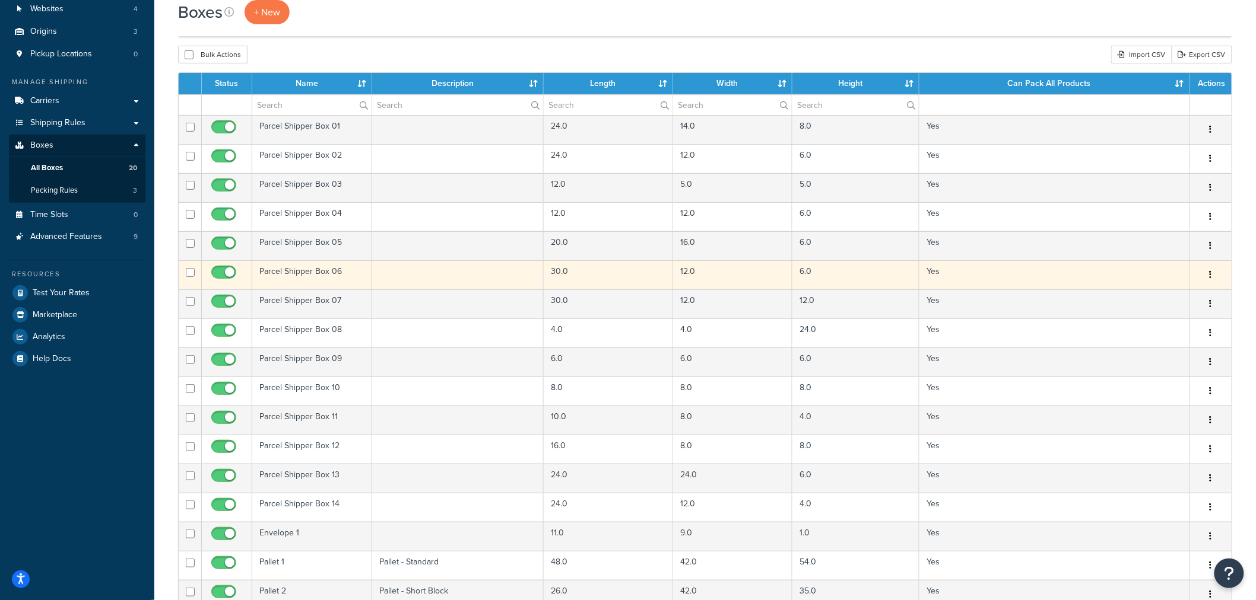
scroll to position [329, 0]
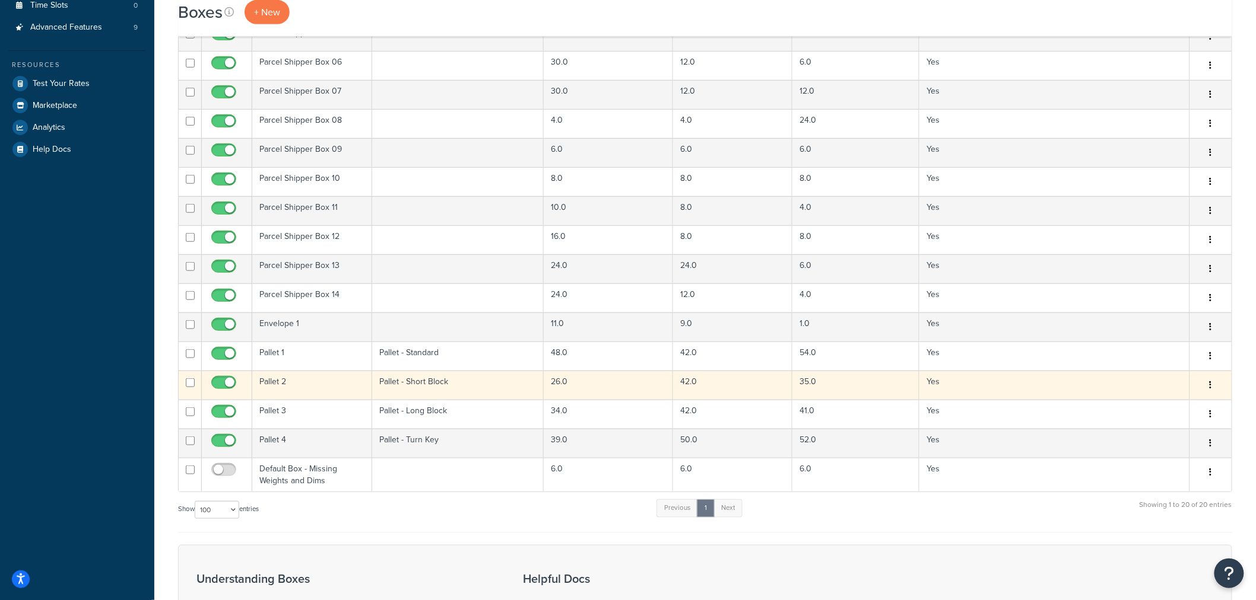
click at [330, 386] on td "Pallet 2" at bounding box center [312, 385] width 120 height 29
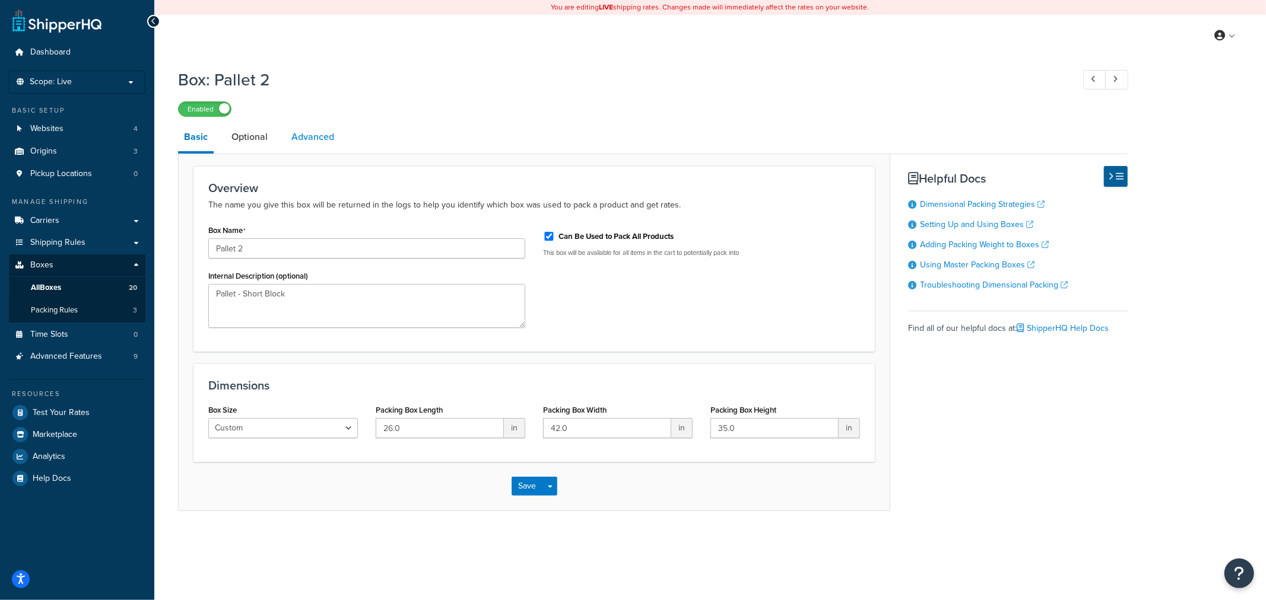
click at [292, 135] on link "Advanced" at bounding box center [312, 137] width 55 height 28
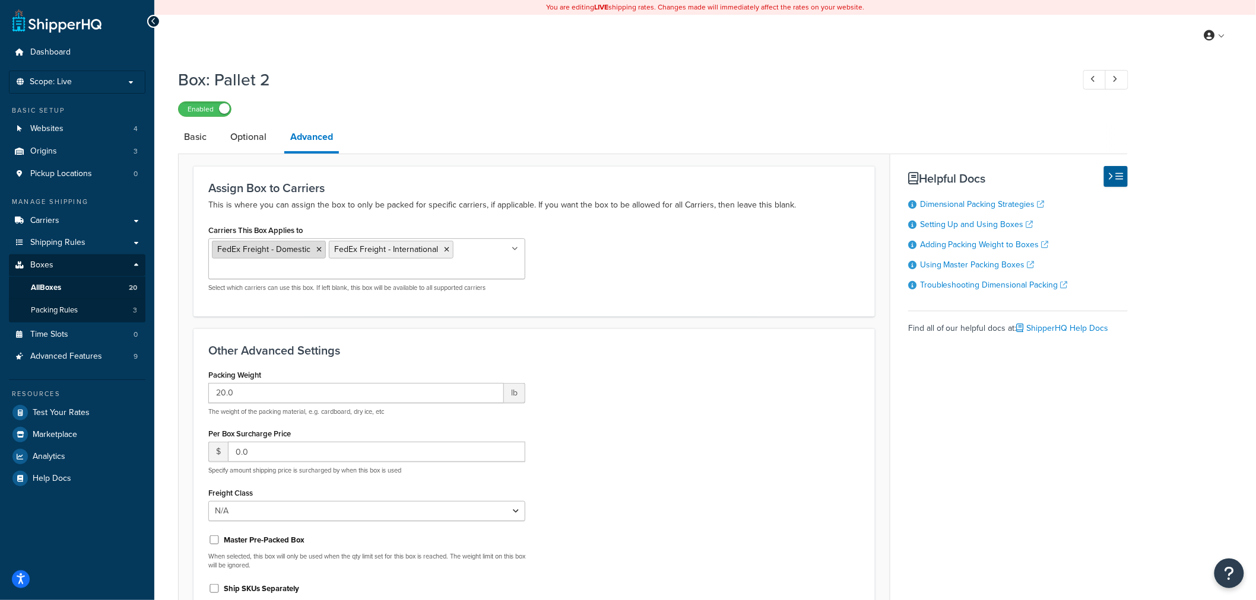
click at [316, 250] on icon at bounding box center [318, 249] width 5 height 7
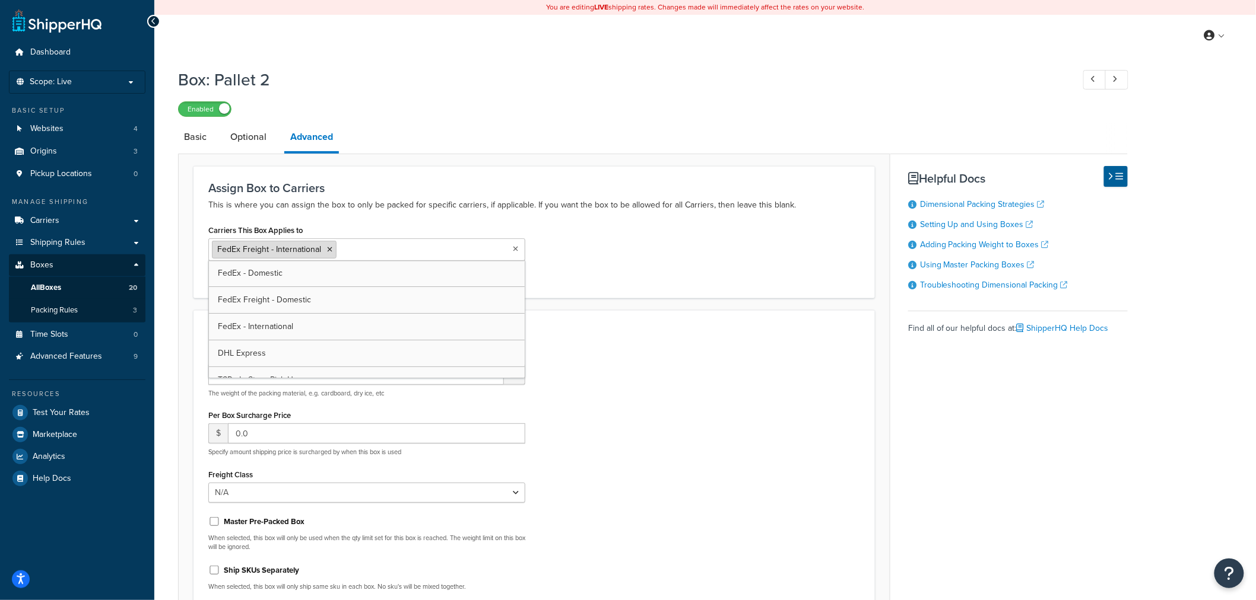
click at [328, 248] on icon at bounding box center [329, 249] width 5 height 7
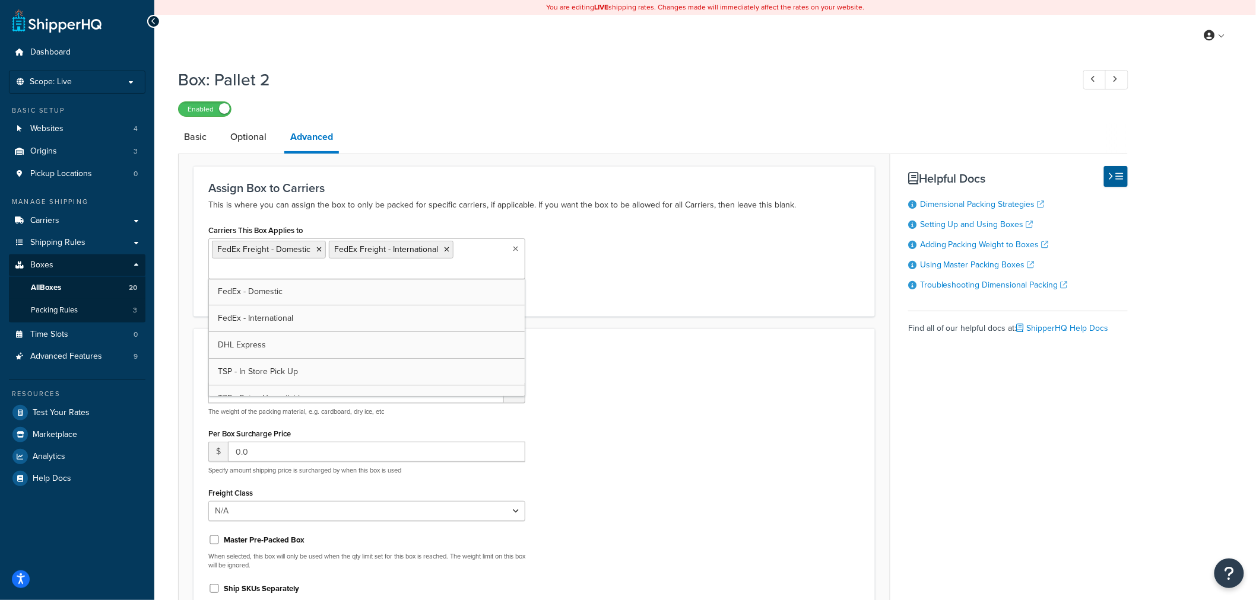
click at [625, 272] on div "Carriers This Box Applies to FedEx Freight - Domestic FedEx Freight - Internati…" at bounding box center [533, 262] width 669 height 80
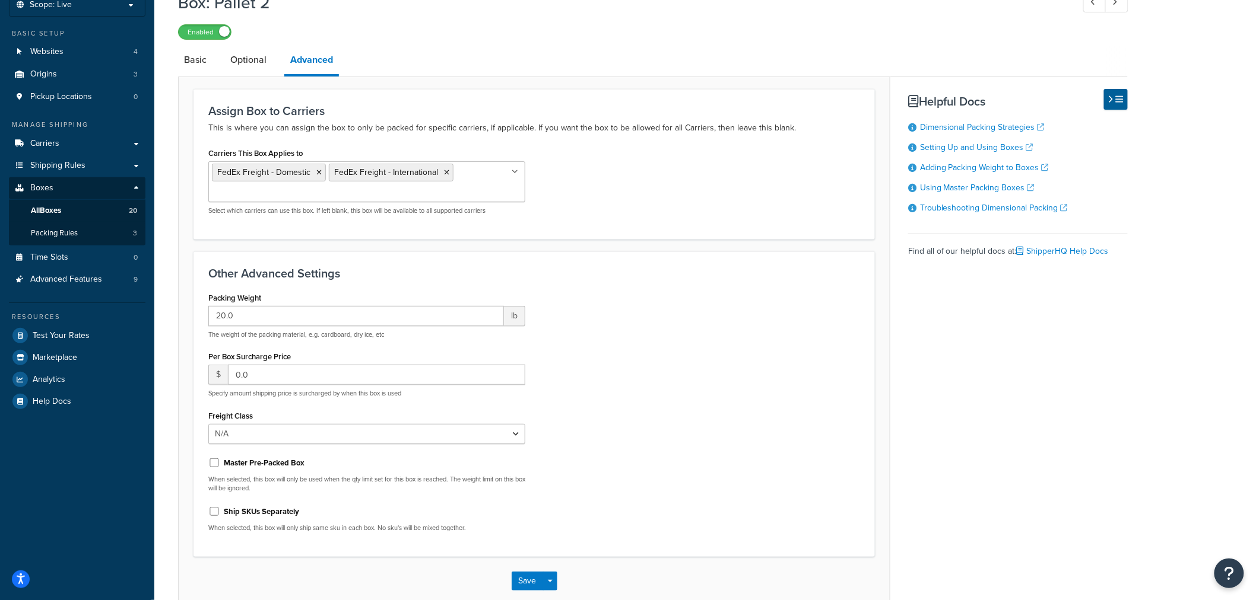
scroll to position [141, 0]
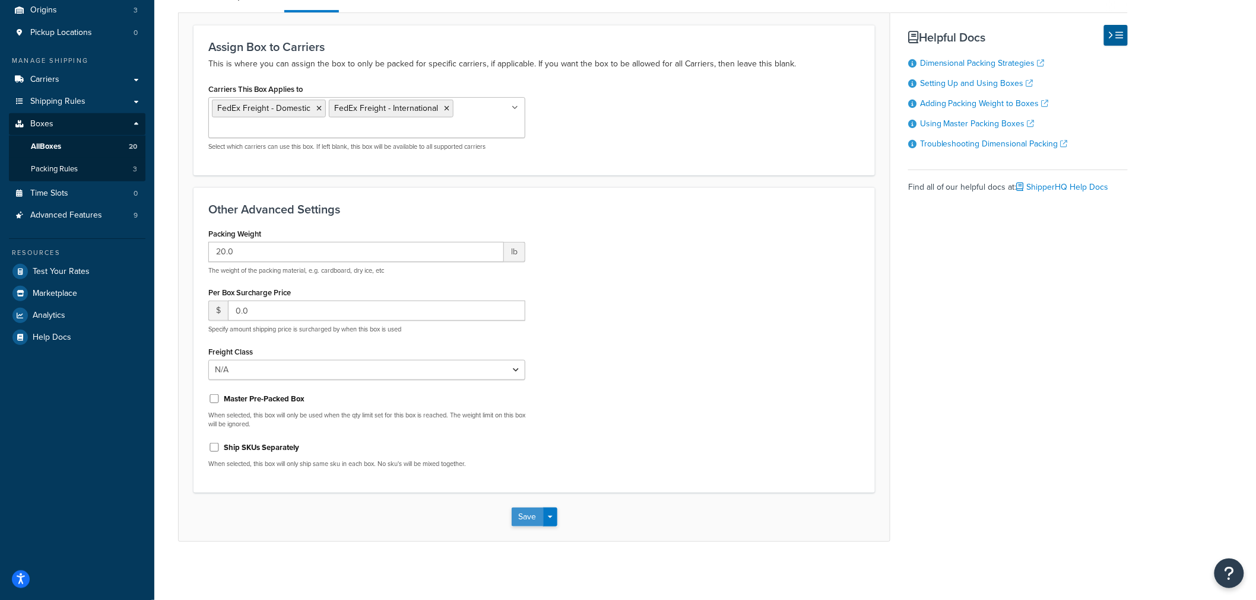
click at [526, 521] on button "Save" at bounding box center [527, 517] width 32 height 19
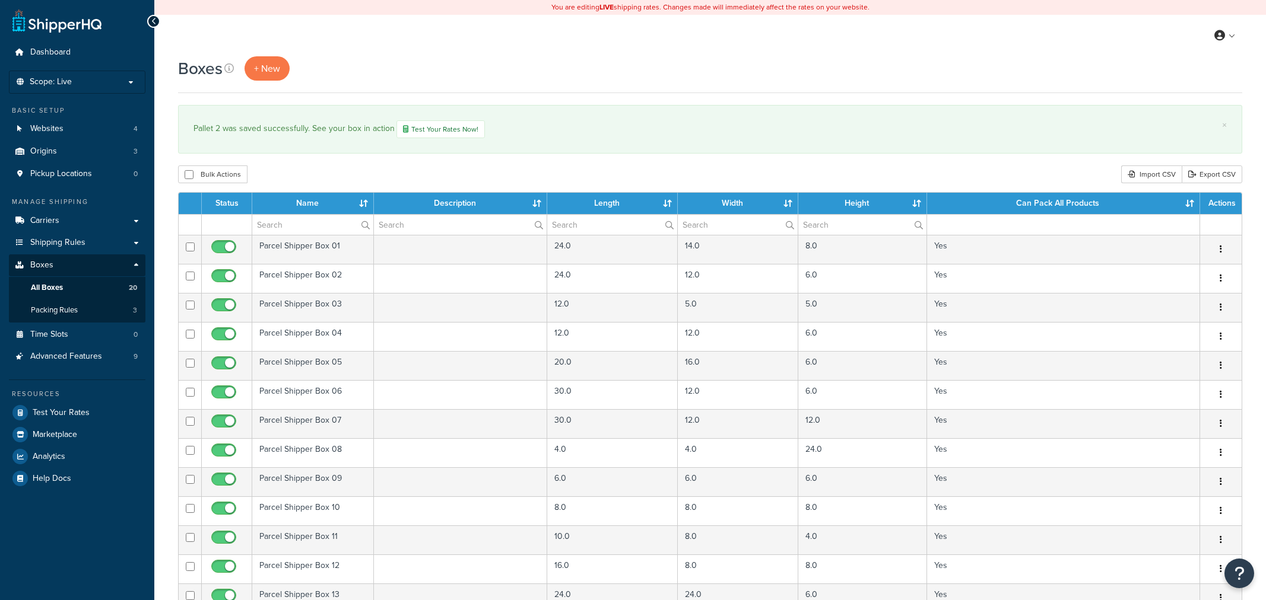
select select "100"
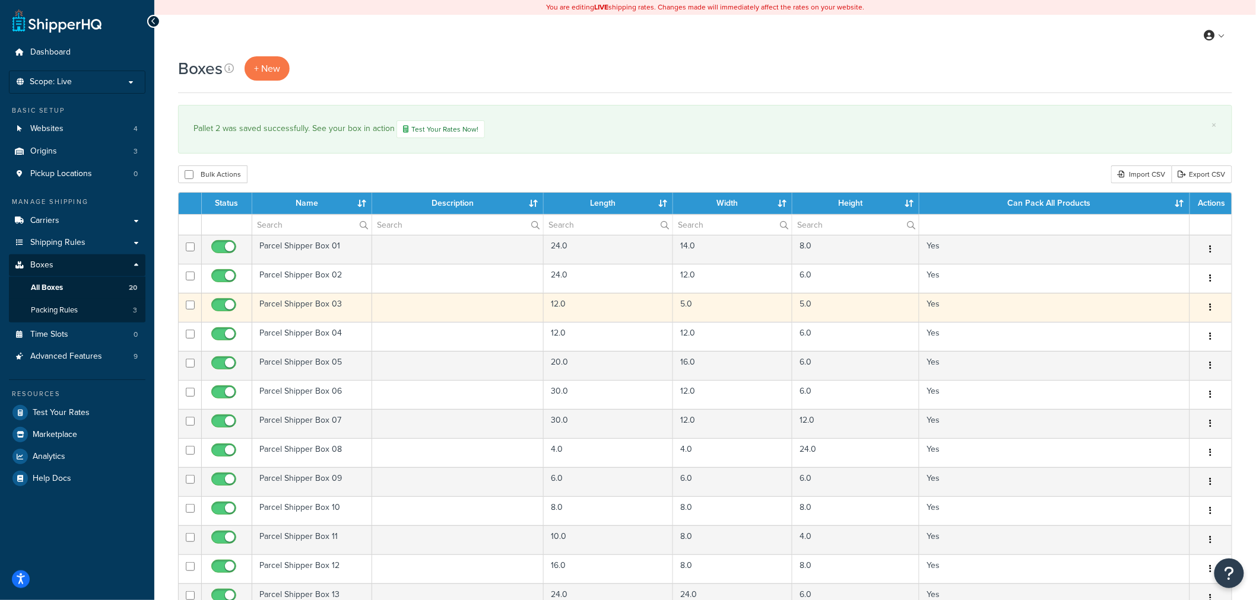
scroll to position [395, 0]
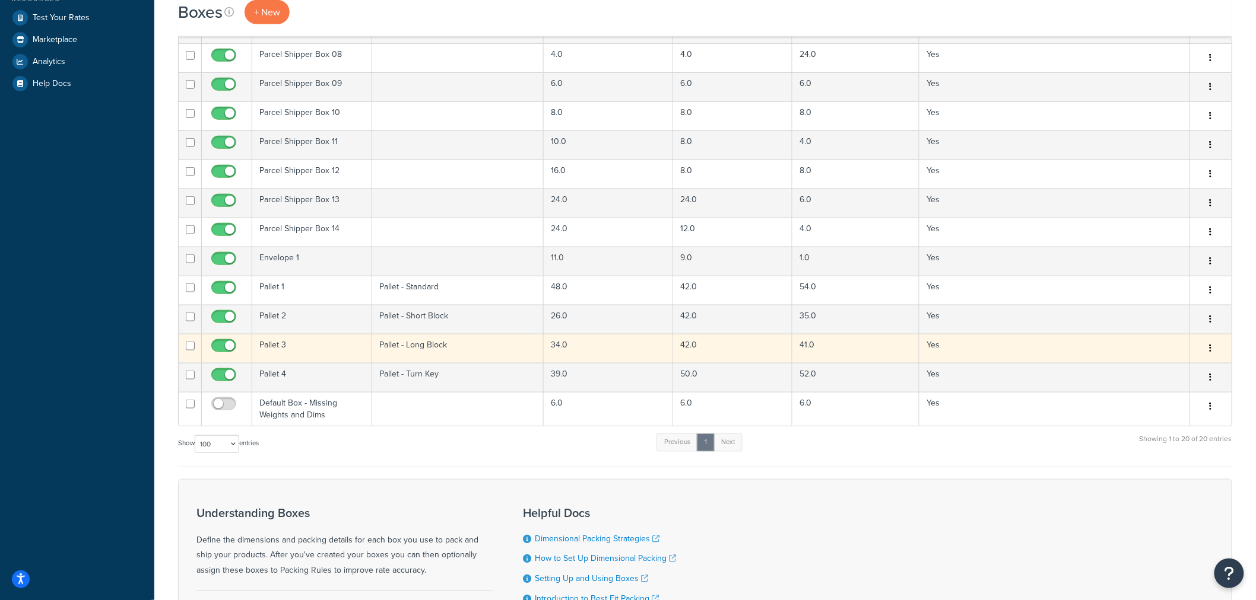
click at [320, 345] on td "Pallet 3" at bounding box center [312, 348] width 120 height 29
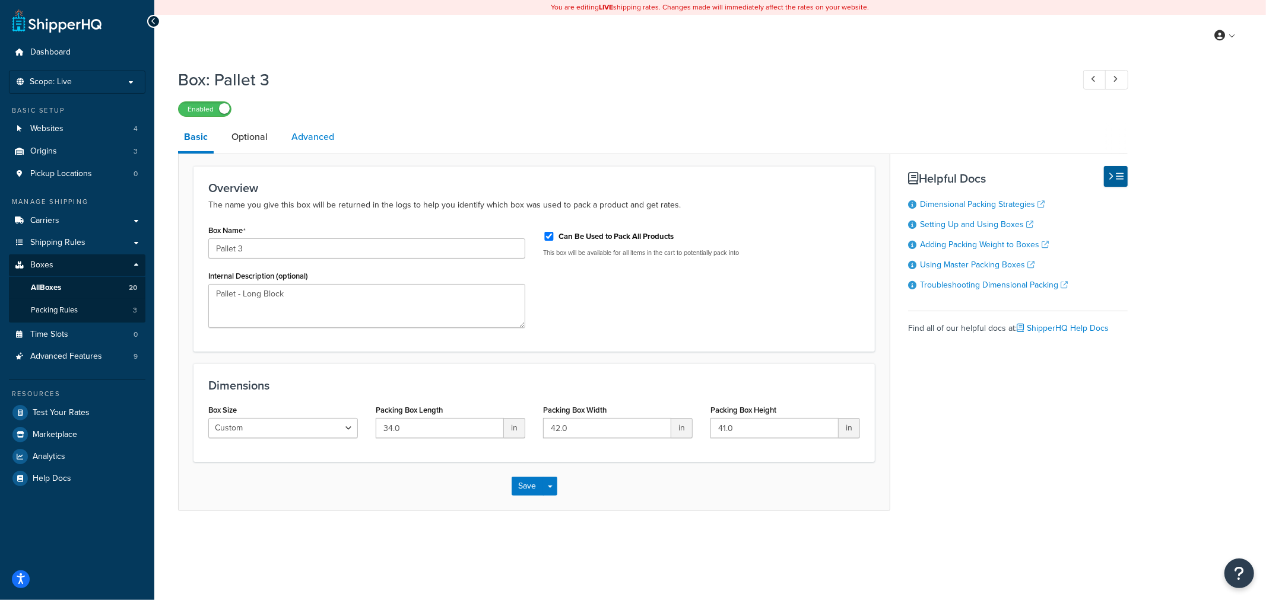
click at [335, 144] on link "Advanced" at bounding box center [312, 137] width 55 height 28
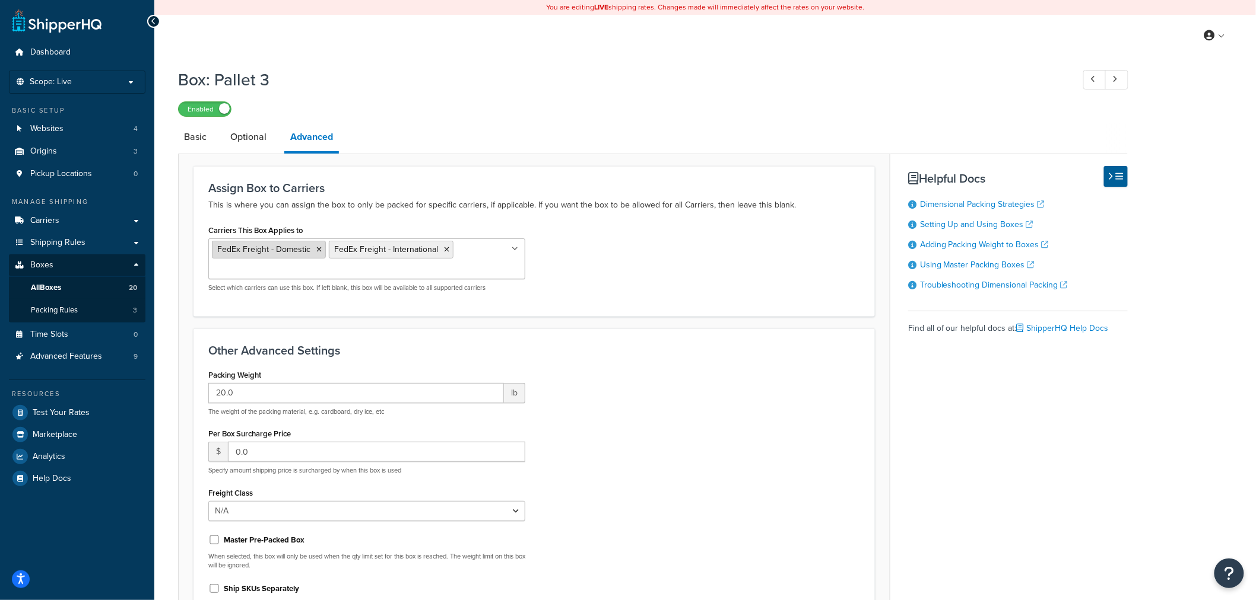
click at [318, 252] on icon at bounding box center [318, 249] width 5 height 7
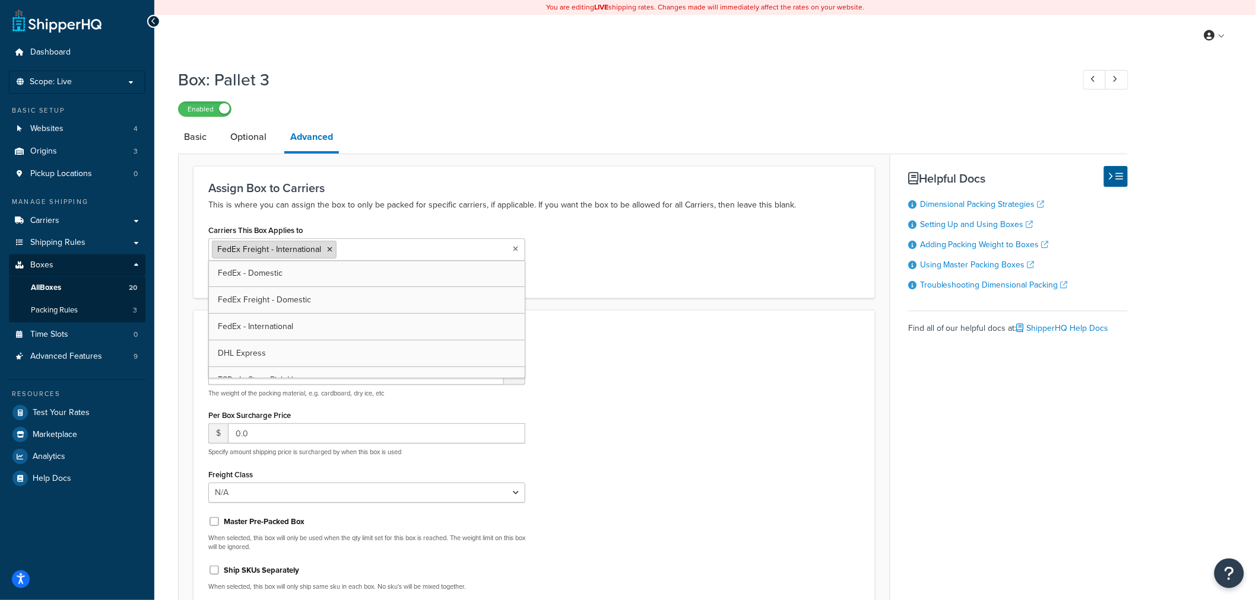
click at [328, 252] on icon at bounding box center [329, 249] width 5 height 7
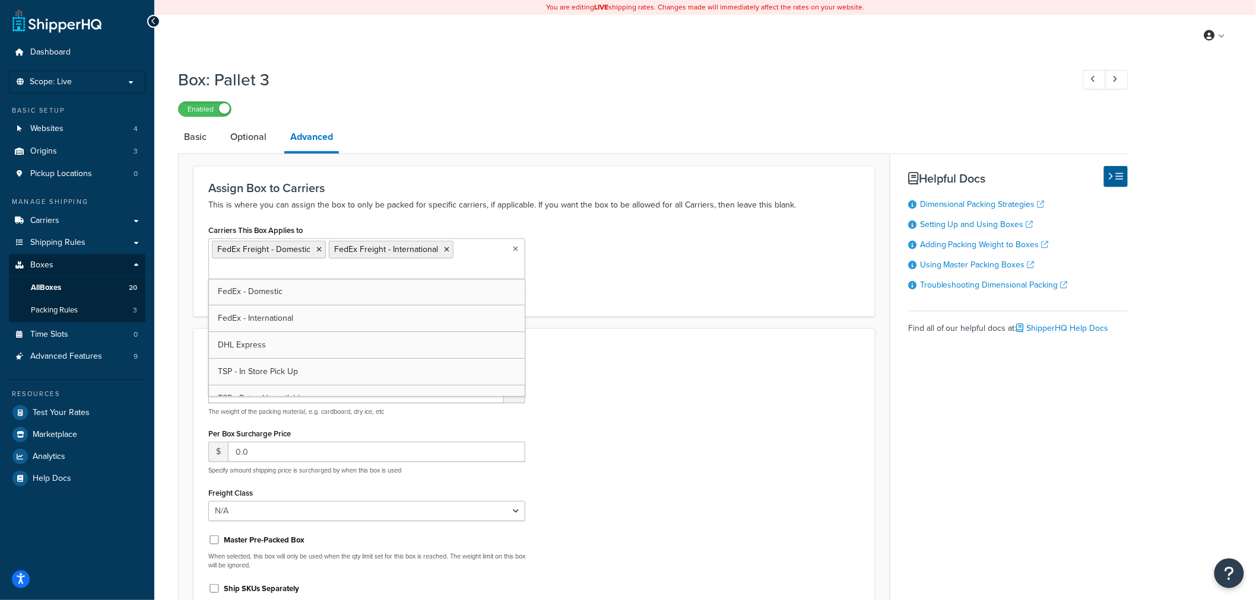
click at [625, 250] on div "Carriers This Box Applies to FedEx Freight - Domestic FedEx Freight - Internati…" at bounding box center [533, 262] width 669 height 80
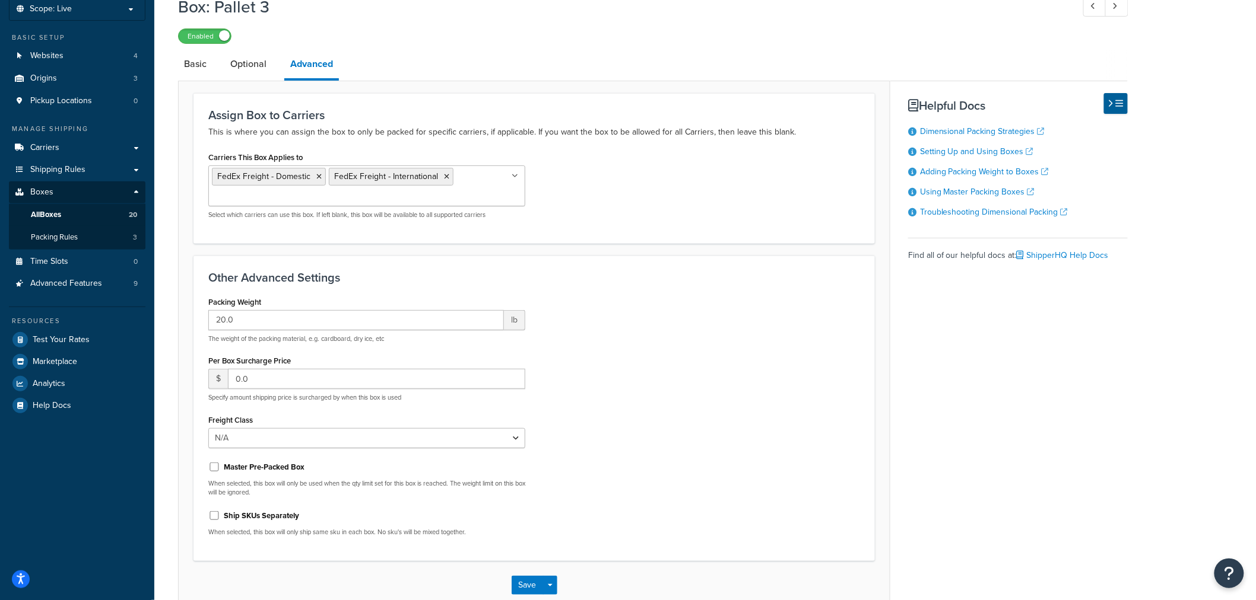
scroll to position [141, 0]
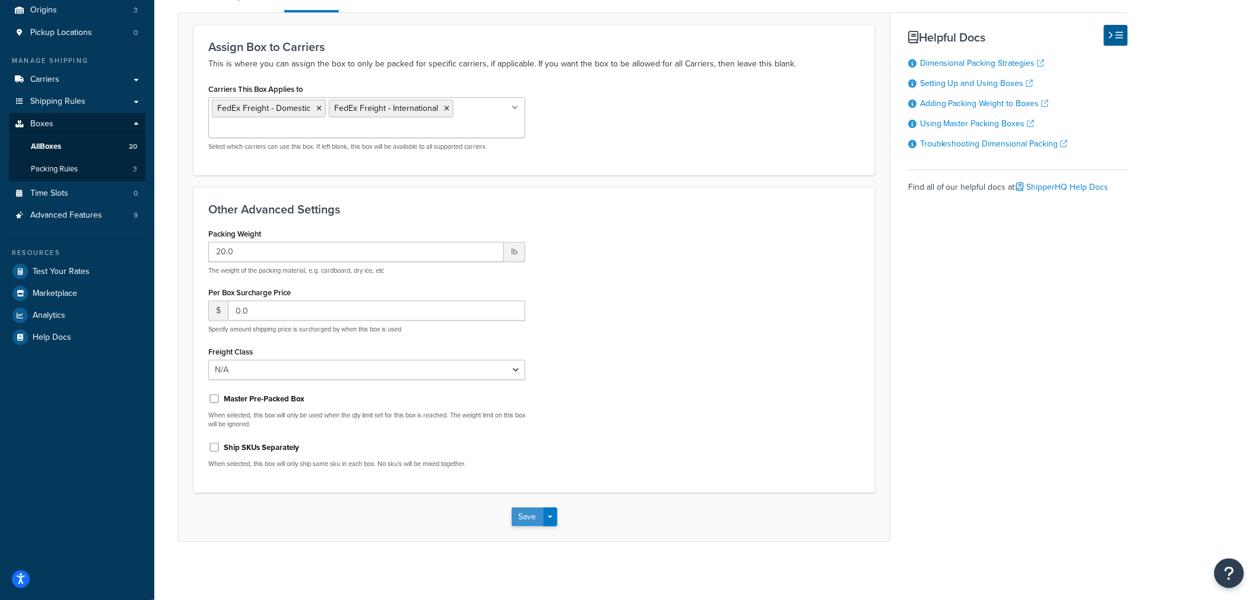
click at [518, 517] on button "Save" at bounding box center [527, 517] width 32 height 19
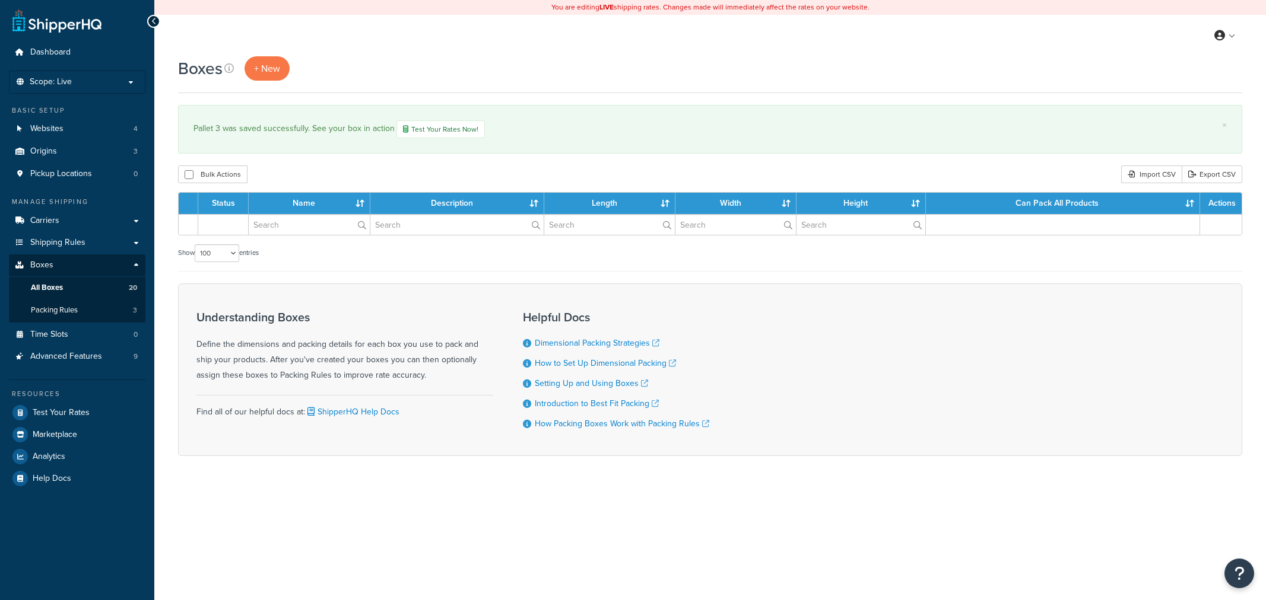
select select "100"
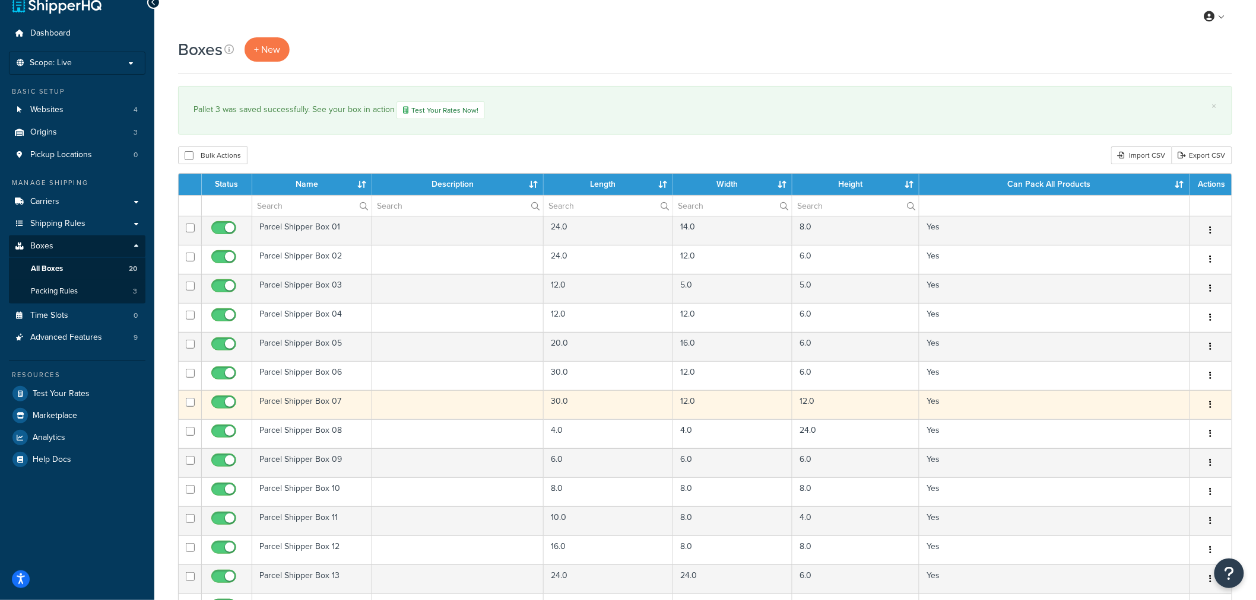
scroll to position [329, 0]
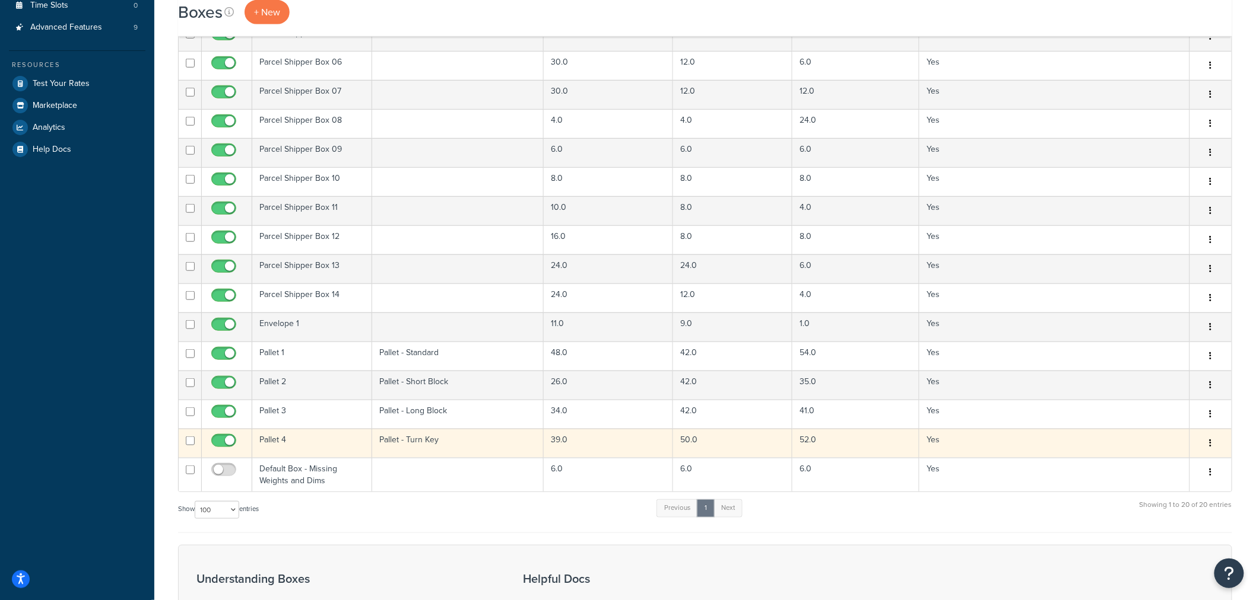
click at [329, 437] on td "Pallet 4" at bounding box center [312, 443] width 120 height 29
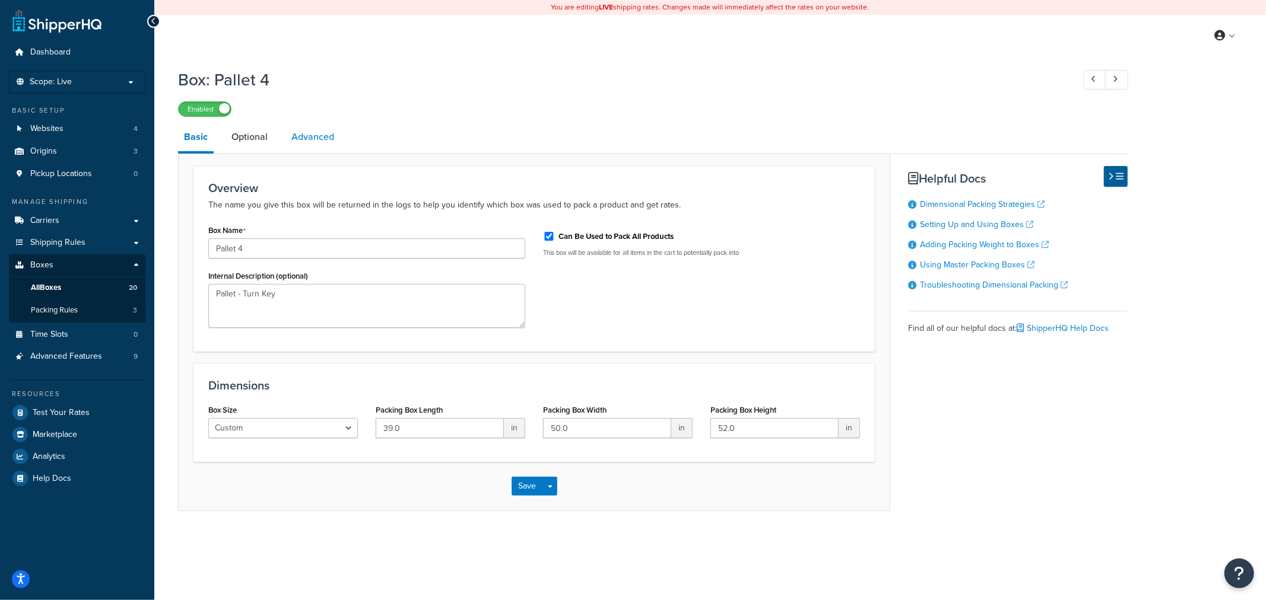
click at [309, 138] on link "Advanced" at bounding box center [312, 137] width 55 height 28
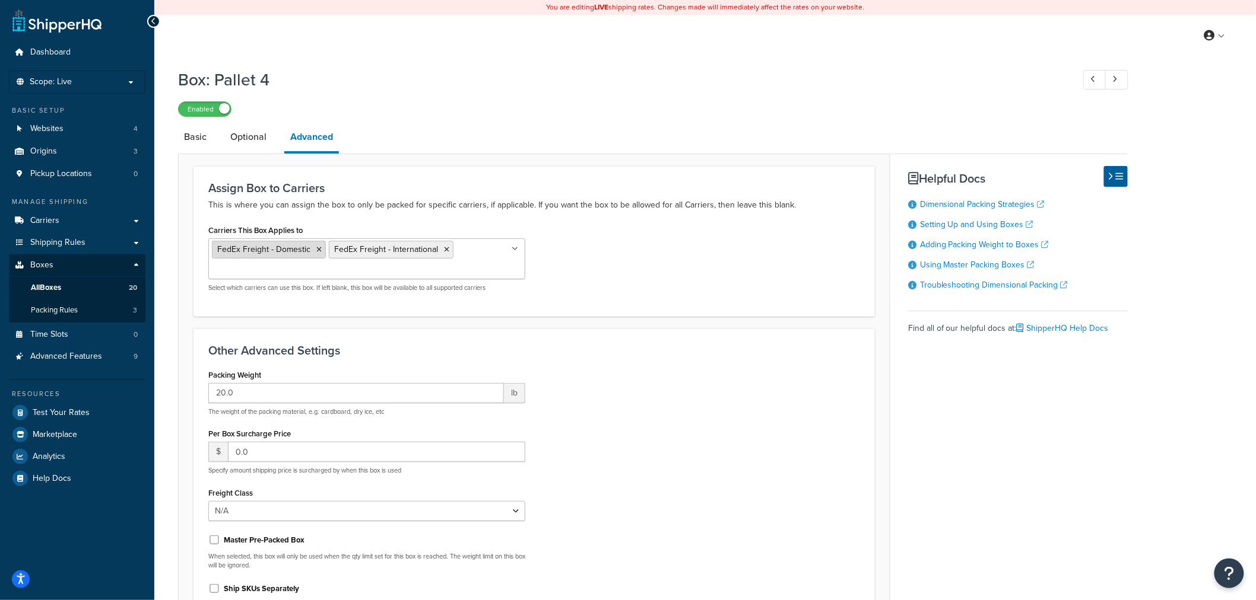
click at [317, 249] on icon at bounding box center [318, 249] width 5 height 7
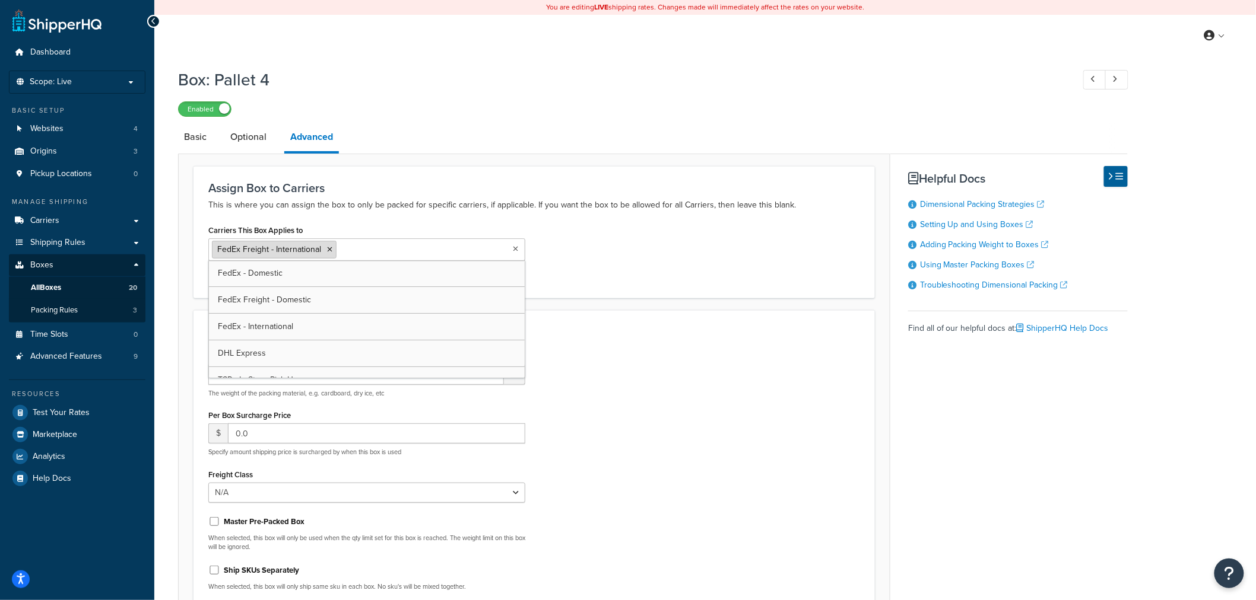
click at [327, 250] on icon at bounding box center [329, 249] width 5 height 7
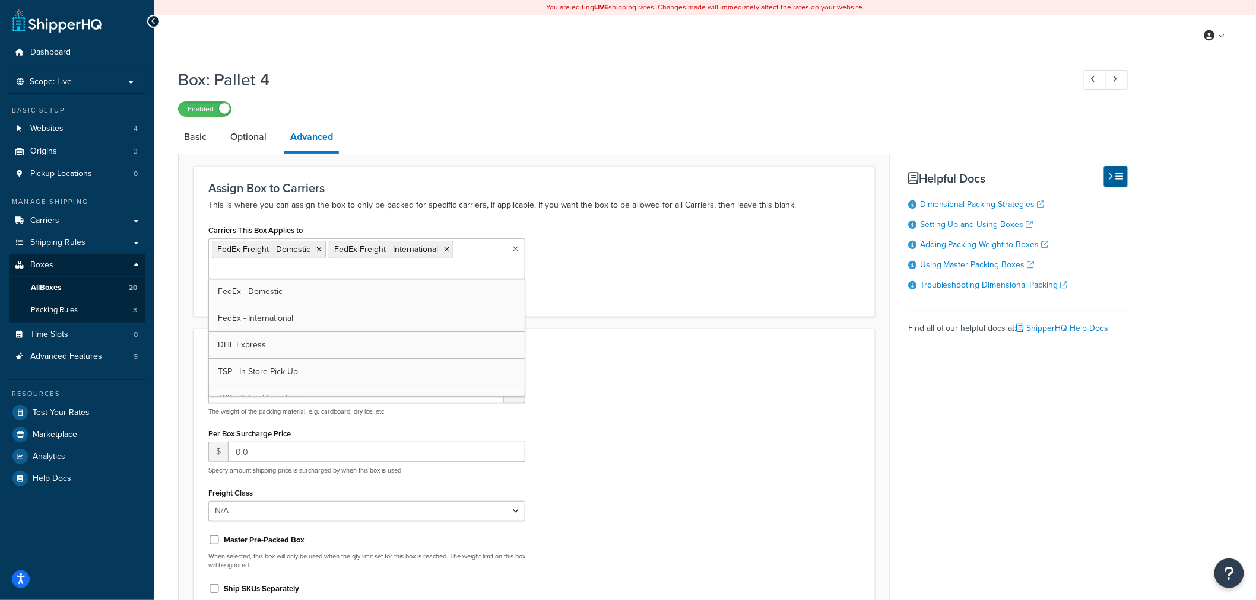
click at [583, 263] on div "Carriers This Box Applies to FedEx Freight - Domestic FedEx Freight - Internati…" at bounding box center [533, 262] width 669 height 80
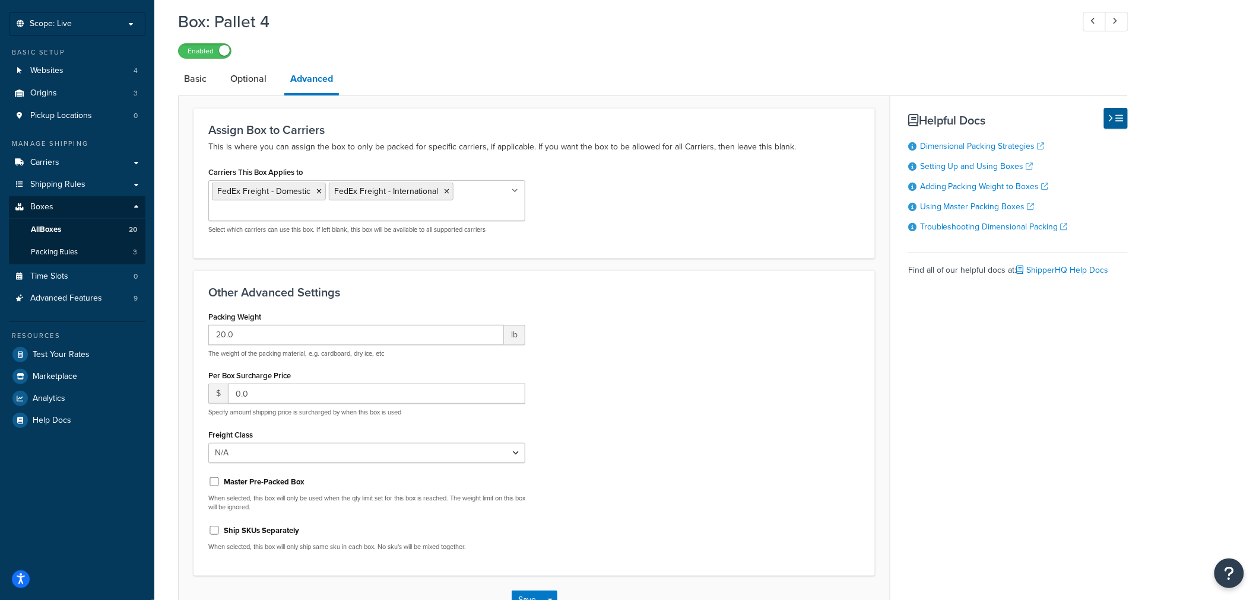
scroll to position [141, 0]
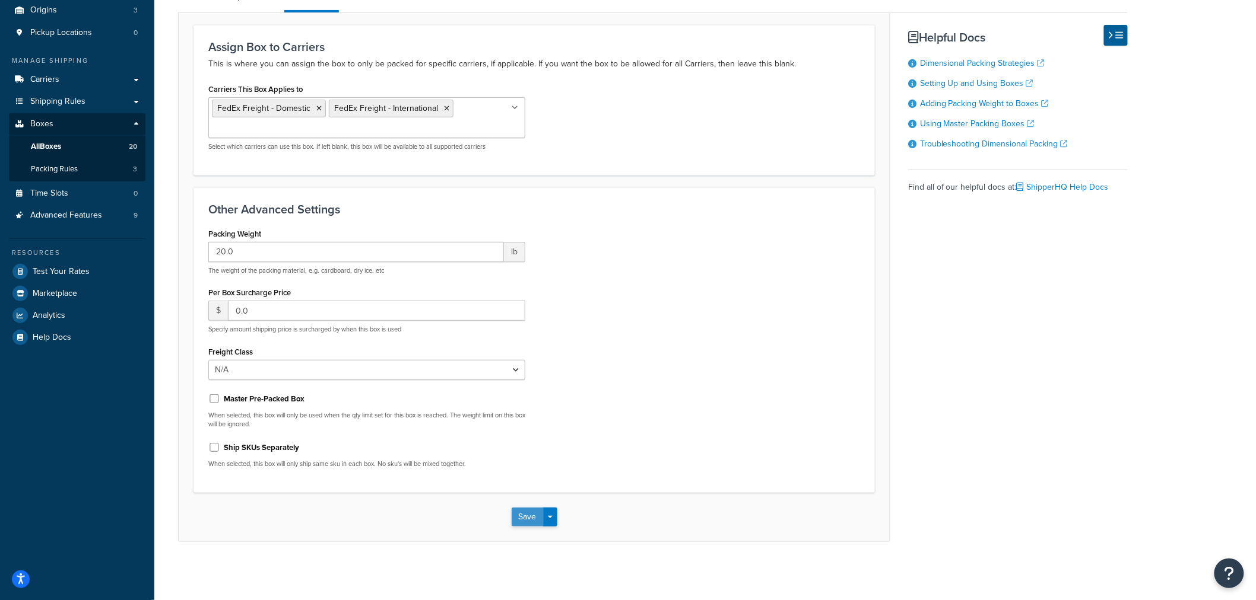
click at [533, 518] on button "Save" at bounding box center [527, 517] width 32 height 19
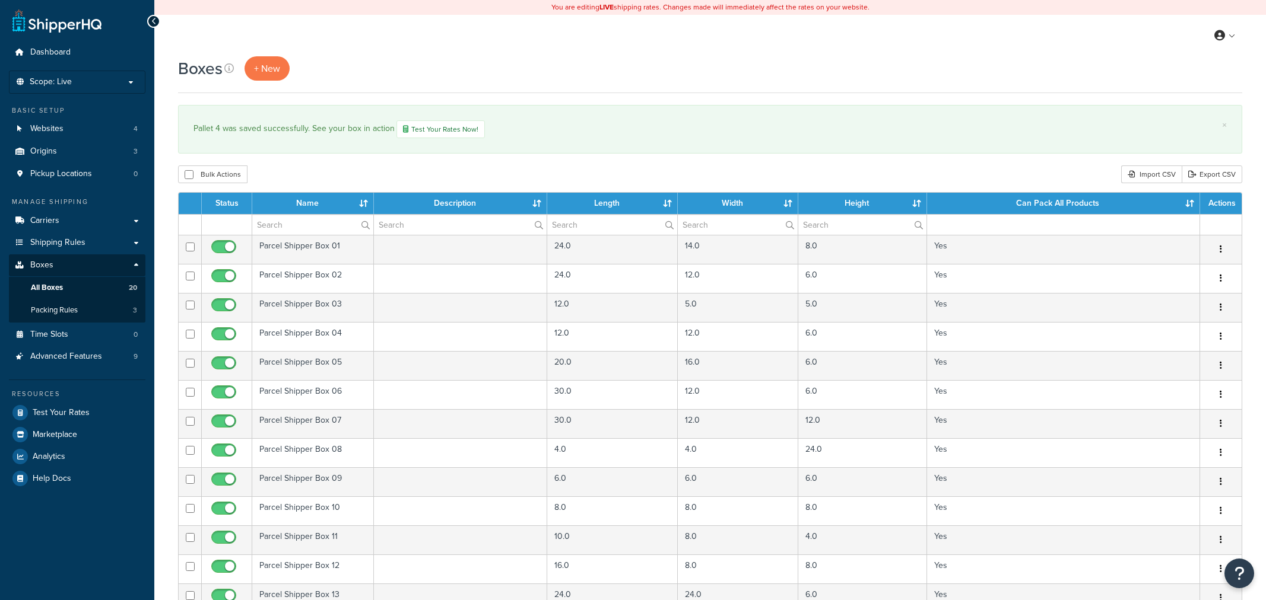
select select "100"
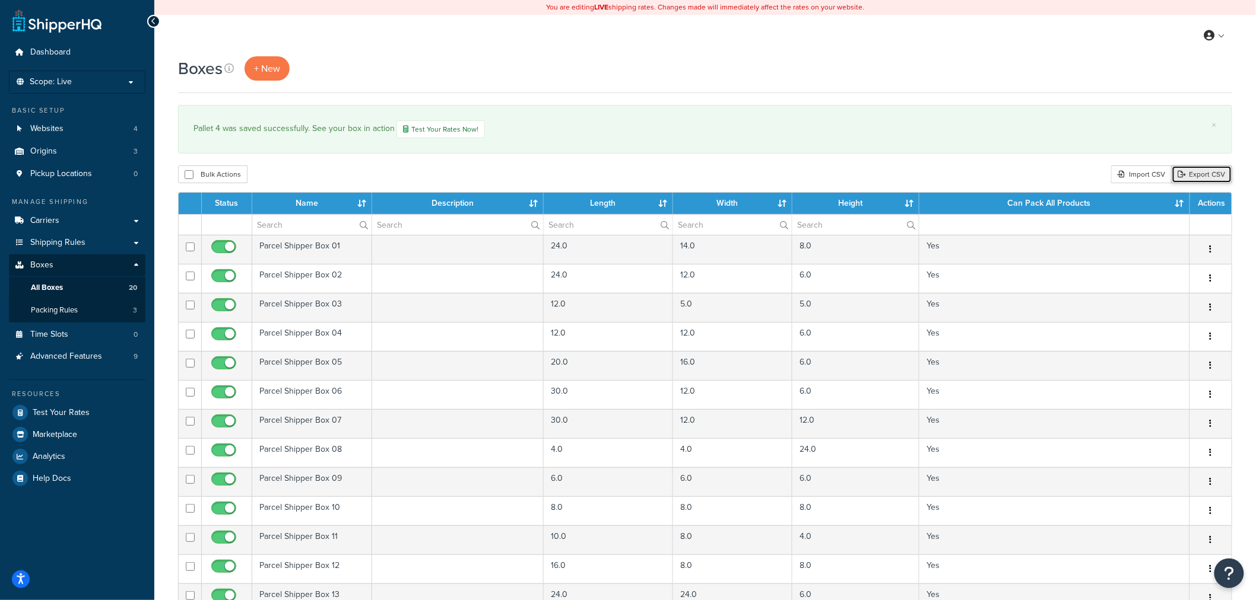
click at [1197, 170] on link "Export CSV" at bounding box center [1201, 175] width 61 height 18
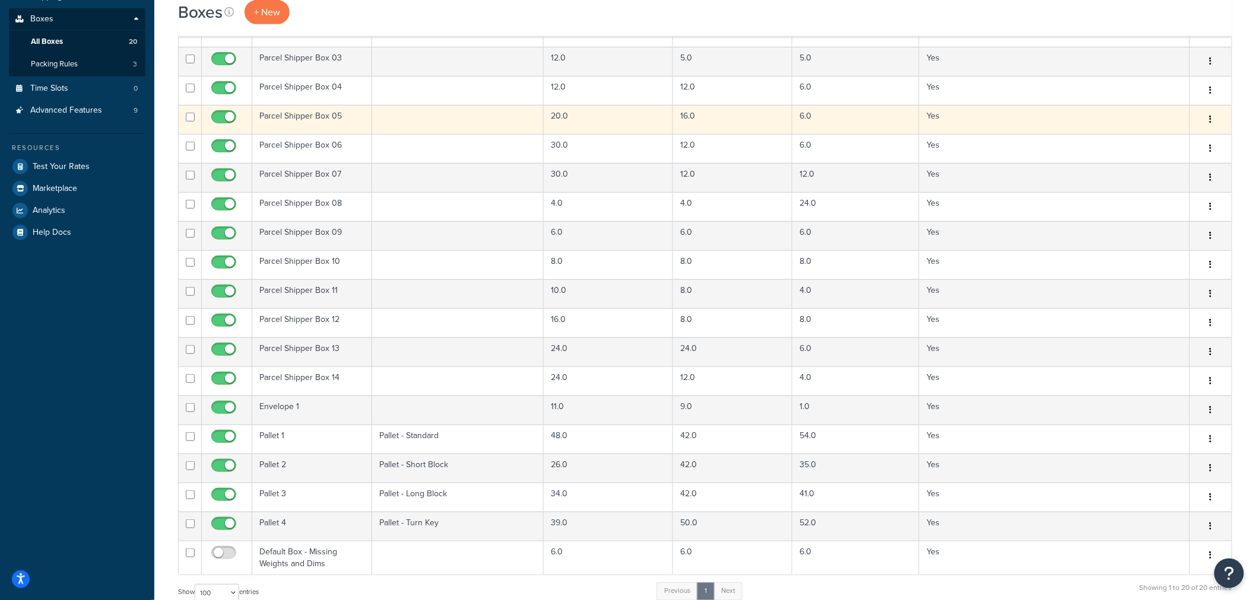
scroll to position [329, 0]
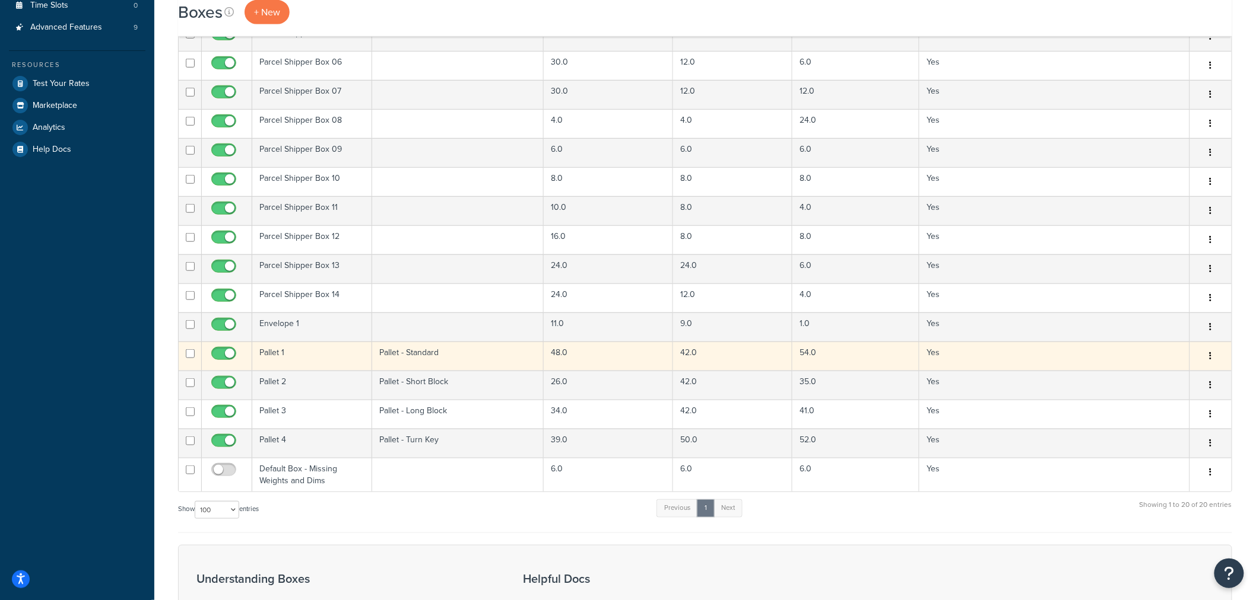
click at [309, 348] on td "Pallet 1" at bounding box center [312, 356] width 120 height 29
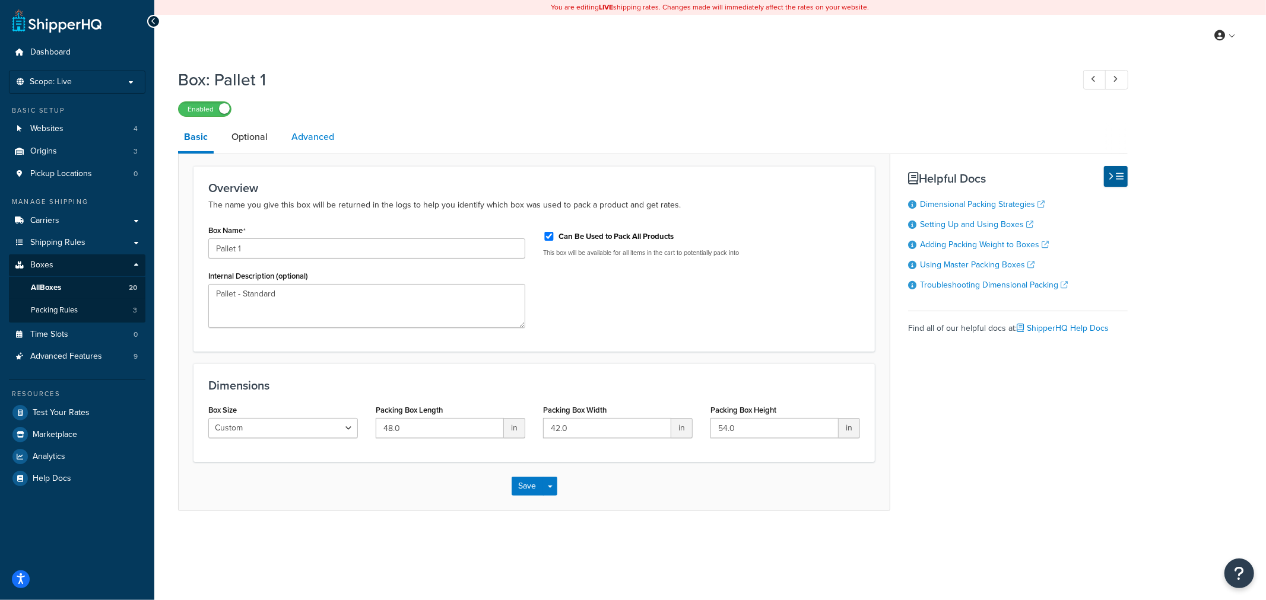
click at [327, 134] on link "Advanced" at bounding box center [312, 137] width 55 height 28
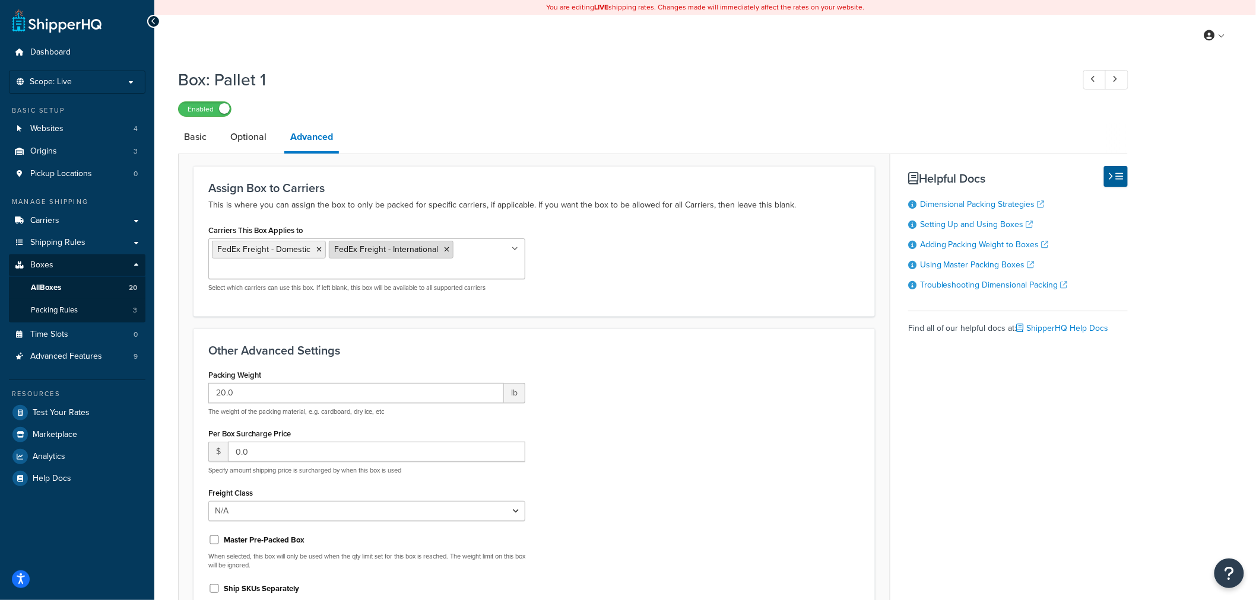
click at [444, 251] on icon at bounding box center [446, 249] width 5 height 7
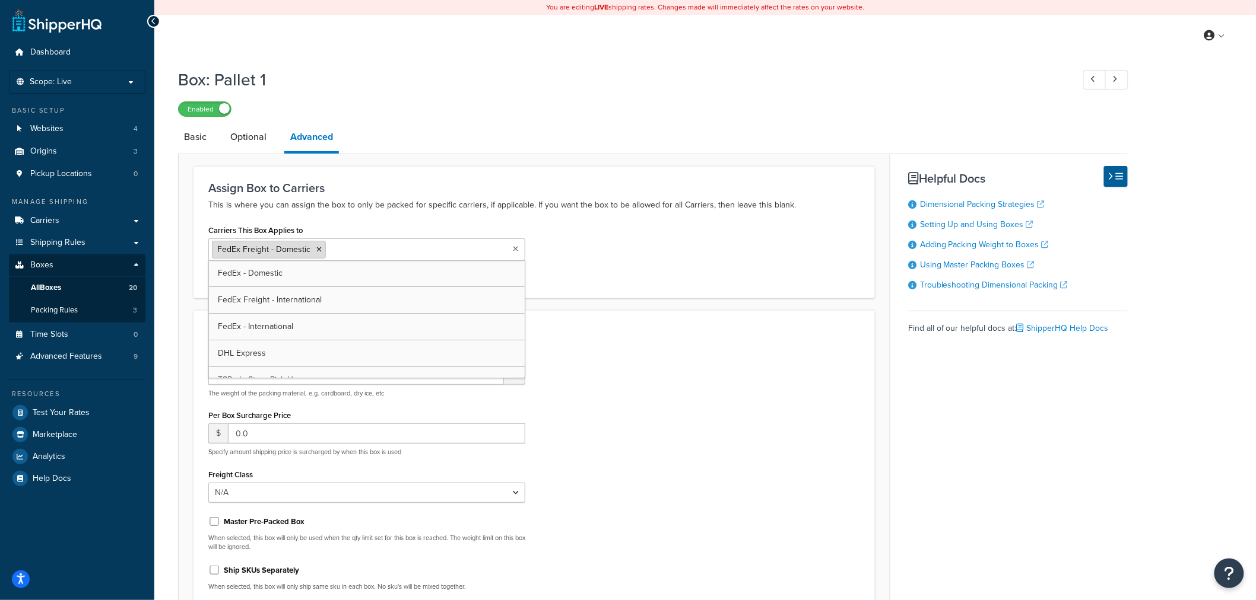
click at [317, 249] on icon at bounding box center [318, 249] width 5 height 7
click at [643, 241] on div "Carriers This Box Applies to FedEx - Domestic FedEx Freight - Domestic FedEx Fr…" at bounding box center [533, 251] width 669 height 58
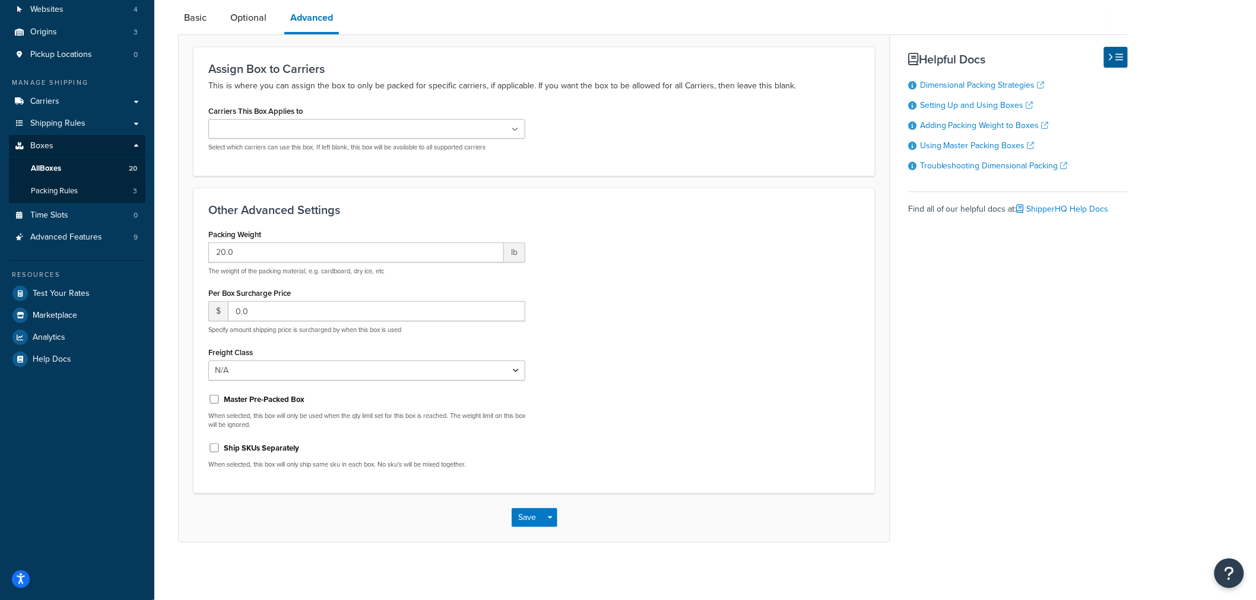
scroll to position [120, 0]
click at [531, 509] on button "Save" at bounding box center [527, 516] width 32 height 19
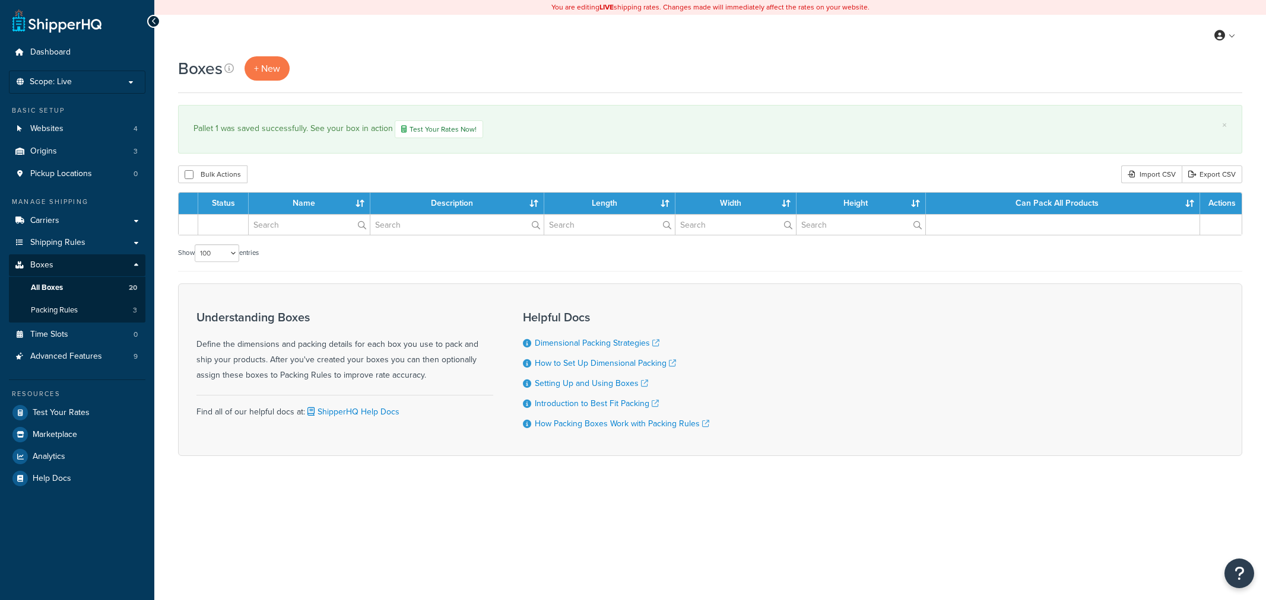
select select "100"
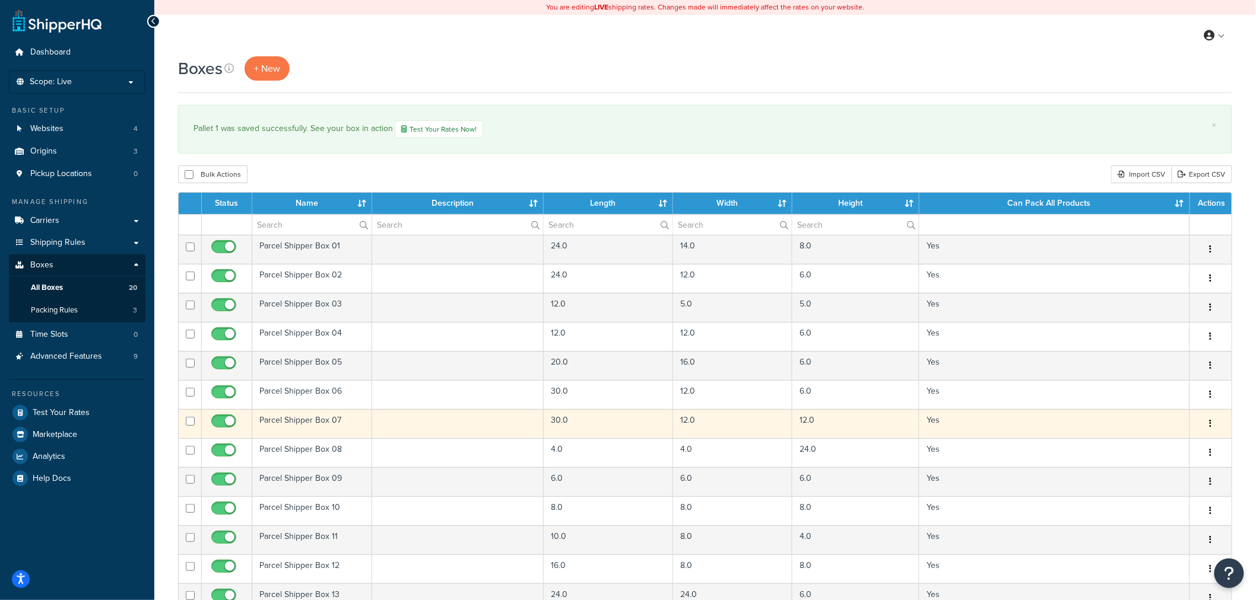
scroll to position [395, 0]
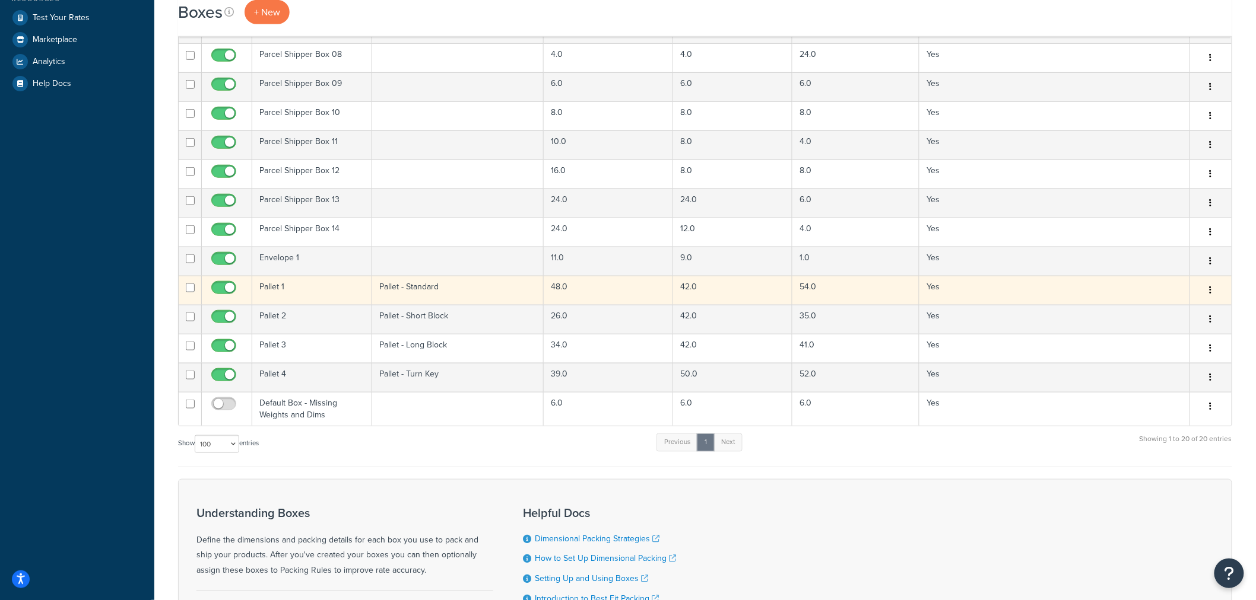
click at [319, 285] on td "Pallet 1" at bounding box center [312, 290] width 120 height 29
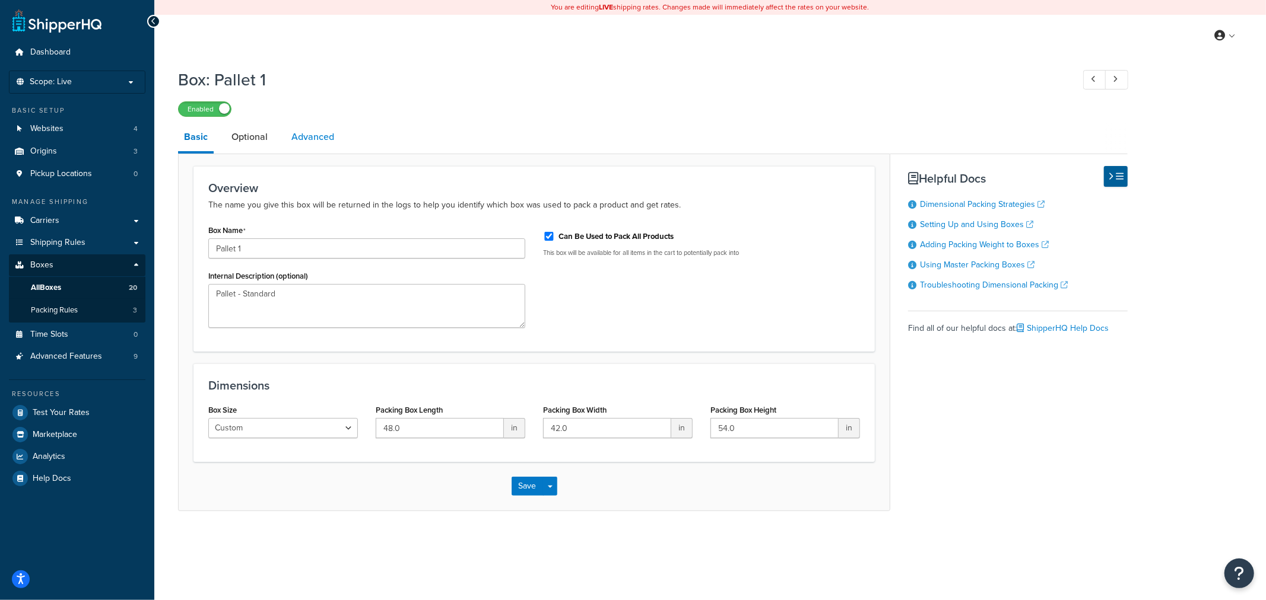
click at [325, 141] on link "Advanced" at bounding box center [312, 137] width 55 height 28
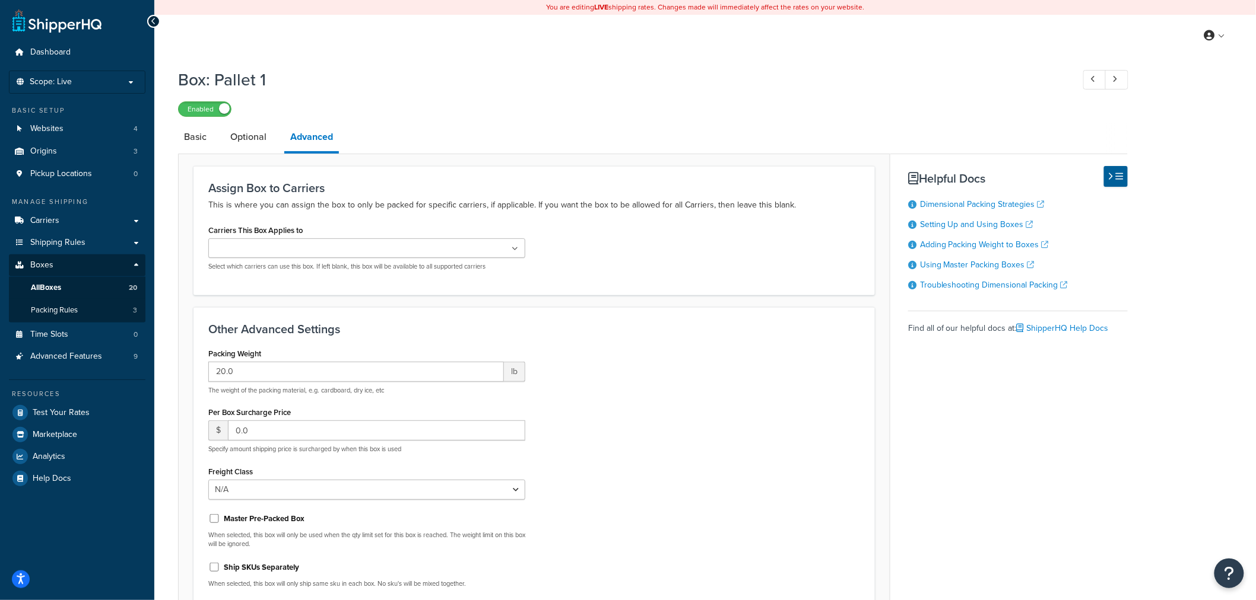
click at [323, 249] on ul at bounding box center [366, 249] width 317 height 20
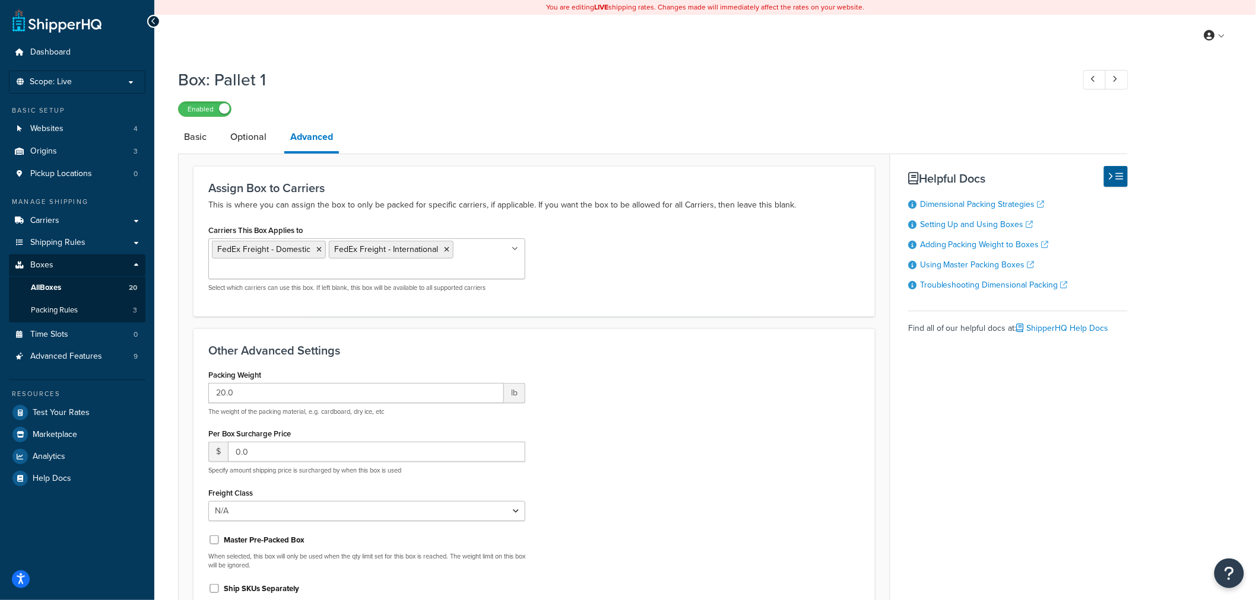
click at [657, 276] on div "Carriers This Box Applies to FedEx Freight - Domestic FedEx Freight - Internati…" at bounding box center [533, 262] width 669 height 80
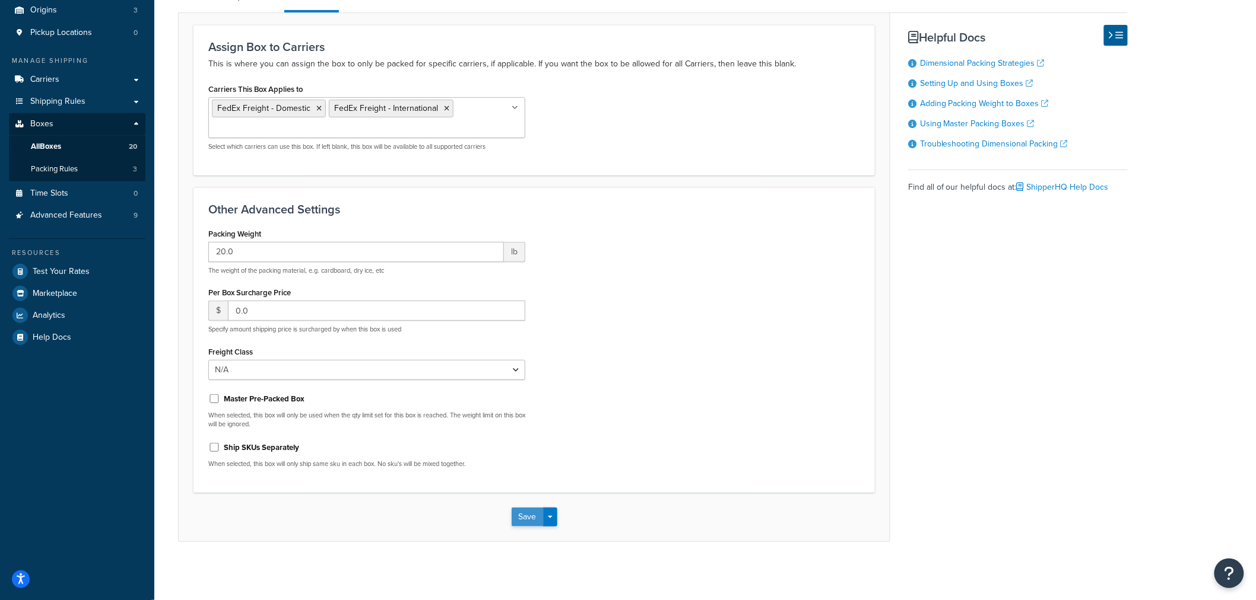
click at [538, 509] on button "Save" at bounding box center [527, 517] width 32 height 19
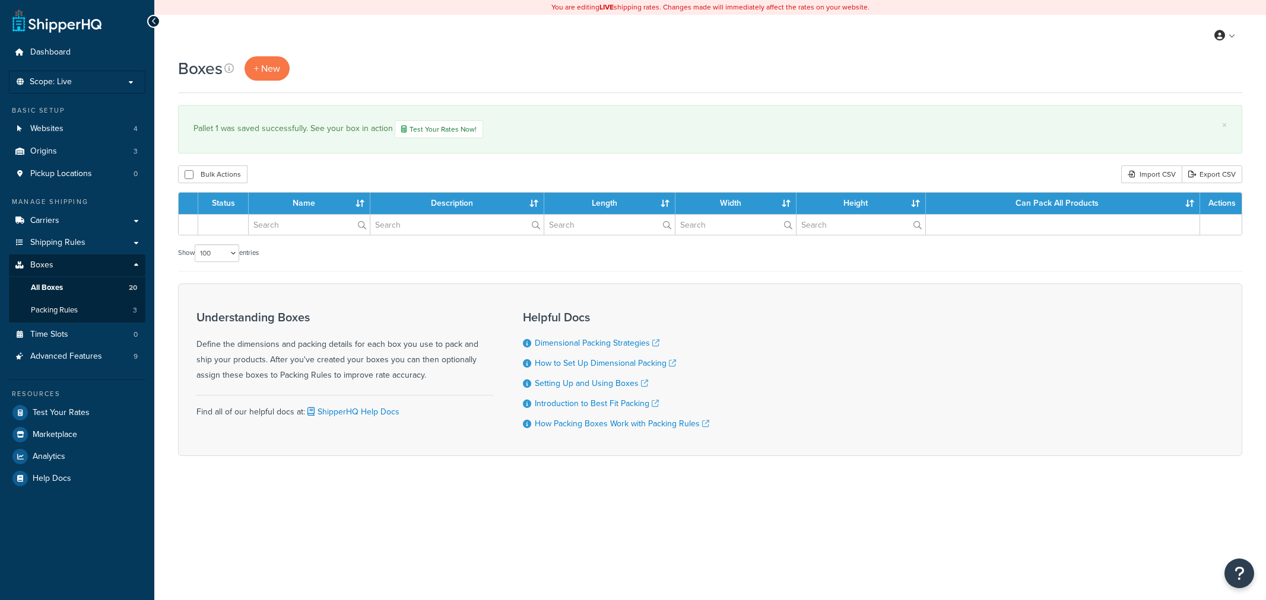
select select "100"
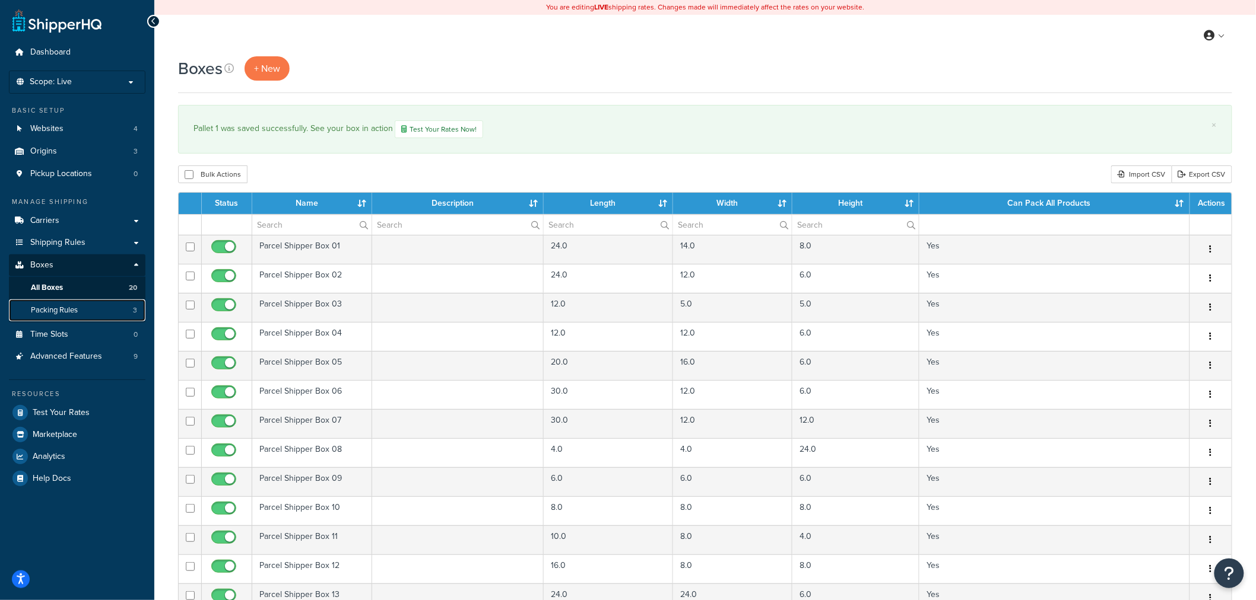
click at [81, 310] on link "Packing Rules 3" at bounding box center [77, 311] width 136 height 22
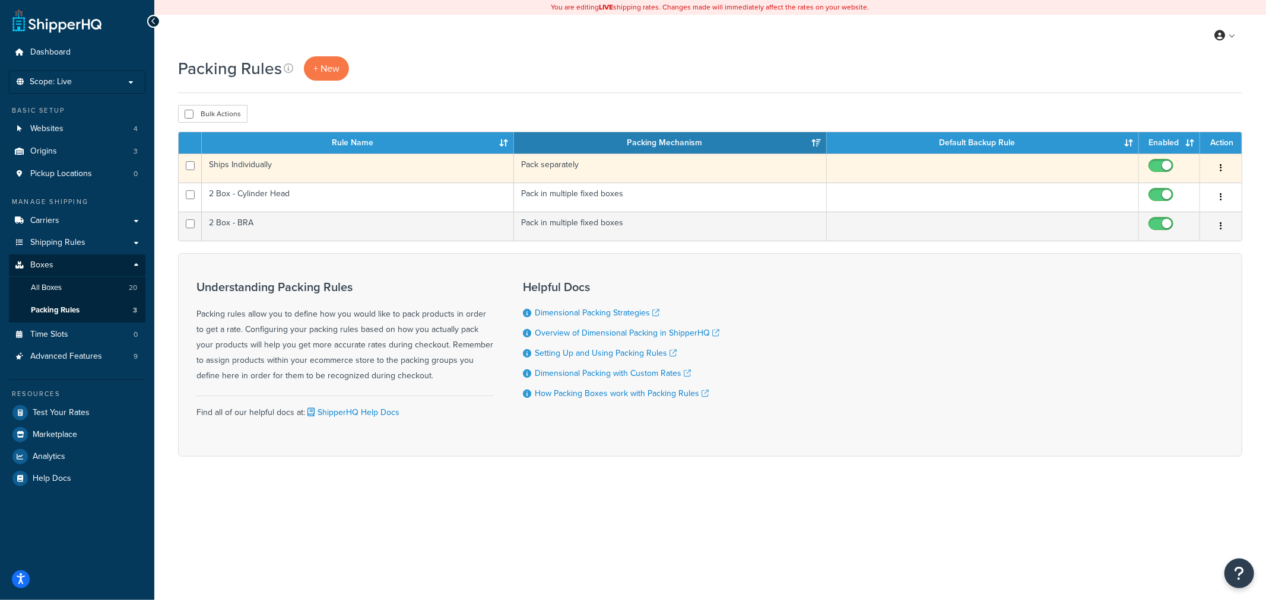
click at [332, 172] on td "Ships Individually" at bounding box center [358, 168] width 312 height 29
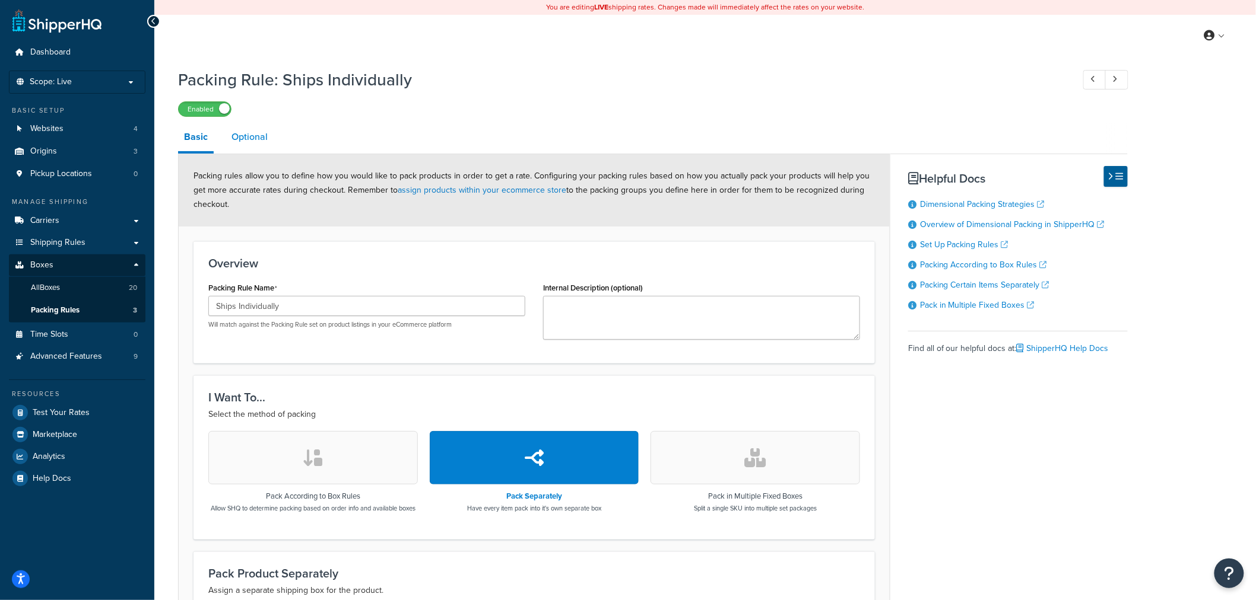
click at [250, 136] on link "Optional" at bounding box center [249, 137] width 48 height 28
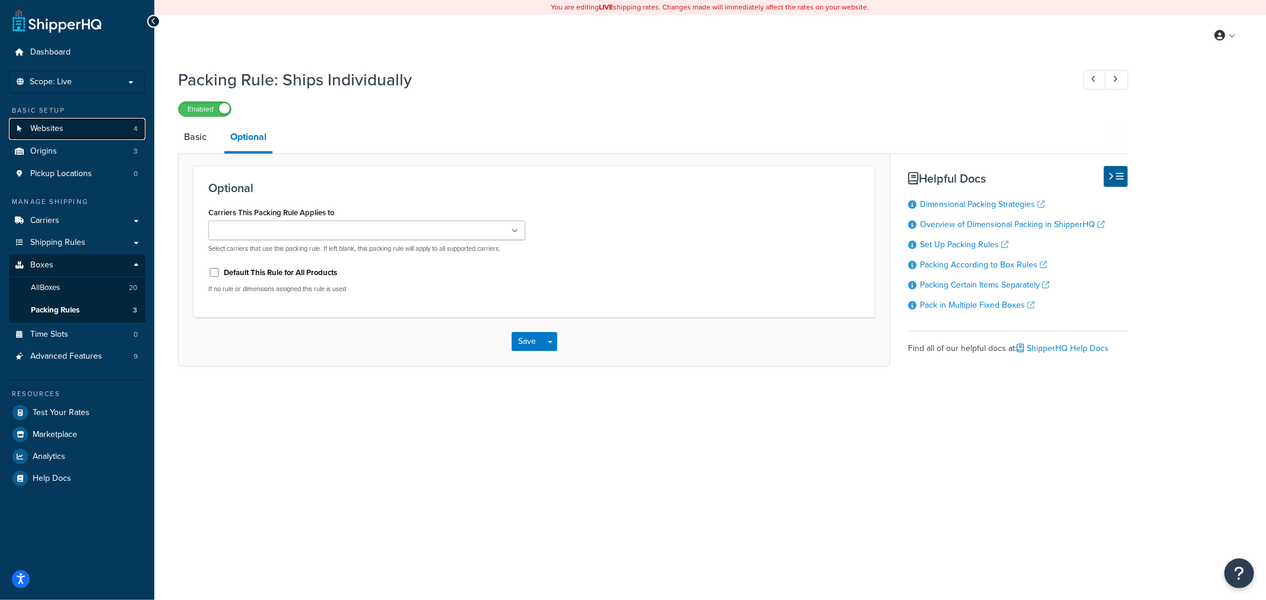
click at [79, 126] on link "Websites 4" at bounding box center [77, 129] width 136 height 22
